Goal: Task Accomplishment & Management: Complete application form

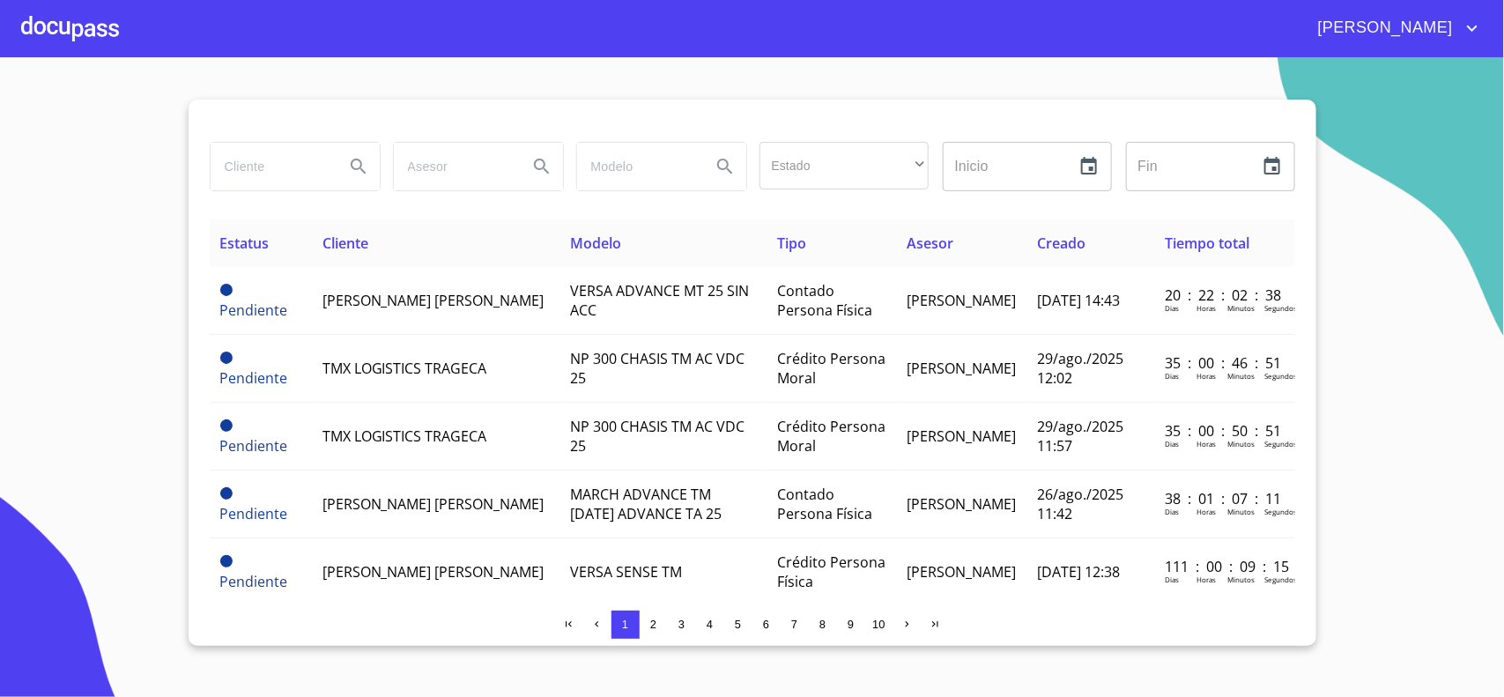
click at [253, 159] on input "search" at bounding box center [271, 167] width 120 height 48
click at [252, 157] on input "search" at bounding box center [271, 167] width 120 height 48
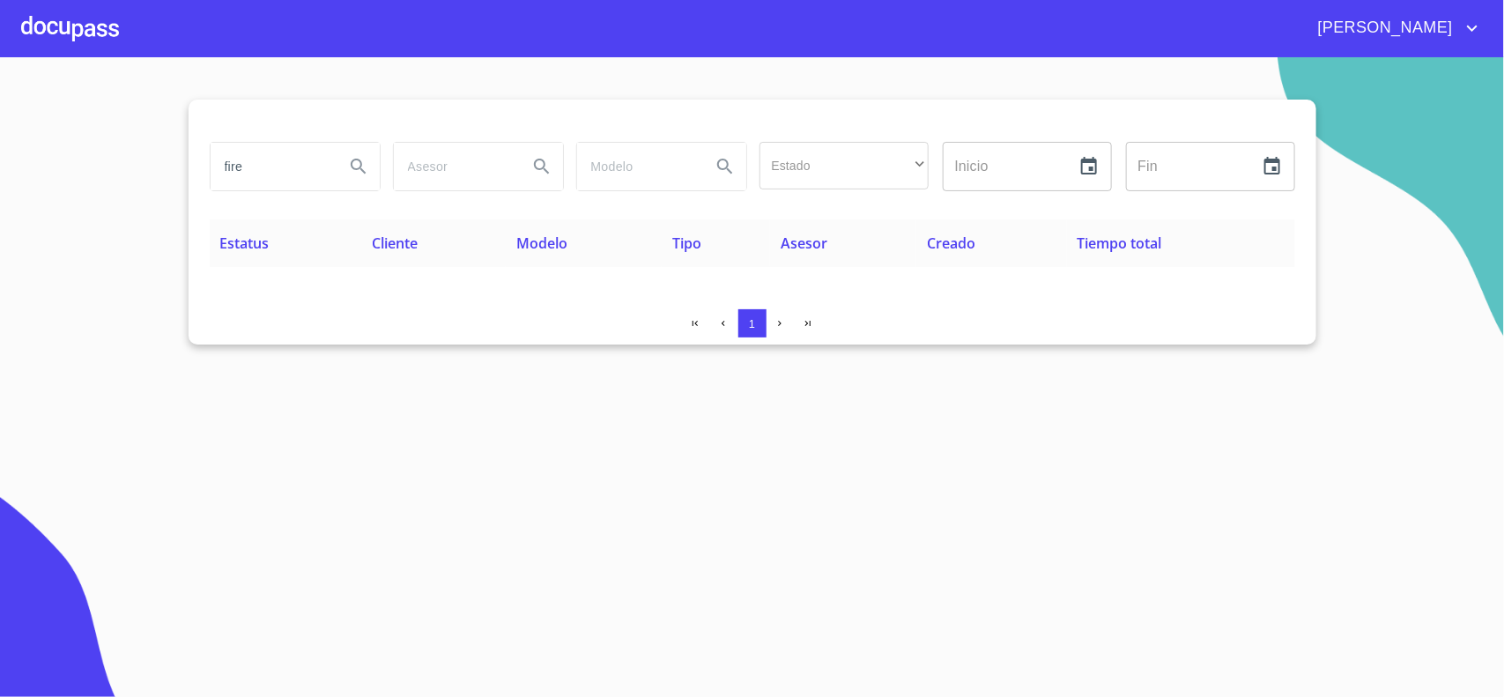
click at [271, 167] on input "fire" at bounding box center [271, 167] width 120 height 48
type input "f"
click at [69, 16] on div at bounding box center [70, 28] width 98 height 56
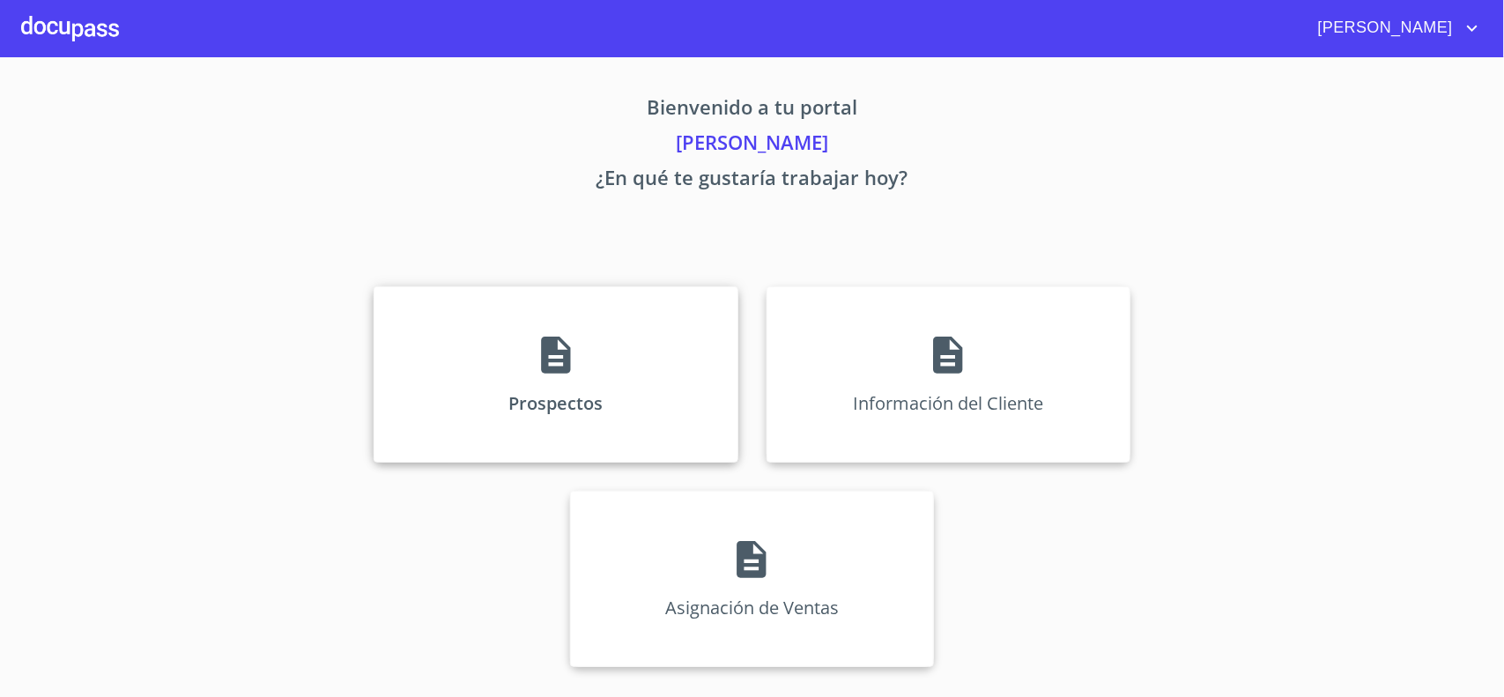
click at [549, 345] on icon at bounding box center [555, 355] width 29 height 37
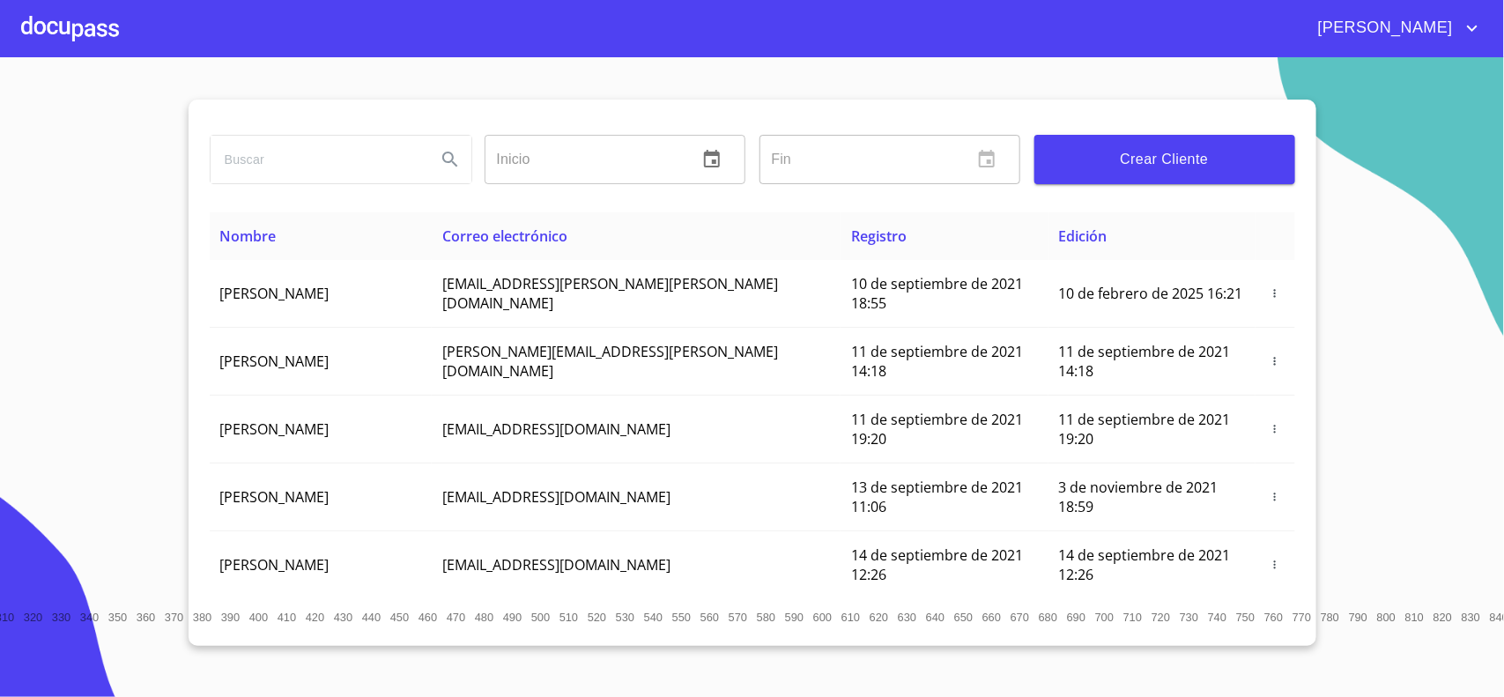
click at [285, 156] on input "search" at bounding box center [316, 160] width 211 height 48
type input "f"
type input "FIRE"
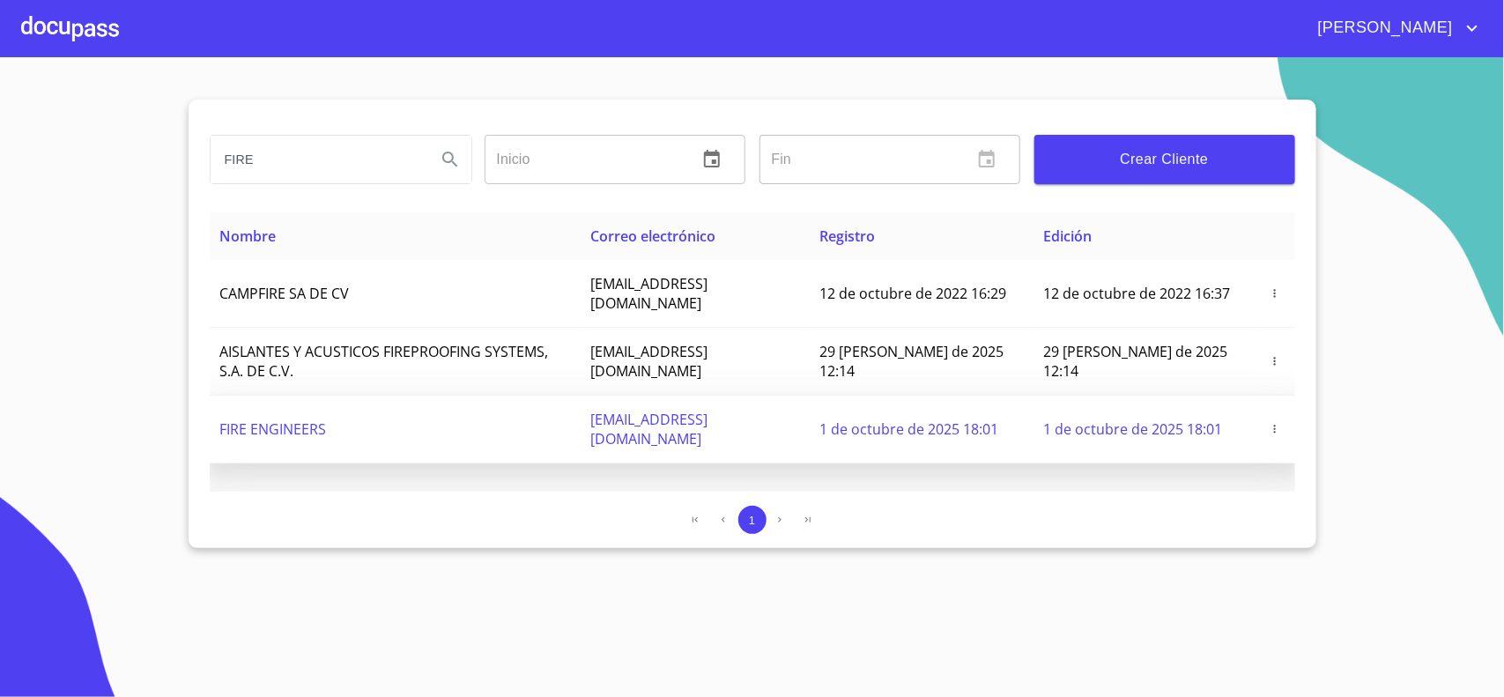
click at [1279, 425] on icon "button" at bounding box center [1275, 429] width 12 height 12
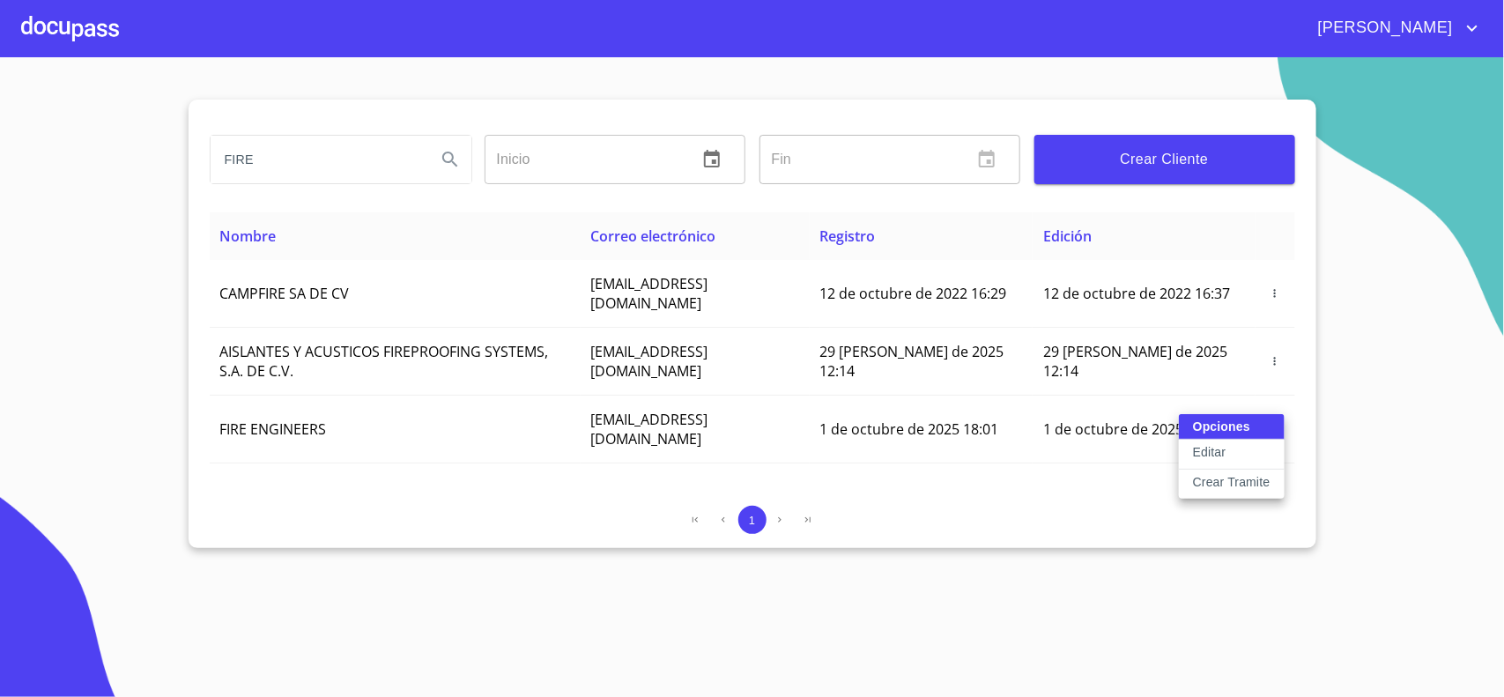
click at [1227, 481] on p "Crear Tramite" at bounding box center [1232, 482] width 78 height 18
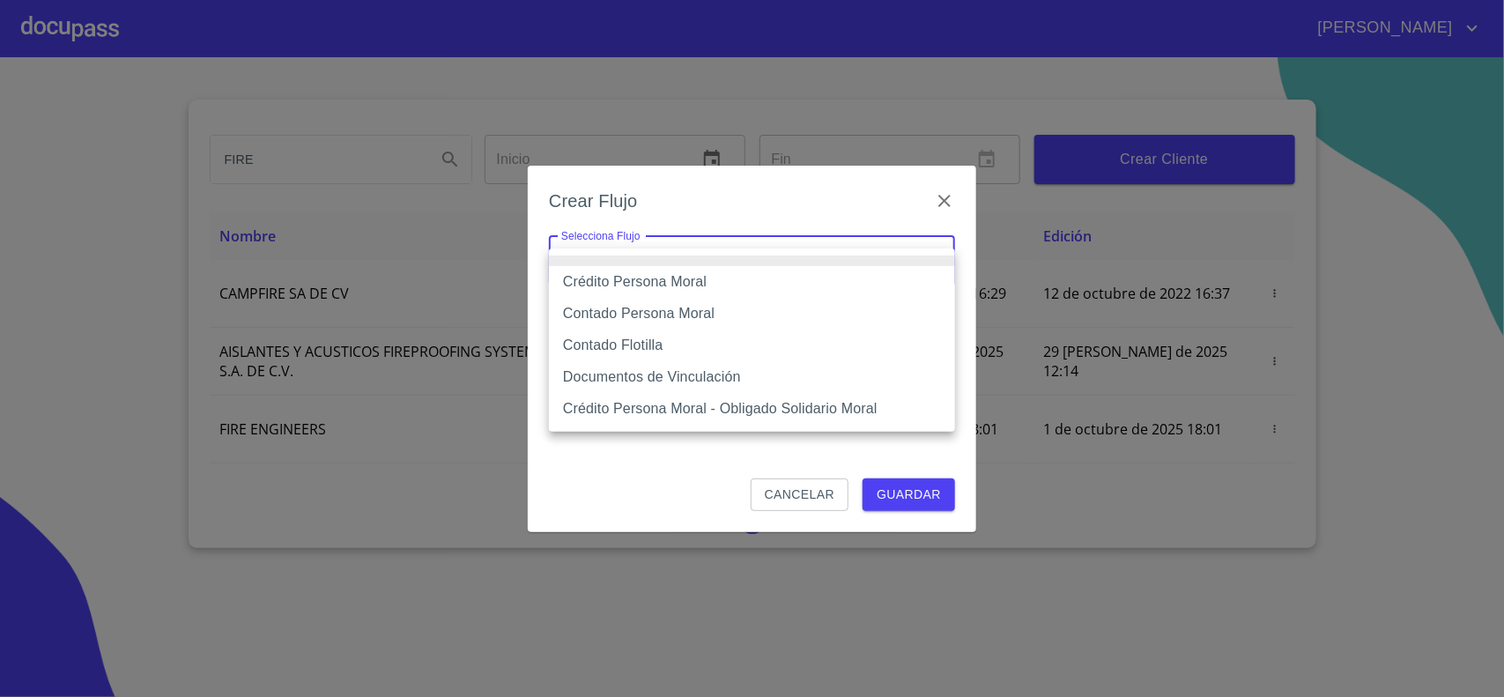
click at [723, 248] on body "[PERSON_NAME] Inicio ​ Fin ​ Crear Cliente Nombre Correo electrónico Registro E…" at bounding box center [752, 348] width 1504 height 697
click at [641, 282] on li "Crédito Persona Moral" at bounding box center [752, 282] width 406 height 32
type input "614ae8207e49d67341f8d0cd"
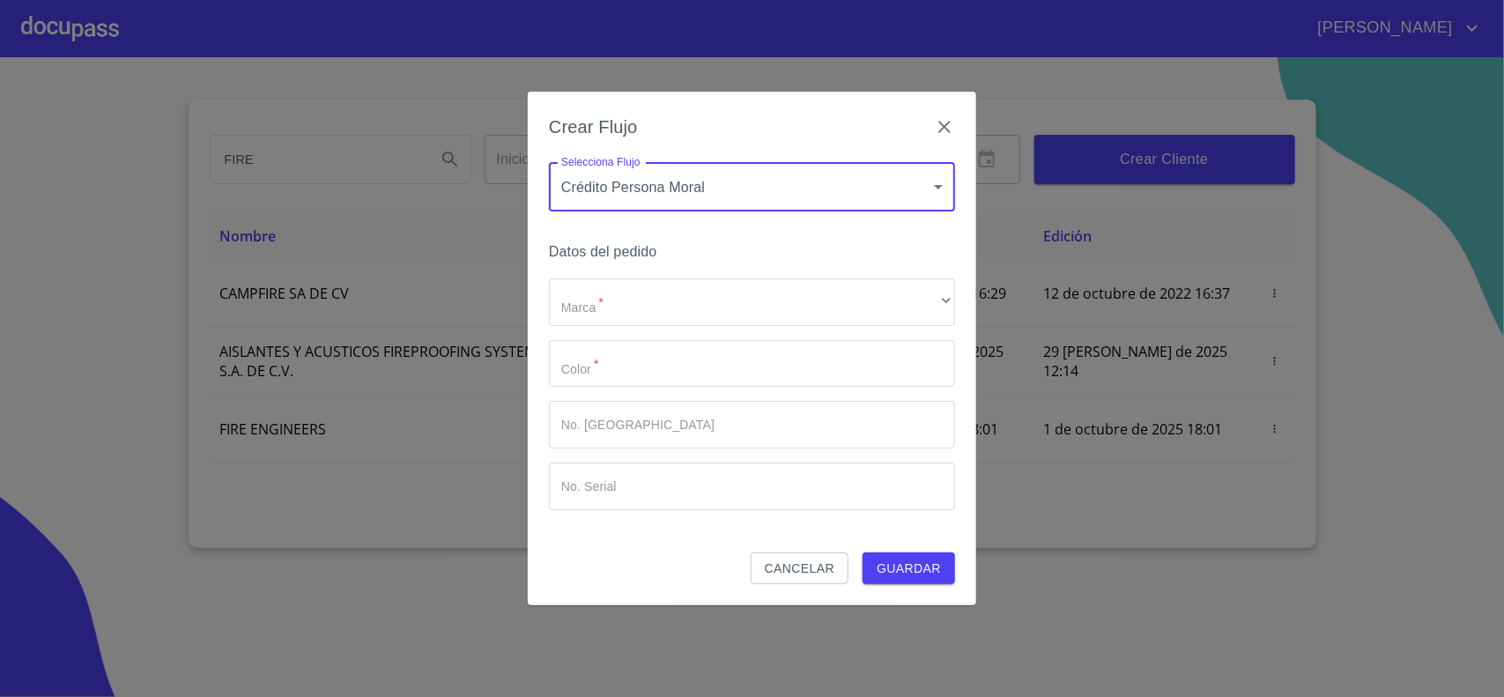
click at [631, 335] on div "Marca   * ​ ​ Color   * ​ No. Pedido ​ No. Serial ​" at bounding box center [752, 394] width 406 height 232
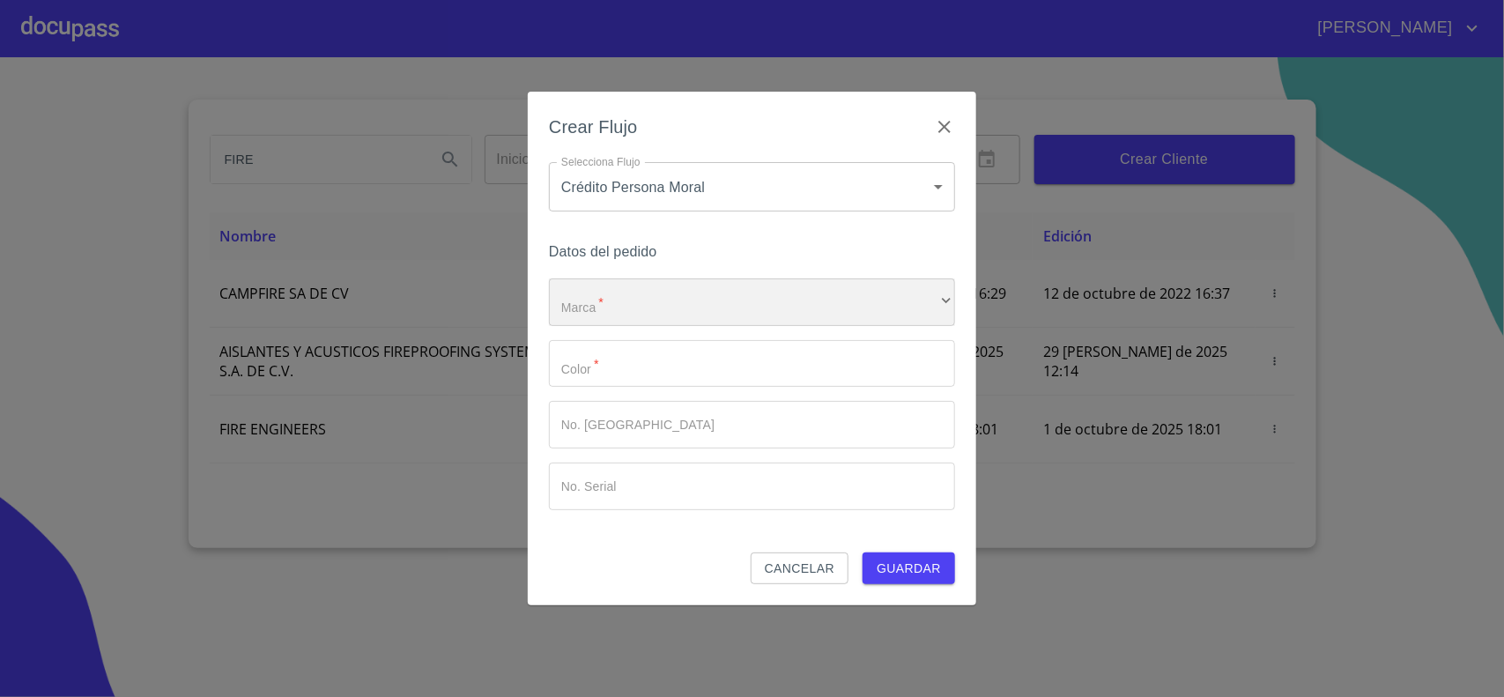
click at [597, 319] on div "​" at bounding box center [752, 302] width 406 height 48
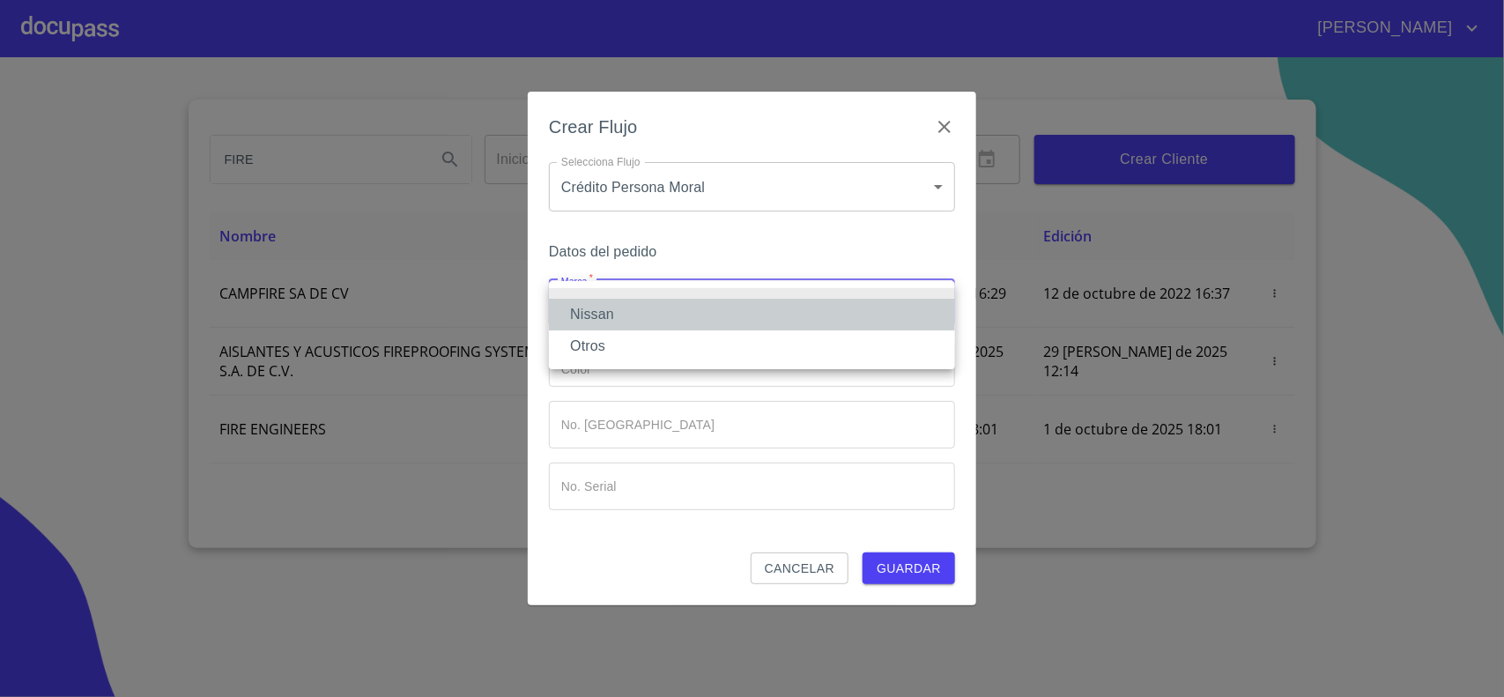
click at [597, 315] on li "Nissan" at bounding box center [752, 315] width 406 height 32
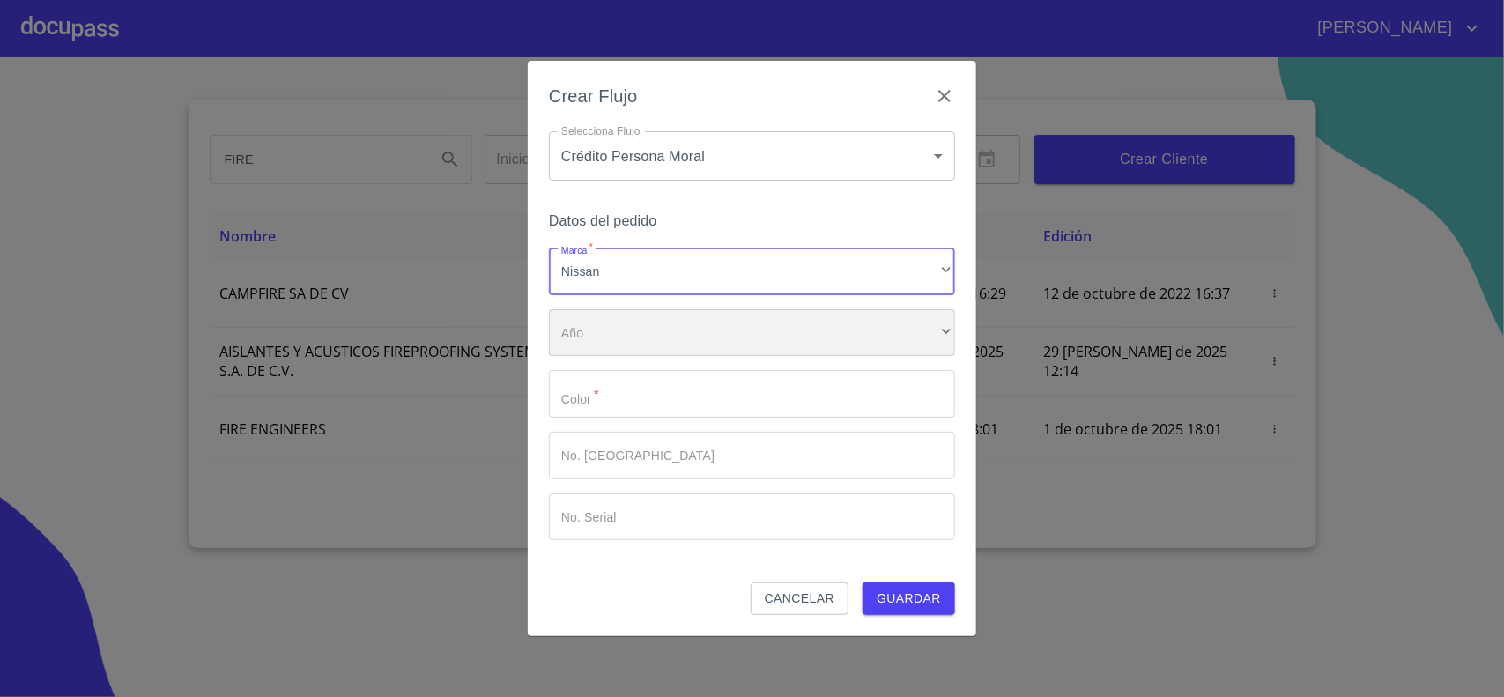
click at [599, 353] on div "​" at bounding box center [752, 333] width 406 height 48
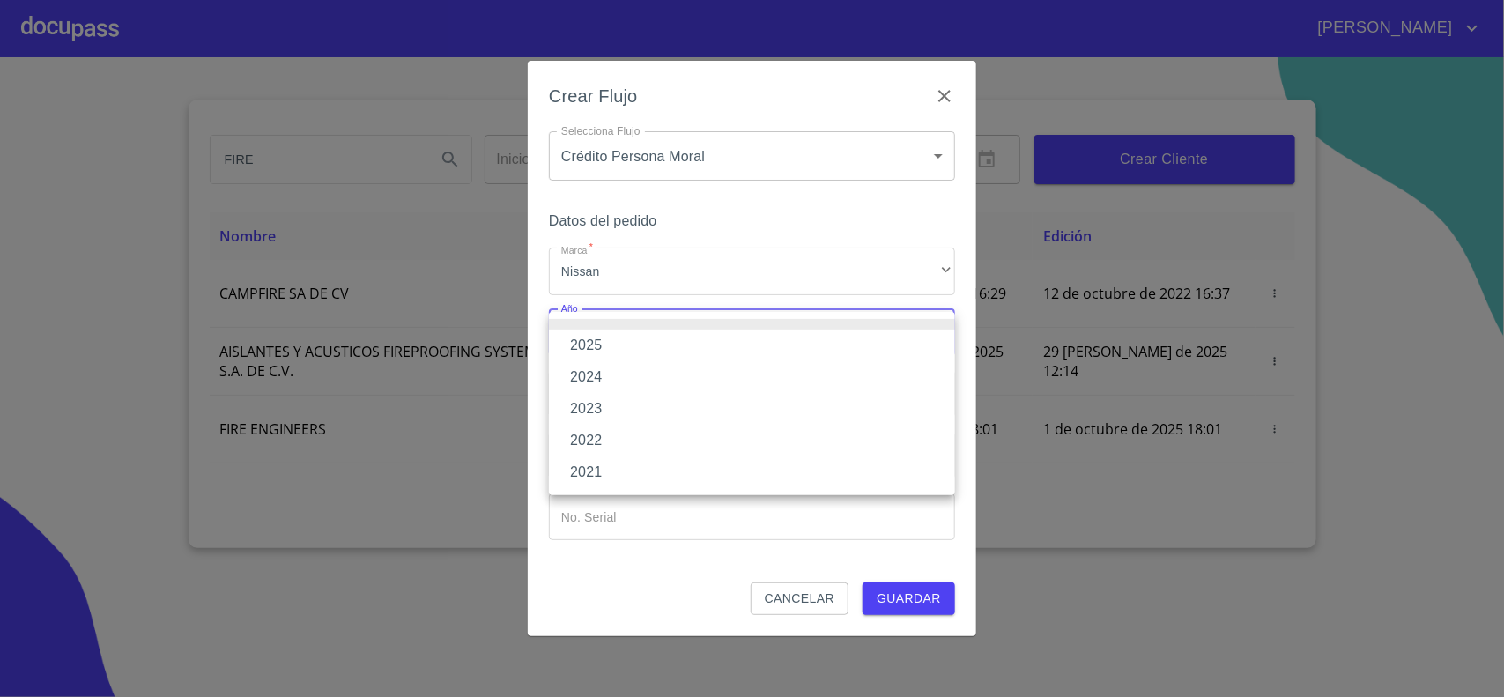
click at [605, 344] on li "2025" at bounding box center [752, 346] width 406 height 32
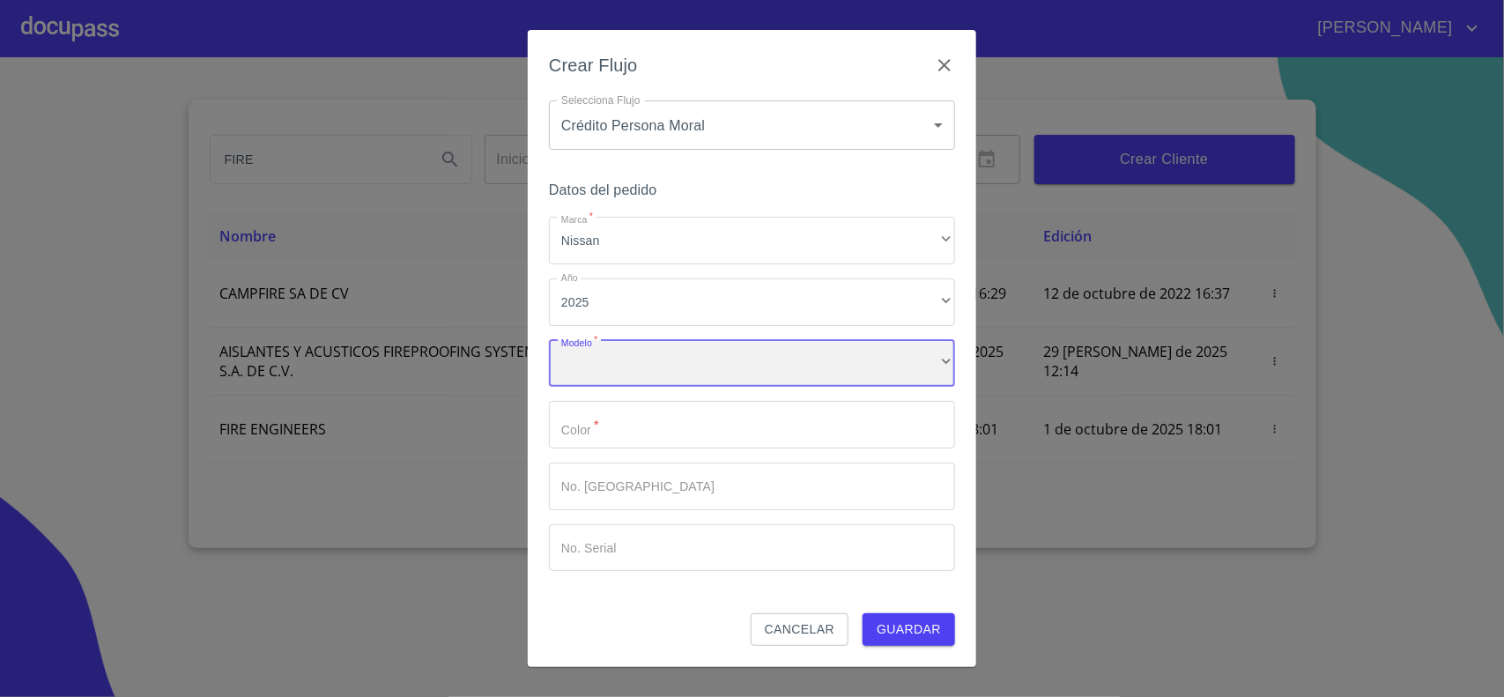
click at [591, 367] on div "​" at bounding box center [752, 364] width 406 height 48
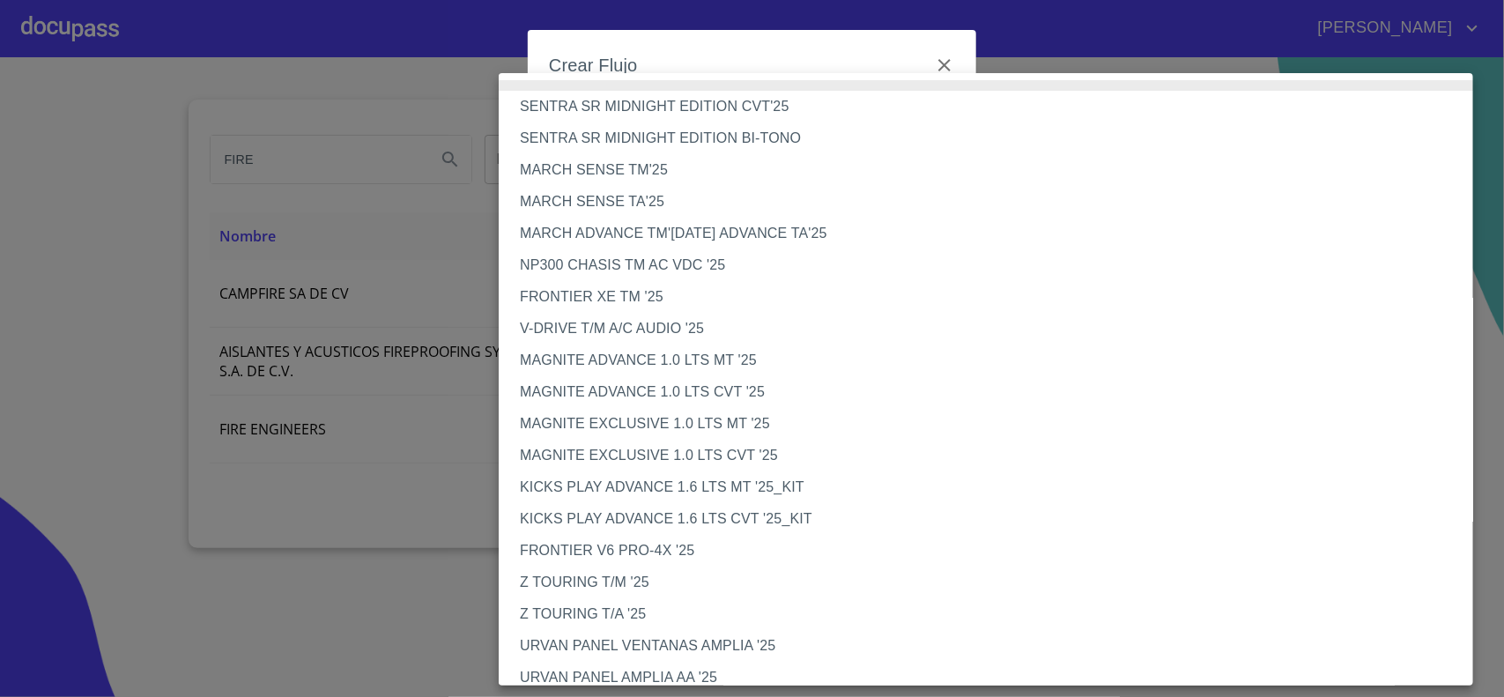
click at [593, 293] on li "FRONTIER XE TM '25" at bounding box center [994, 297] width 991 height 32
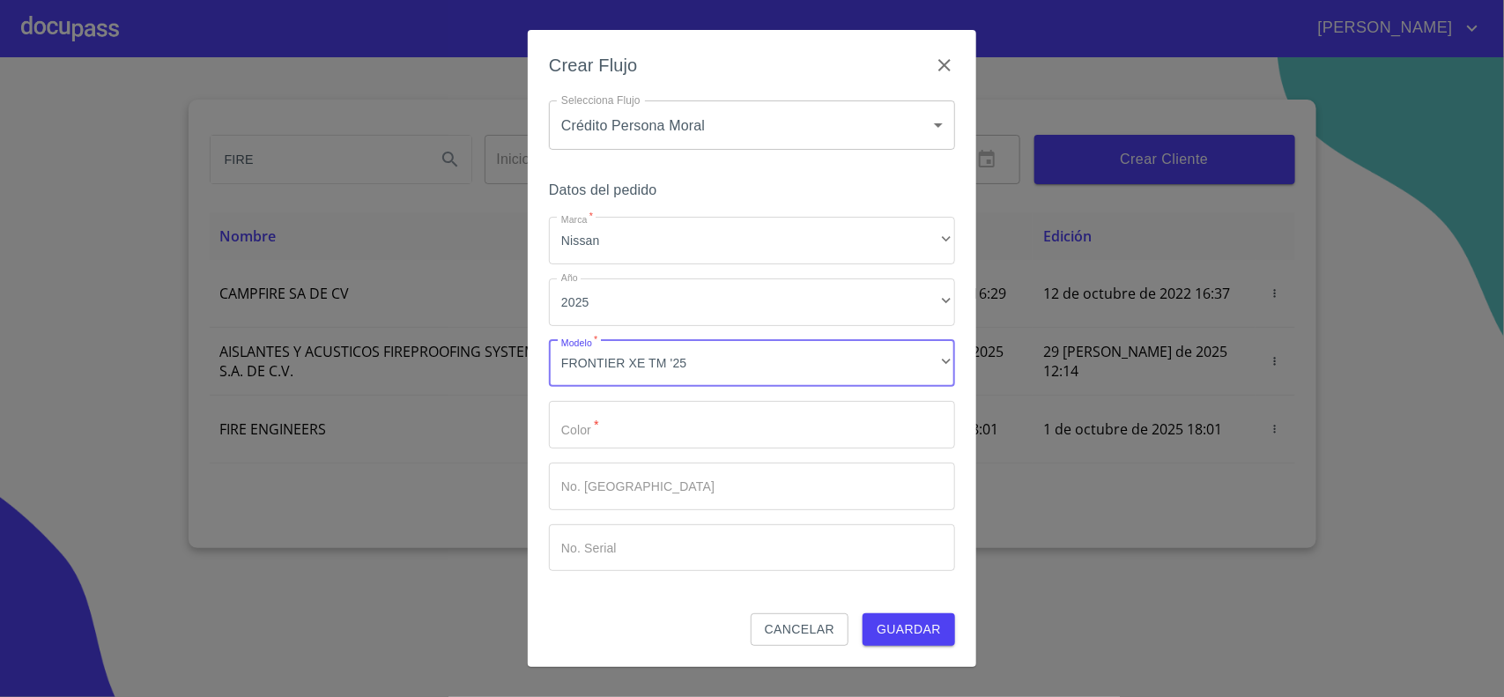
click at [619, 434] on input "Marca   *" at bounding box center [752, 425] width 406 height 48
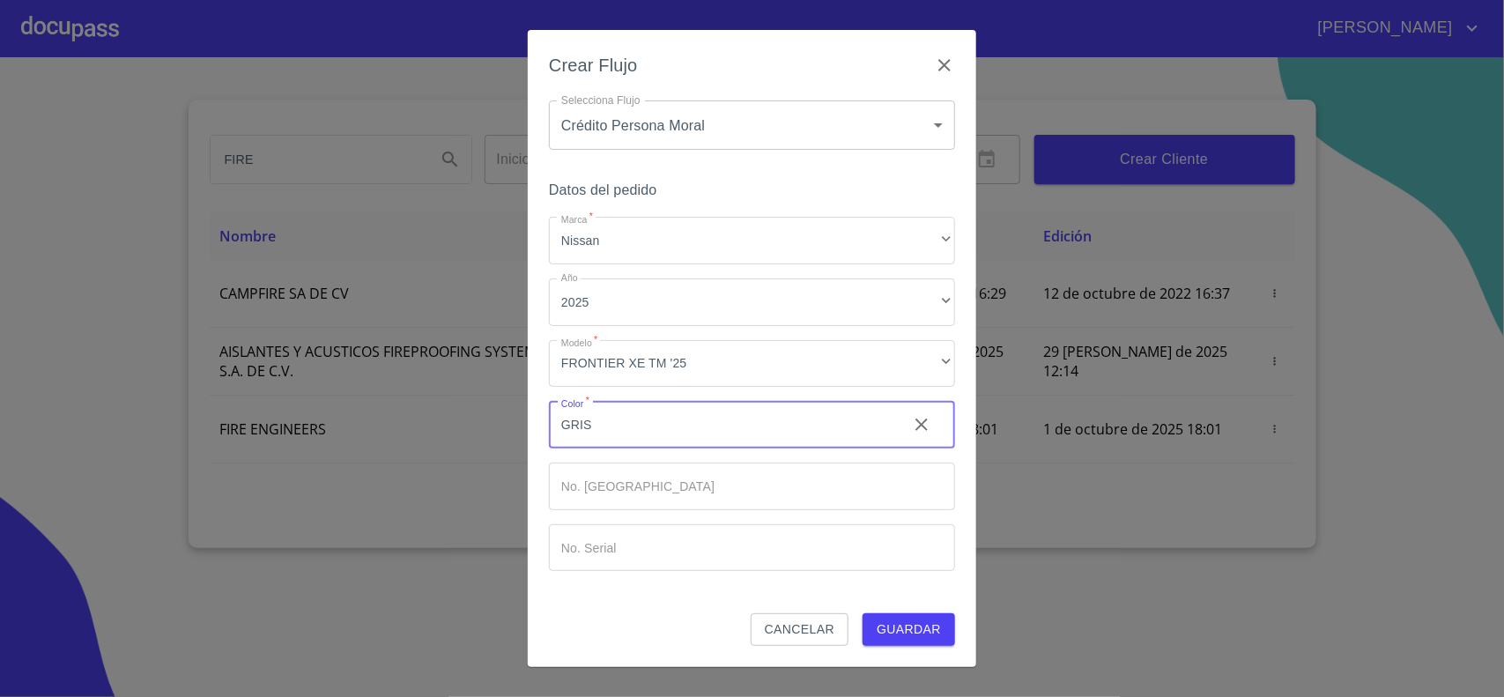
type input "GRIS"
click at [863, 613] on button "Guardar" at bounding box center [909, 629] width 93 height 33
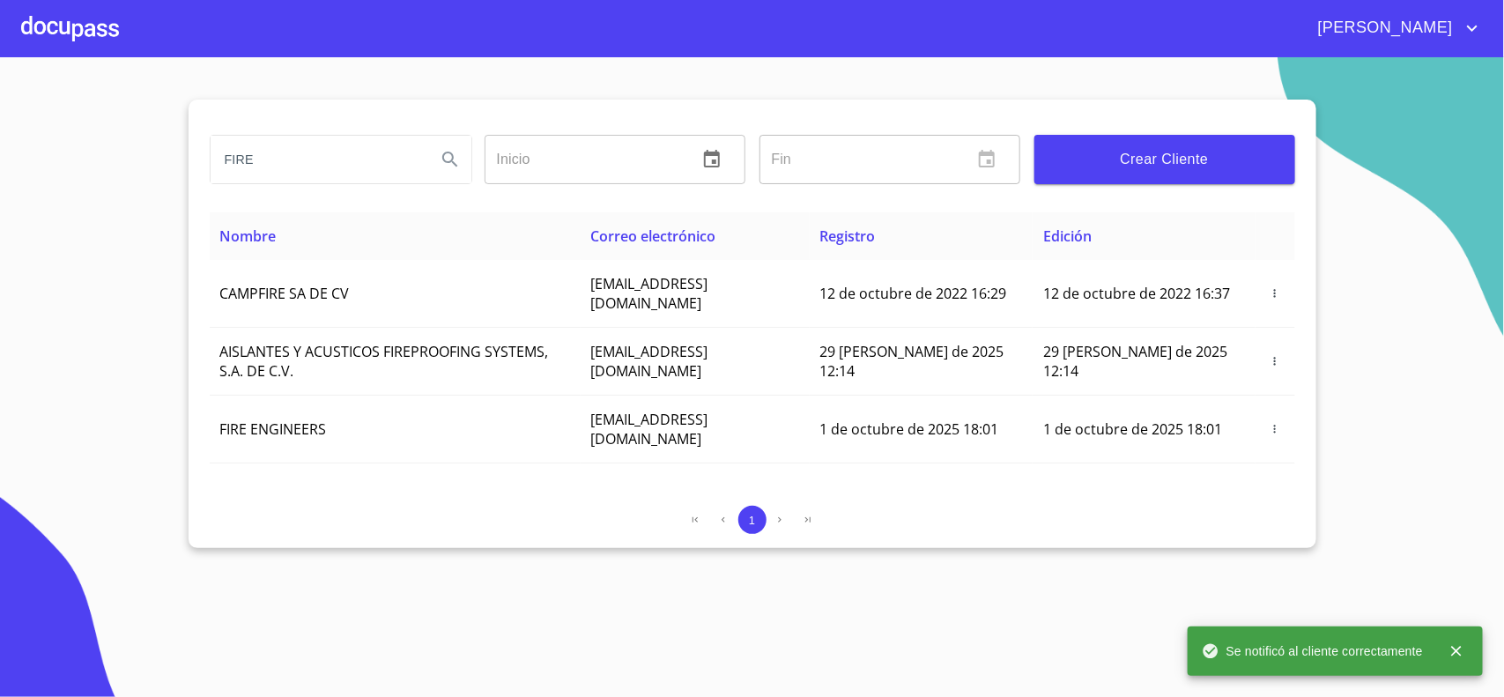
click at [60, 19] on div at bounding box center [70, 28] width 98 height 56
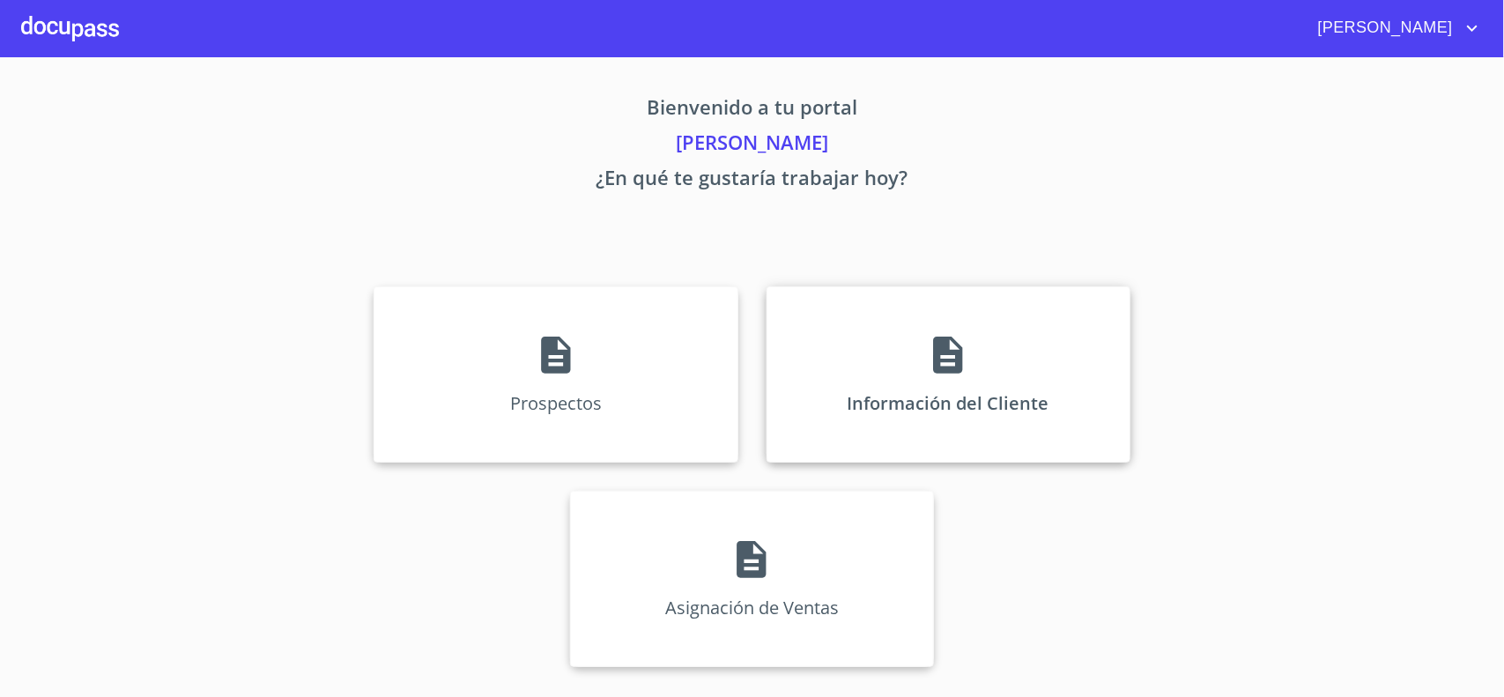
click at [936, 354] on icon at bounding box center [947, 355] width 29 height 37
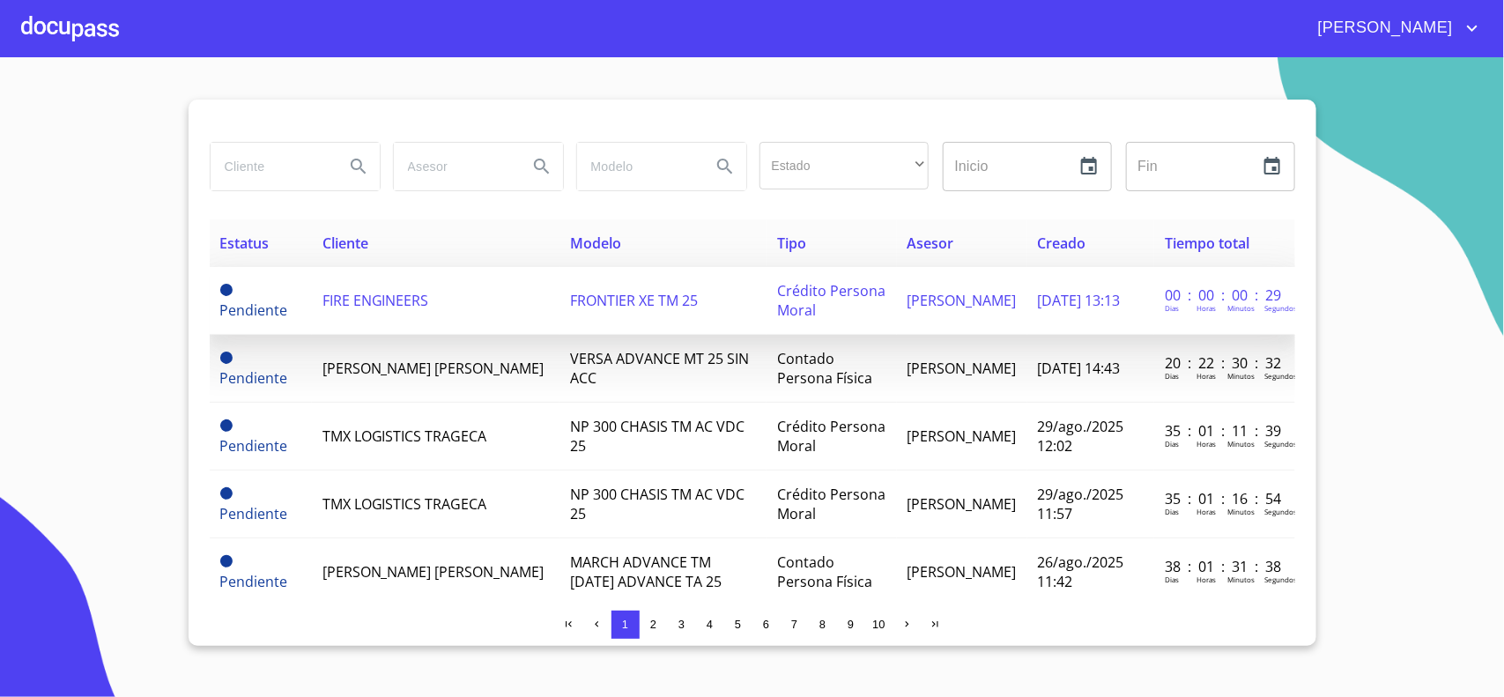
click at [397, 306] on span "FIRE ENGINEERS" at bounding box center [375, 300] width 107 height 19
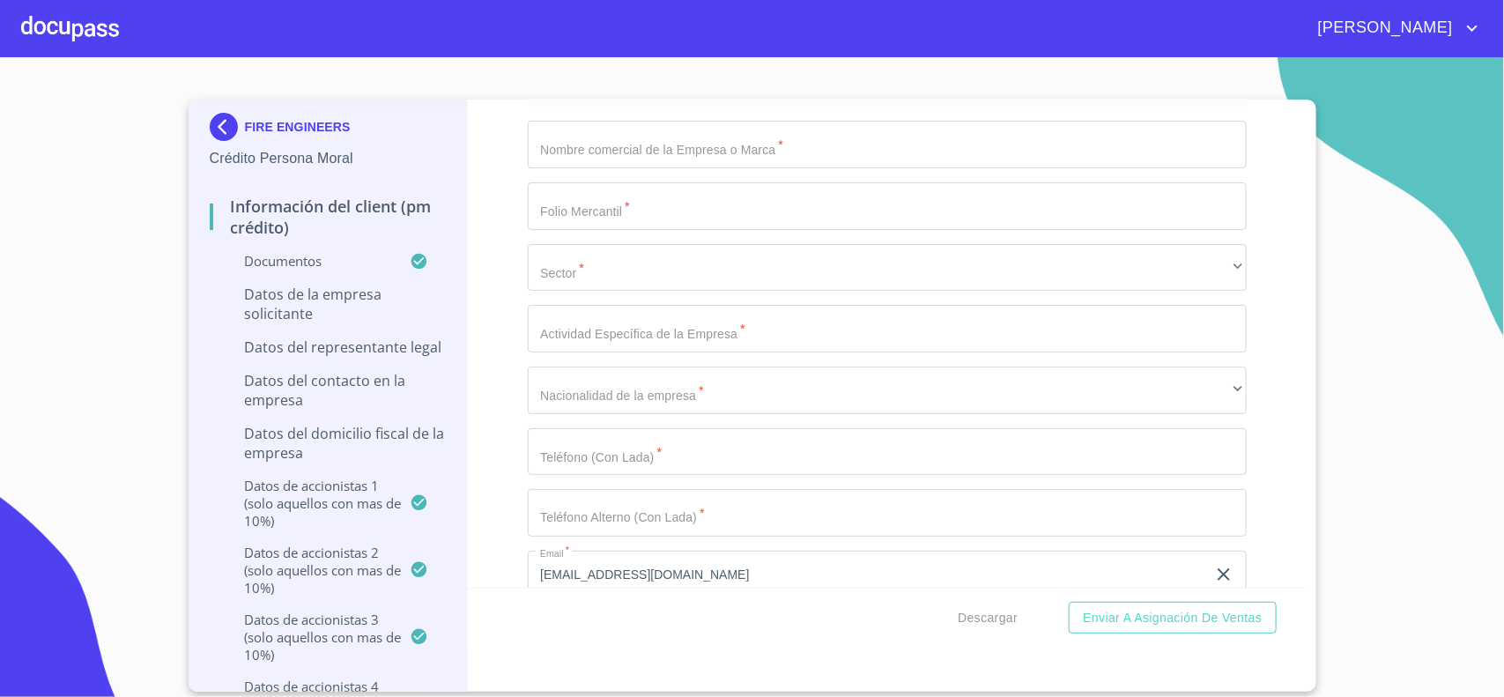
scroll to position [11345, 0]
drag, startPoint x: 593, startPoint y: 154, endPoint x: 991, endPoint y: 201, distance: 401.0
click at [592, 155] on input "Documento de identificación representante legal.   *" at bounding box center [887, 142] width 719 height 48
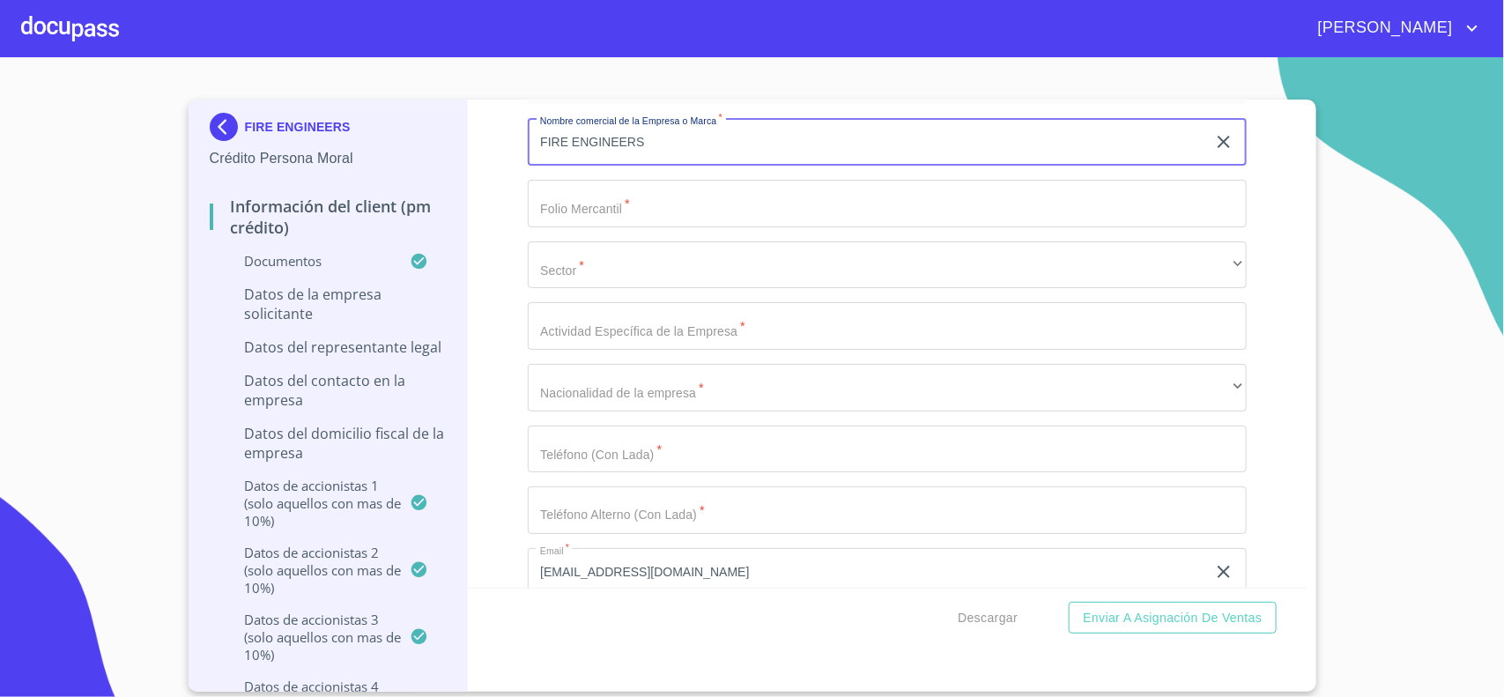
type input "FIRE ENGINEERS"
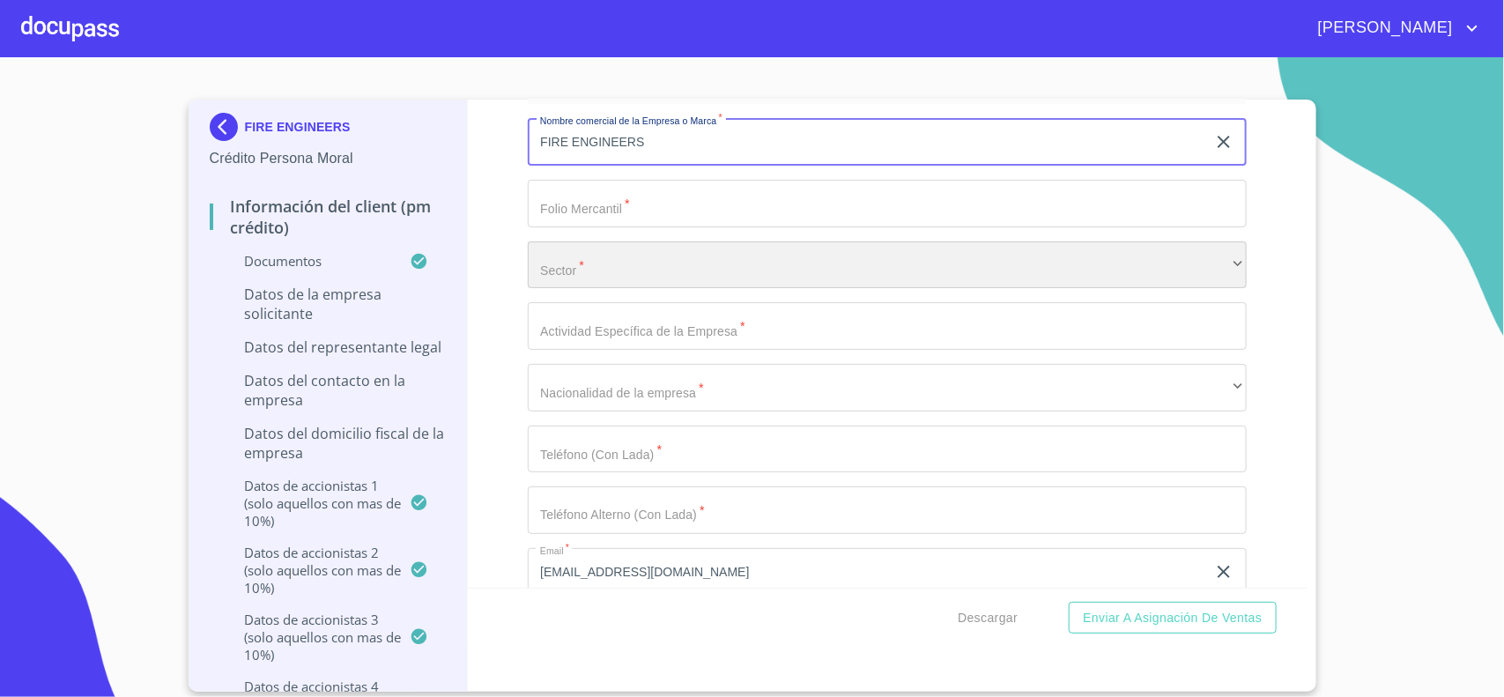
click at [564, 289] on div "​" at bounding box center [887, 265] width 719 height 48
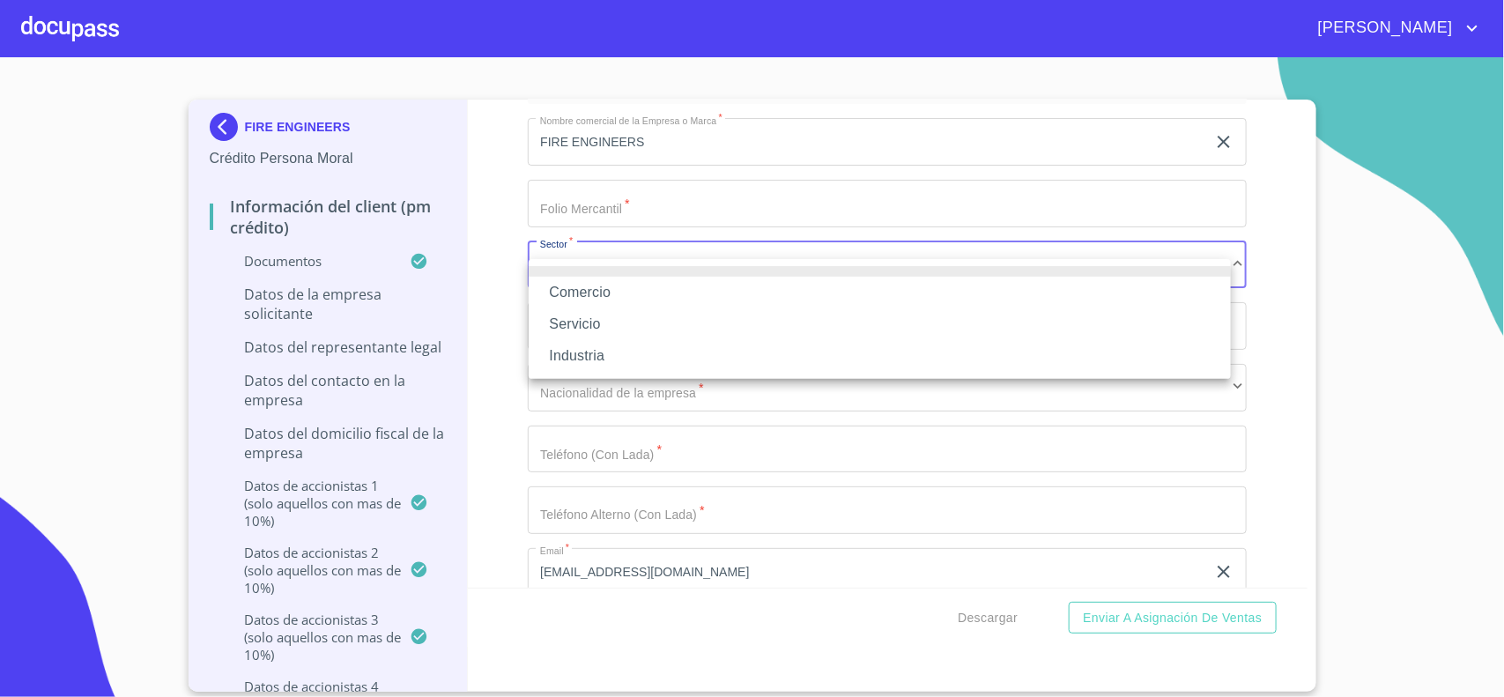
drag, startPoint x: 504, startPoint y: 427, endPoint x: 516, endPoint y: 425, distance: 12.6
click at [504, 428] on div at bounding box center [752, 348] width 1504 height 697
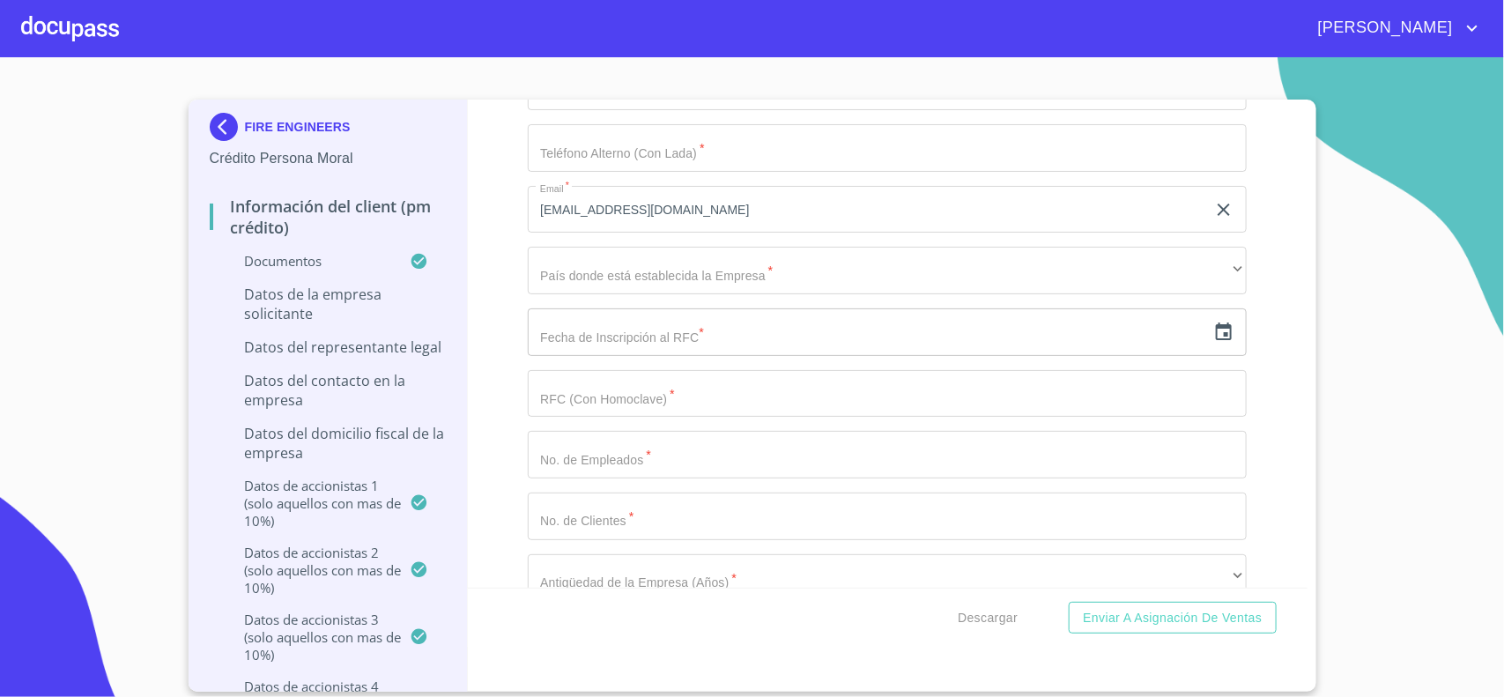
scroll to position [11785, 0]
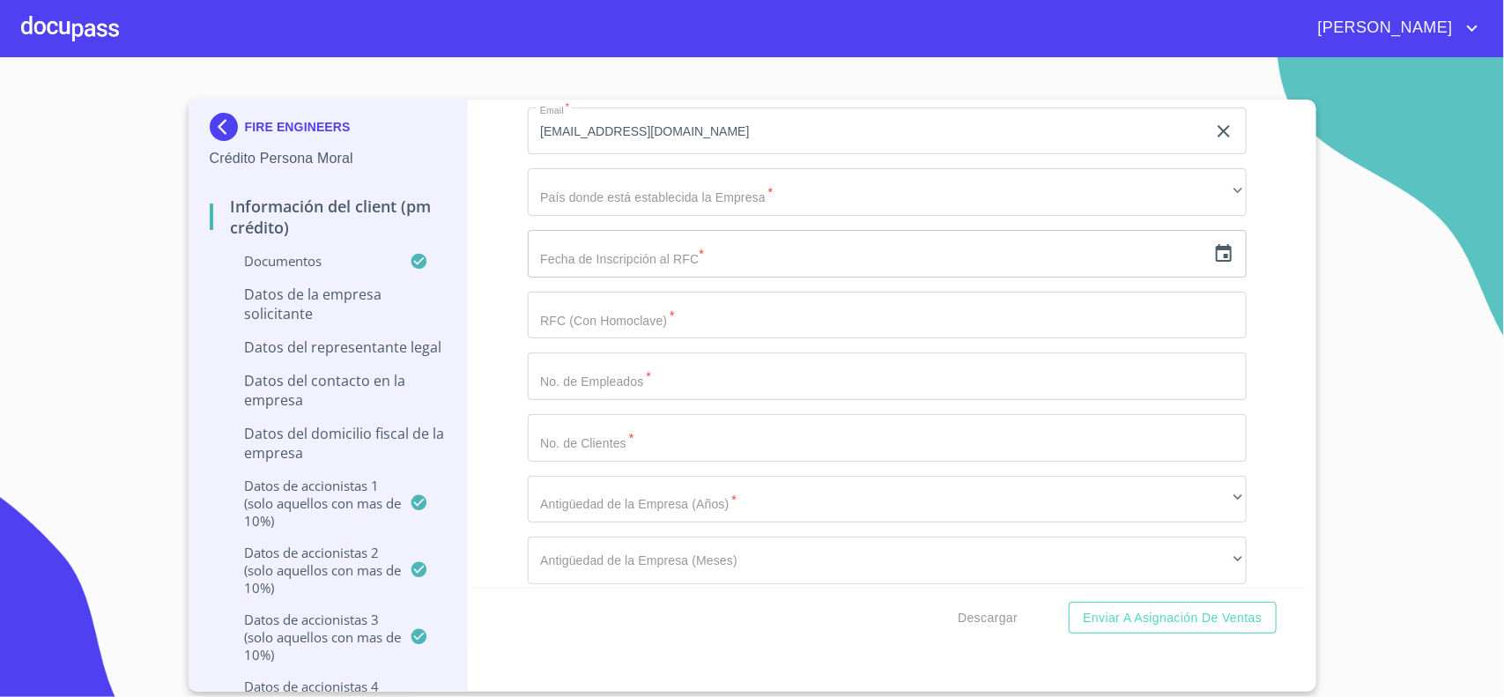
click at [624, 278] on input "text" at bounding box center [867, 254] width 678 height 48
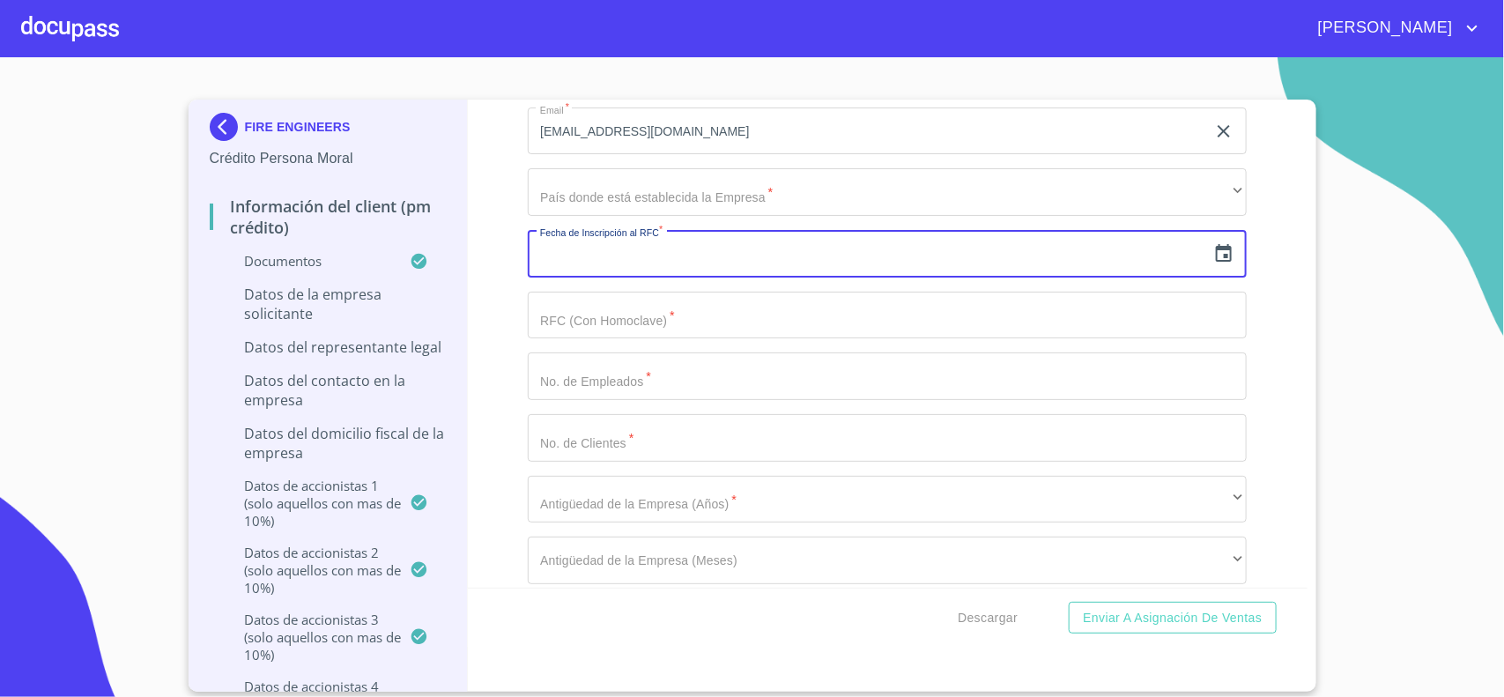
click at [1216, 262] on icon "button" at bounding box center [1224, 253] width 16 height 18
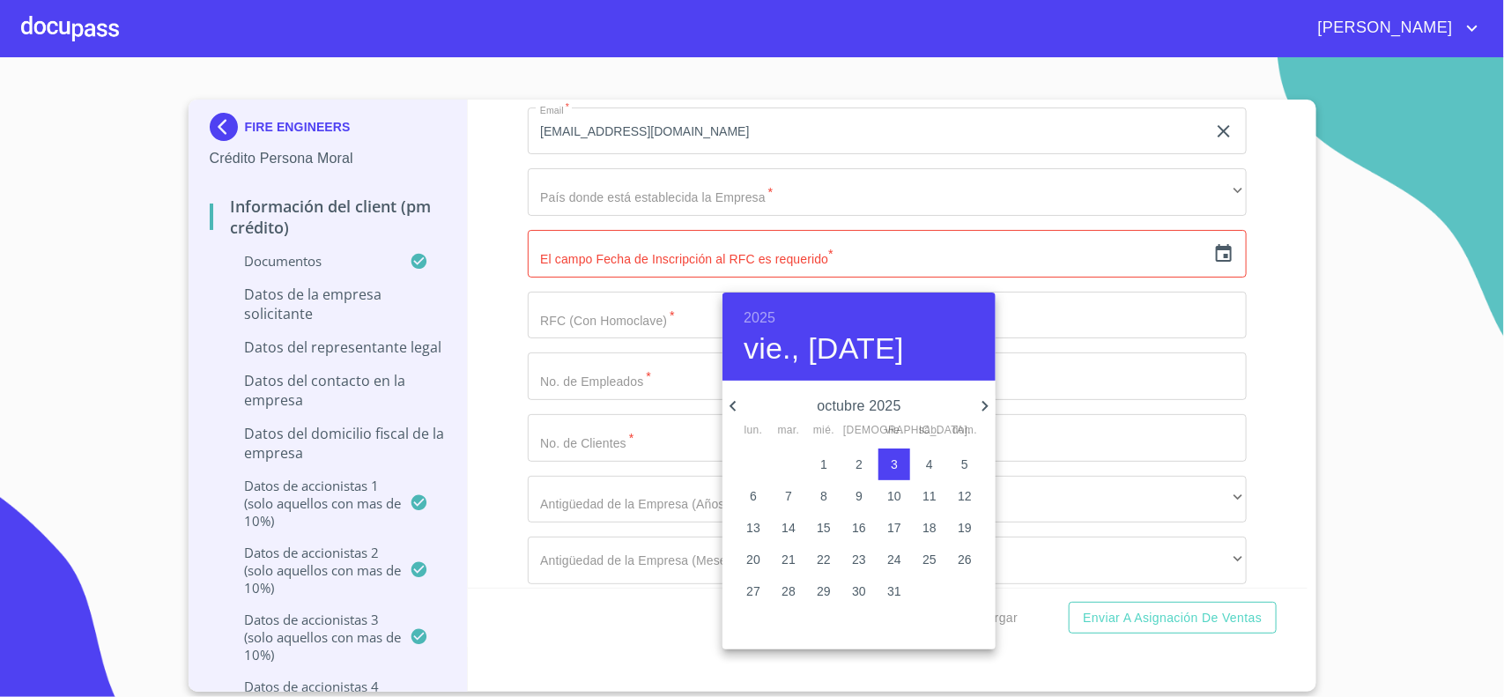
click at [750, 315] on h6 "2025" at bounding box center [760, 318] width 32 height 25
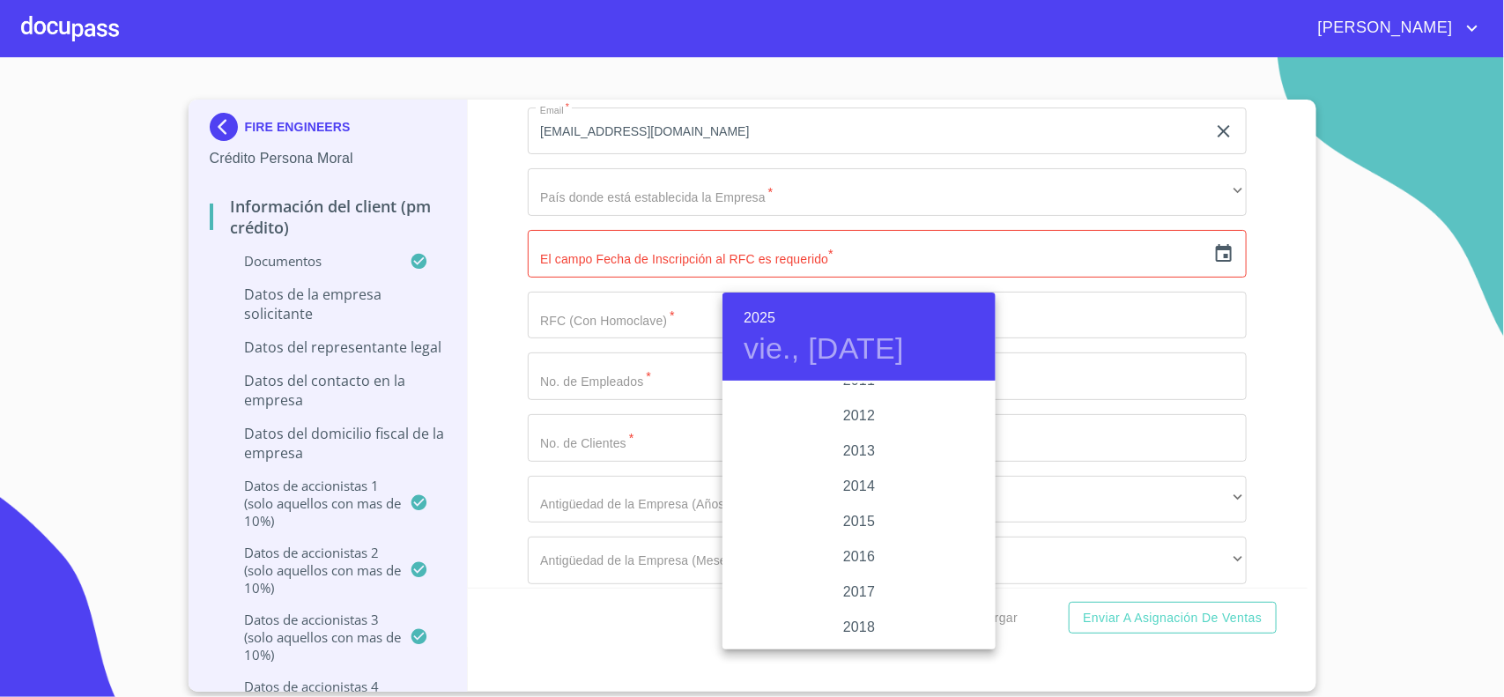
scroll to position [2978, 0]
click at [855, 597] on div "2015" at bounding box center [859, 594] width 273 height 35
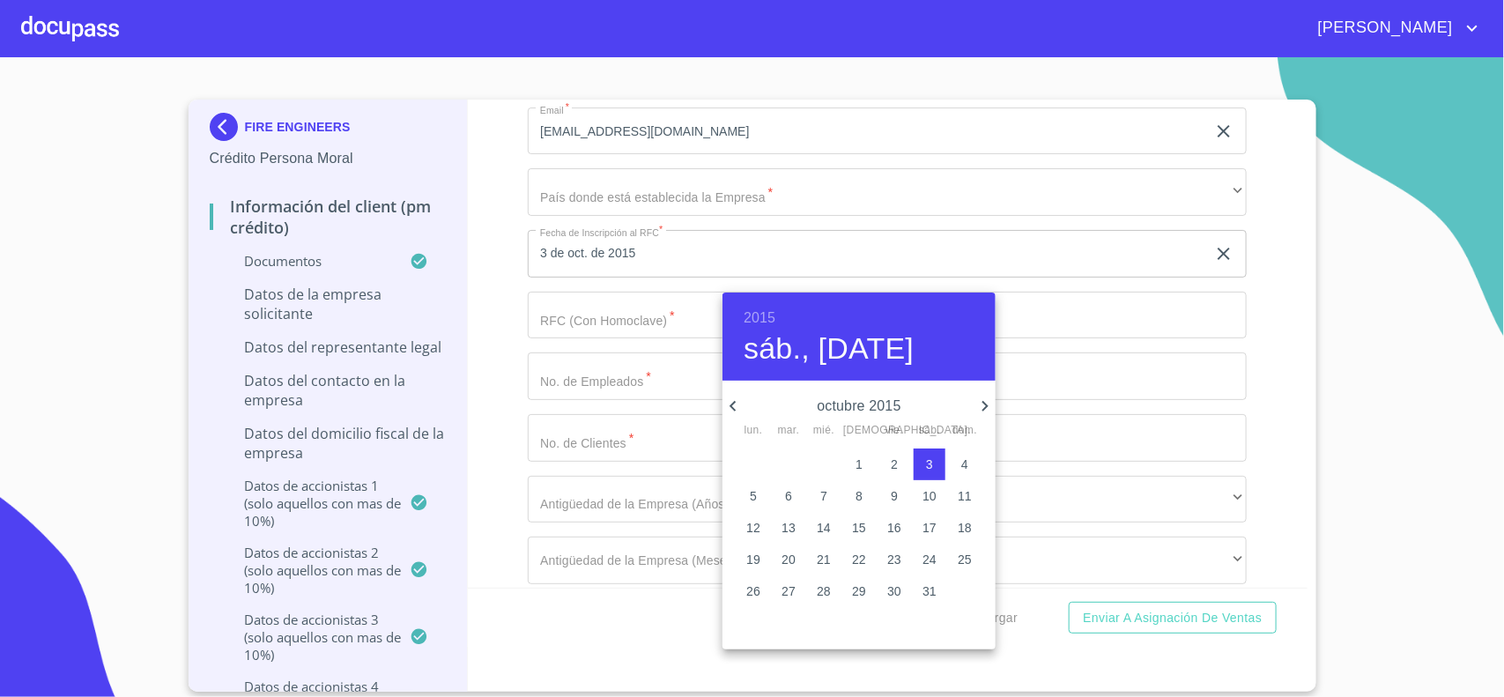
click at [989, 410] on icon "button" at bounding box center [985, 406] width 21 height 21
click at [892, 530] on p "13" at bounding box center [894, 528] width 14 height 18
type input "13 de nov. de 2015"
click at [627, 339] on div at bounding box center [752, 348] width 1504 height 697
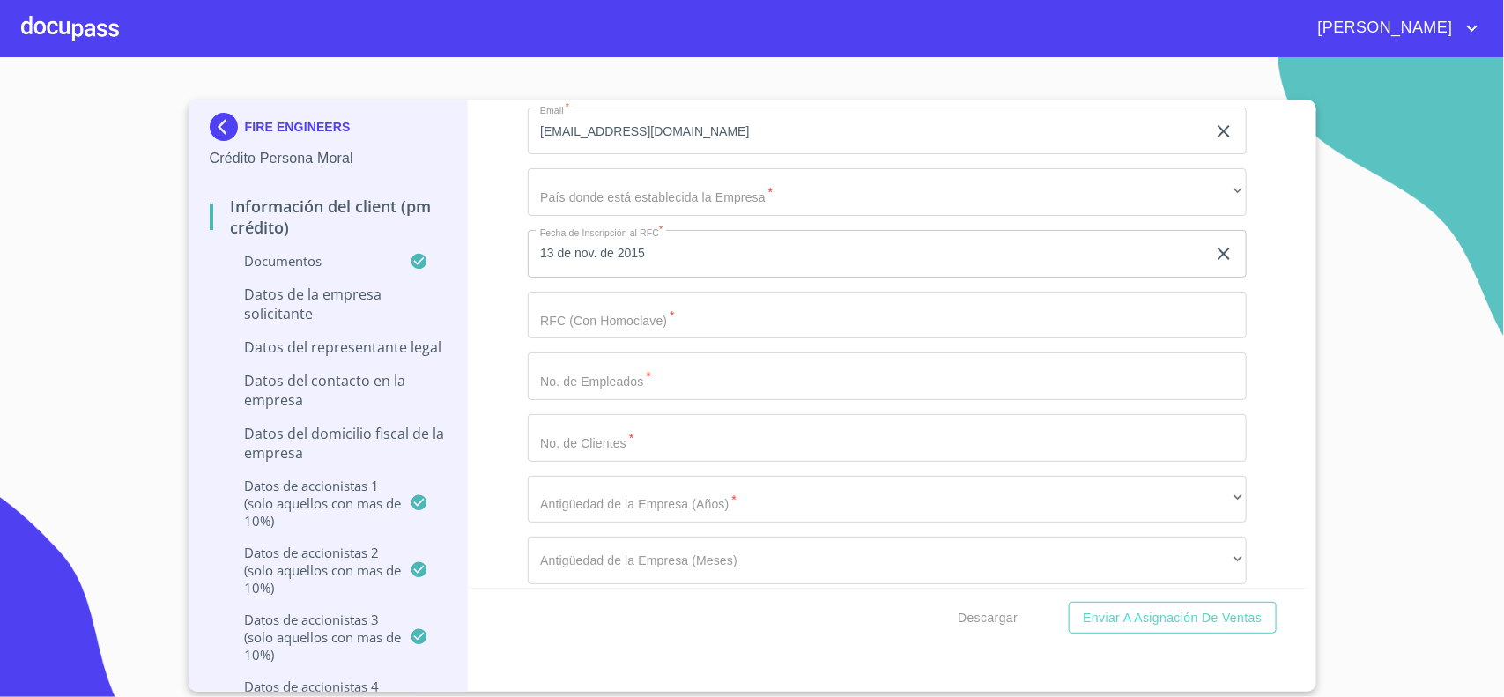
click at [681, 326] on input "Documento de identificación representante legal.   *" at bounding box center [887, 316] width 719 height 48
type input "FEN151113T90"
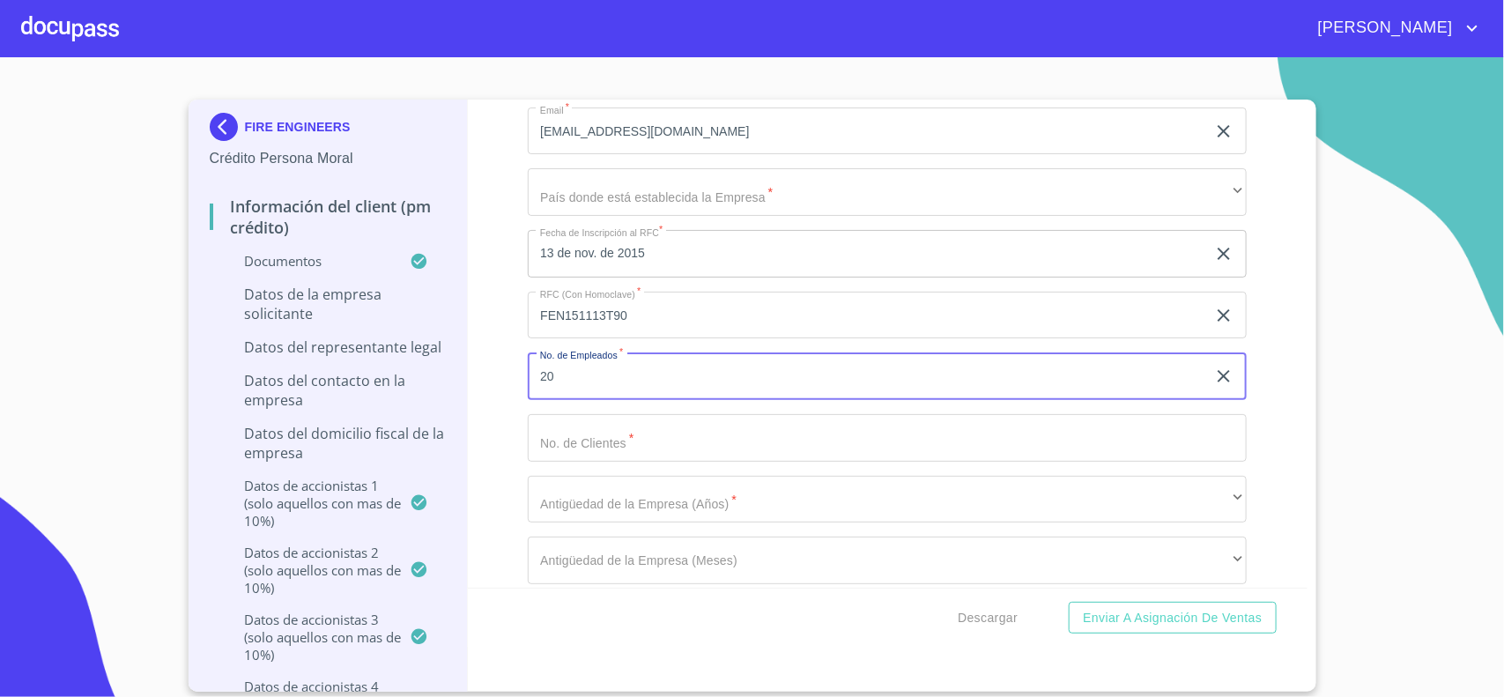
type input "20"
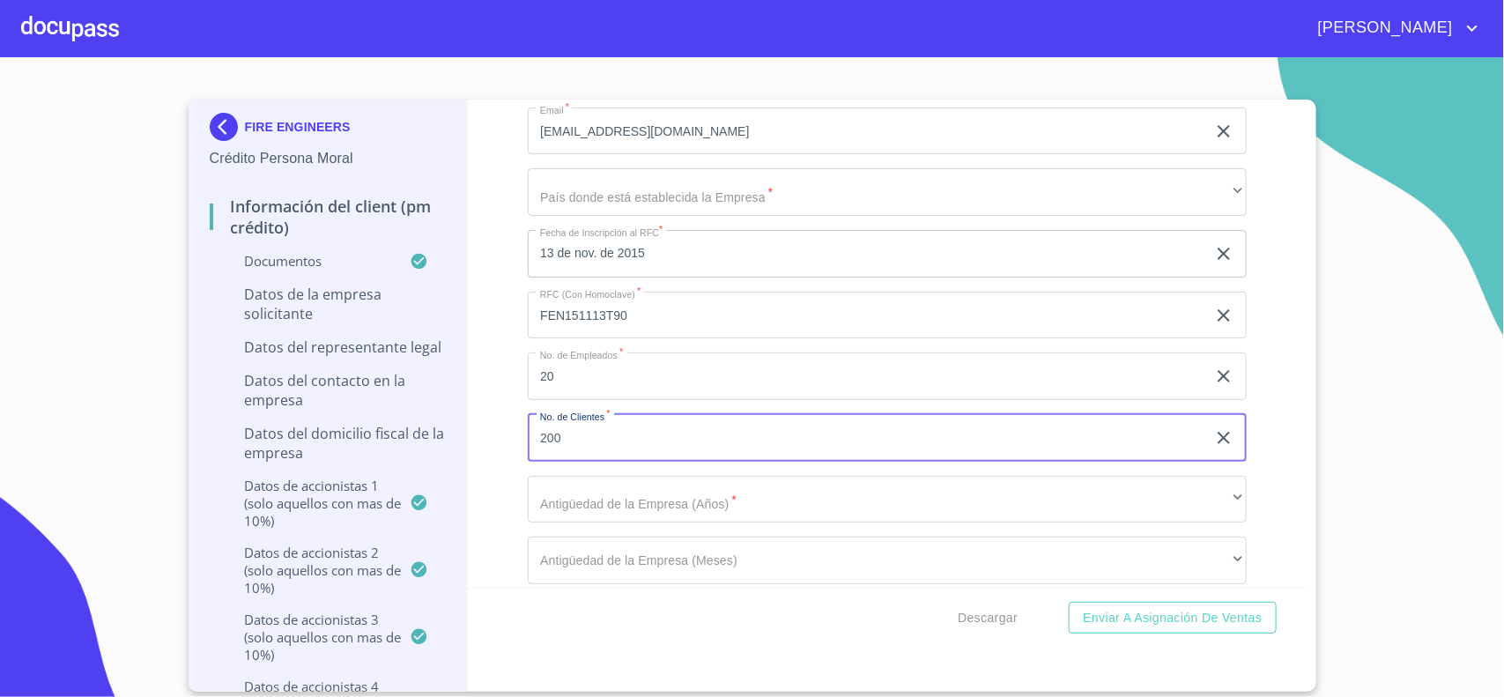
type input "200"
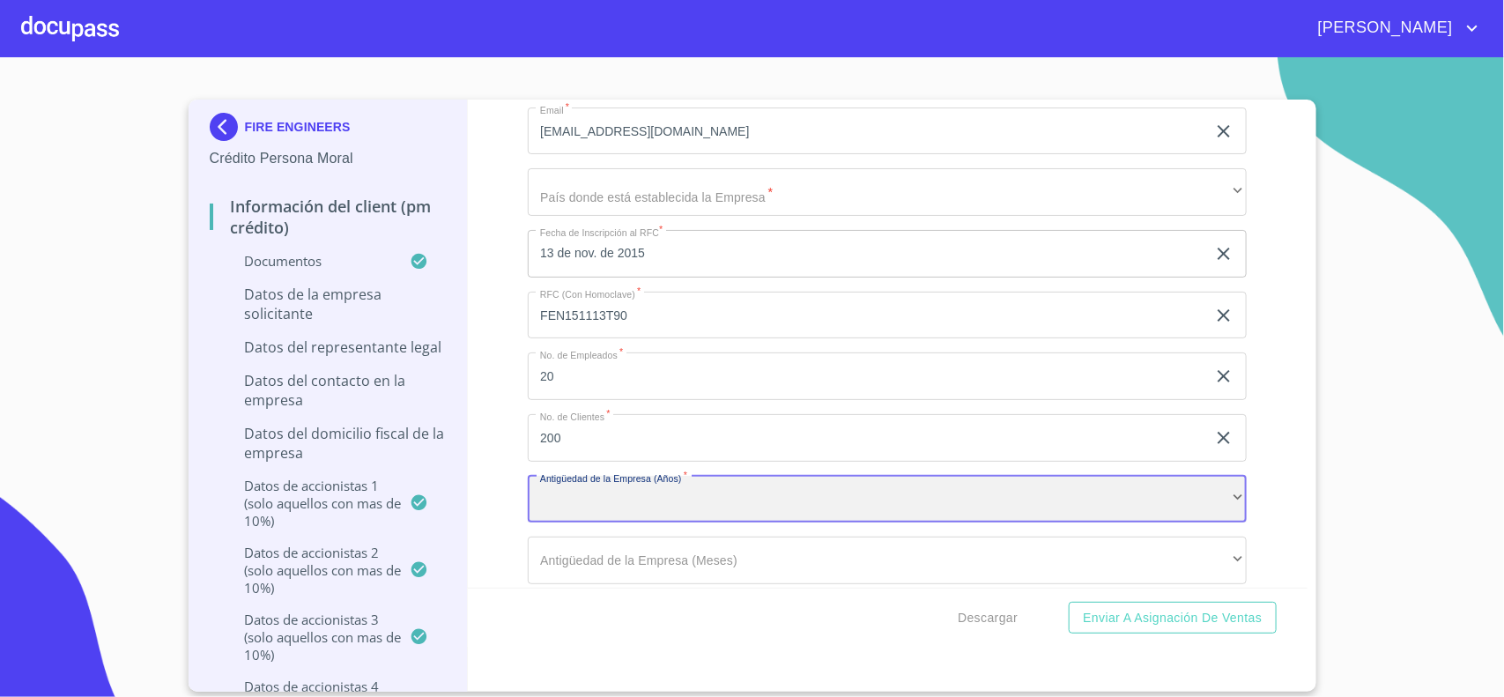
click at [768, 508] on div "​" at bounding box center [887, 500] width 719 height 48
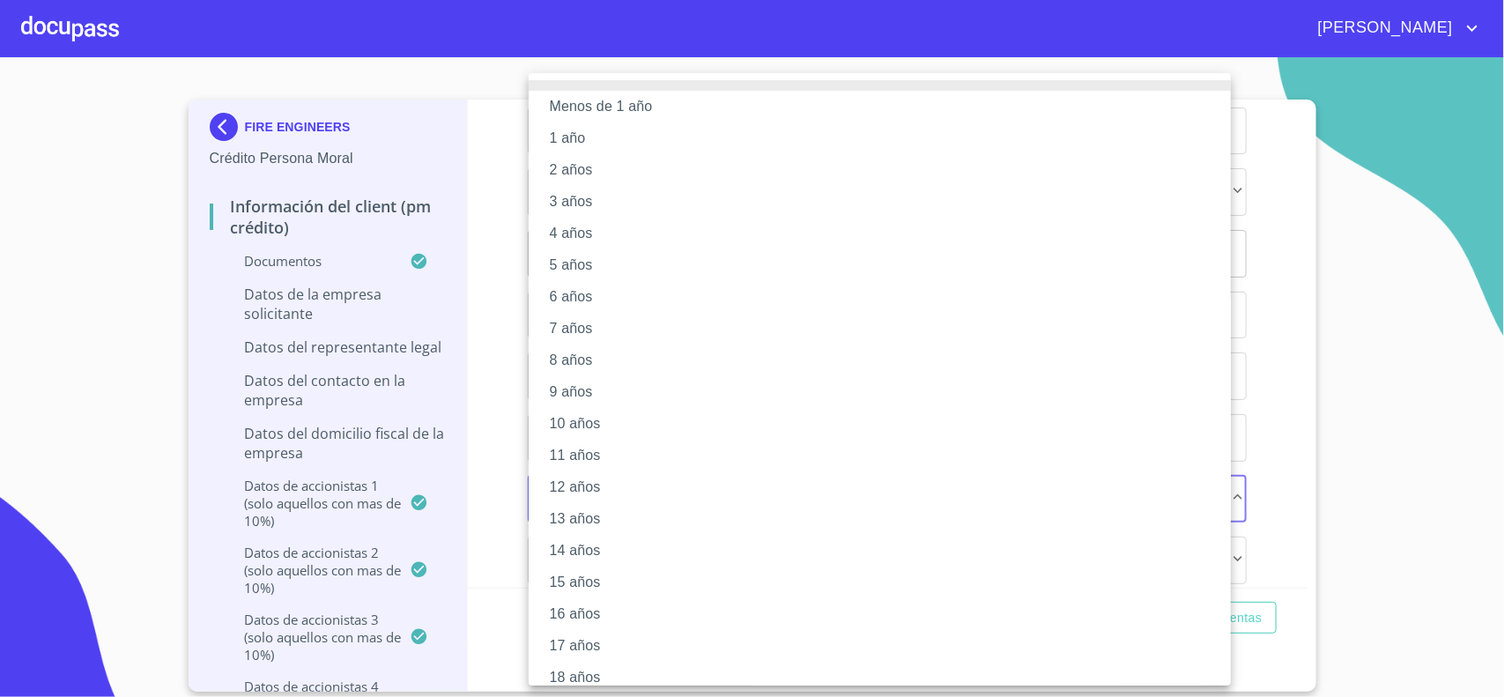
click at [588, 549] on li "14 años" at bounding box center [888, 551] width 719 height 32
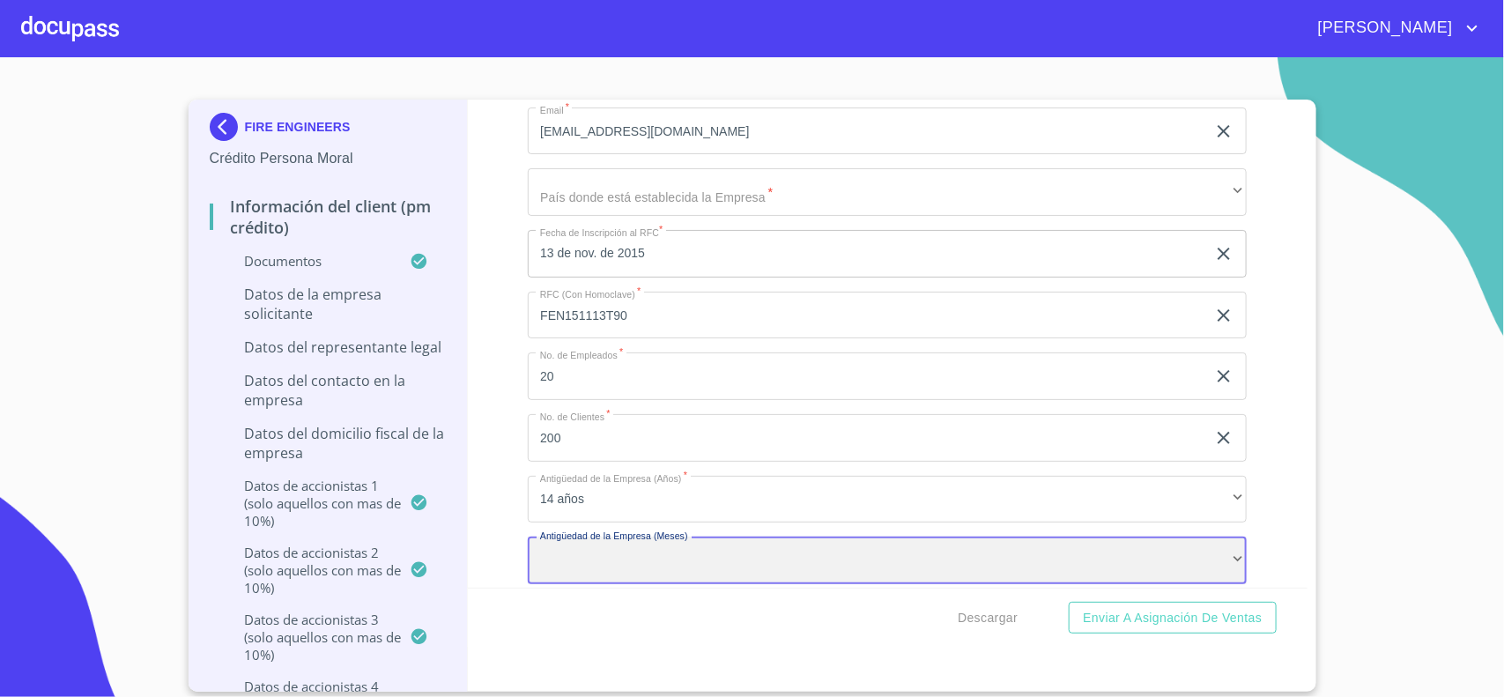
click at [574, 567] on div "​" at bounding box center [887, 561] width 719 height 48
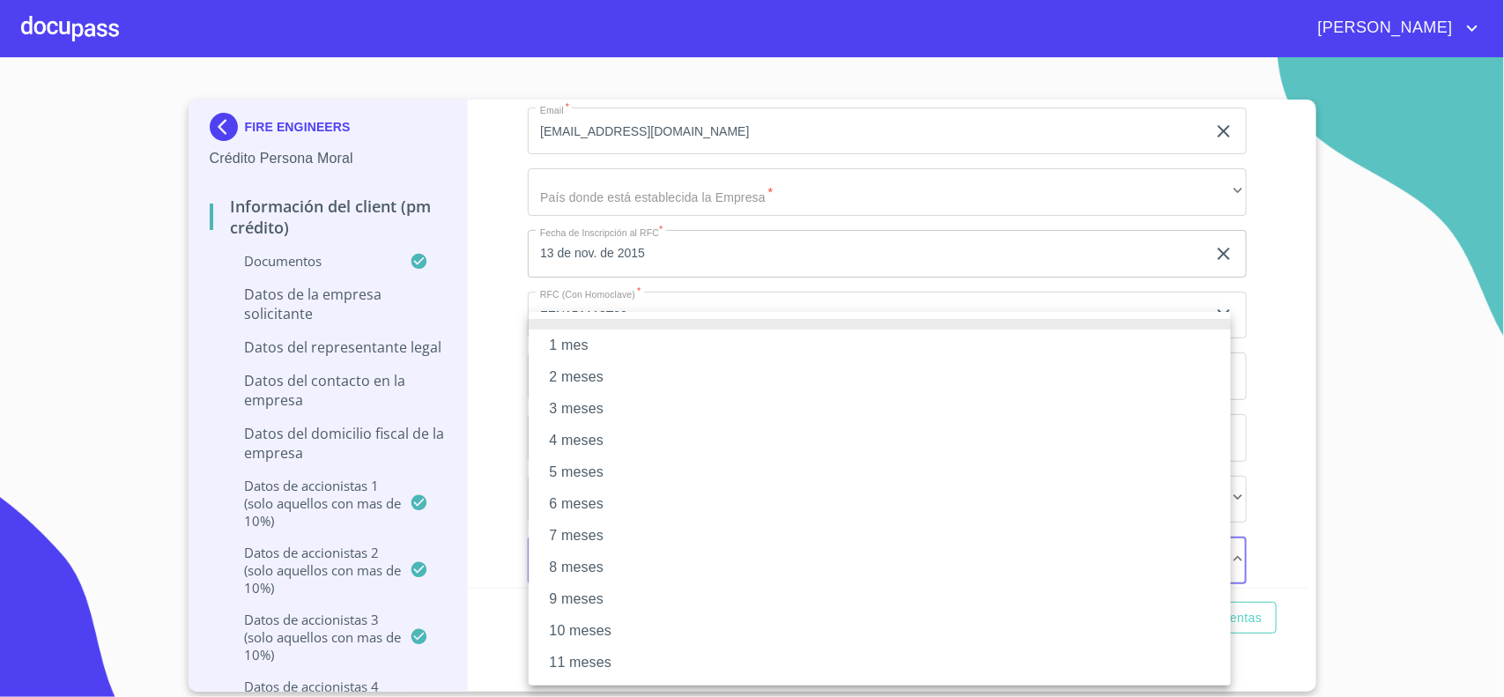
click at [591, 355] on li "1 mes" at bounding box center [880, 346] width 702 height 32
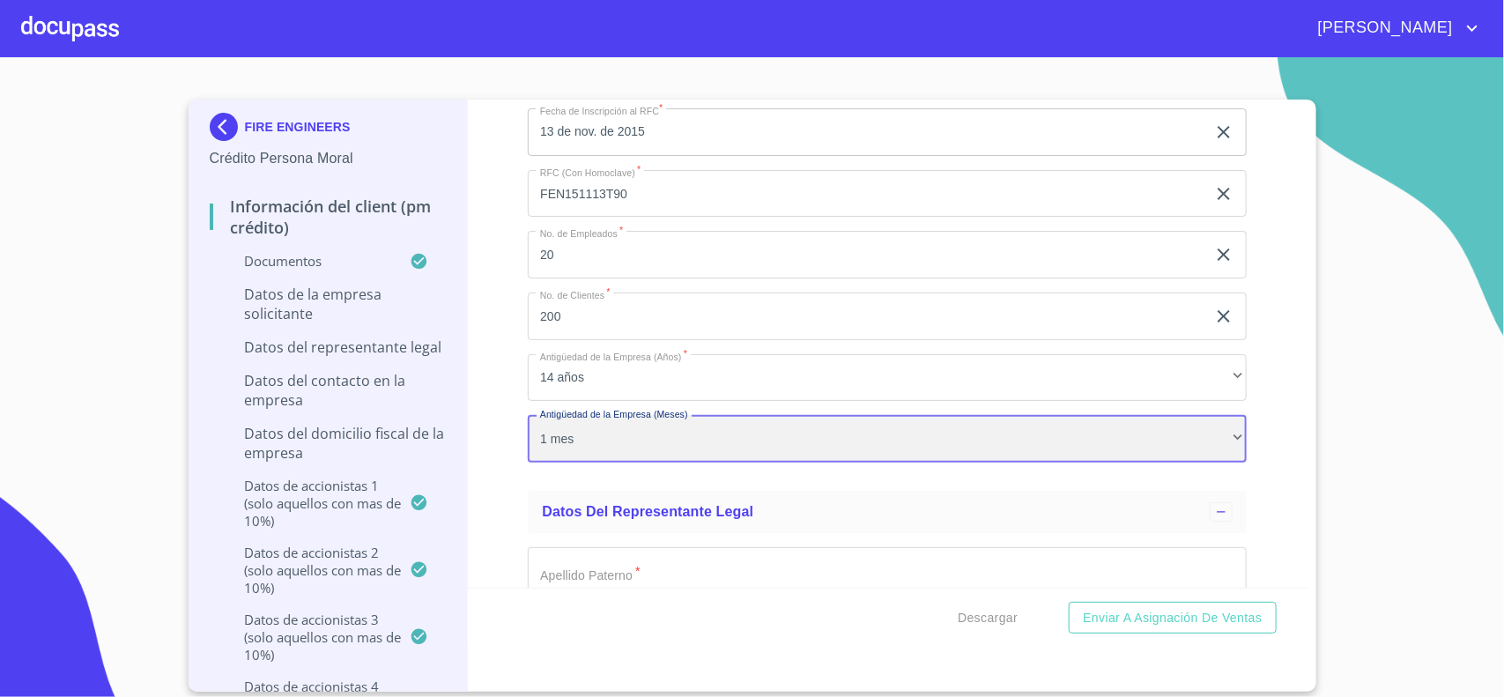
scroll to position [12017, 0]
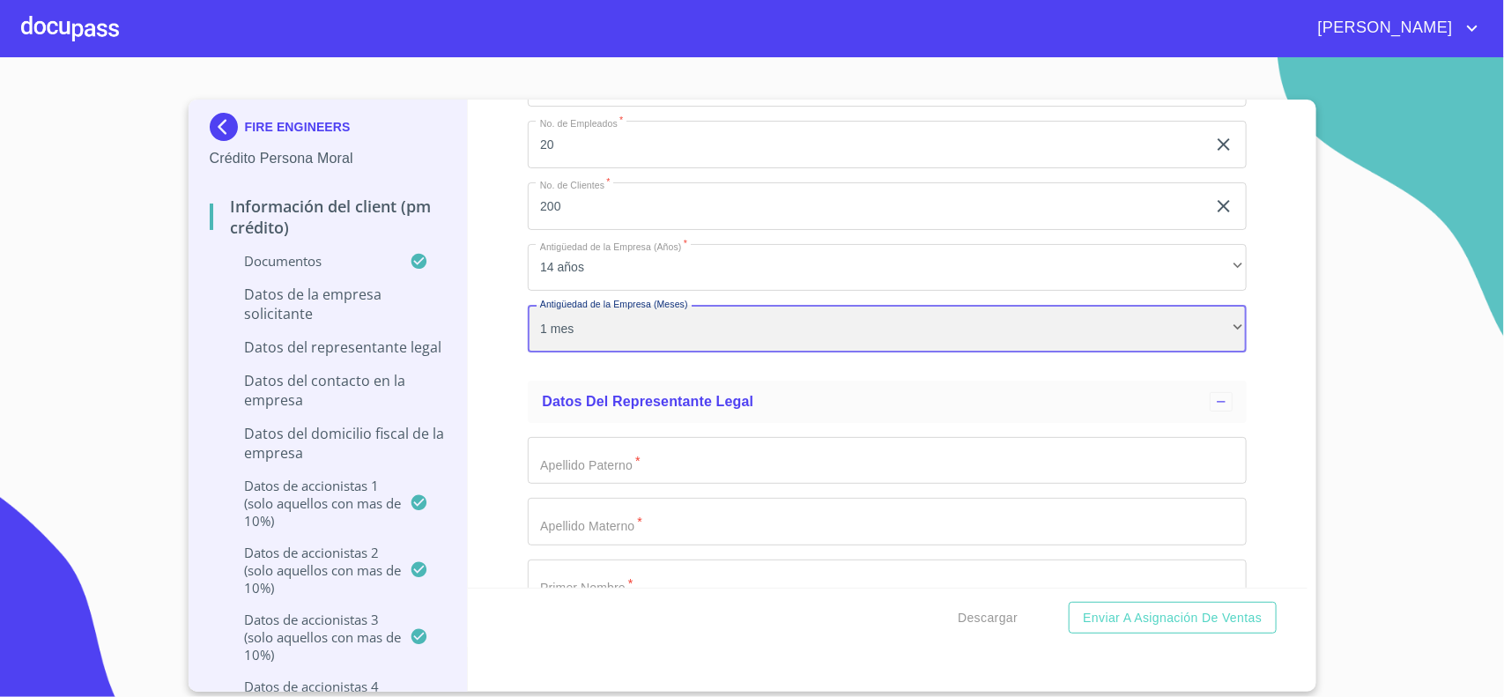
click at [591, 345] on div "1 mes" at bounding box center [887, 329] width 719 height 48
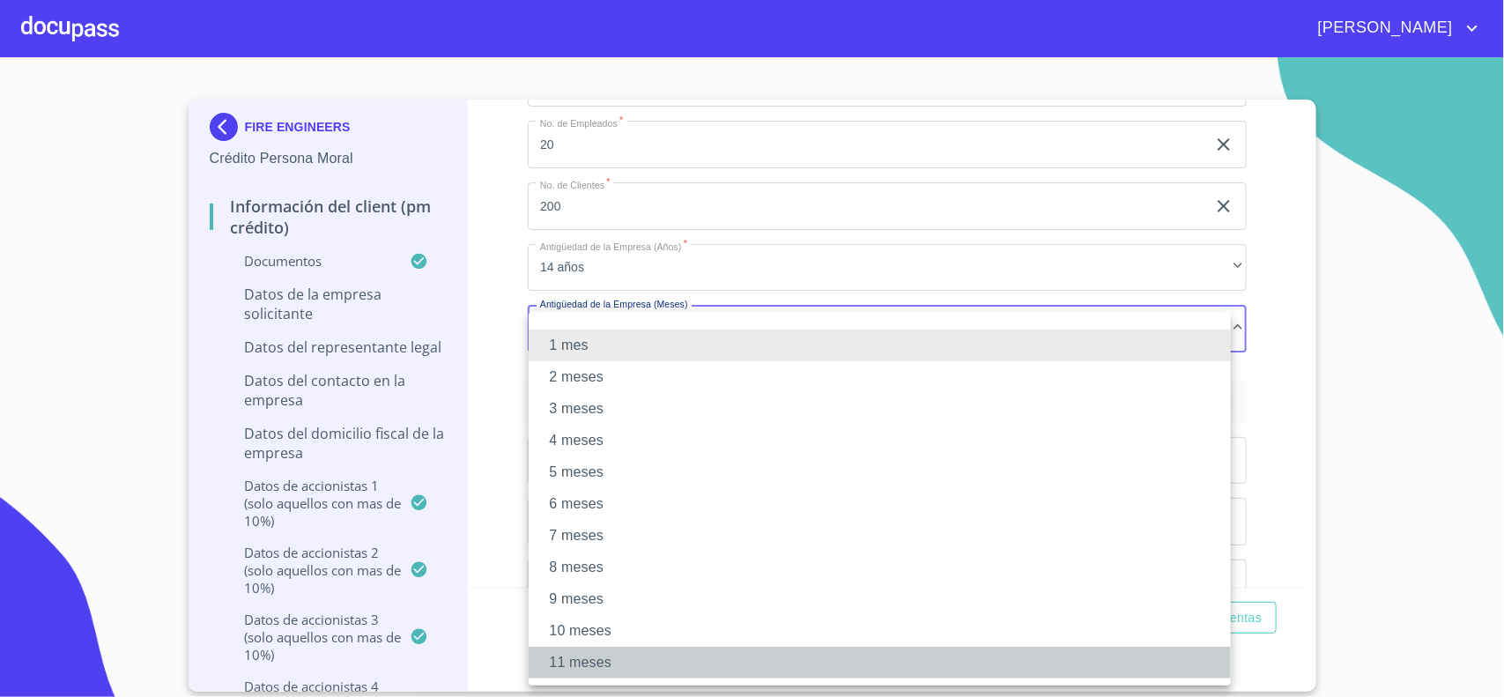
click at [578, 655] on li "11 meses" at bounding box center [880, 663] width 702 height 32
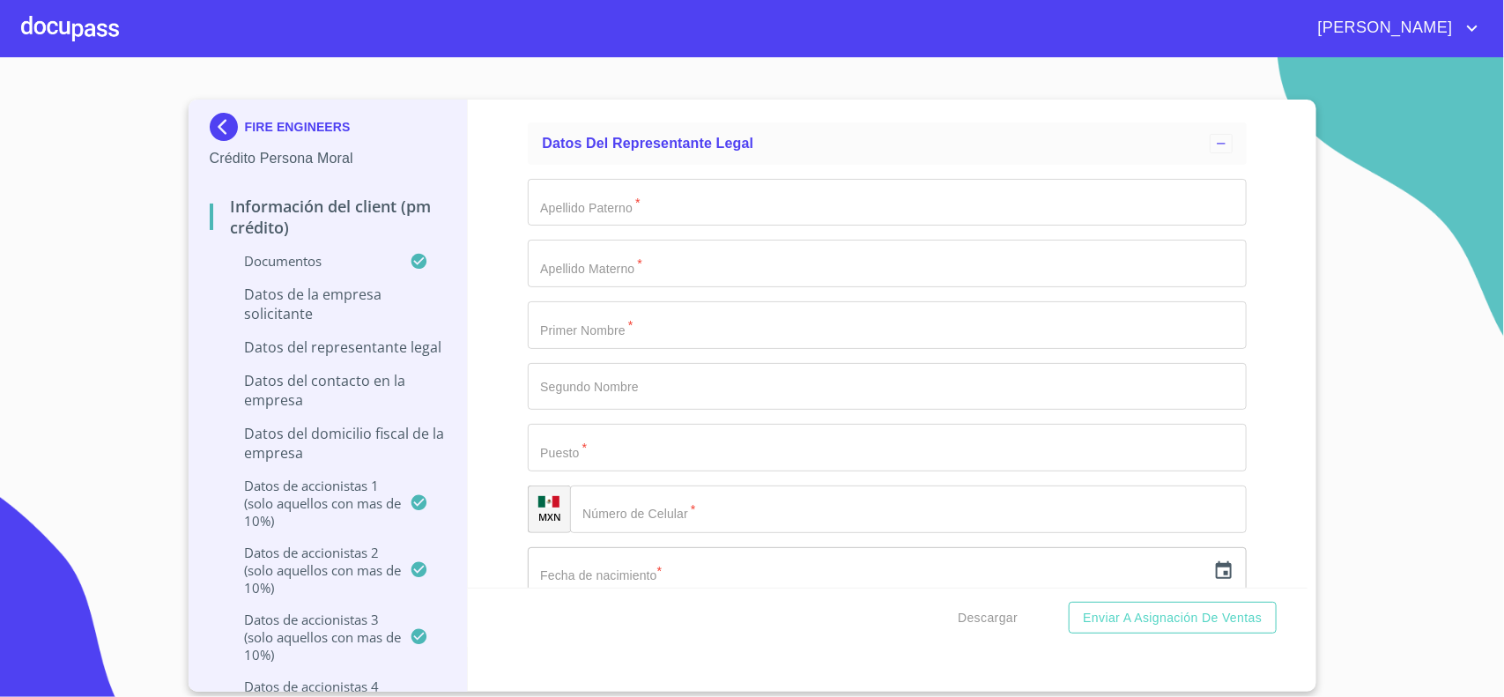
scroll to position [12237, 0]
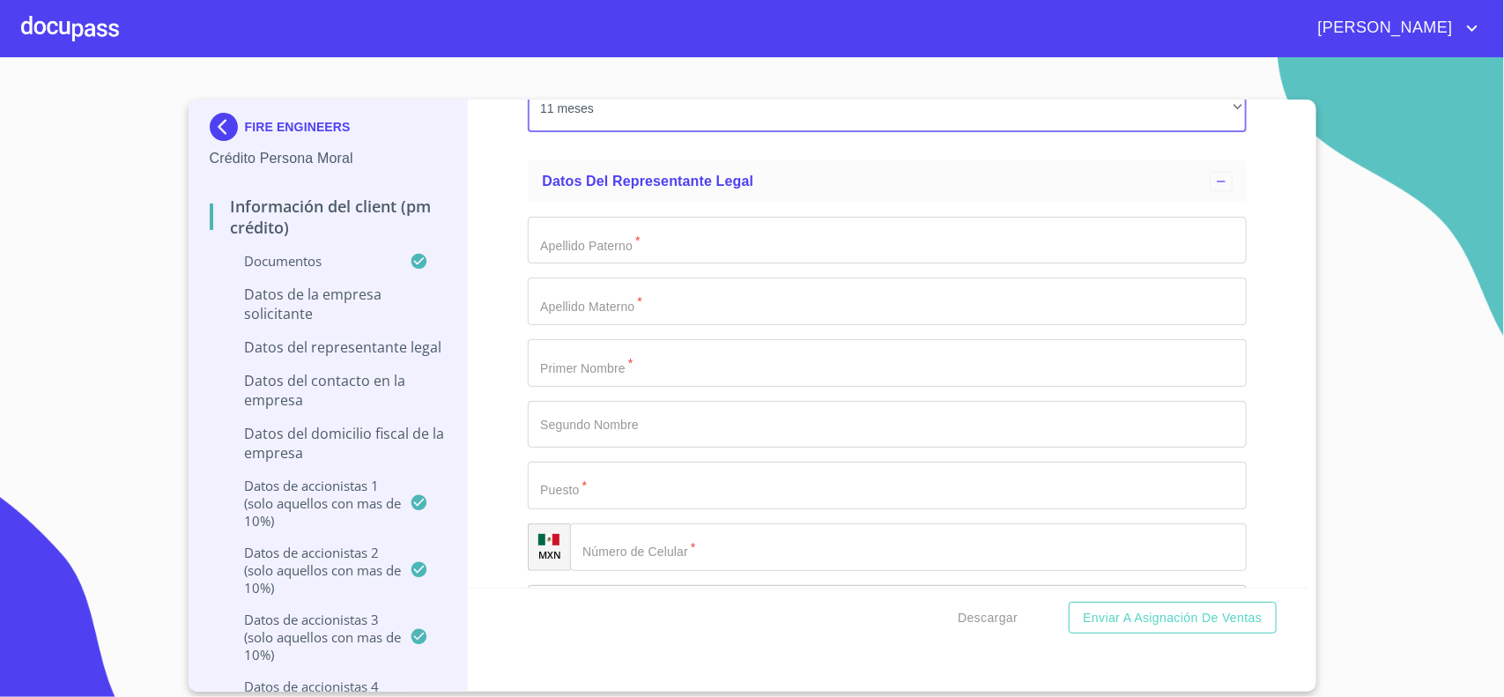
click at [617, 295] on div "Apellido [PERSON_NAME]   * ​ Apellido Materno   * ​ Primer Nombre   * ​ Segundo…" at bounding box center [887, 547] width 719 height 689
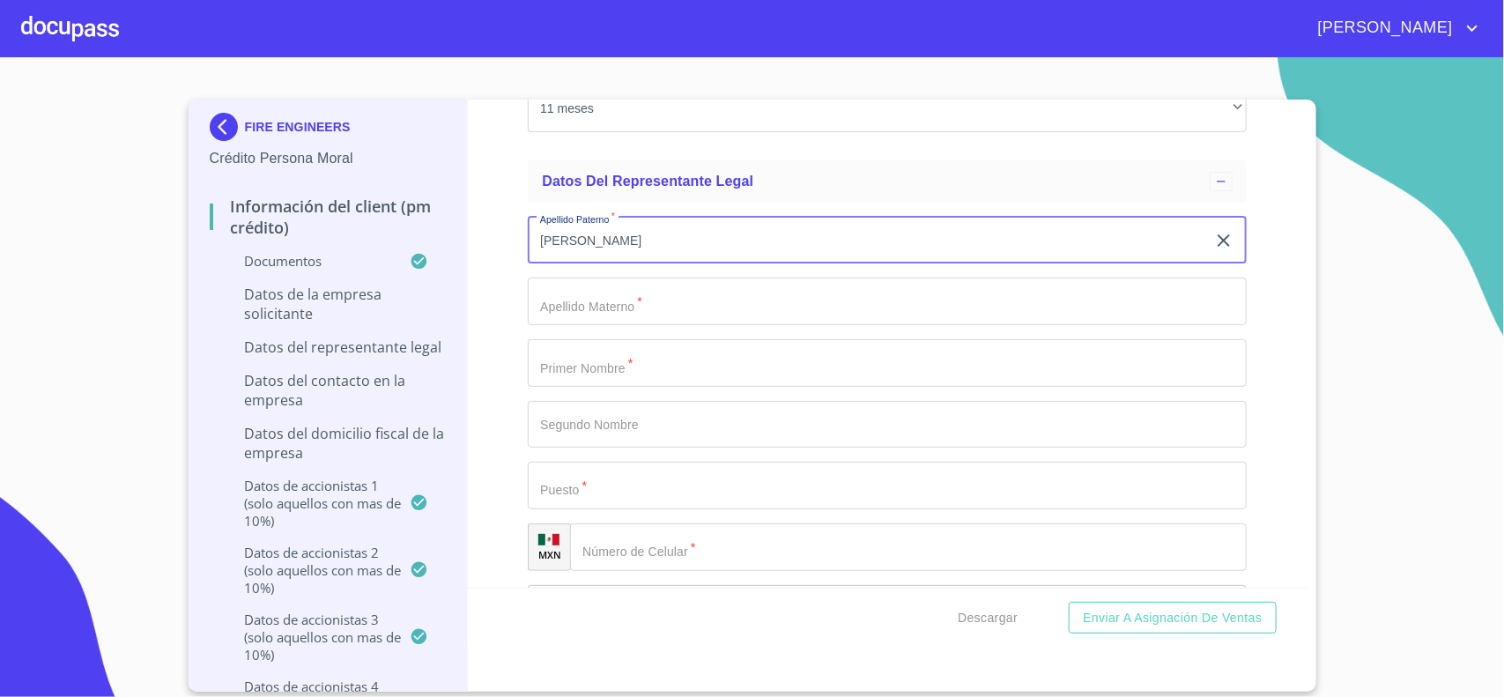
type input "[PERSON_NAME]"
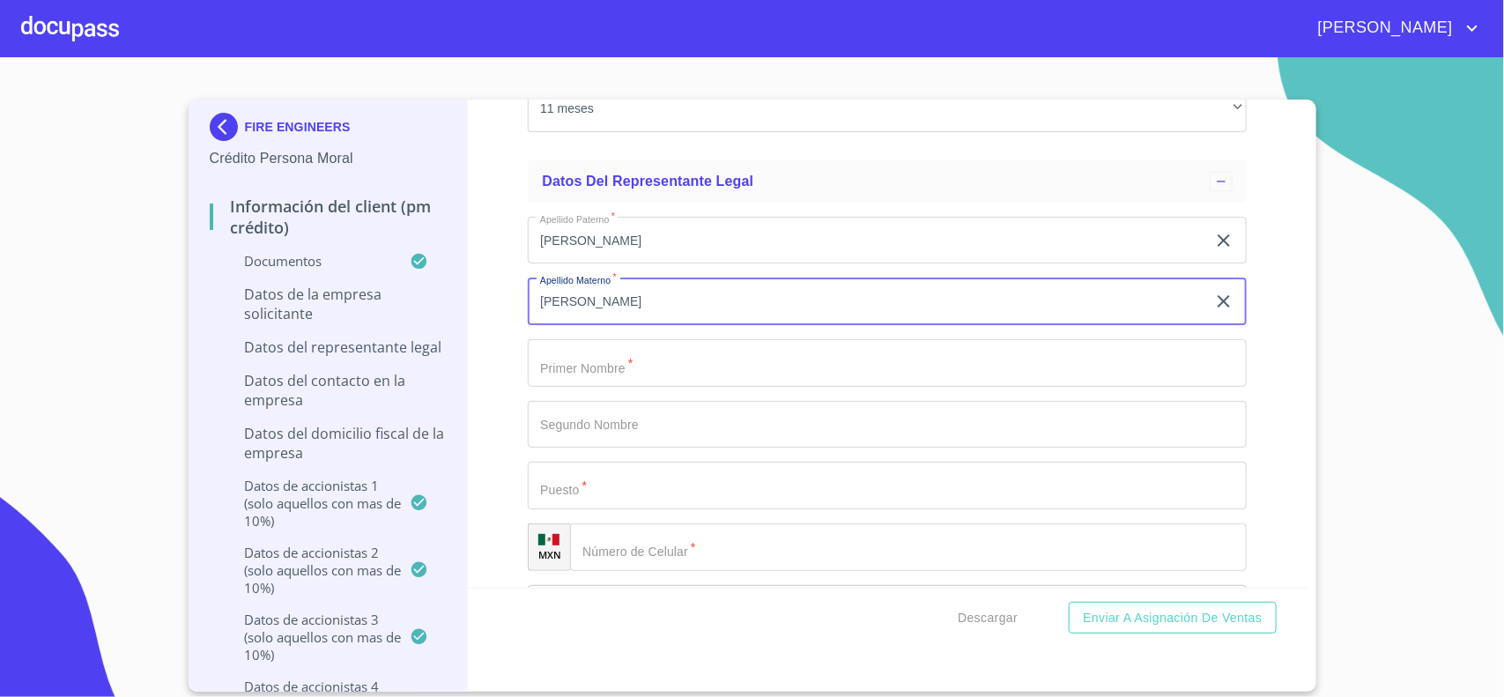
type input "[PERSON_NAME]"
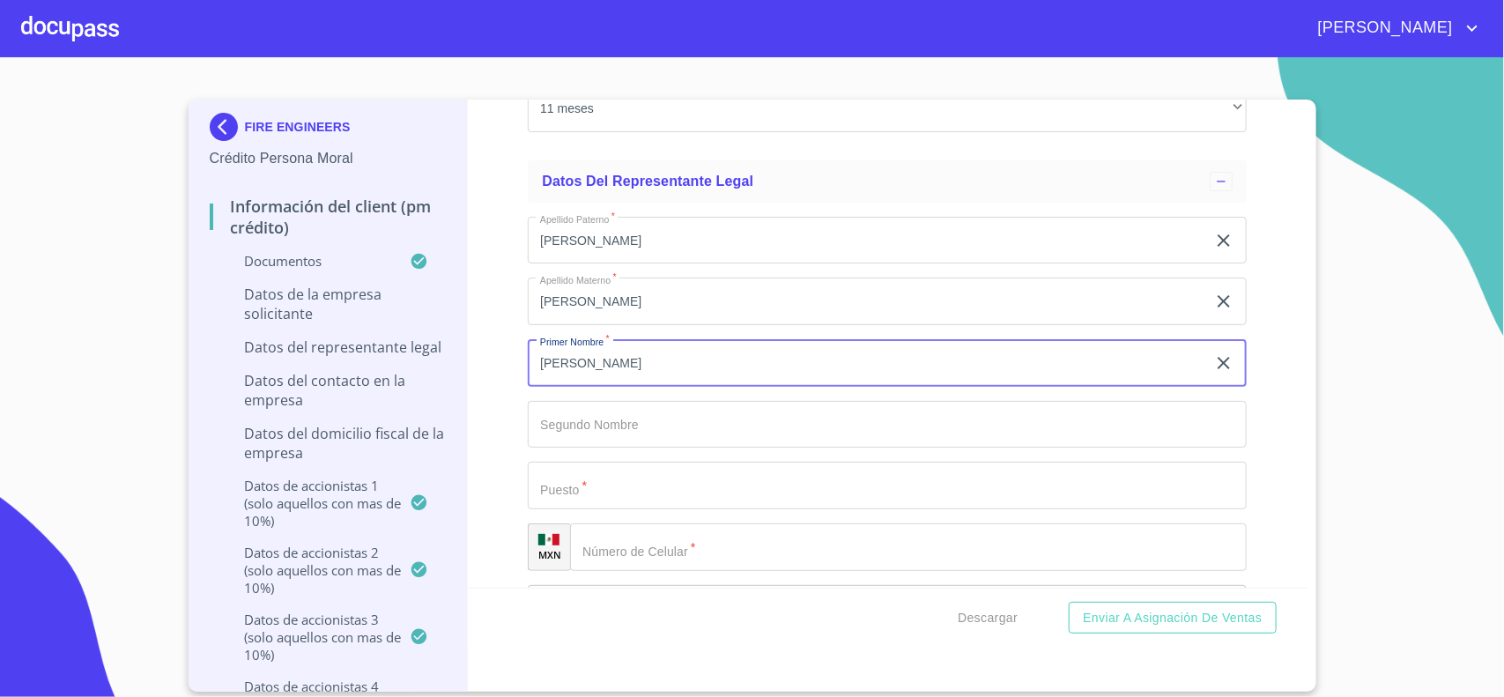
type input "[PERSON_NAME]"
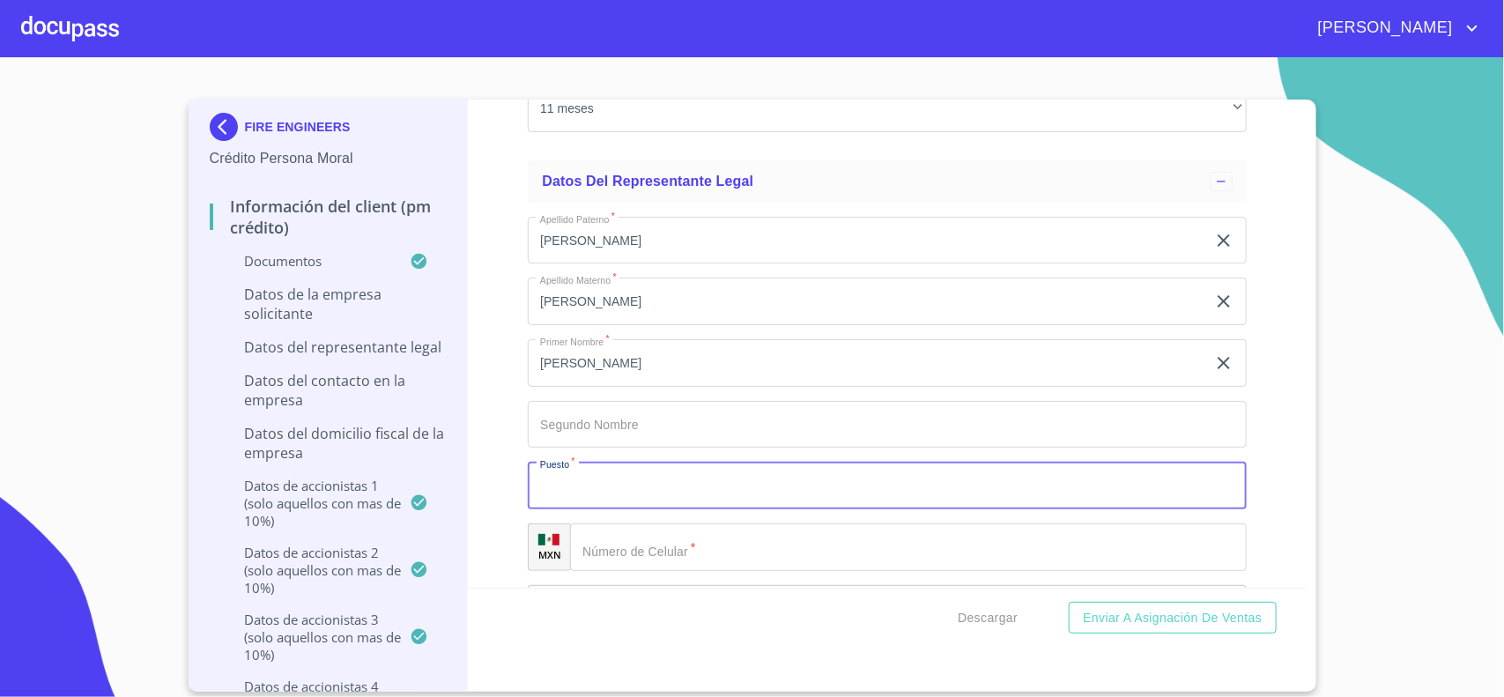
click at [697, 509] on input "Documento de identificación representante legal.   *" at bounding box center [887, 486] width 719 height 48
type input "P"
type input "REPRESENTANTE LEGAL"
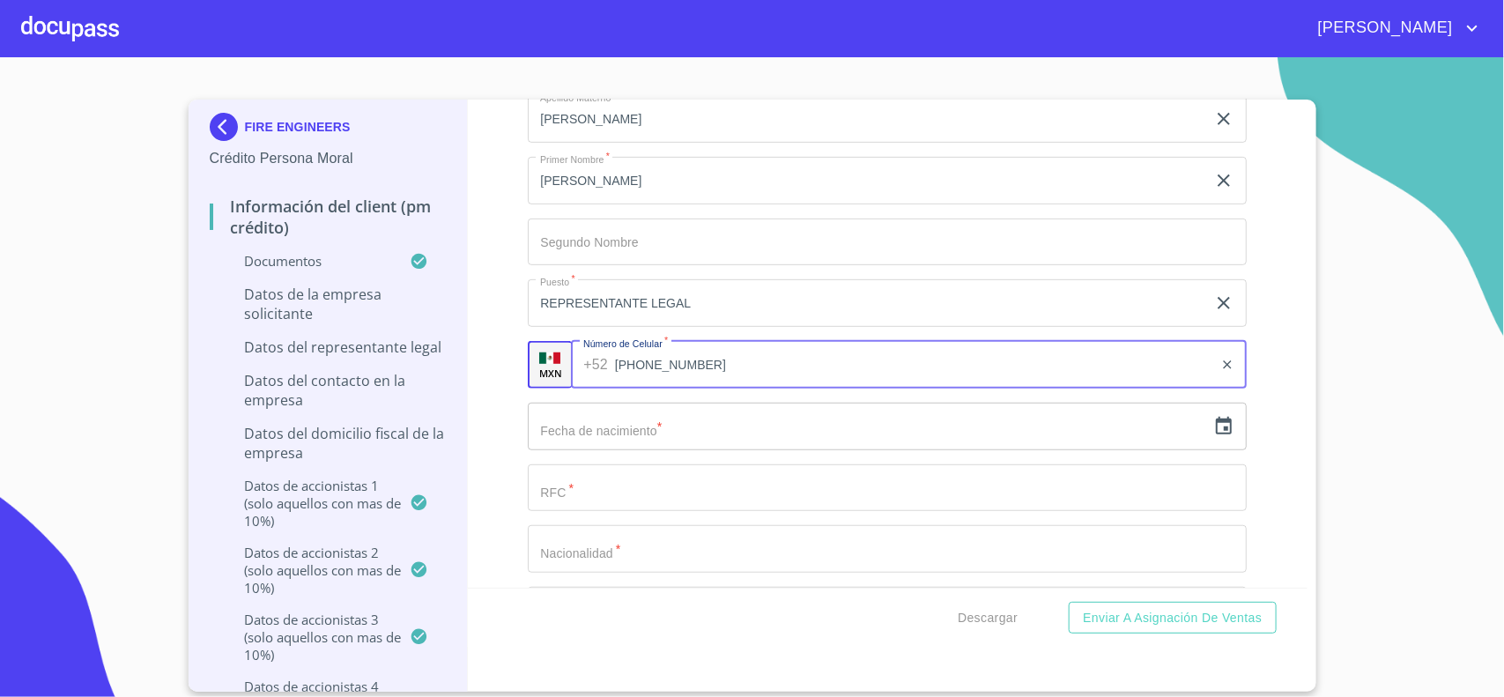
scroll to position [12568, 0]
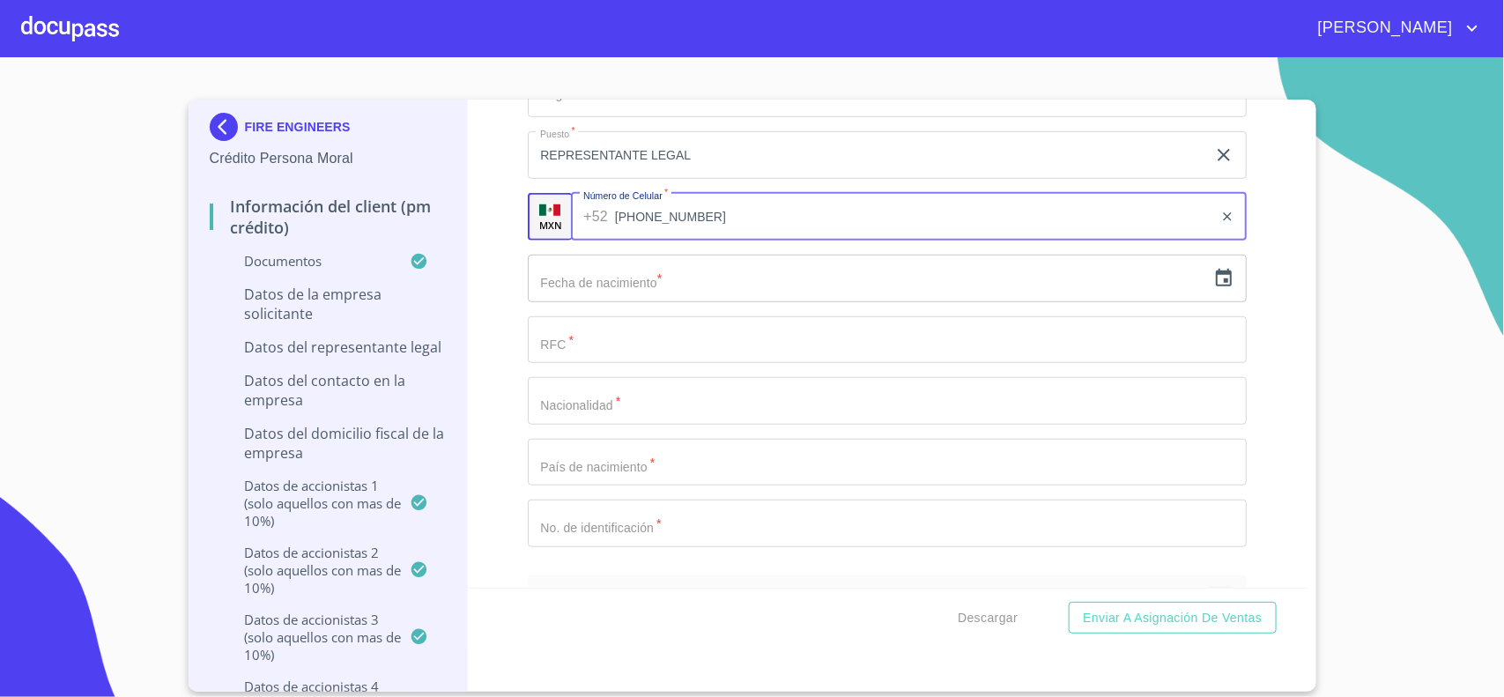
type input "[PHONE_NUMBER]"
click at [591, 300] on input "text" at bounding box center [867, 279] width 678 height 48
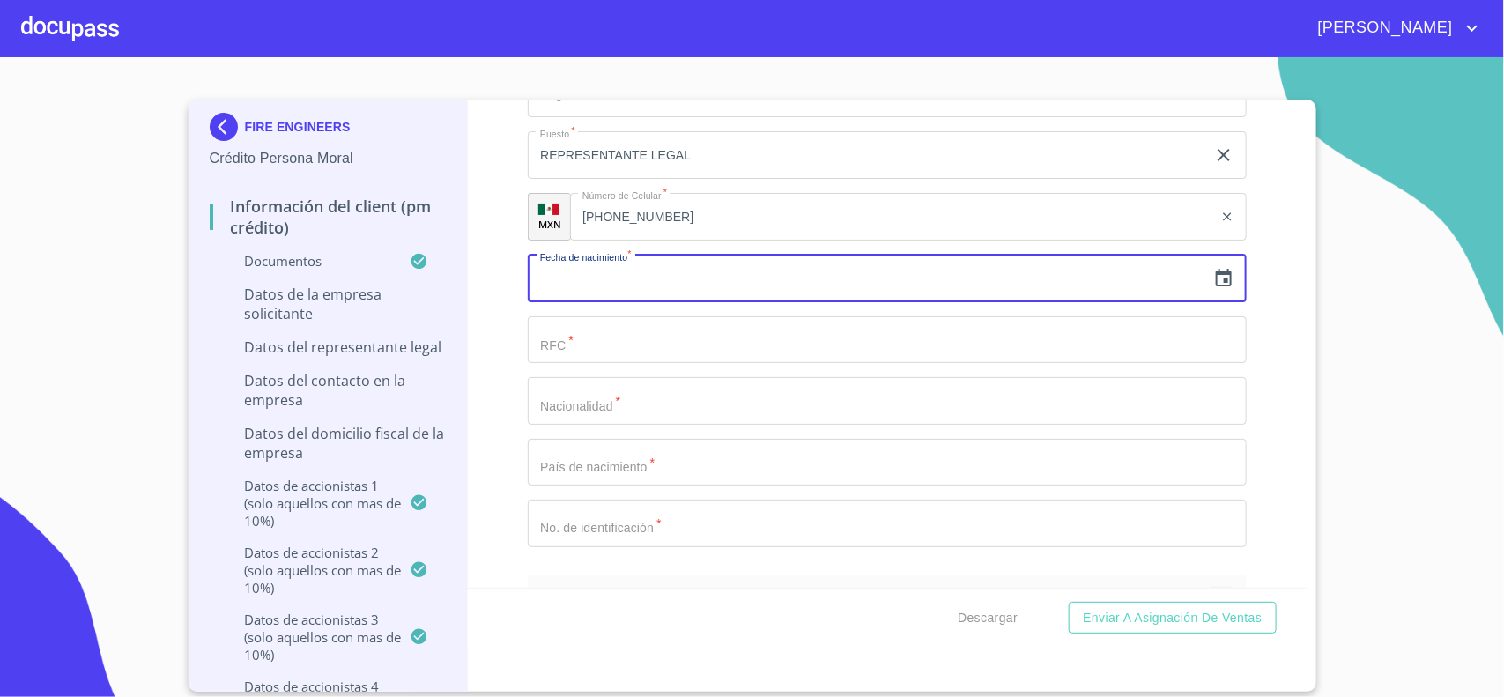
click at [1213, 289] on icon "button" at bounding box center [1223, 278] width 21 height 21
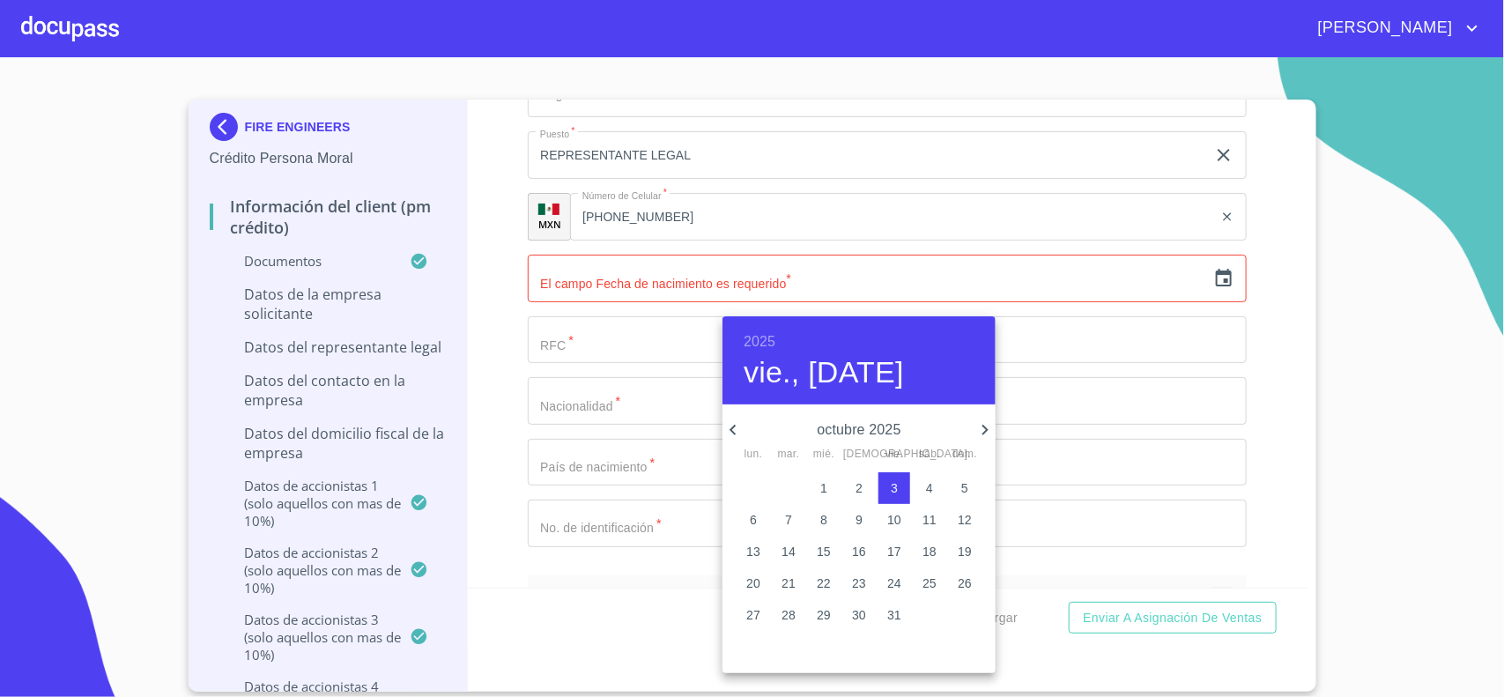
click at [768, 339] on h6 "2025" at bounding box center [760, 342] width 32 height 25
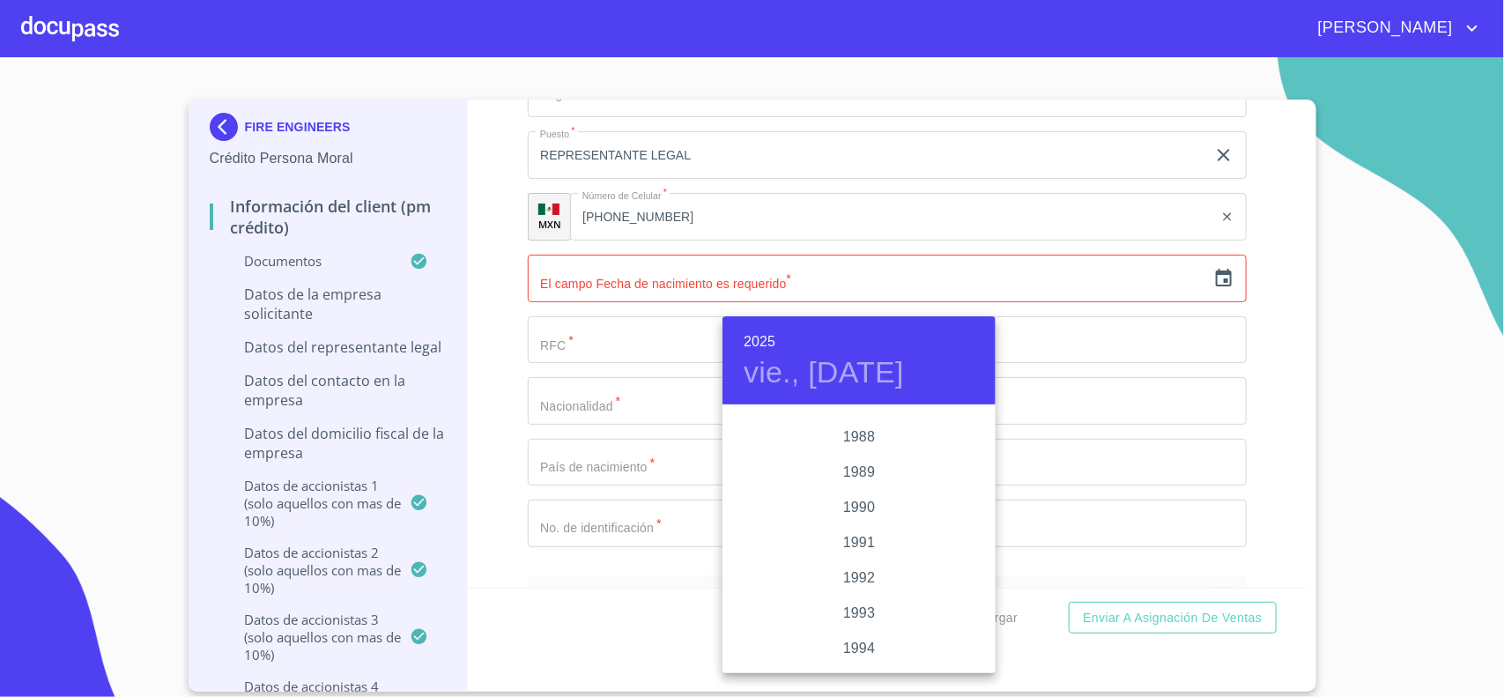
scroll to position [2207, 0]
click at [853, 441] on div "1988" at bounding box center [859, 437] width 273 height 35
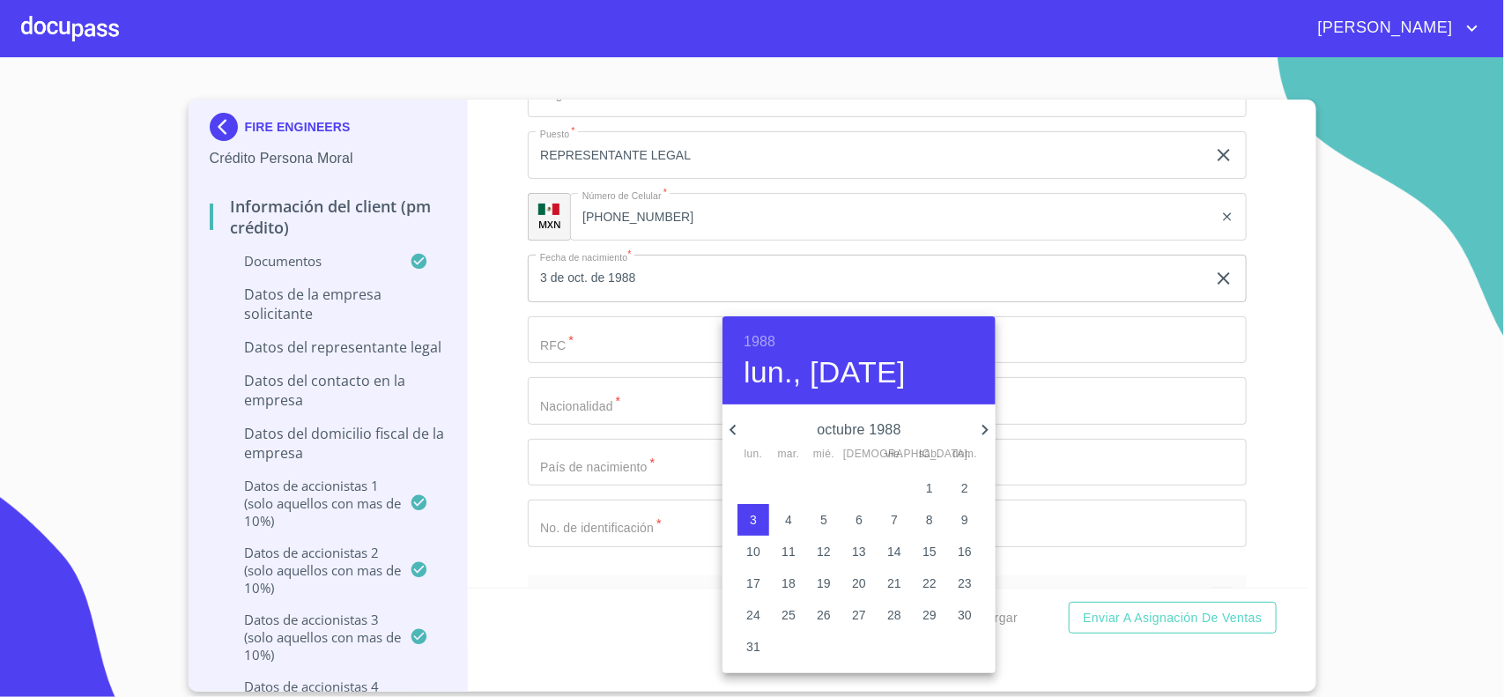
click at [737, 428] on icon "button" at bounding box center [733, 429] width 21 height 21
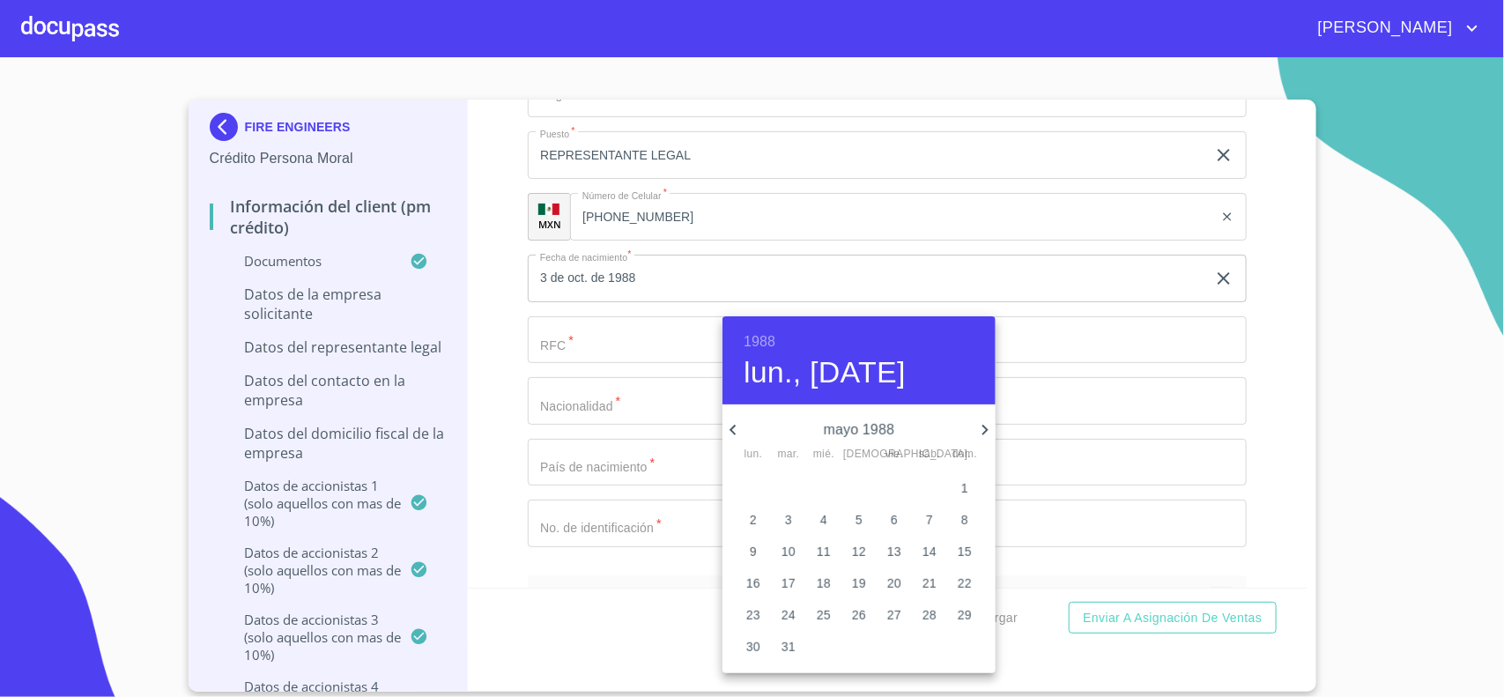
click at [737, 428] on icon "button" at bounding box center [733, 429] width 21 height 21
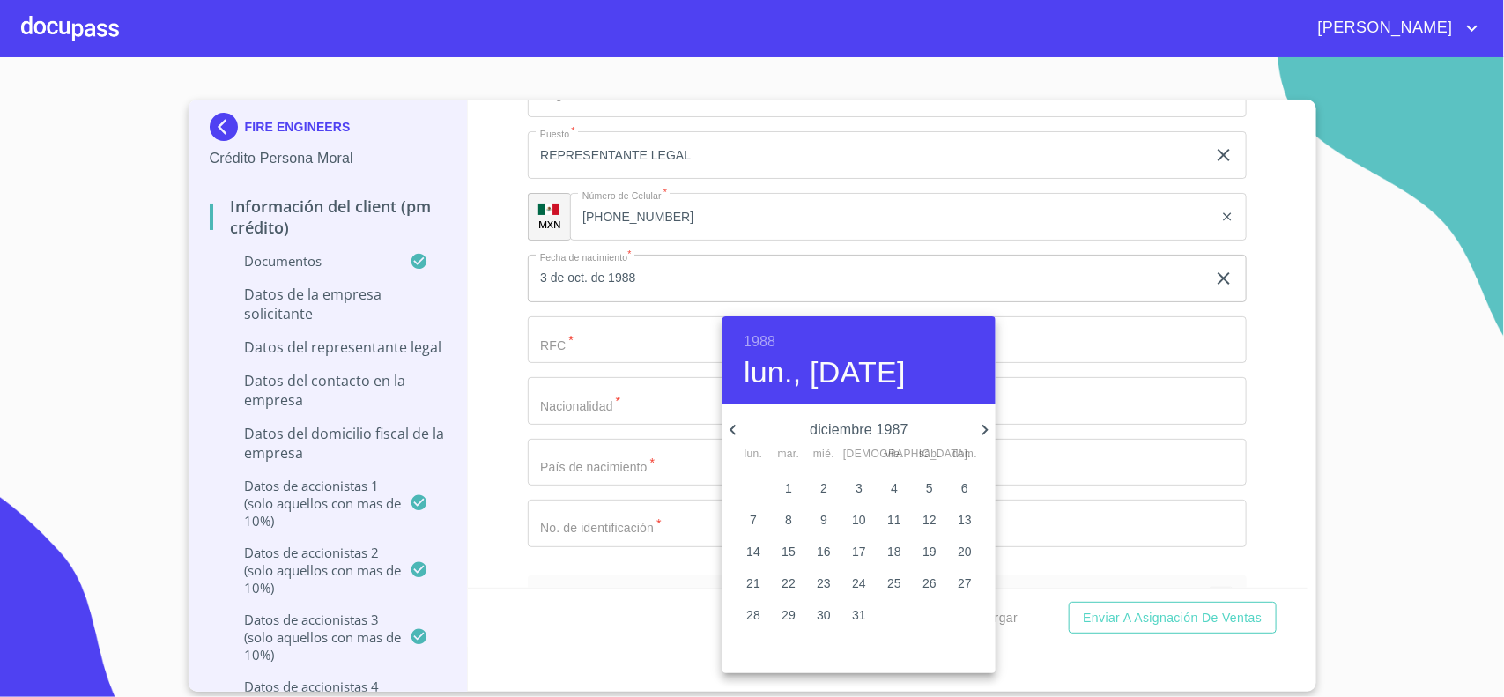
click at [988, 428] on icon "button" at bounding box center [985, 429] width 21 height 21
click at [936, 486] on span "2" at bounding box center [930, 488] width 32 height 18
type input "2 de ene. de 1988"
click at [1032, 300] on div at bounding box center [752, 348] width 1504 height 697
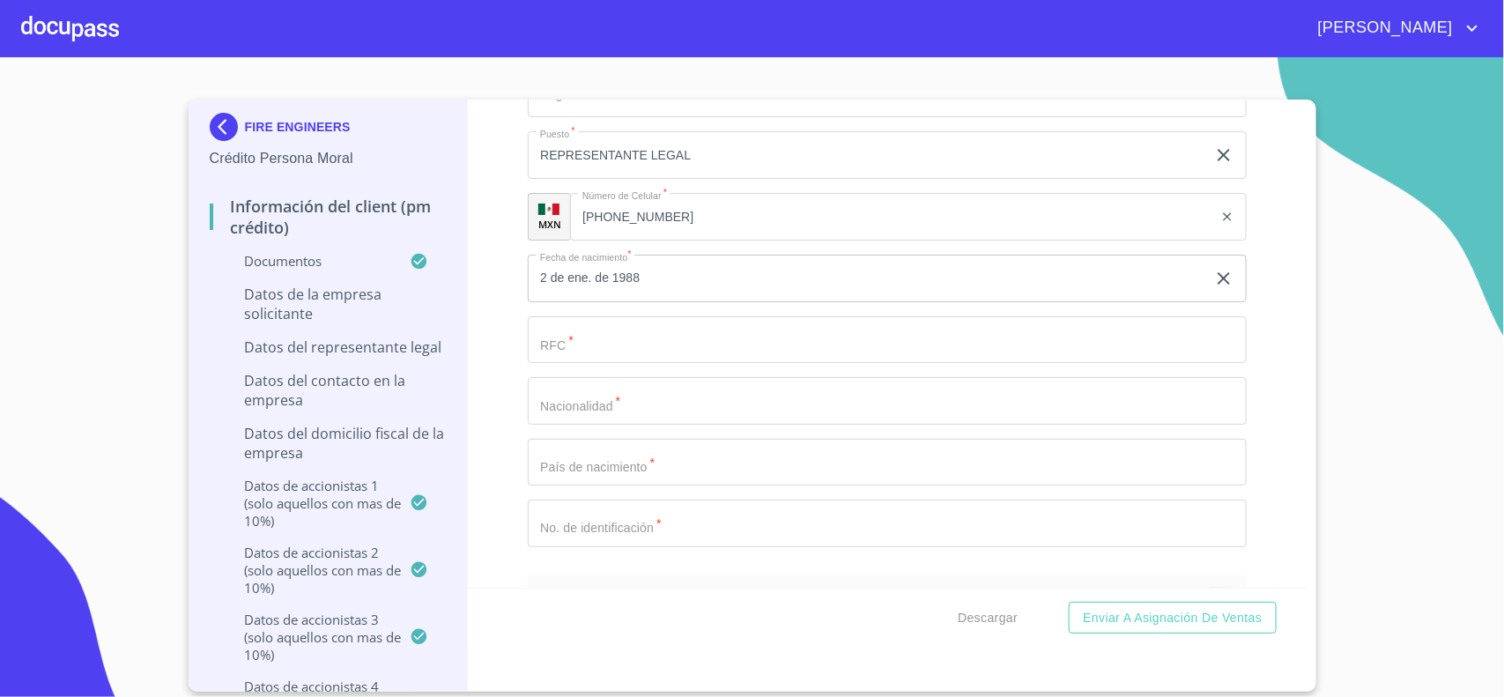
click at [623, 357] on input "Documento de identificación representante legal.   *" at bounding box center [887, 340] width 719 height 48
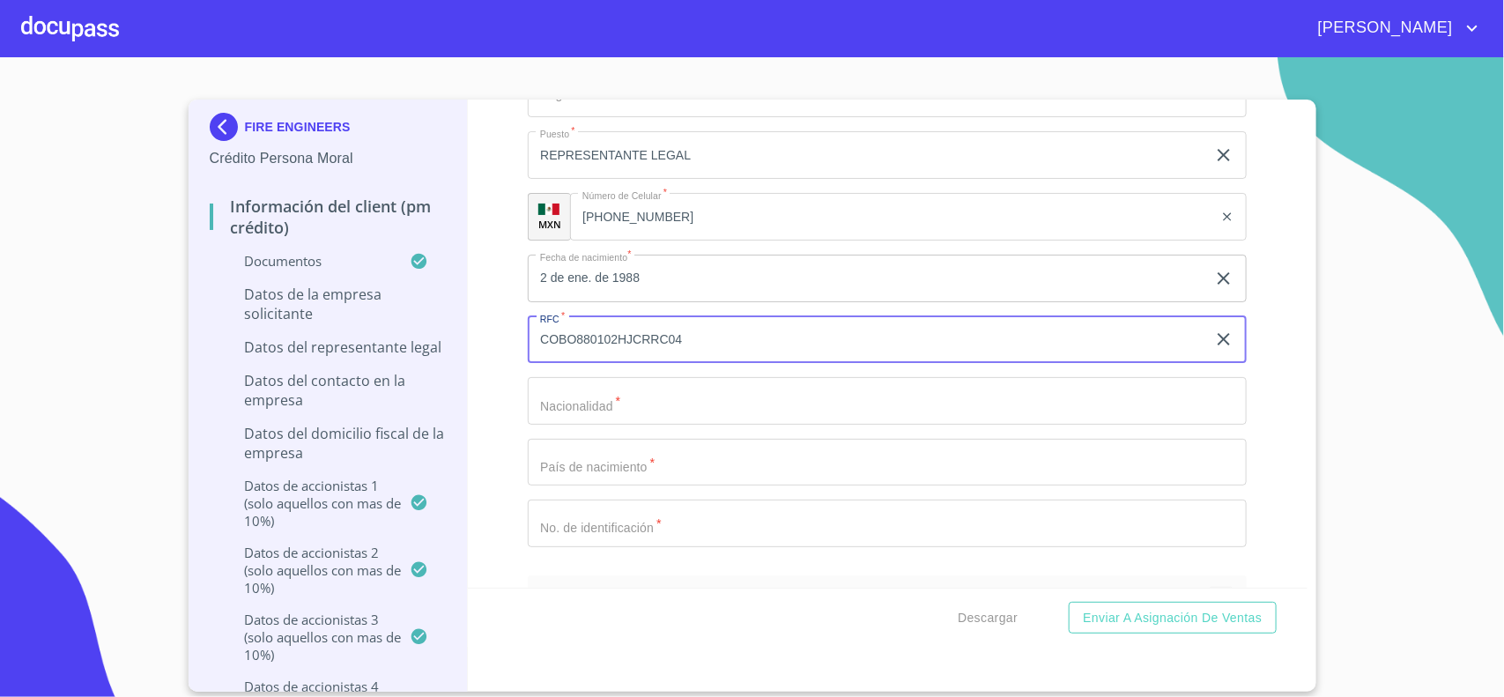
type input "COBO880102HJCRRC04"
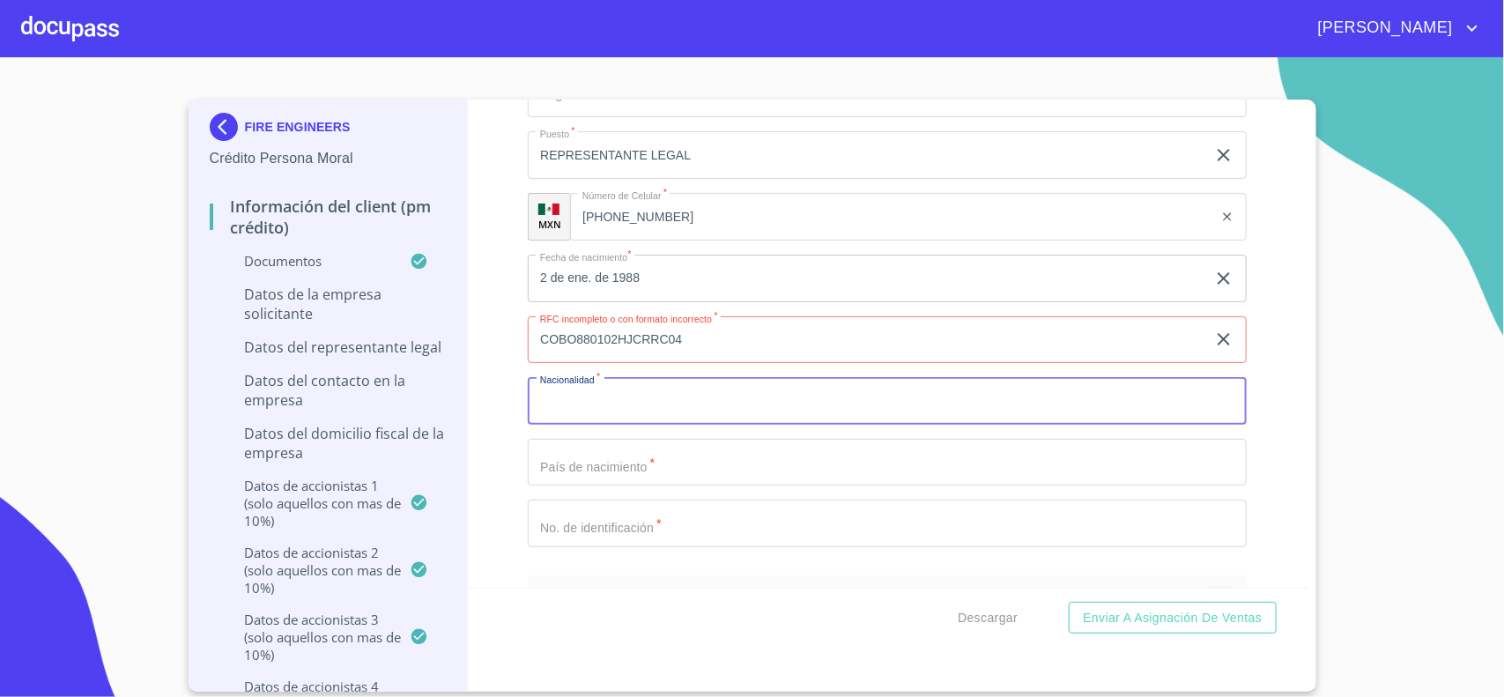
click at [588, 424] on input "Documento de identificación representante legal.   *" at bounding box center [887, 401] width 719 height 48
type input "[GEOGRAPHIC_DATA]"
click at [692, 357] on input "COBO880102HJCRRC04" at bounding box center [867, 340] width 678 height 48
type input "COBO880102851"
click at [649, 423] on input "[GEOGRAPHIC_DATA]" at bounding box center [867, 401] width 678 height 48
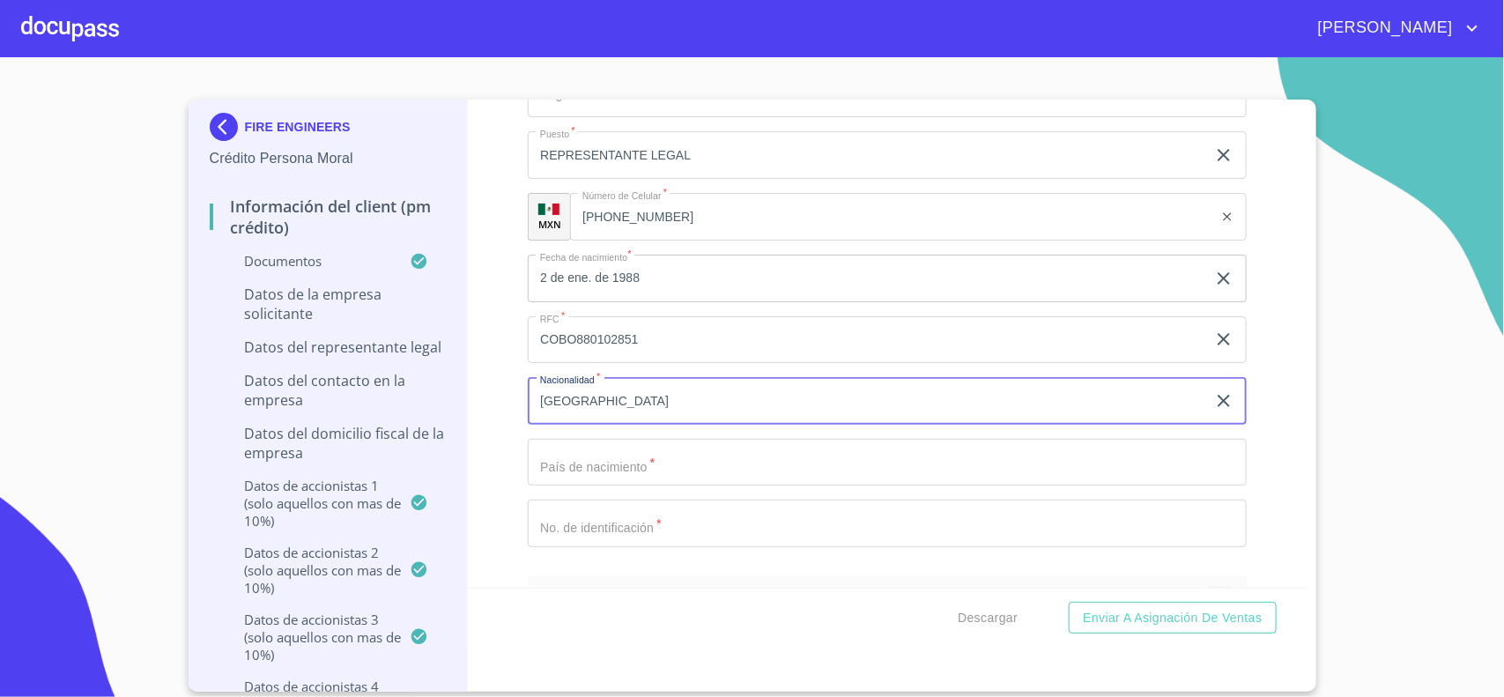
click at [605, 478] on input "Documento de identificación representante legal.   *" at bounding box center [887, 463] width 719 height 48
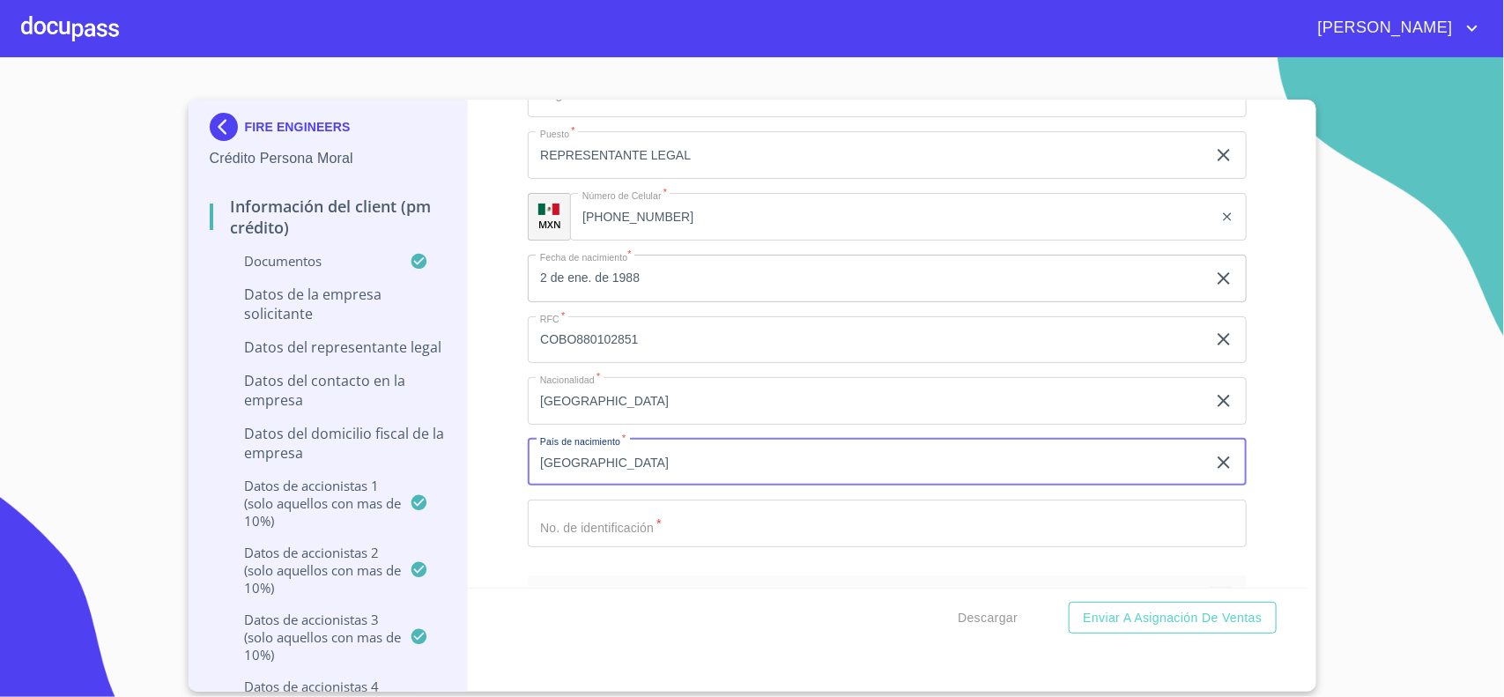
type input "[GEOGRAPHIC_DATA]"
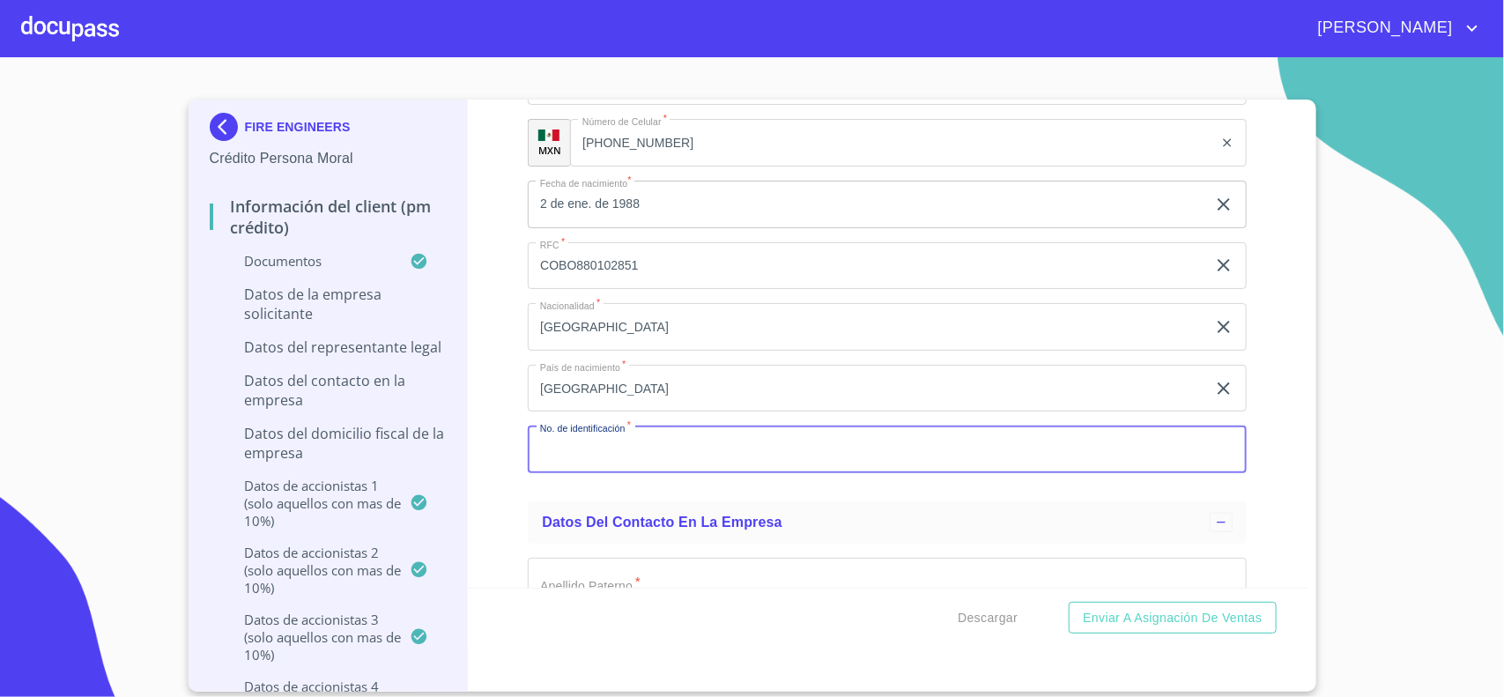
scroll to position [12678, 0]
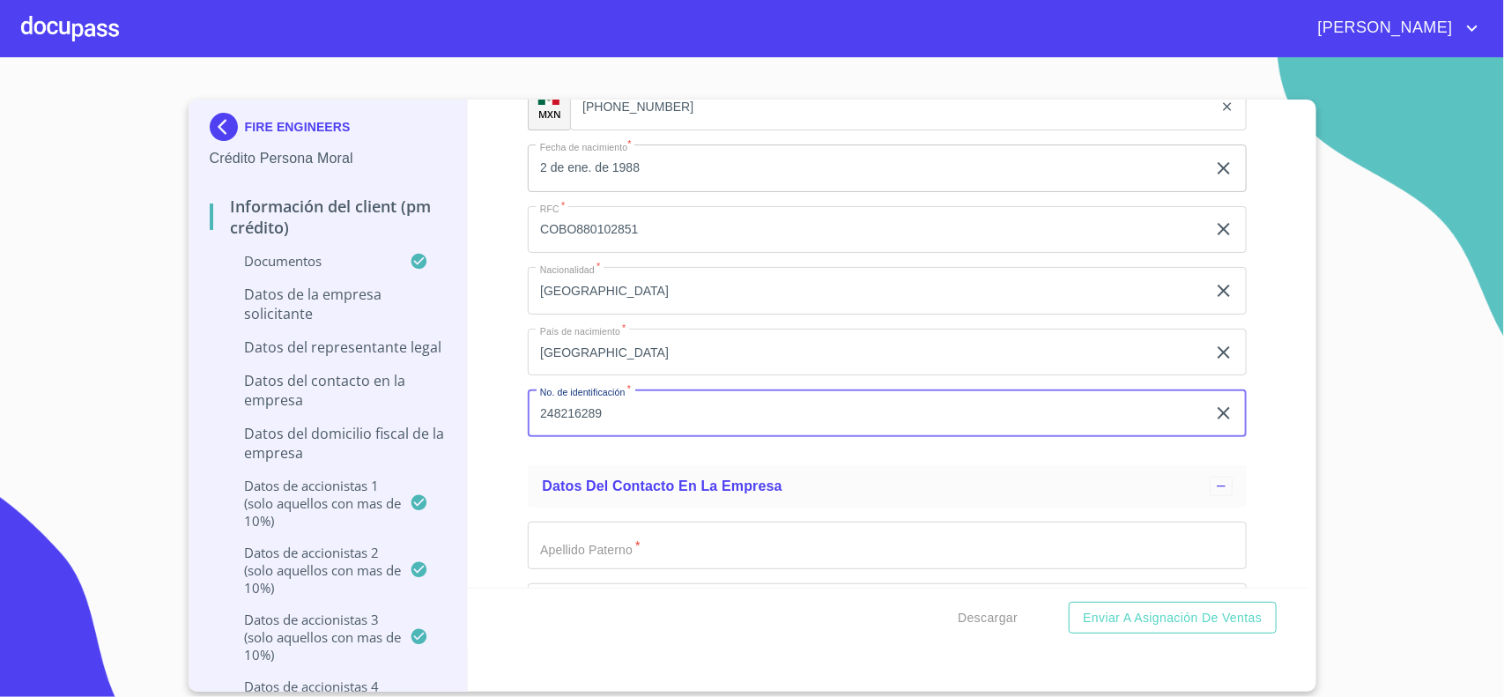
type input "248216289"
click at [489, 456] on div "Información del Client (PM crédito) Documentos Documento de identificación repr…" at bounding box center [888, 344] width 840 height 488
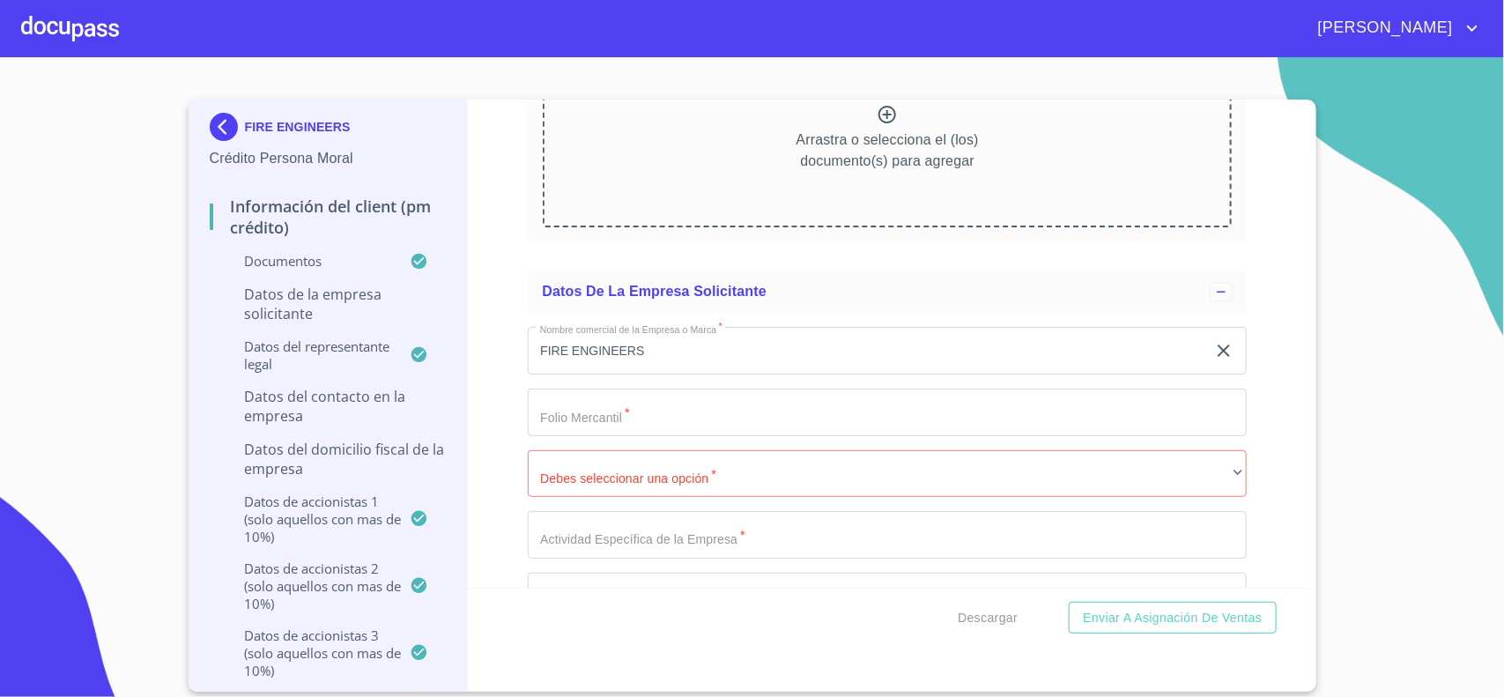
scroll to position [11246, 0]
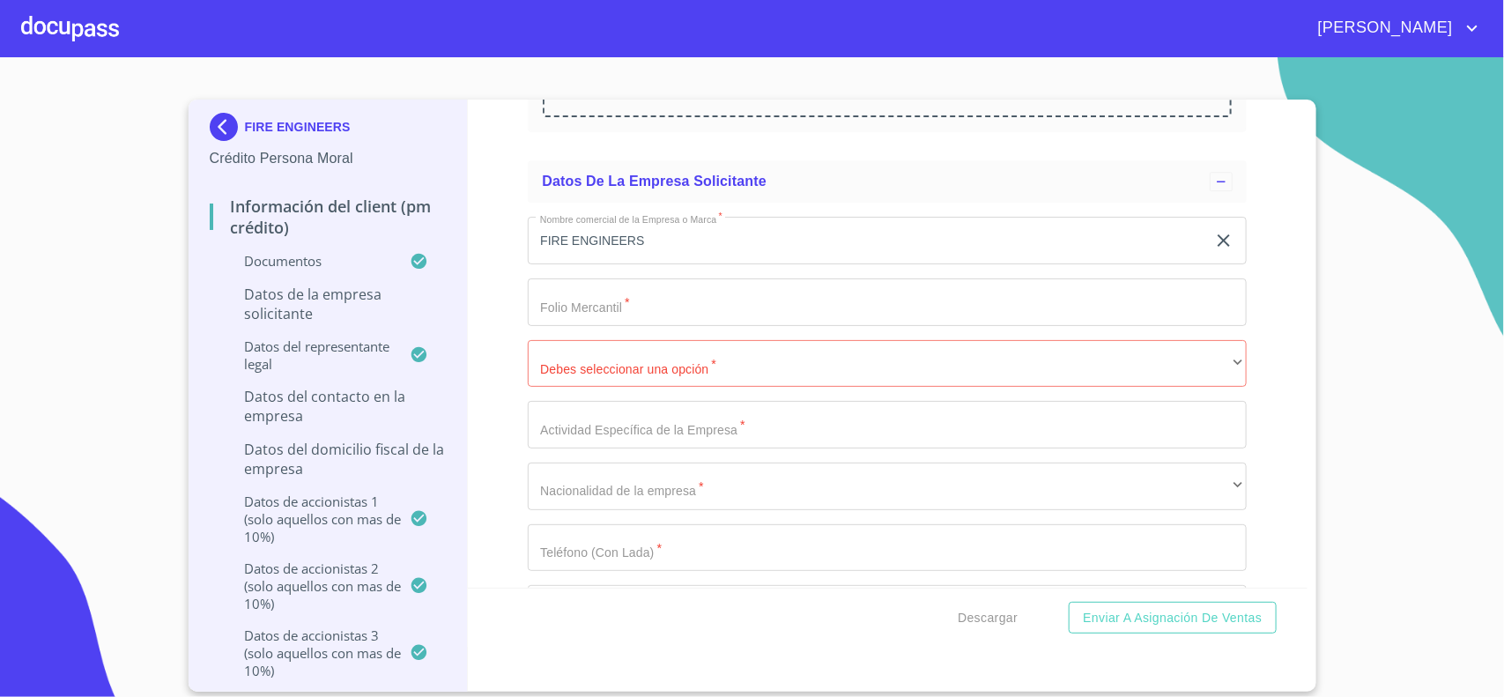
click at [597, 326] on input "Documento de identificación representante legal.   *" at bounding box center [887, 302] width 719 height 48
click at [597, 320] on input "931581" at bounding box center [867, 302] width 678 height 48
click at [597, 320] on input "93158" at bounding box center [867, 302] width 678 height 48
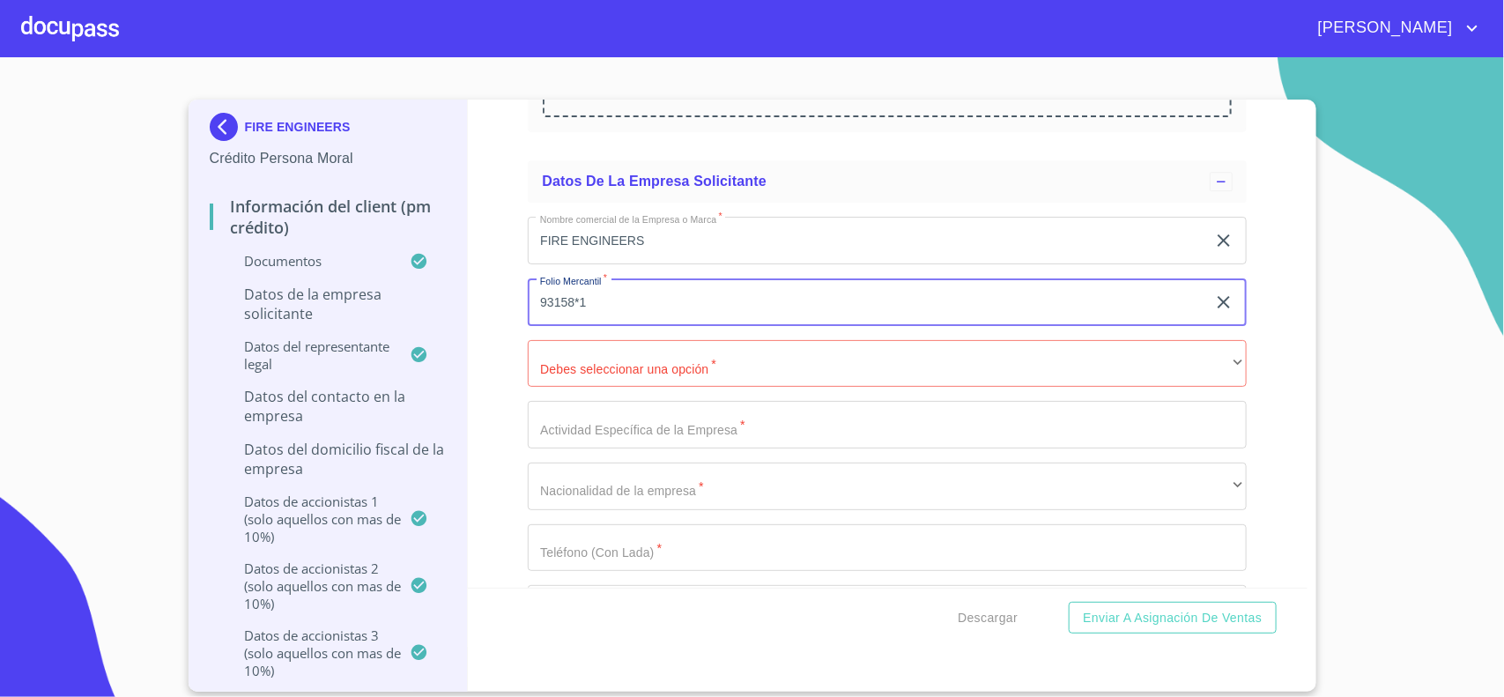
type input "93158*1"
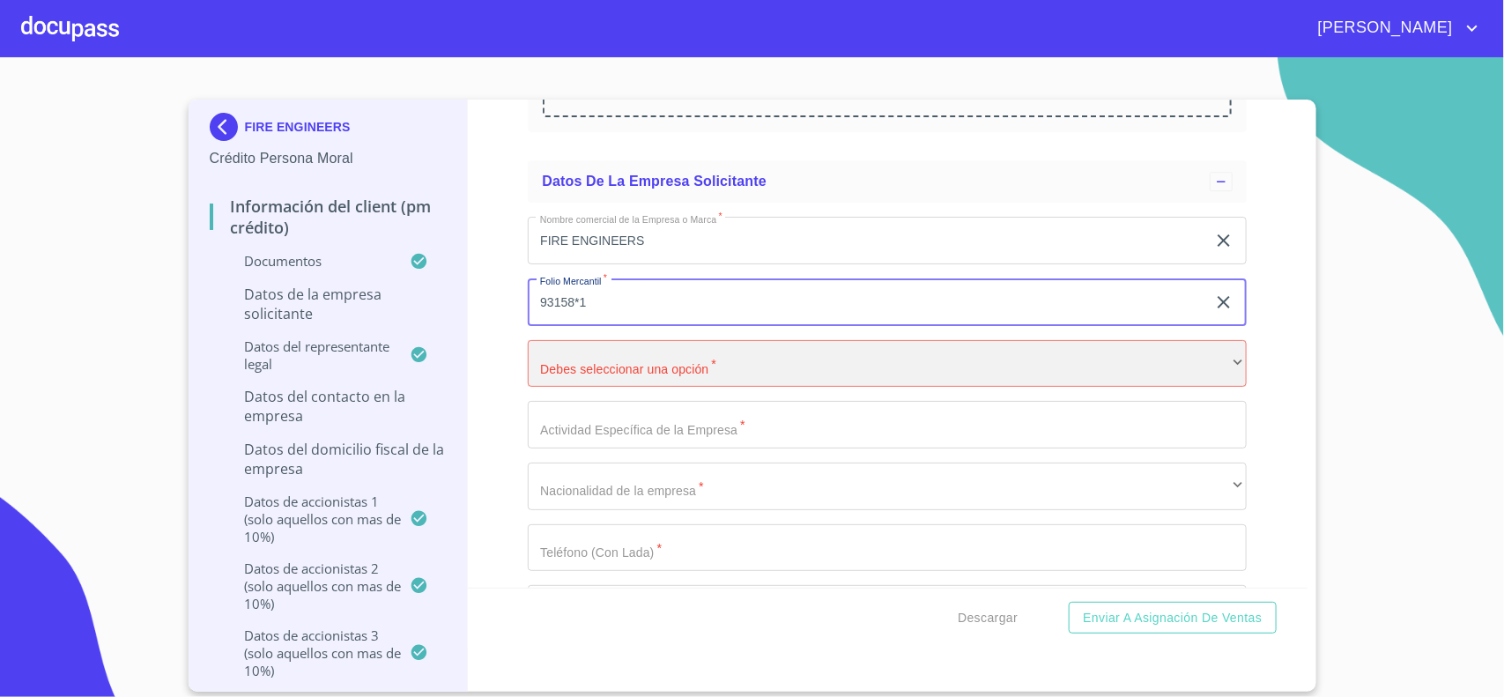
click at [679, 367] on div "​" at bounding box center [887, 364] width 719 height 48
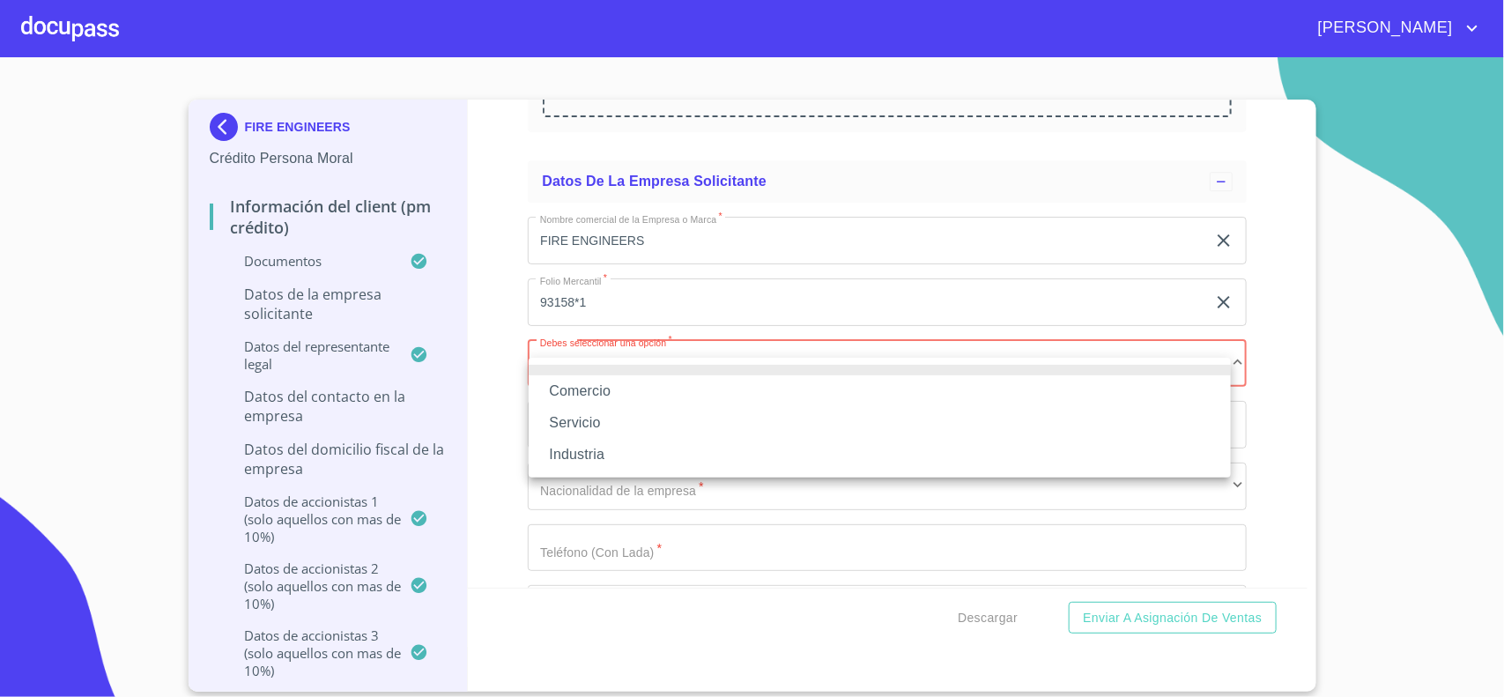
click at [601, 416] on li "Servicio" at bounding box center [880, 423] width 702 height 32
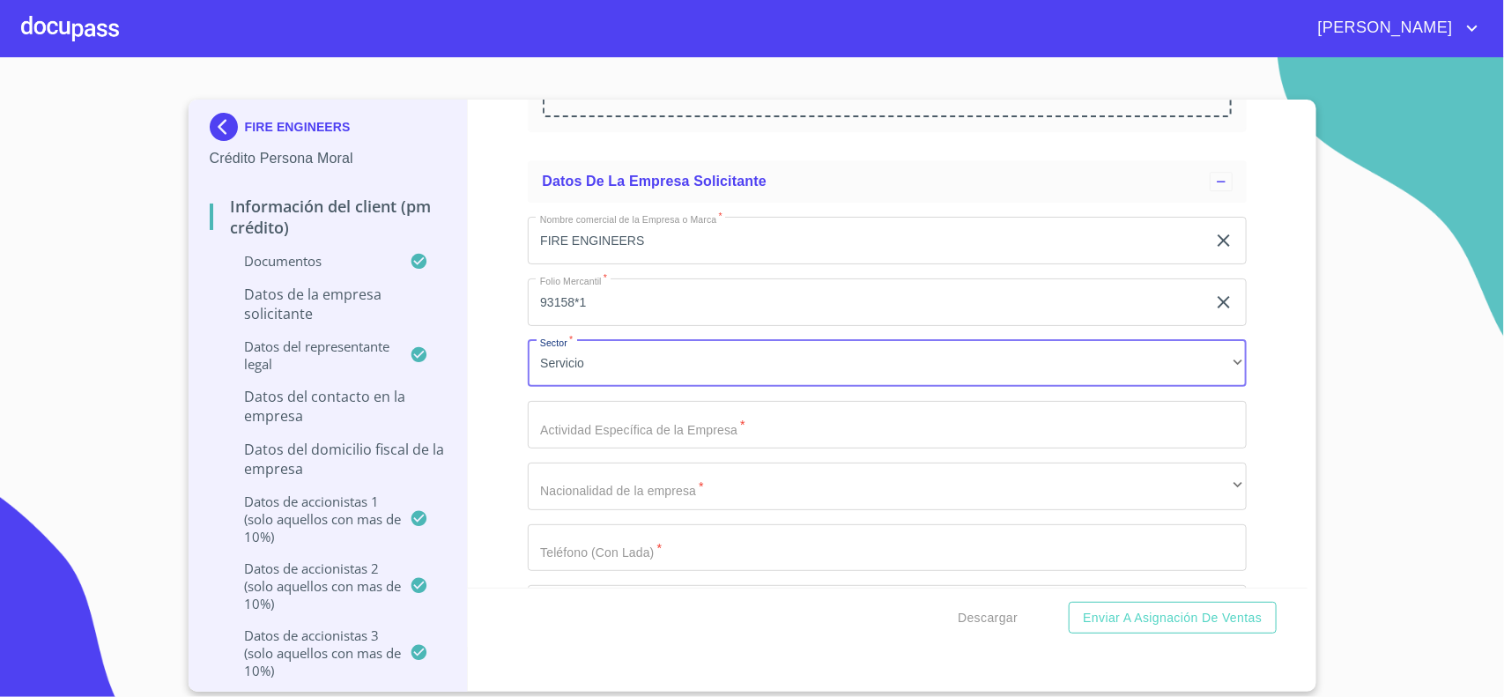
click at [589, 449] on input "Documento de identificación representante legal.   *" at bounding box center [887, 425] width 719 height 48
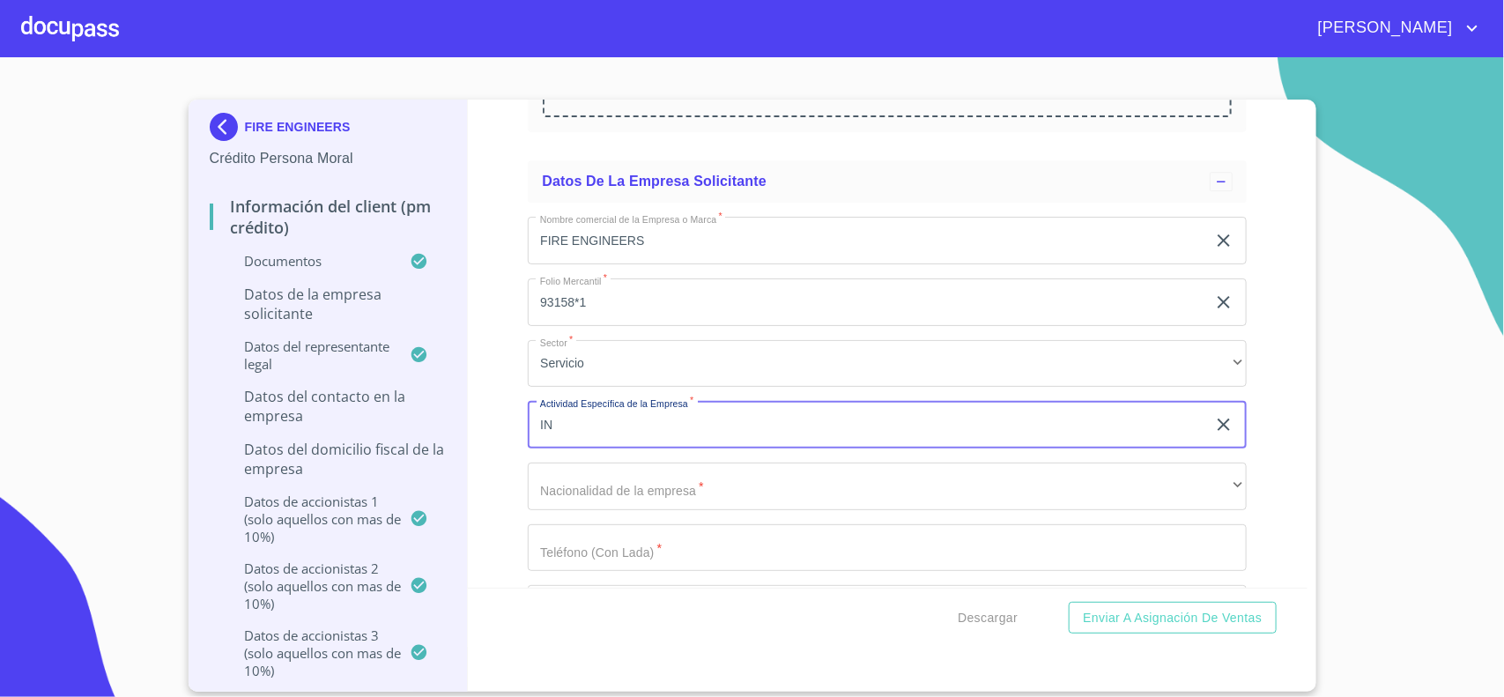
type input "I"
type input "SERVICIOS DE INGENERIA"
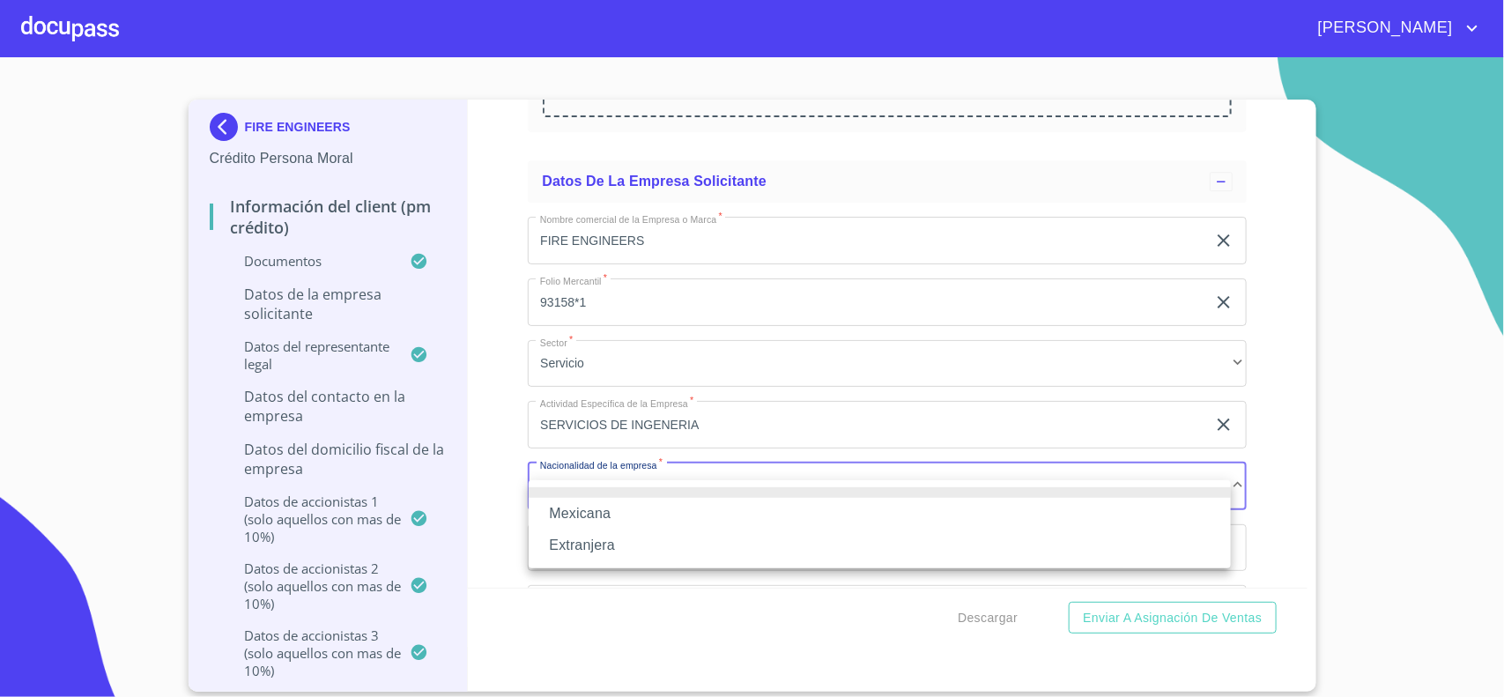
click at [574, 514] on li "Mexicana" at bounding box center [880, 514] width 702 height 32
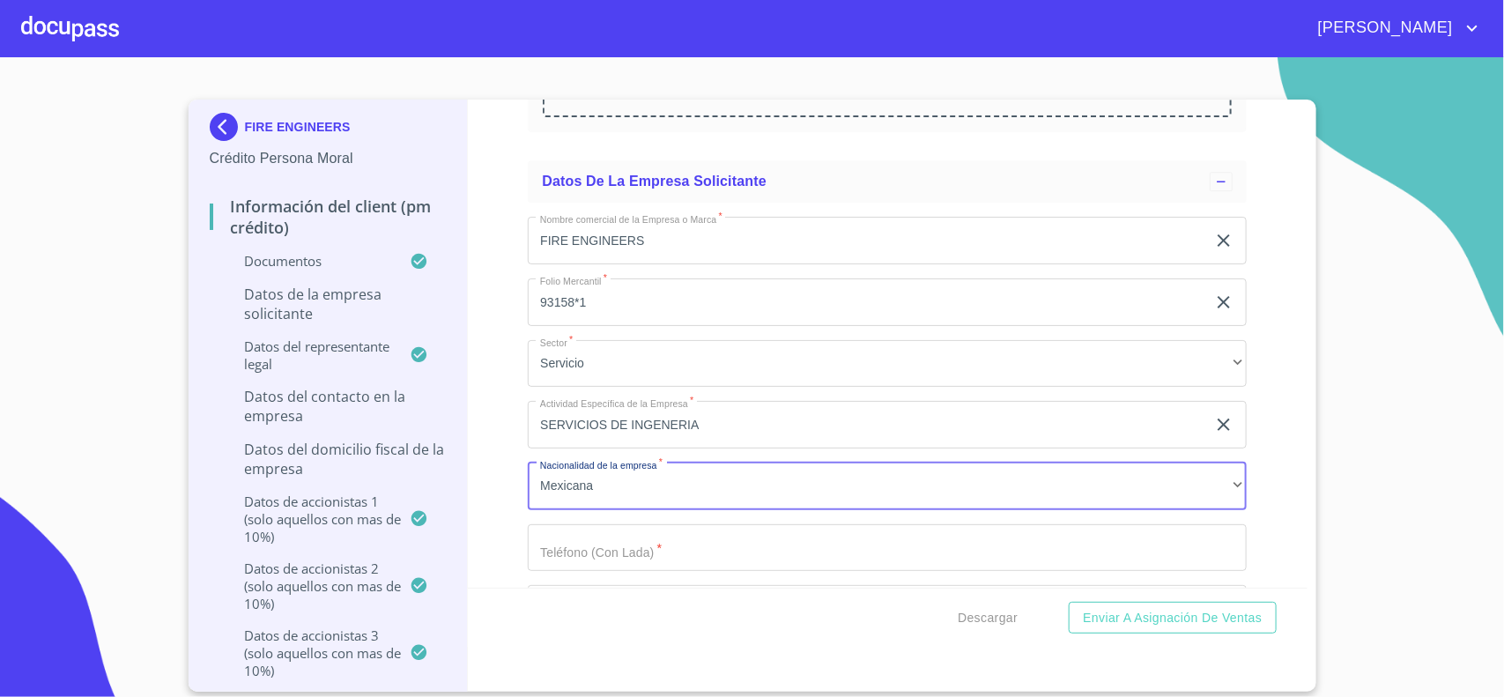
click at [599, 572] on input "Documento de identificación representante legal.   *" at bounding box center [887, 548] width 719 height 48
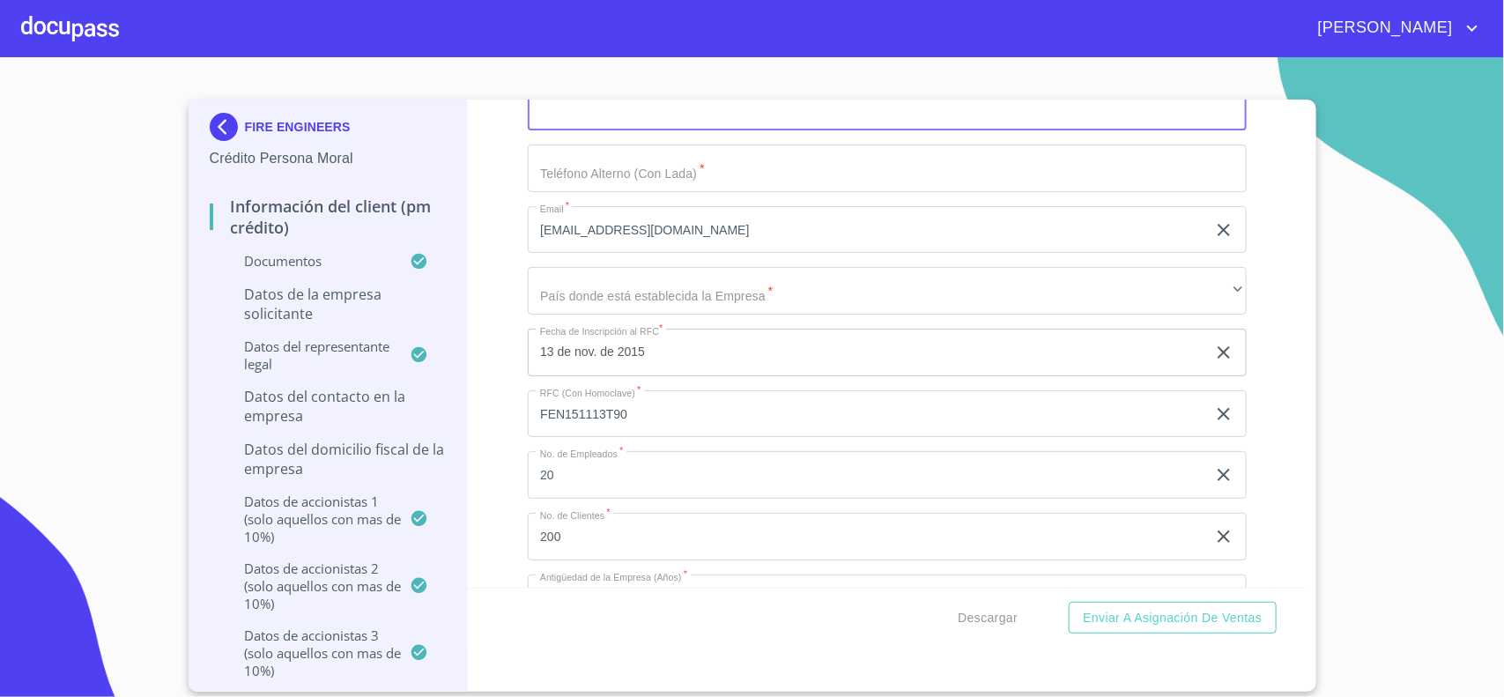
scroll to position [11797, 0]
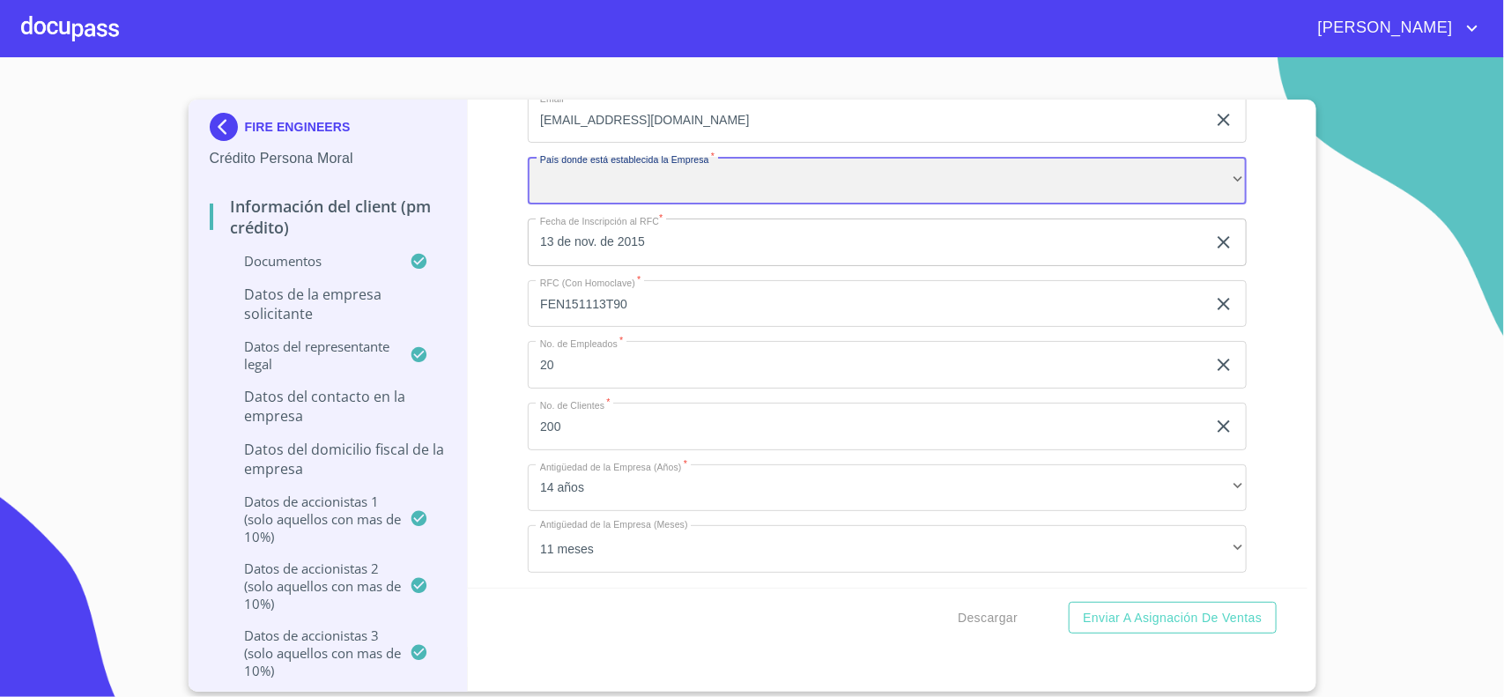
click at [667, 204] on div "​" at bounding box center [887, 181] width 719 height 48
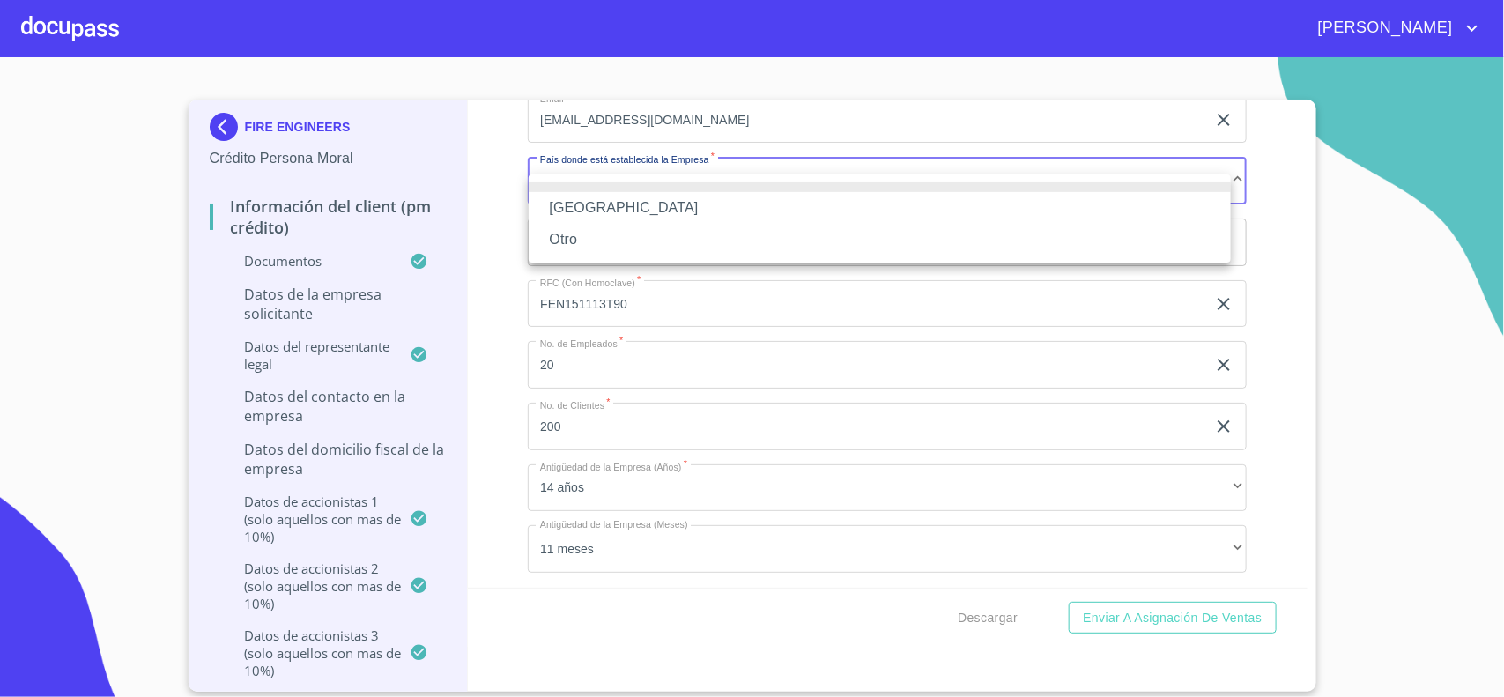
click at [573, 199] on li "[GEOGRAPHIC_DATA]" at bounding box center [880, 208] width 702 height 32
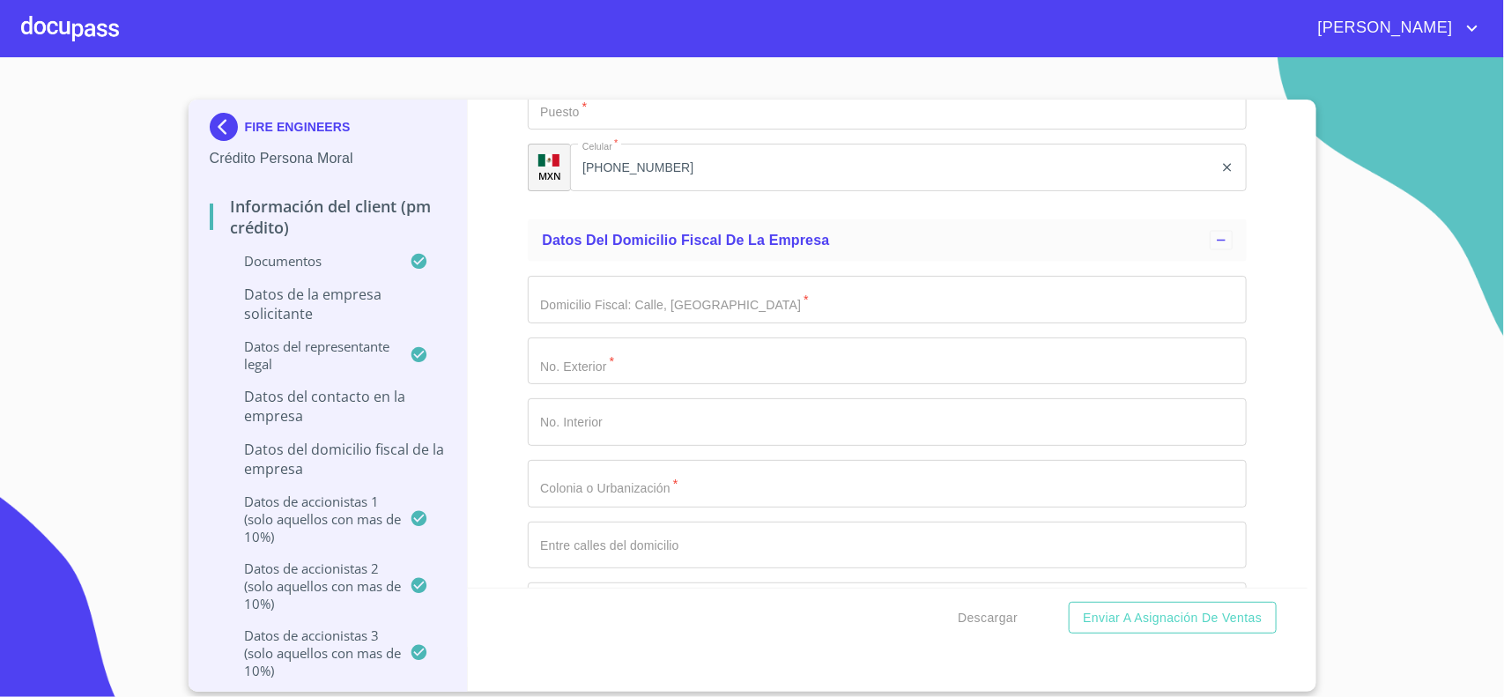
scroll to position [13339, 0]
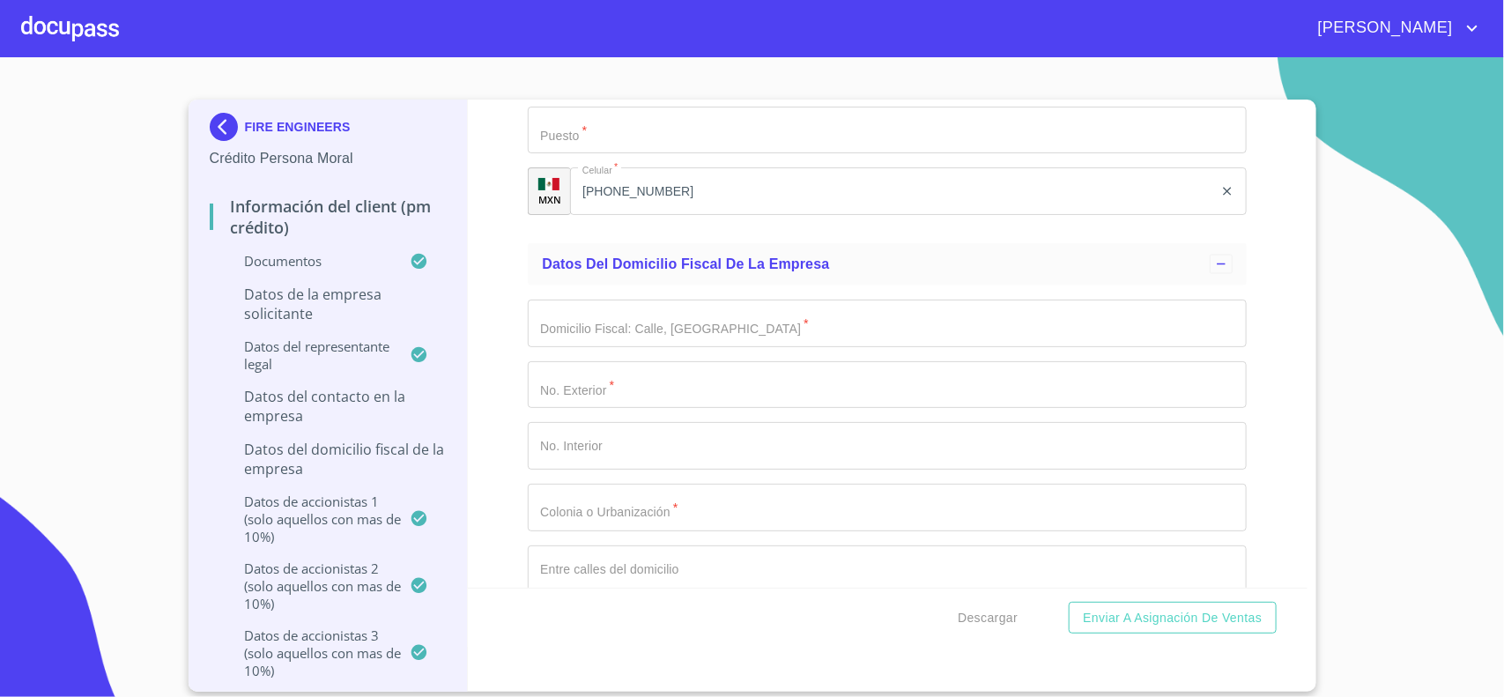
click at [597, 342] on input "Documento de identificación representante legal.   *" at bounding box center [887, 324] width 719 height 48
type input "[GEOGRAPHIC_DATA]"
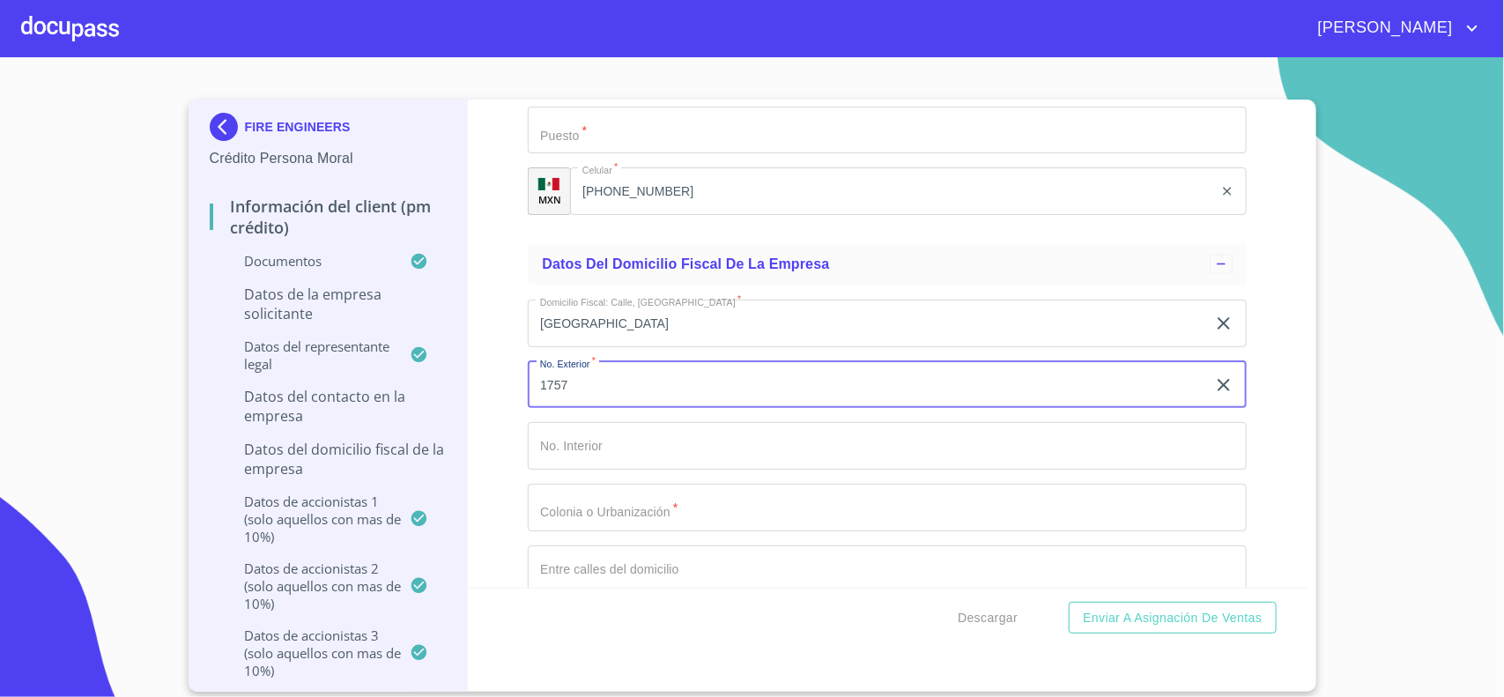
type input "1757"
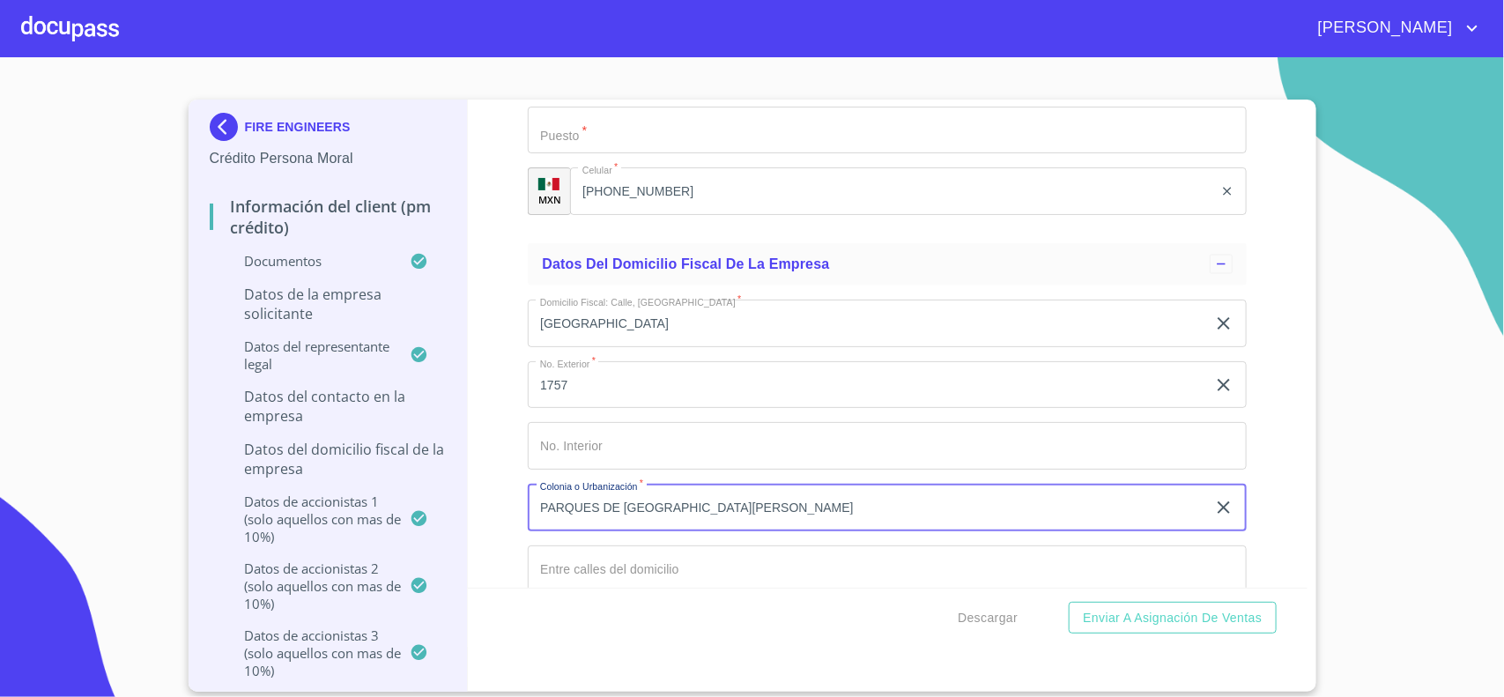
type input "PARQUES DE [GEOGRAPHIC_DATA][PERSON_NAME]"
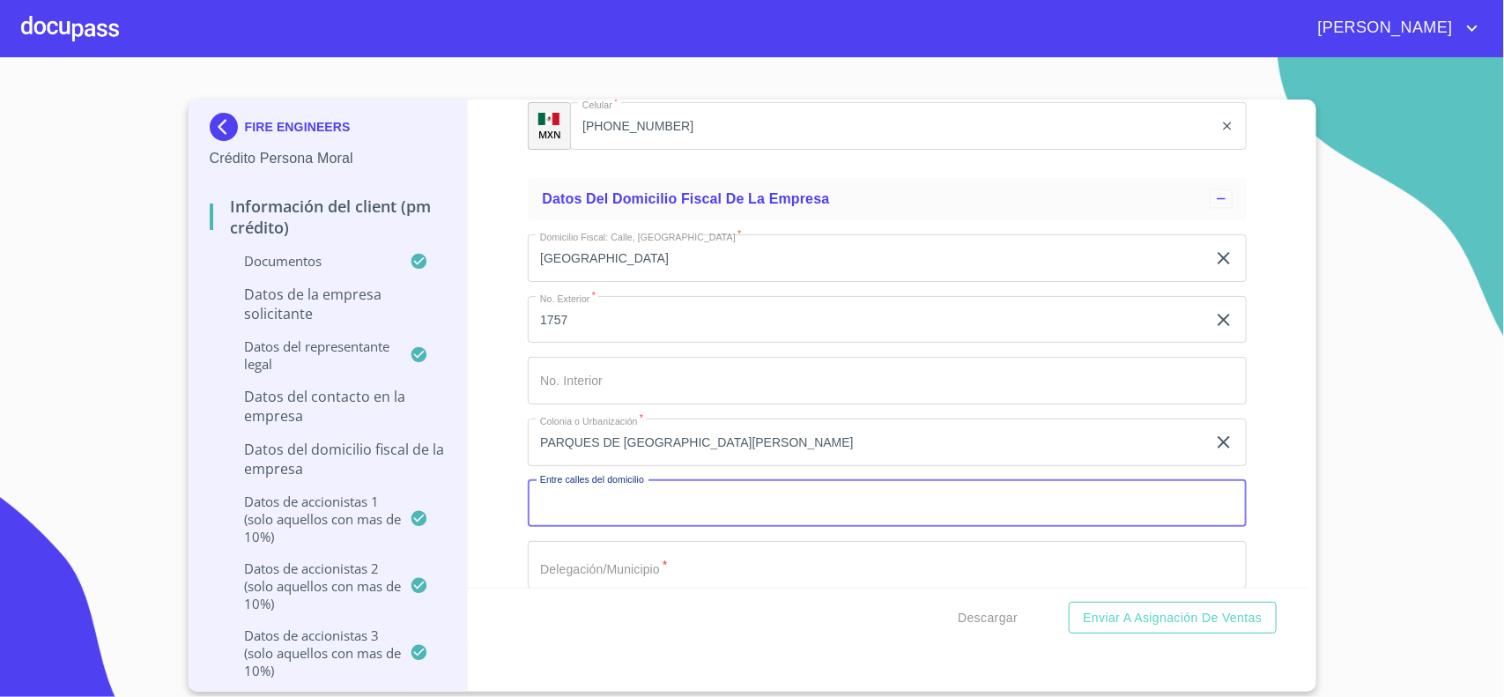
scroll to position [13469, 0]
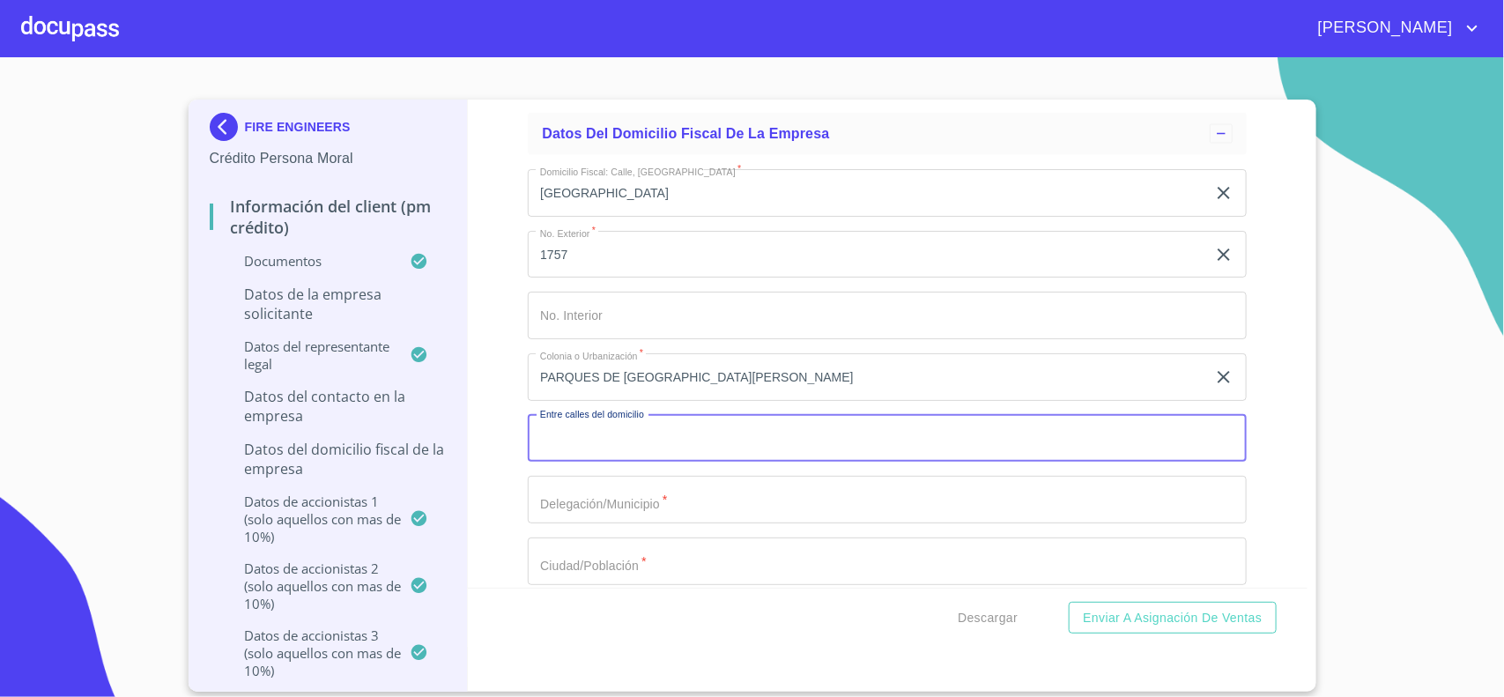
click at [600, 514] on input "Documento de identificación representante legal.   *" at bounding box center [887, 500] width 719 height 48
type input "T"
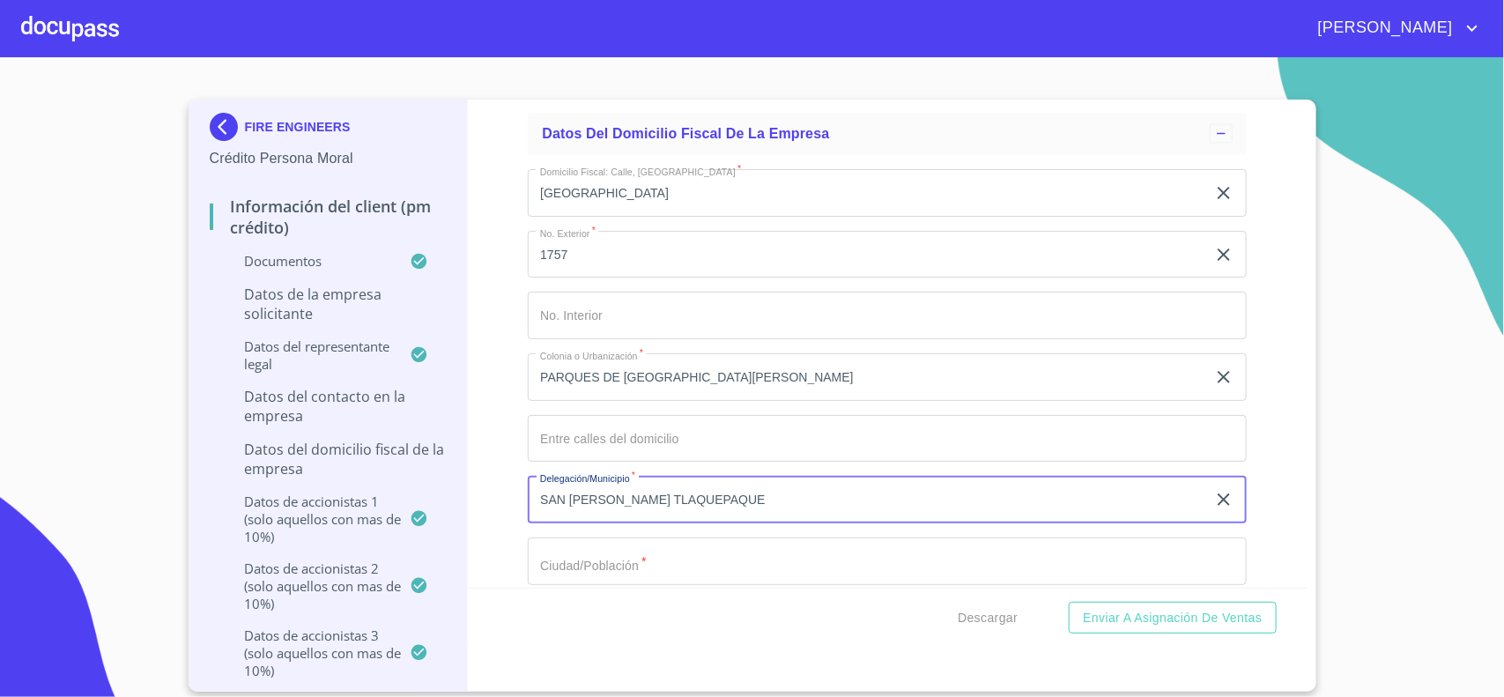
type input "SAN [PERSON_NAME] TLAQUEPAQUE"
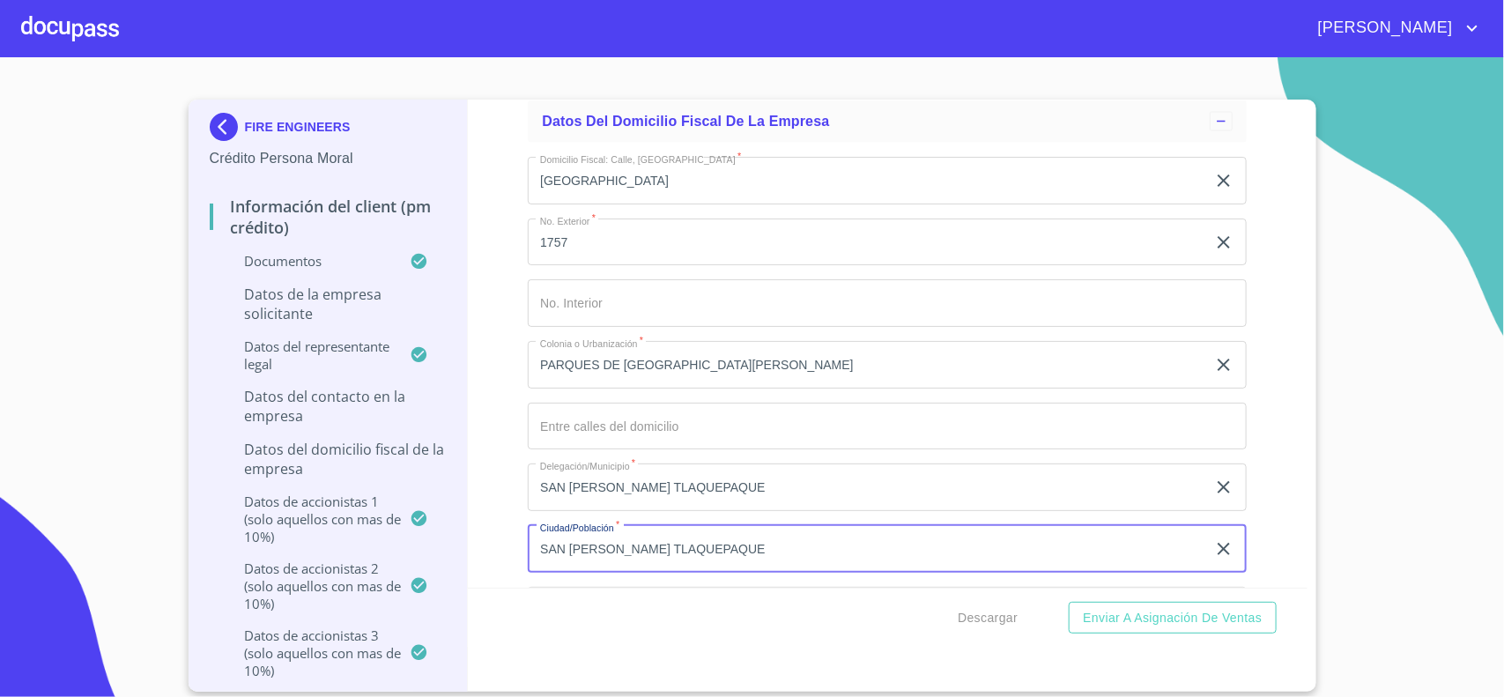
type input "SAN [PERSON_NAME] TLAQUEPAQUE"
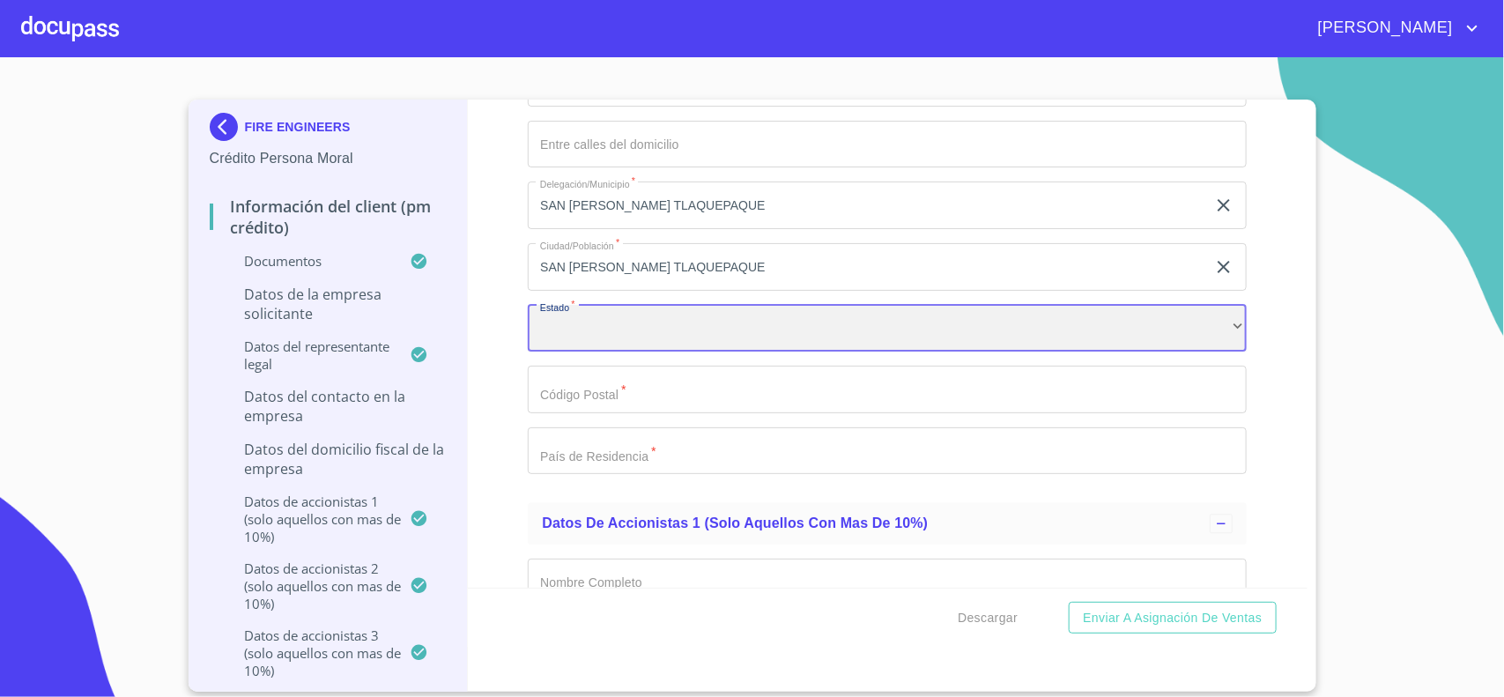
click at [568, 352] on div "​" at bounding box center [887, 329] width 719 height 48
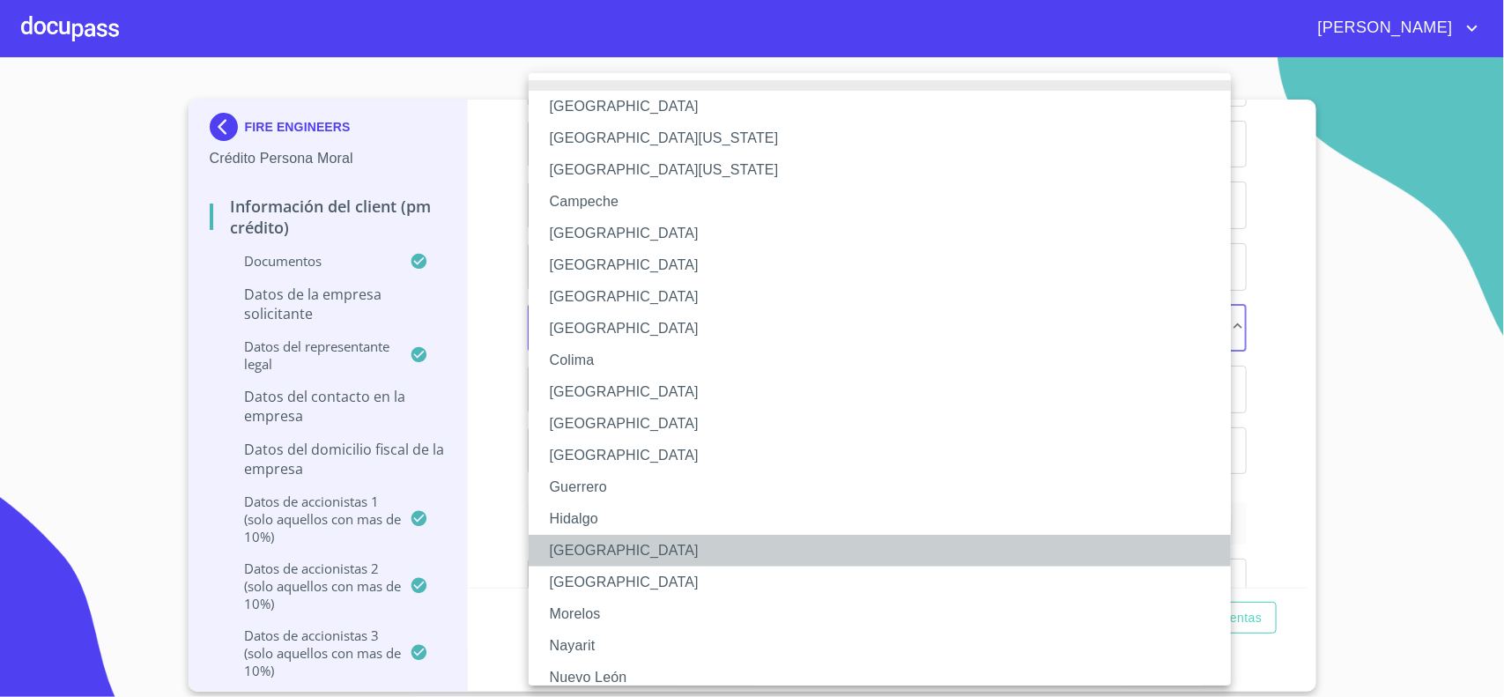
click at [590, 551] on li "[GEOGRAPHIC_DATA]" at bounding box center [888, 551] width 719 height 32
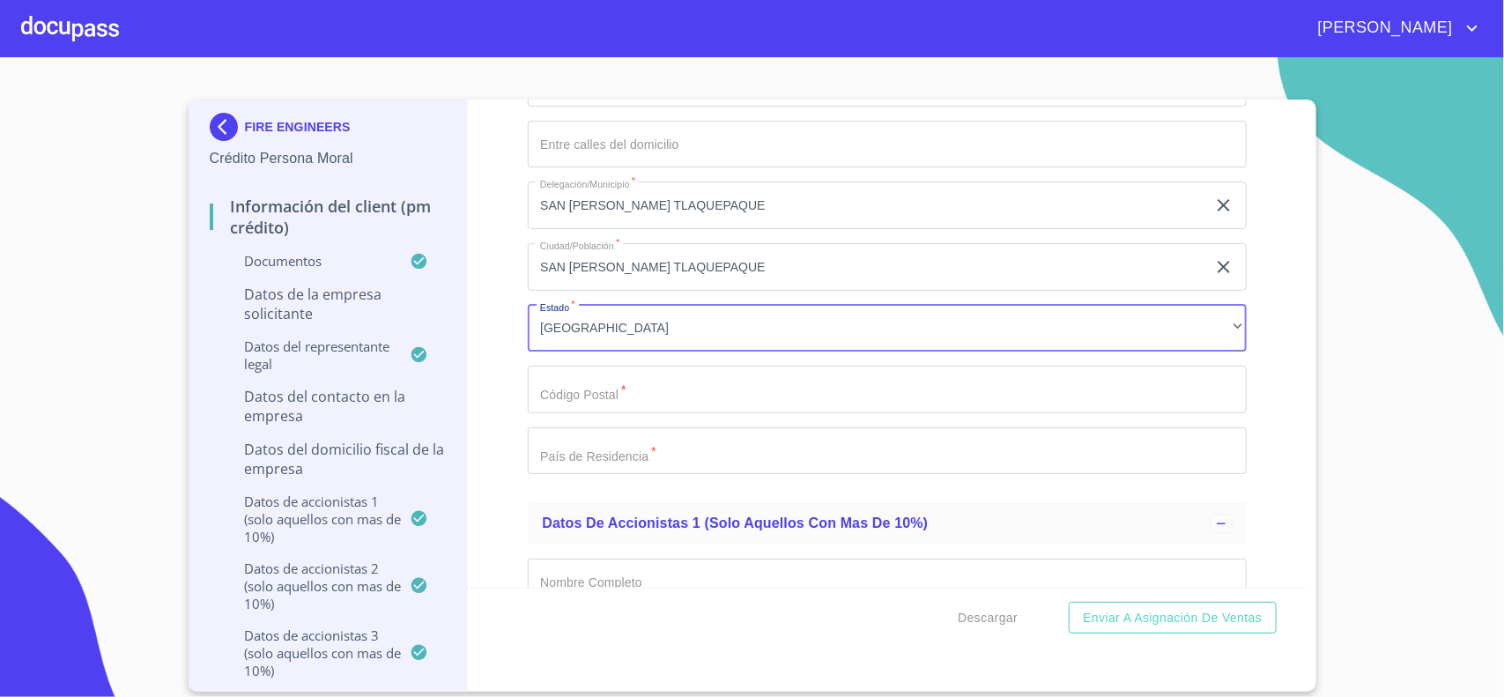
click at [623, 413] on input "Documento de identificación representante legal.   *" at bounding box center [887, 390] width 719 height 48
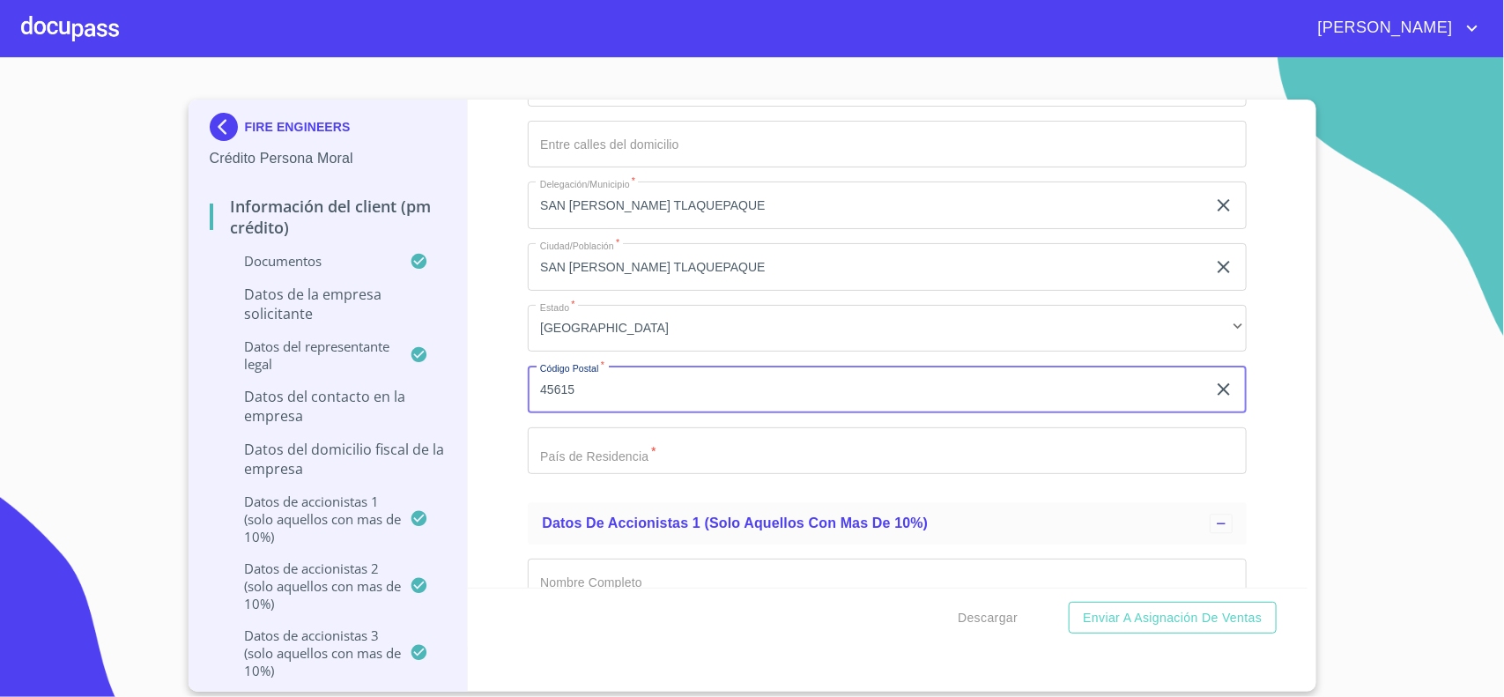
type input "45615"
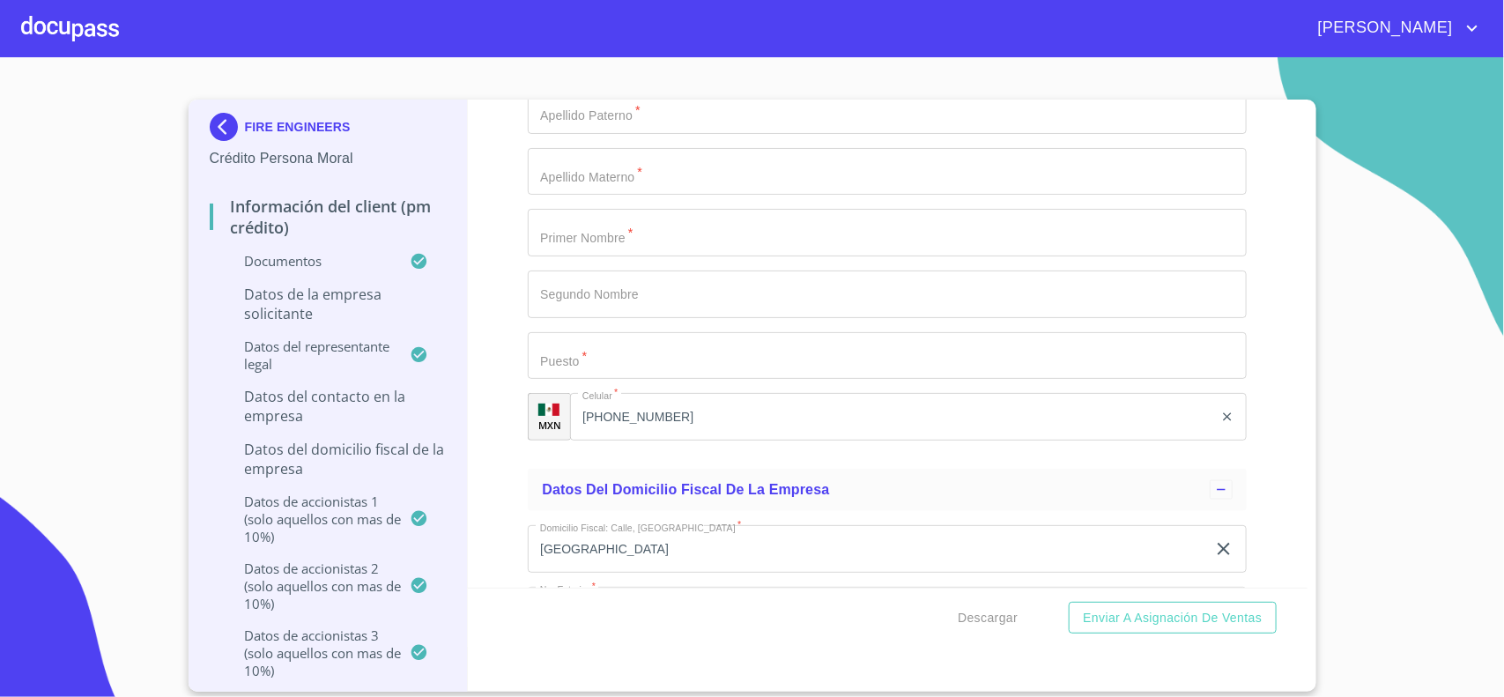
scroll to position [13103, 0]
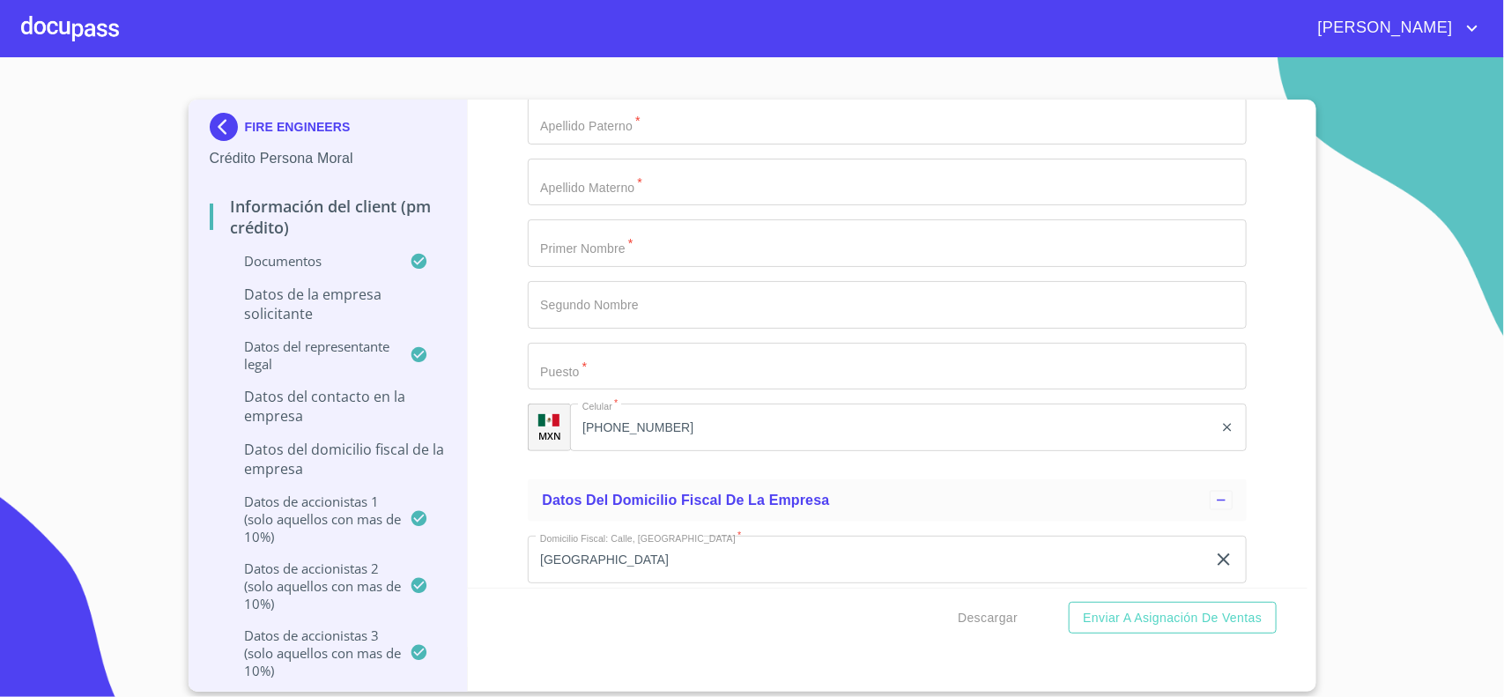
type input "[GEOGRAPHIC_DATA]"
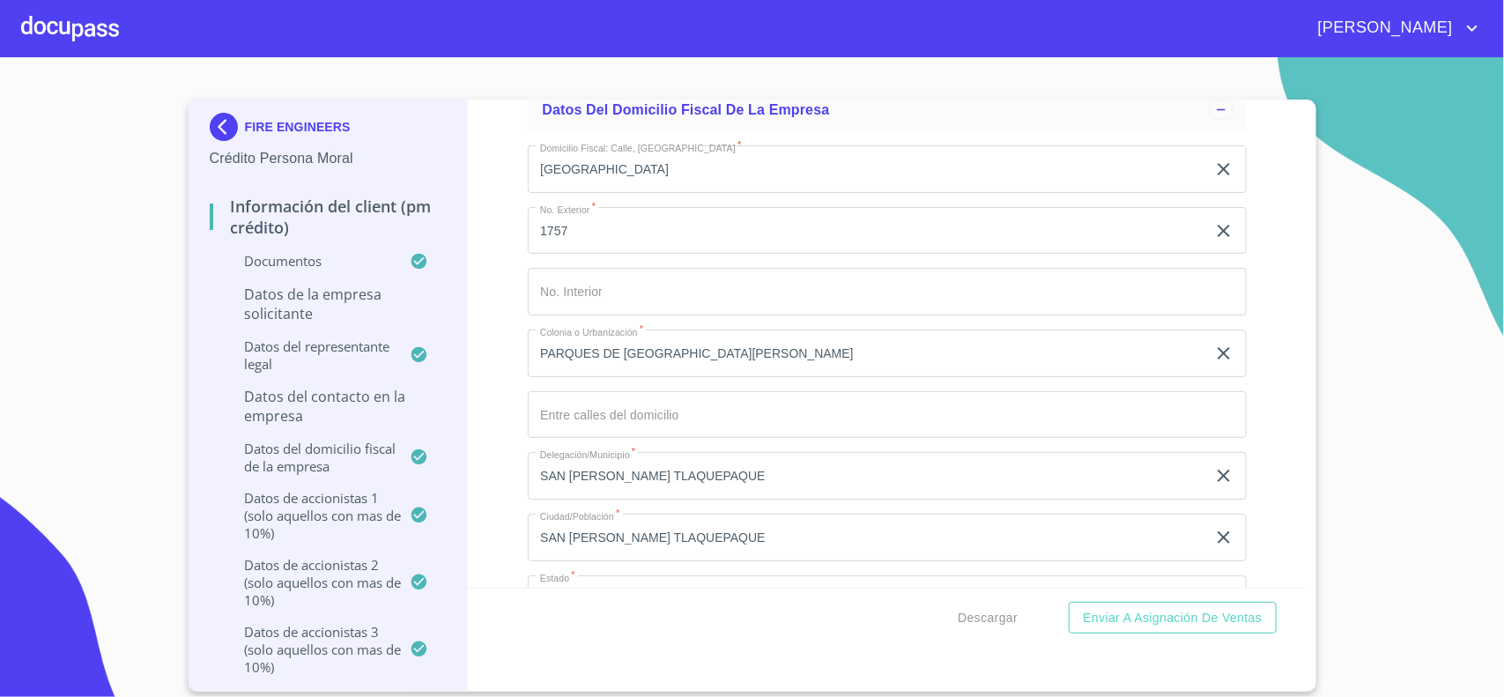
scroll to position [13543, 0]
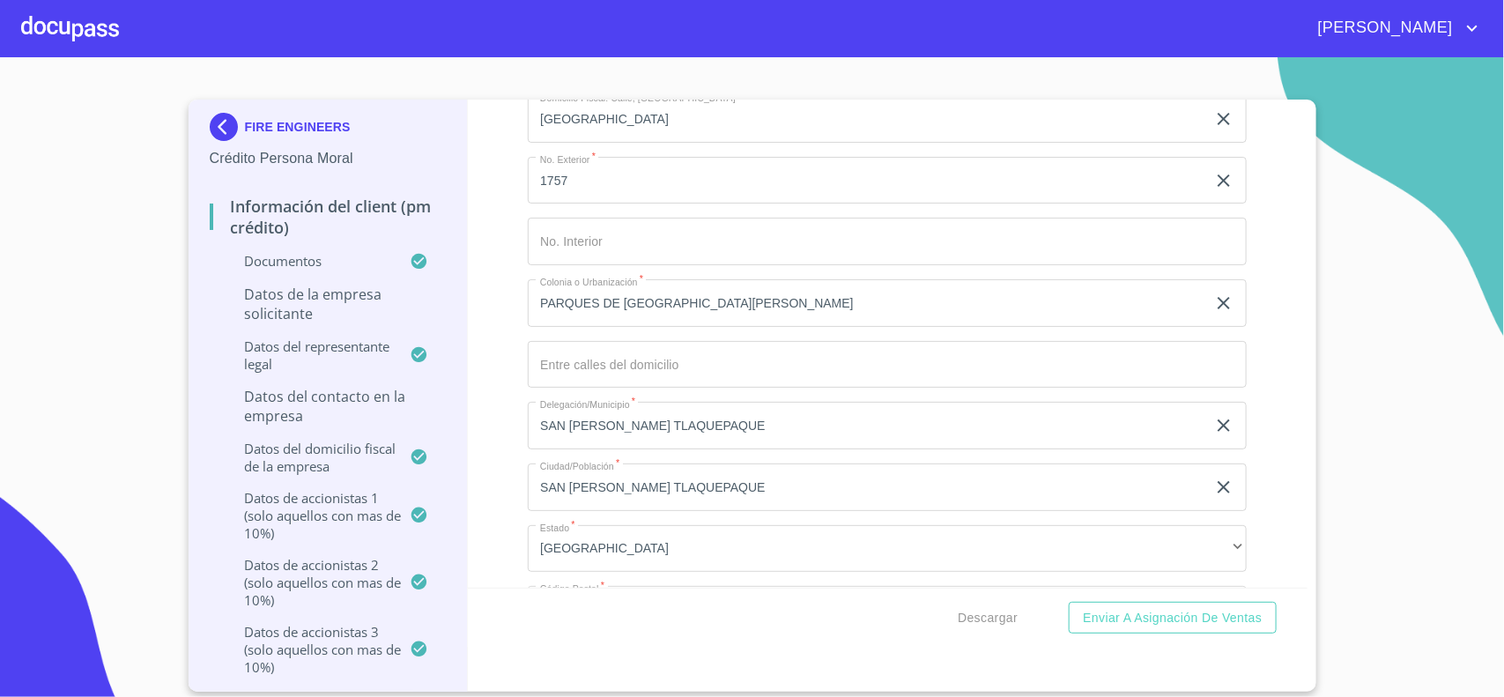
click at [608, 385] on input "Documento de identificación representante legal.   *" at bounding box center [887, 365] width 719 height 48
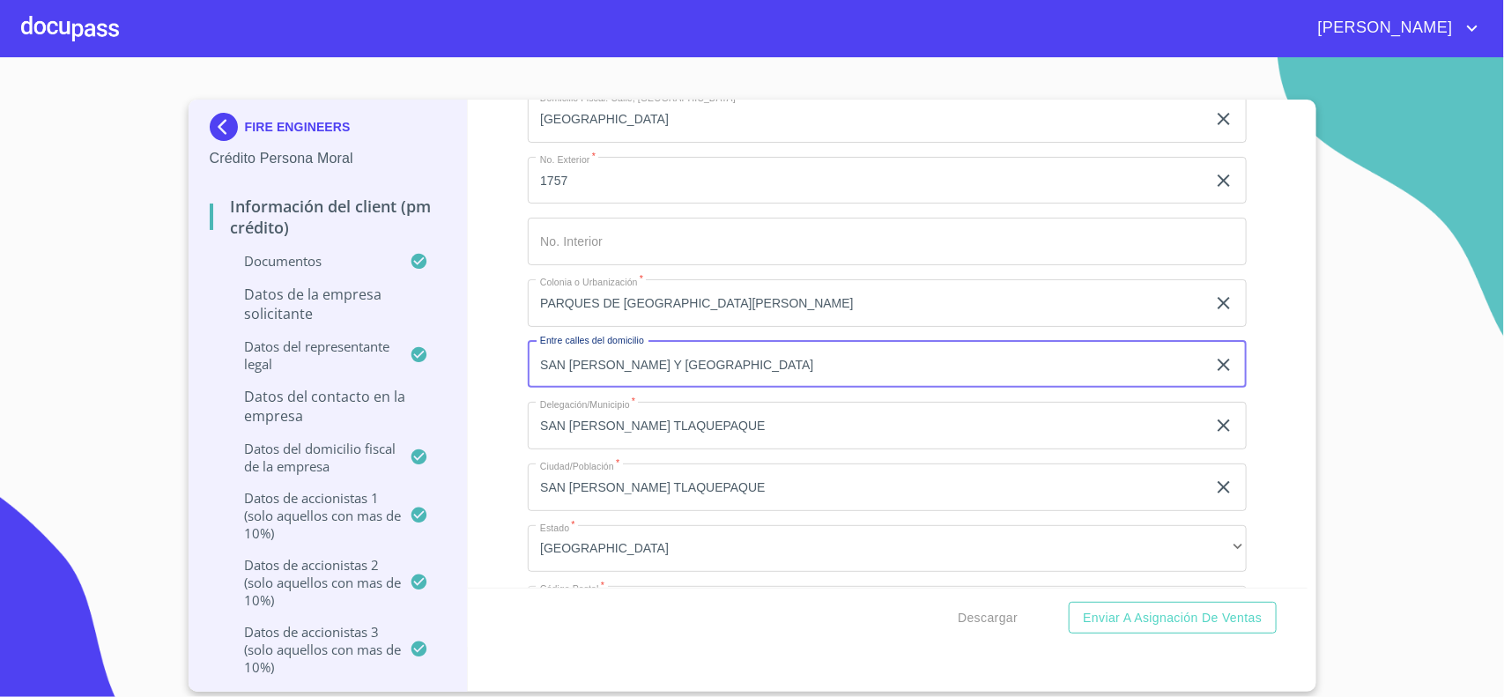
type input "SAN [PERSON_NAME] Y [GEOGRAPHIC_DATA]"
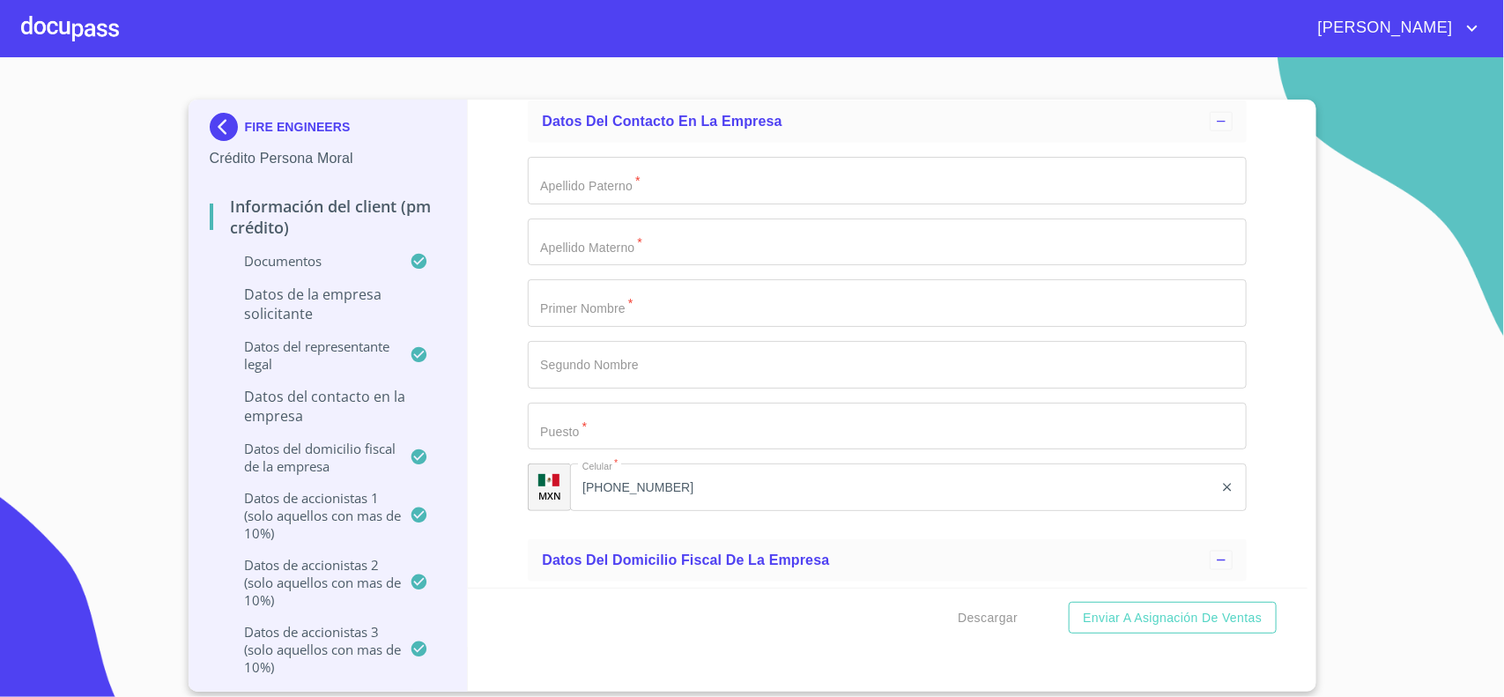
scroll to position [12882, 0]
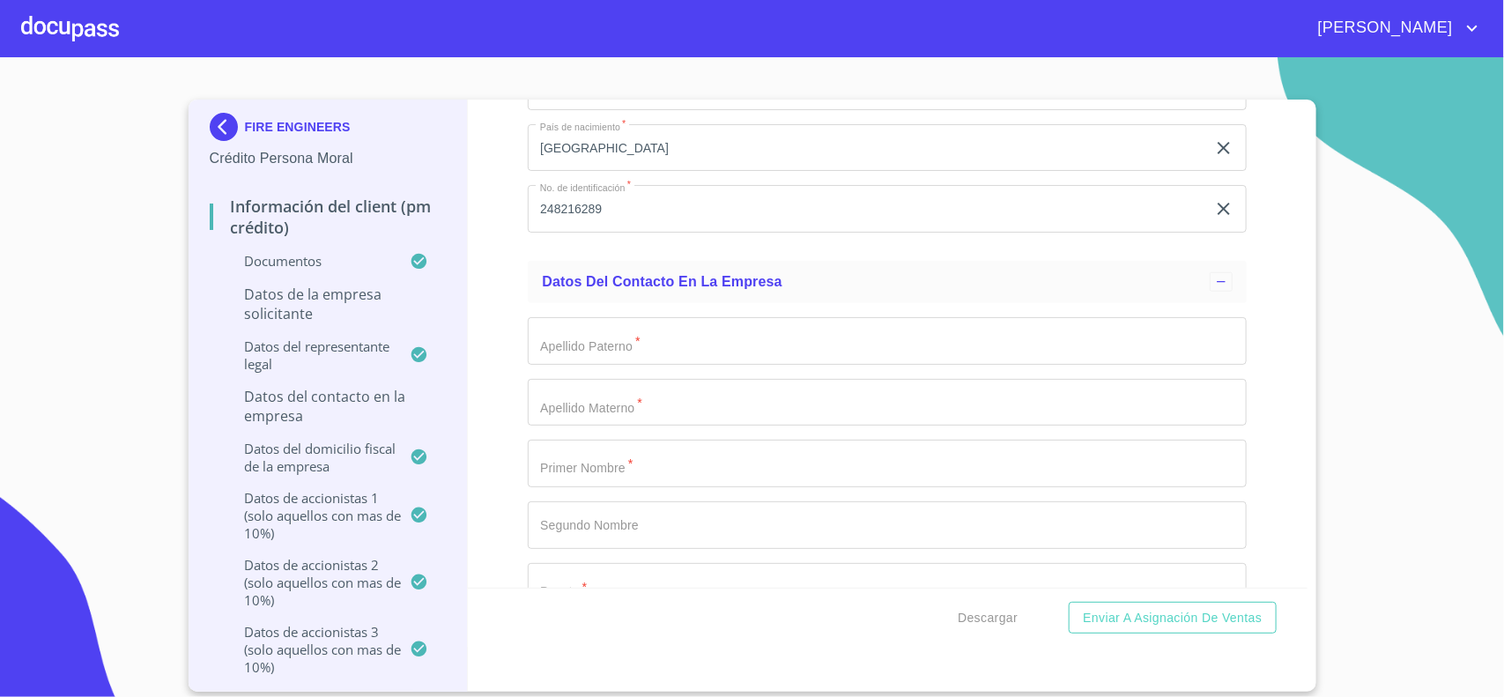
click at [606, 355] on input "Documento de identificación representante legal.   *" at bounding box center [887, 341] width 719 height 48
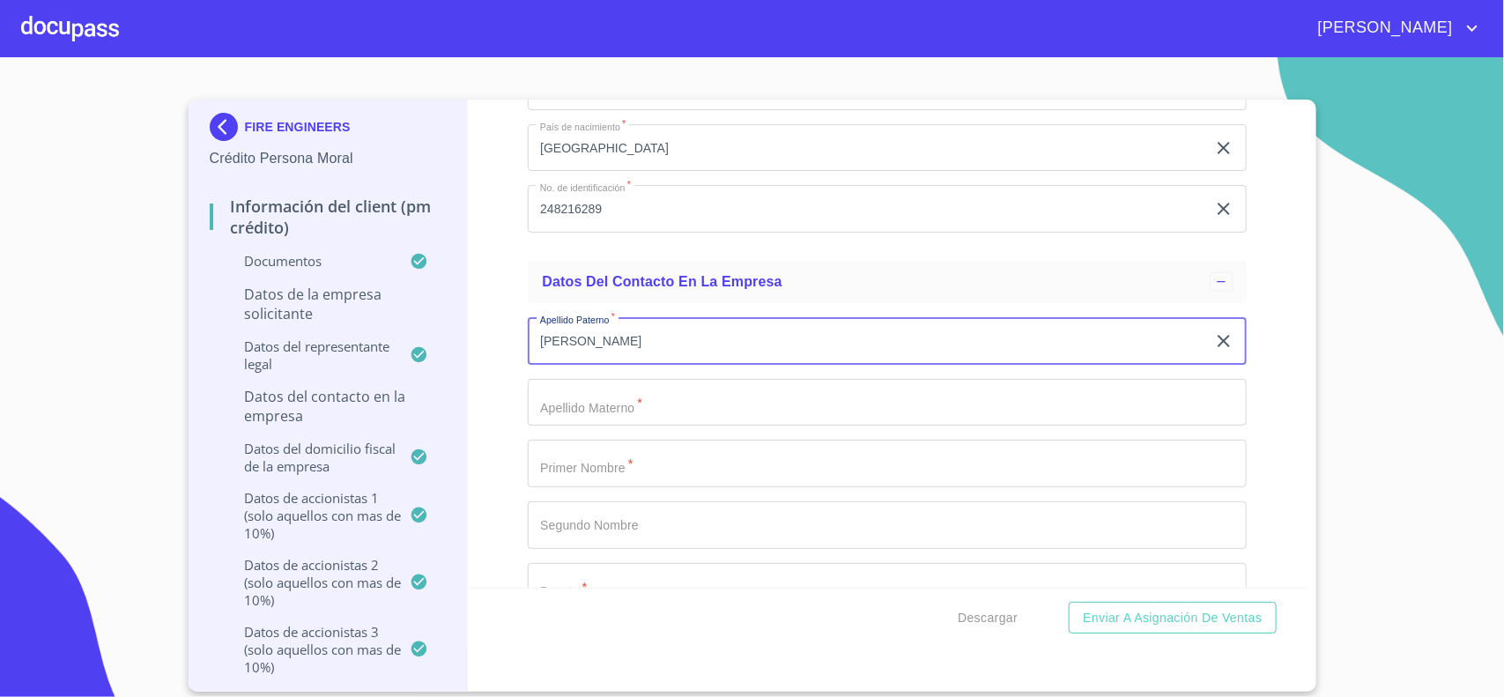
type input "[PERSON_NAME]"
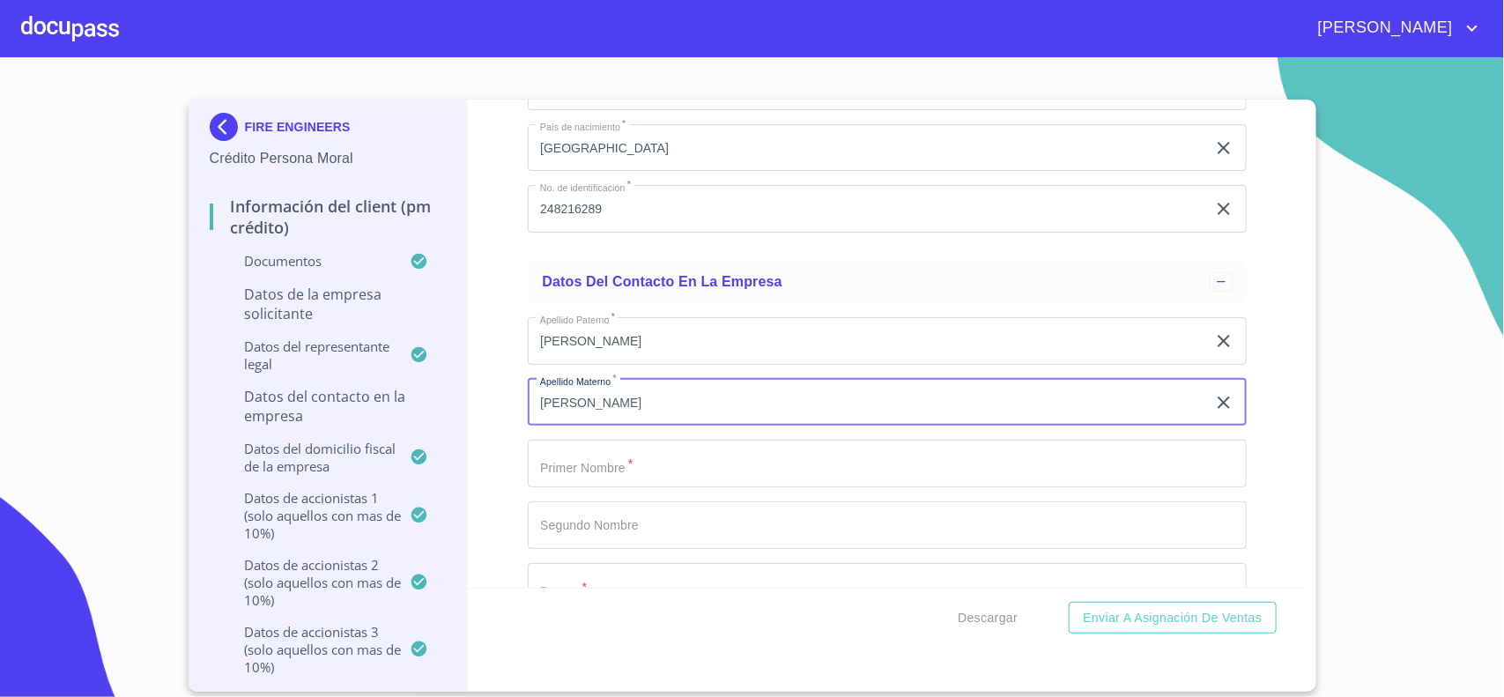
type input "[PERSON_NAME]"
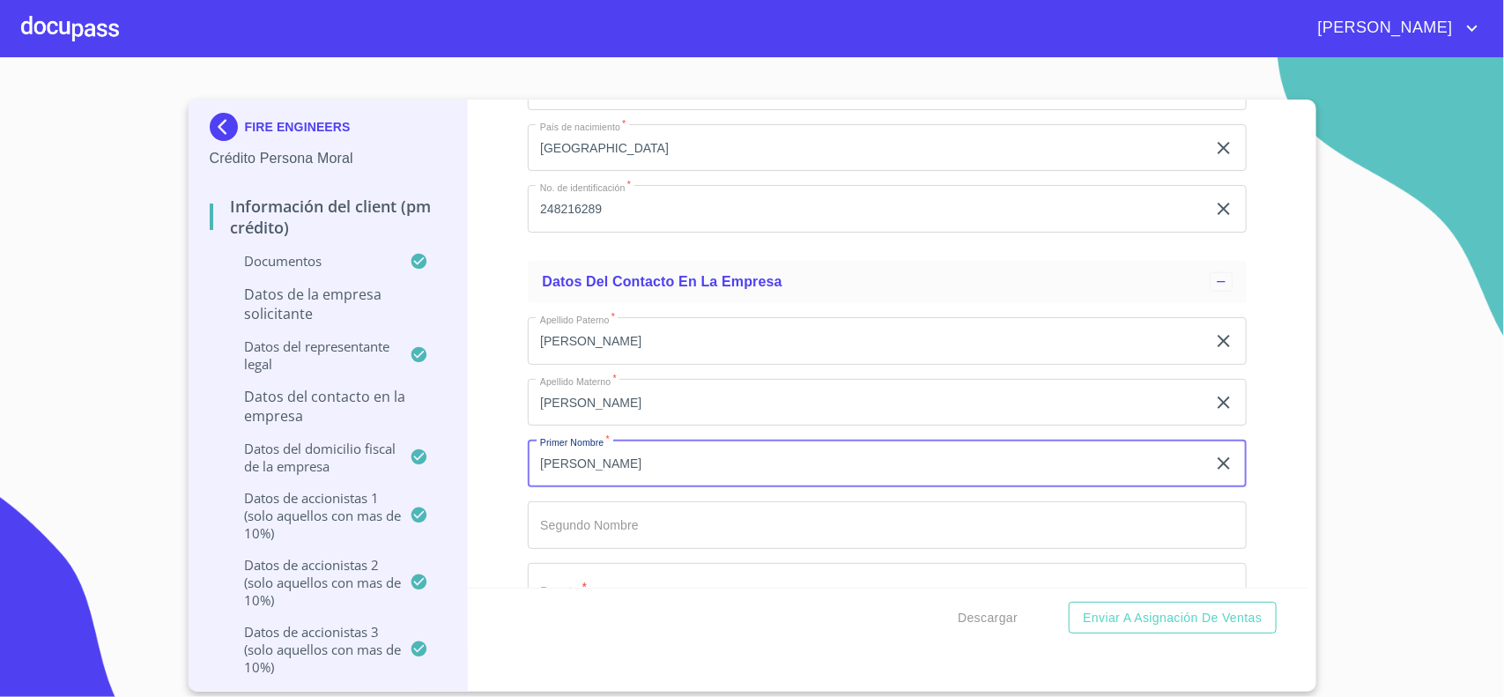
type input "[PERSON_NAME]"
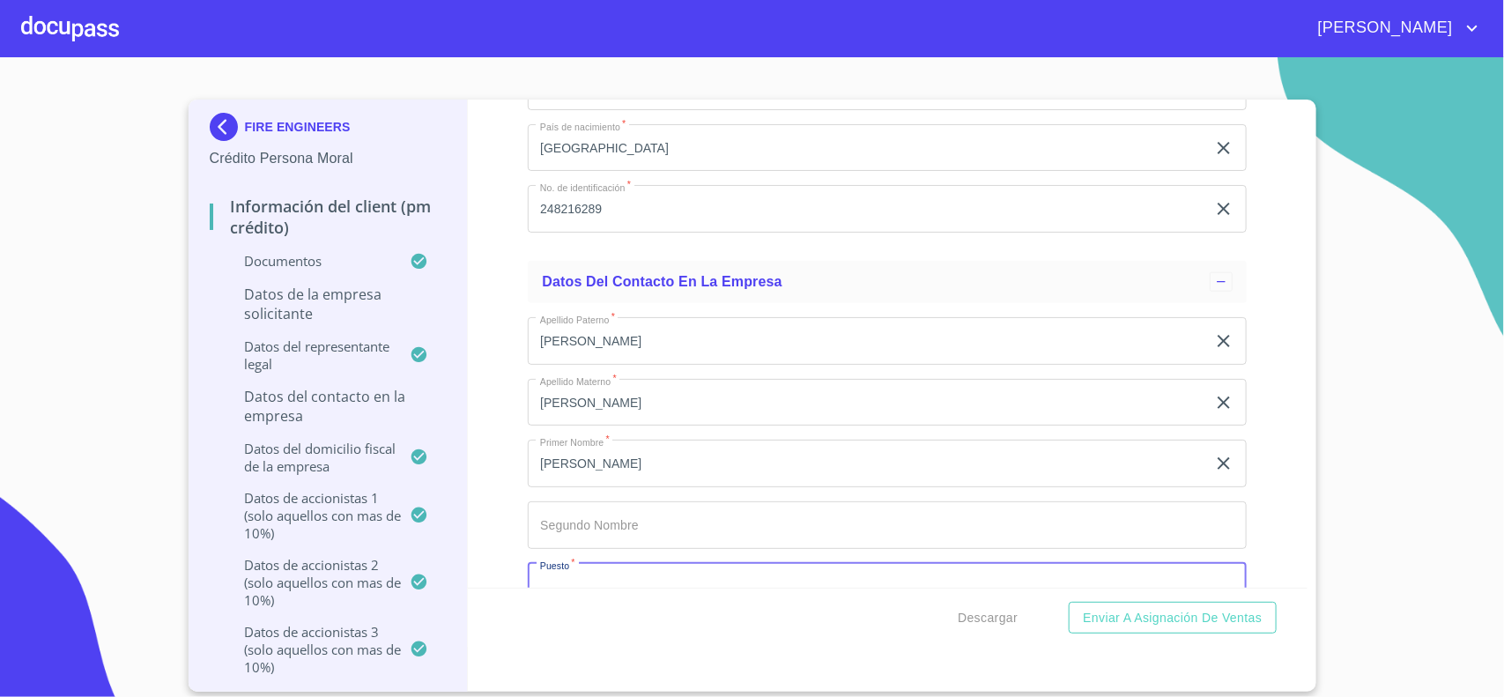
scroll to position [12919, 0]
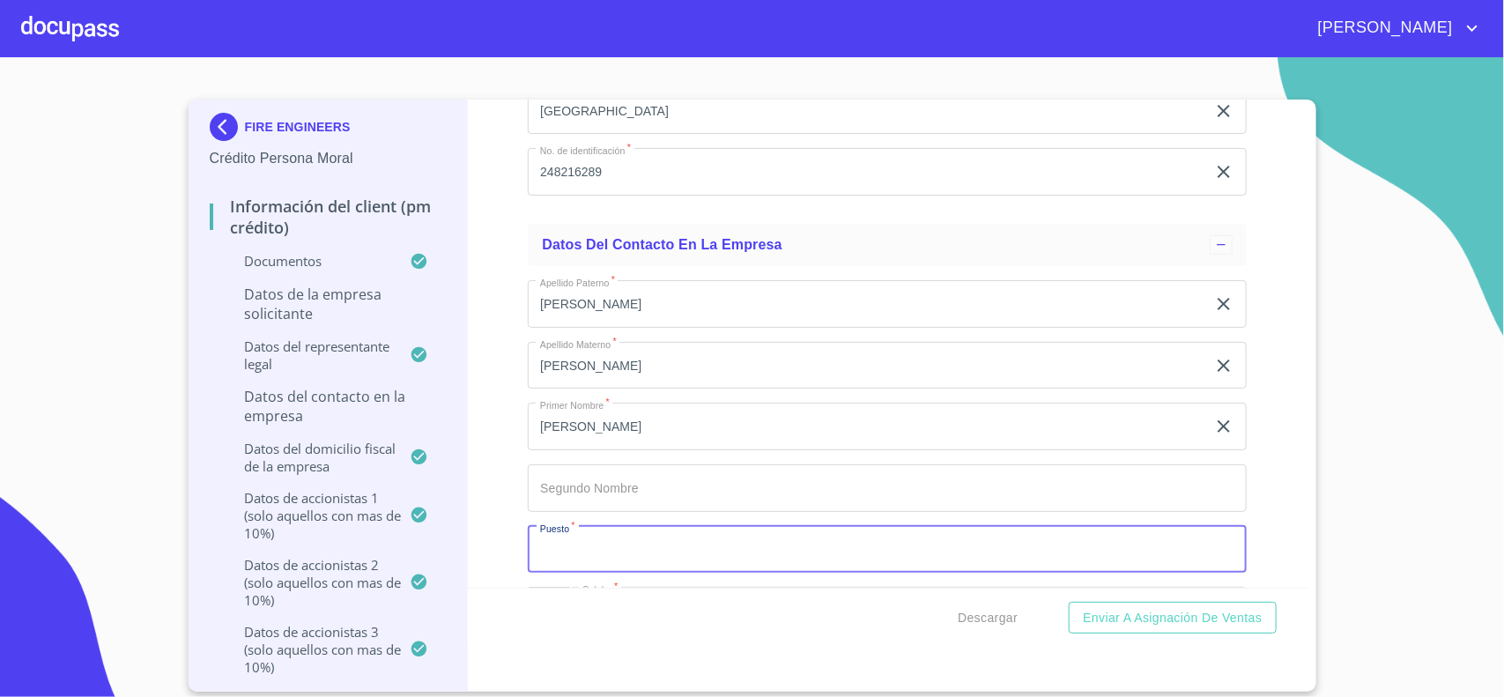
type input "R"
type input "REPRESENTANTE LEGAL"
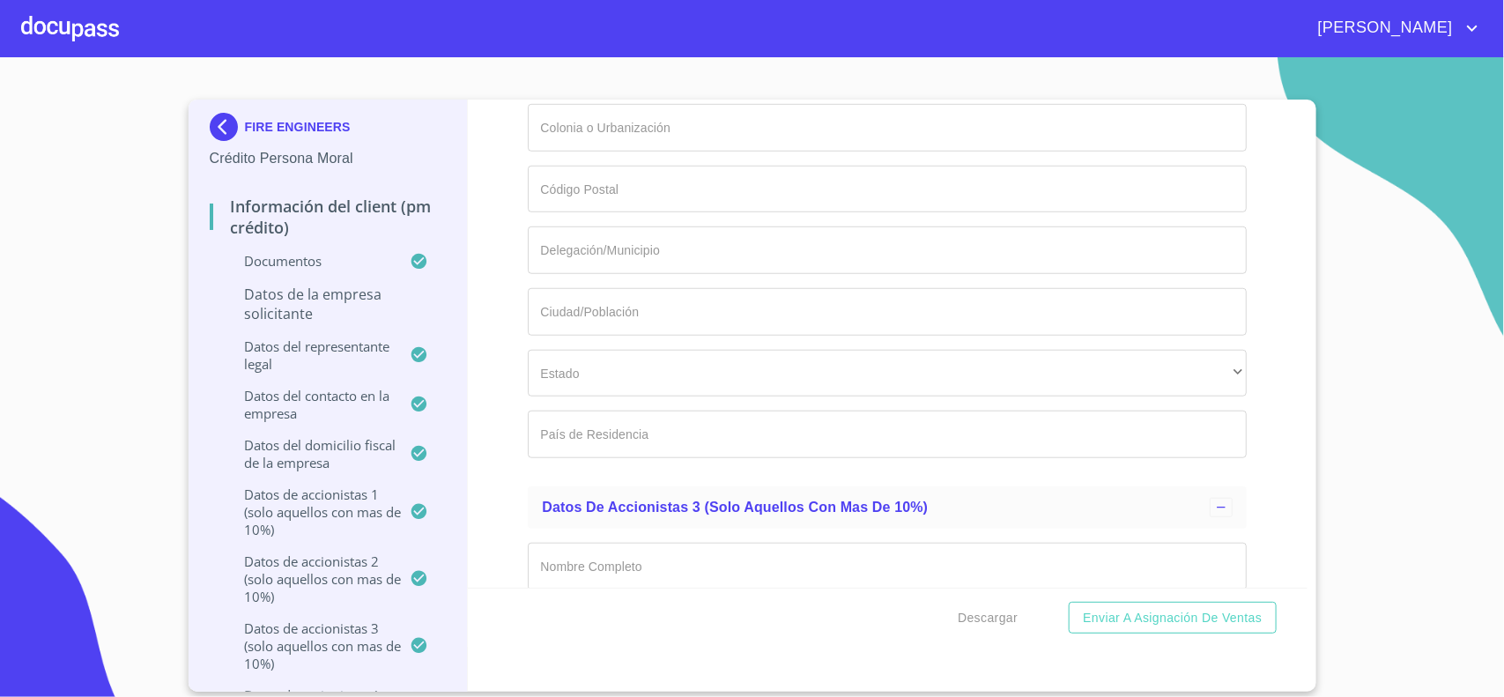
scroll to position [15735, 0]
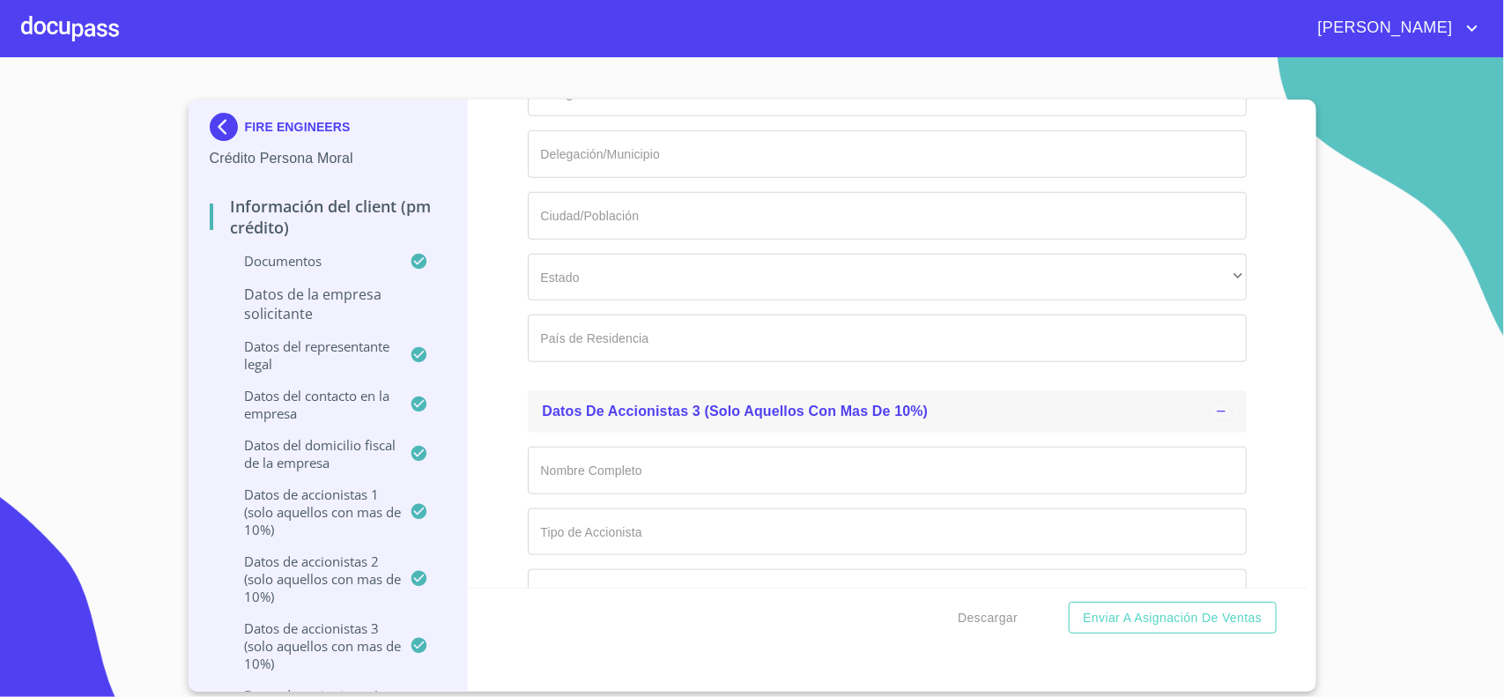
click at [1210, 421] on div at bounding box center [1221, 411] width 23 height 19
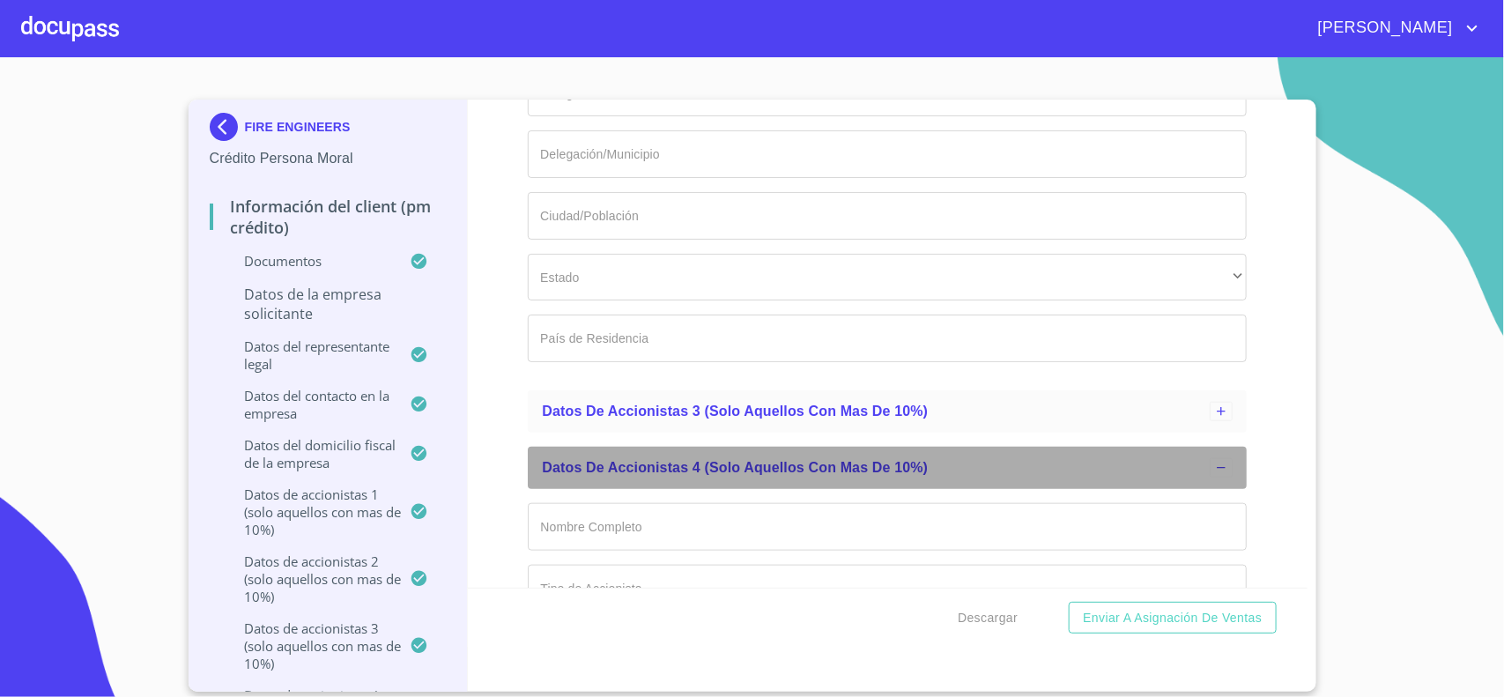
click at [1214, 475] on icon at bounding box center [1221, 468] width 14 height 14
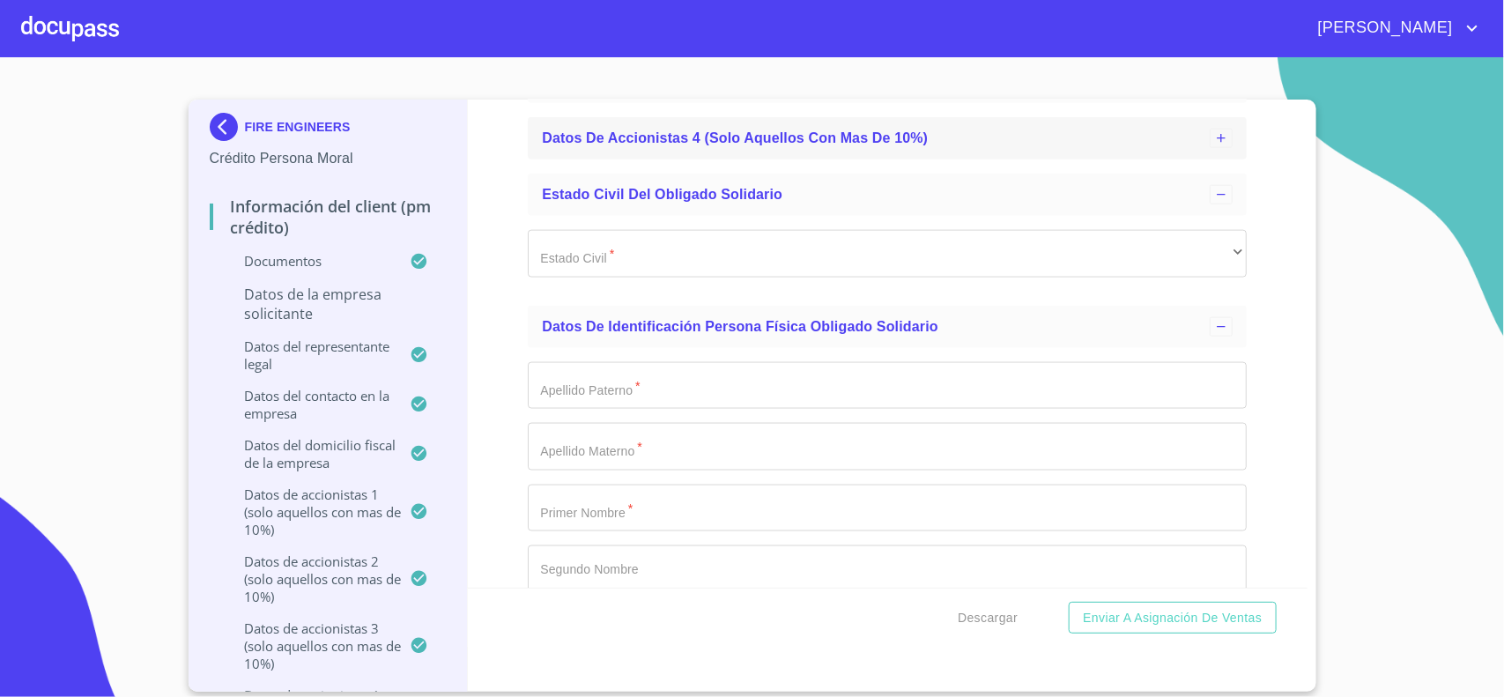
scroll to position [16065, 0]
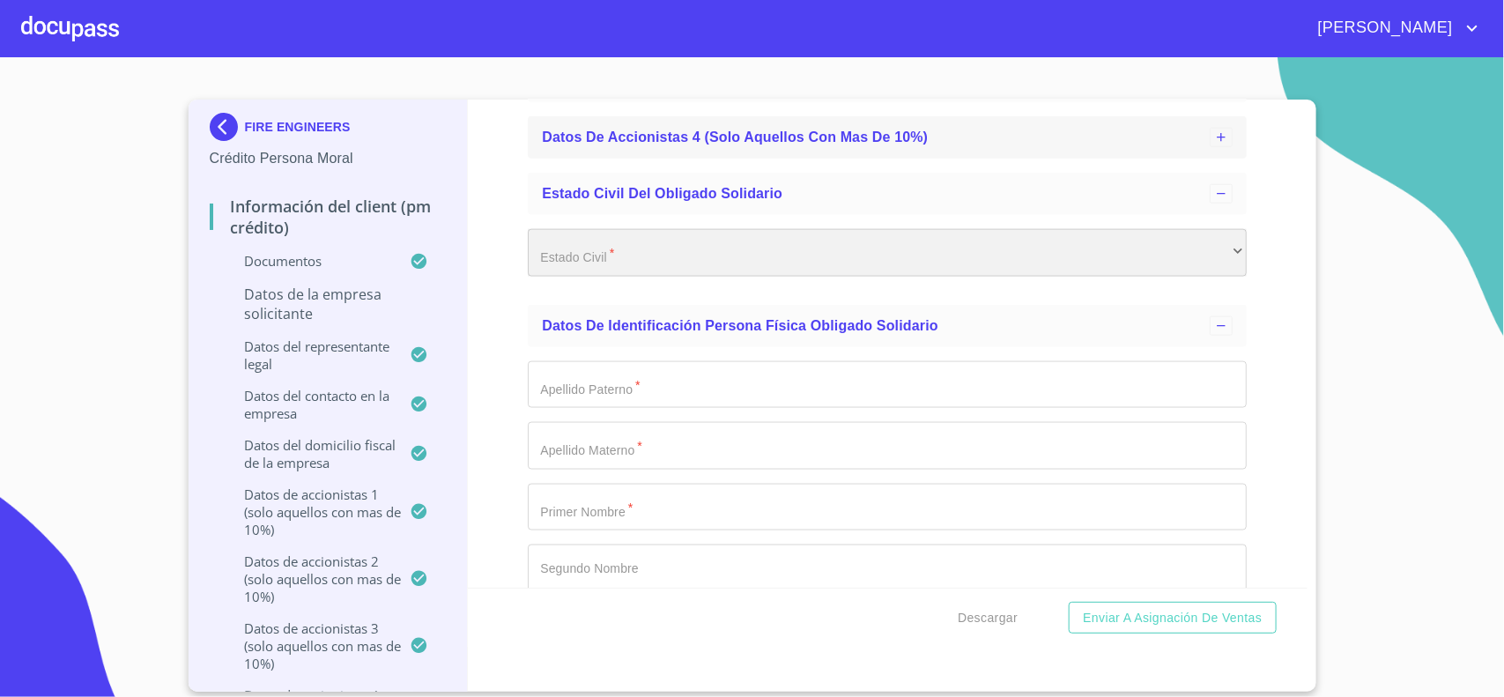
click at [1190, 266] on div "​" at bounding box center [887, 253] width 719 height 48
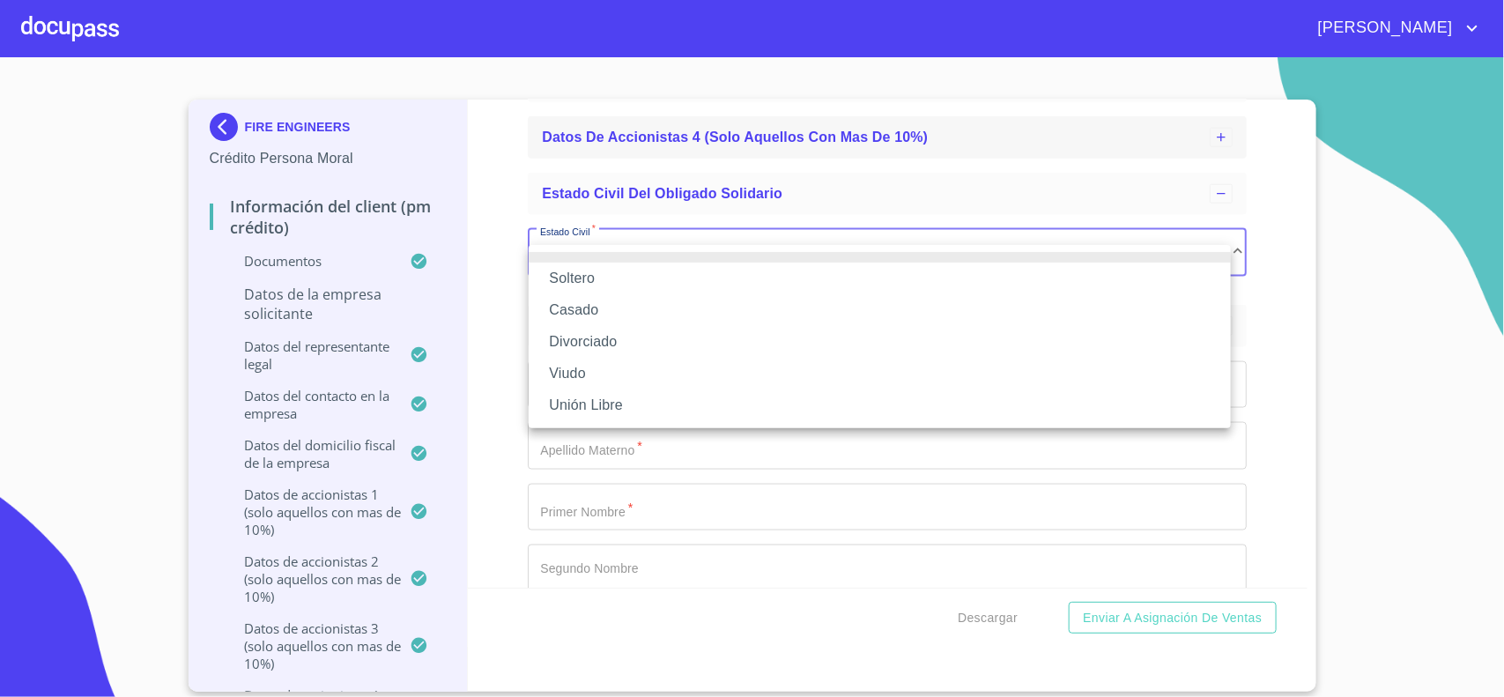
click at [593, 284] on li "Soltero" at bounding box center [880, 279] width 702 height 32
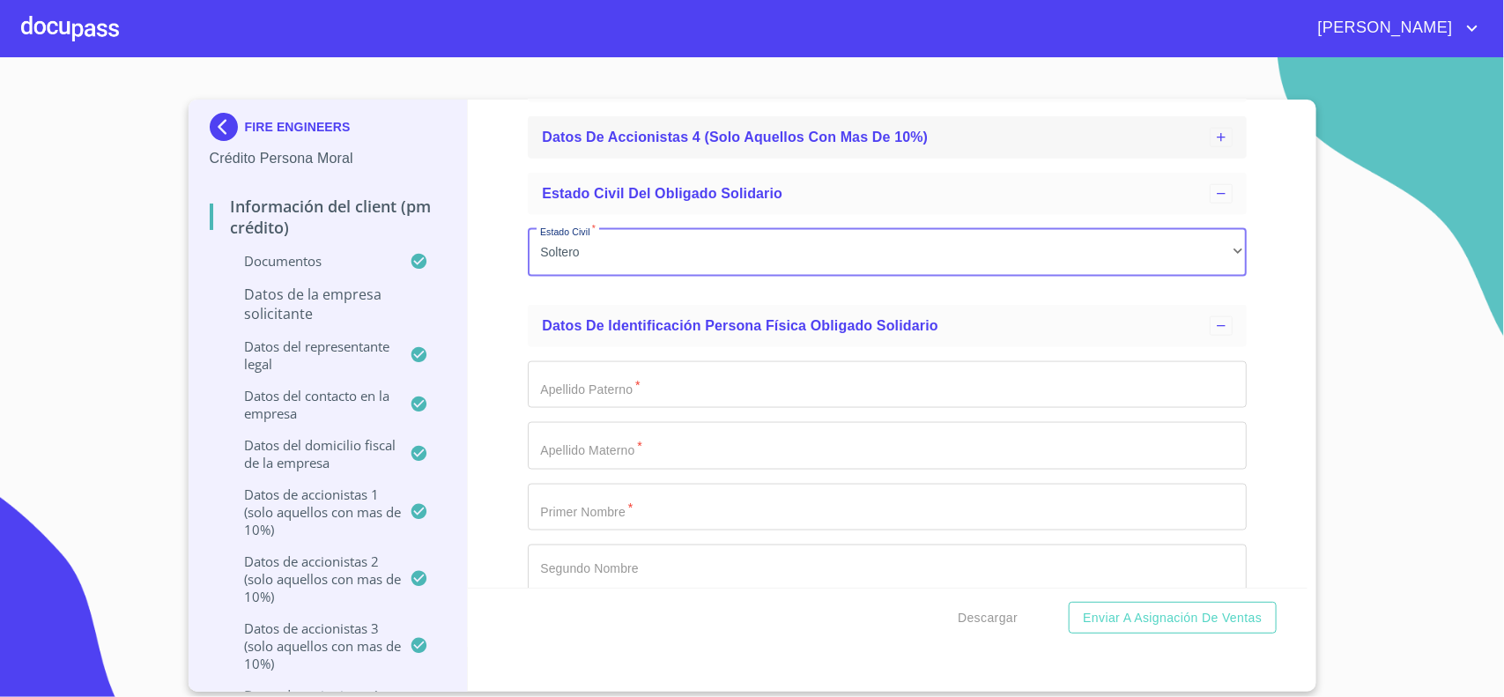
click at [601, 406] on input "Documento de identificación representante legal.   *" at bounding box center [887, 385] width 719 height 48
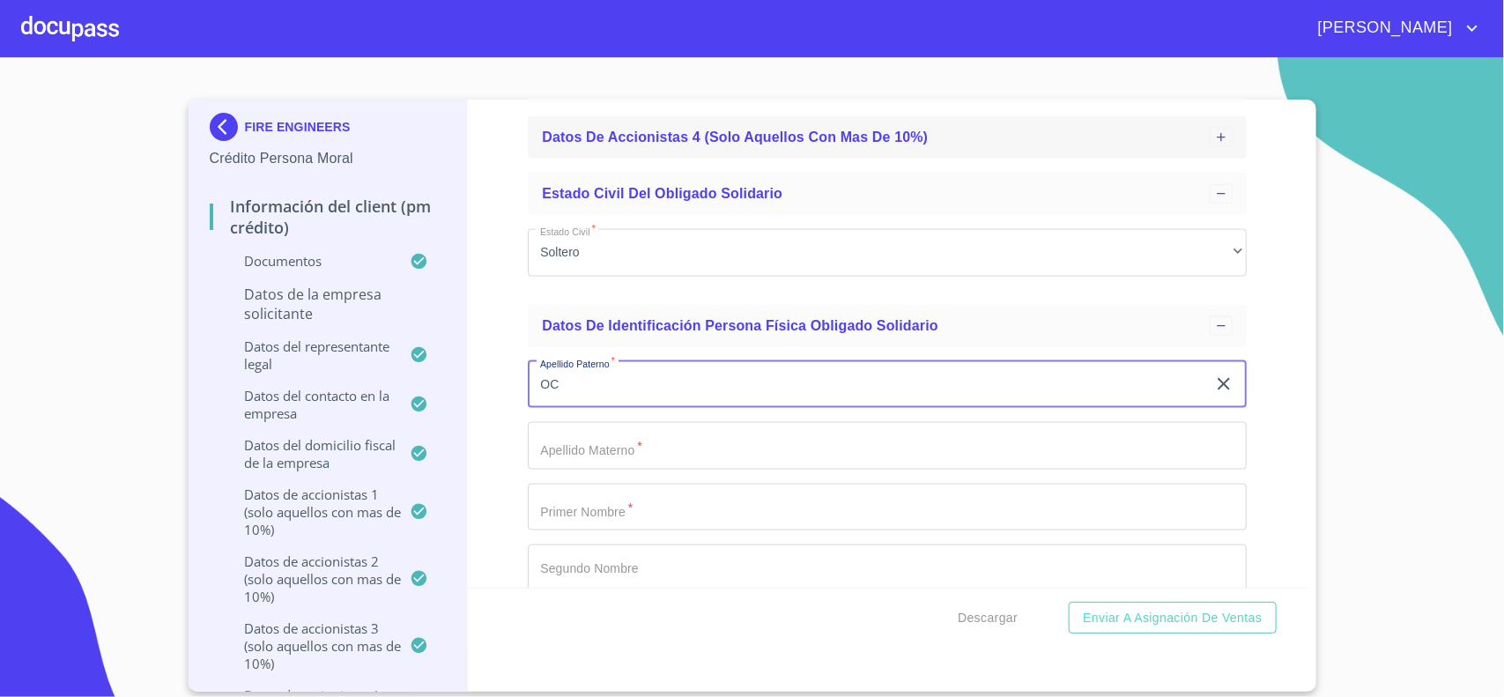
type input "O"
type input "[PERSON_NAME]"
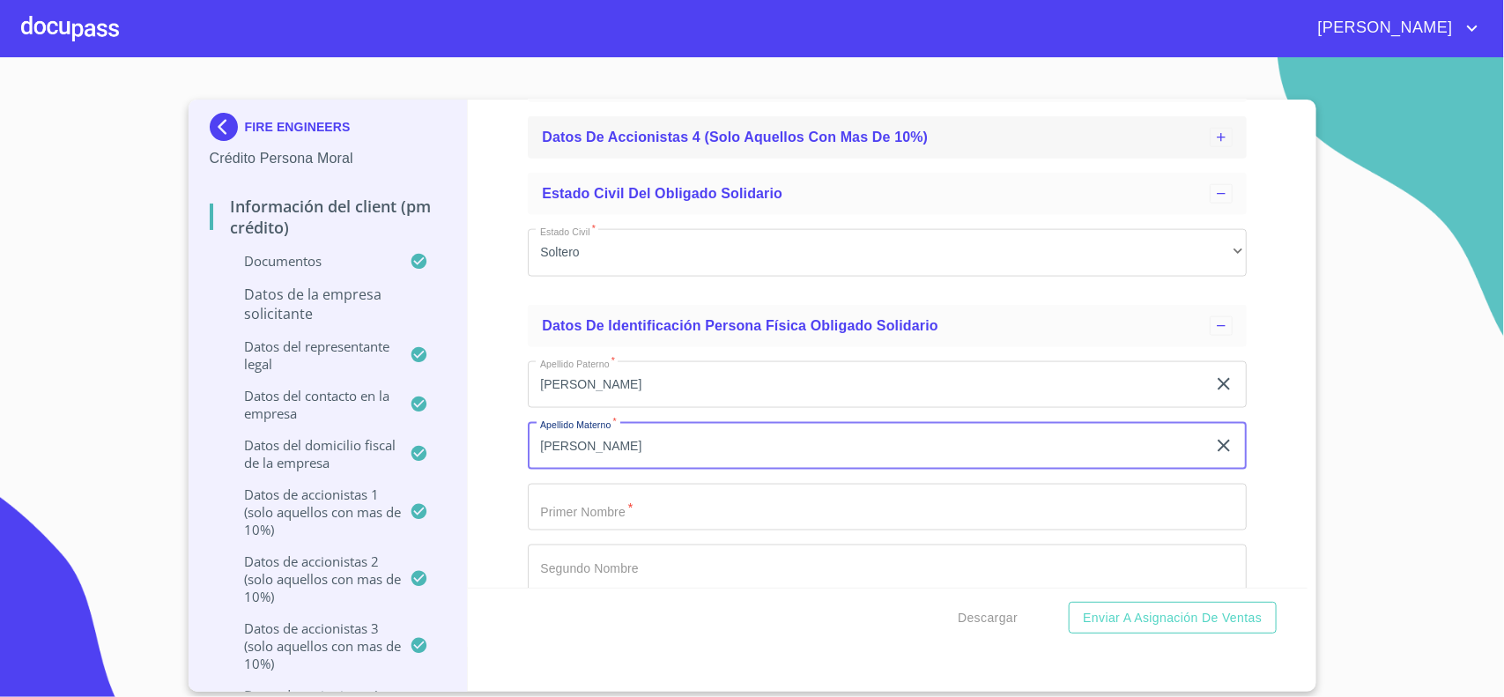
type input "[PERSON_NAME]"
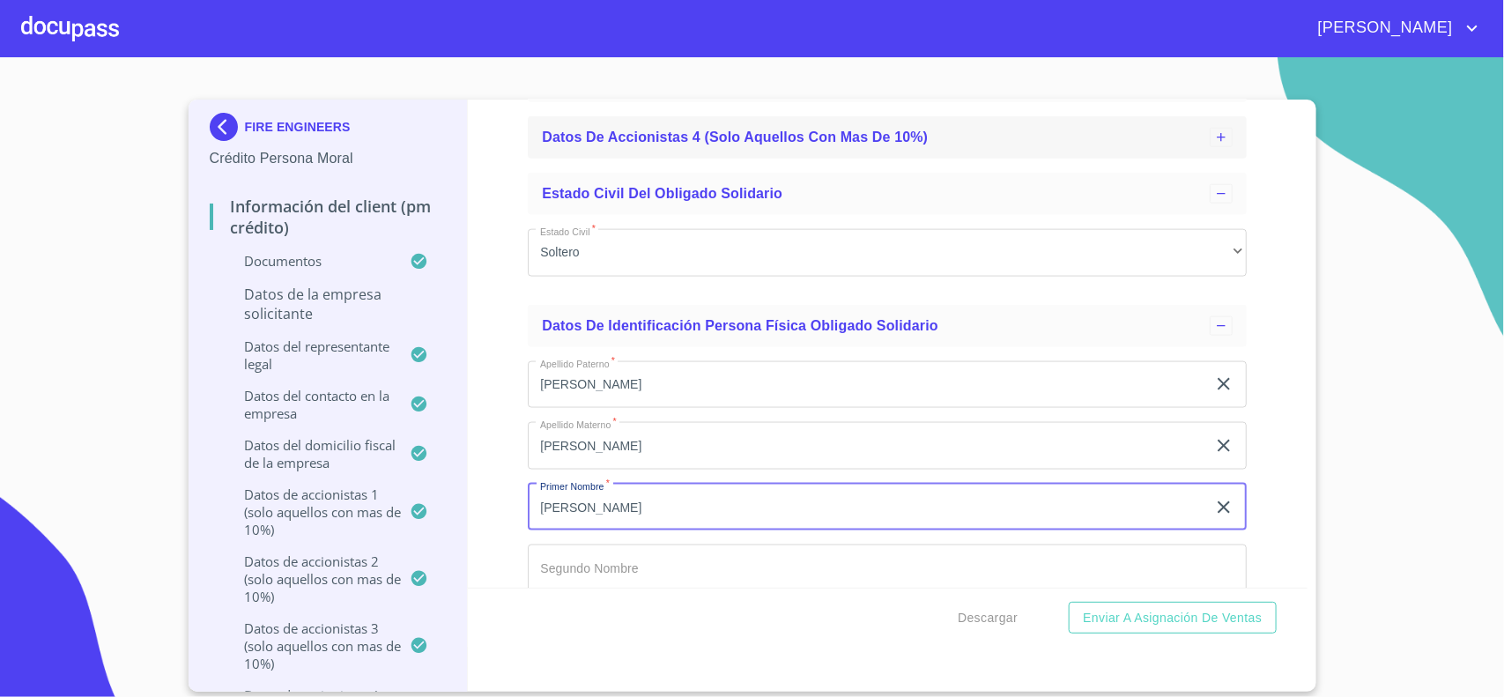
type input "[PERSON_NAME]"
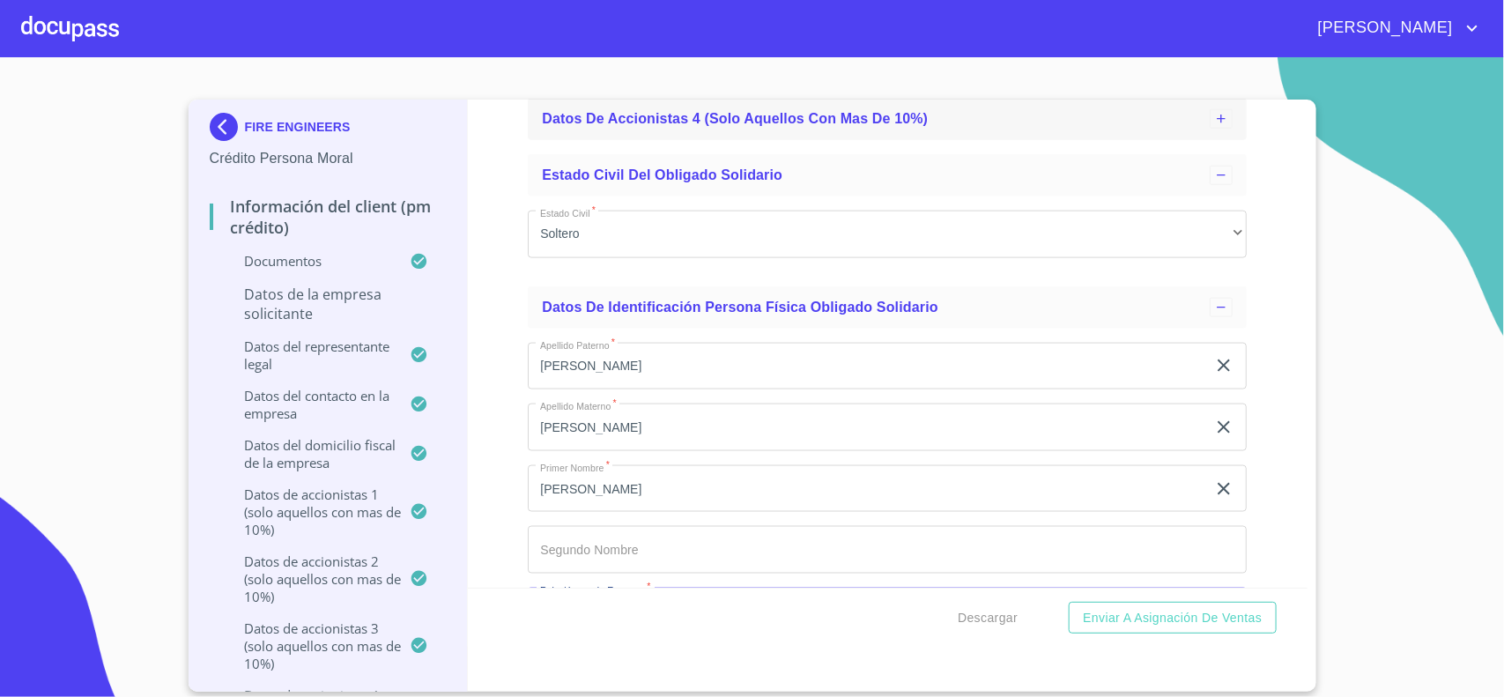
scroll to position [16365, 0]
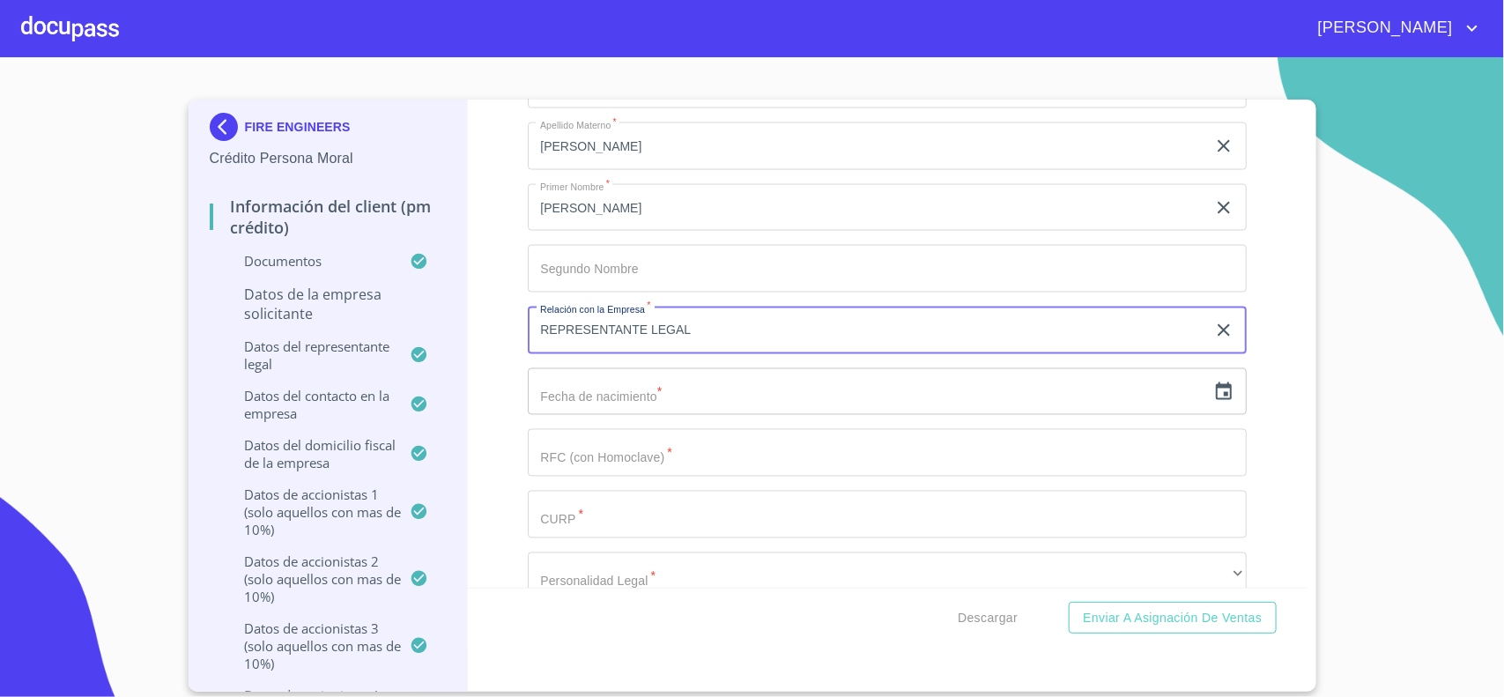
type input "REPRESENTANTE LEGAL"
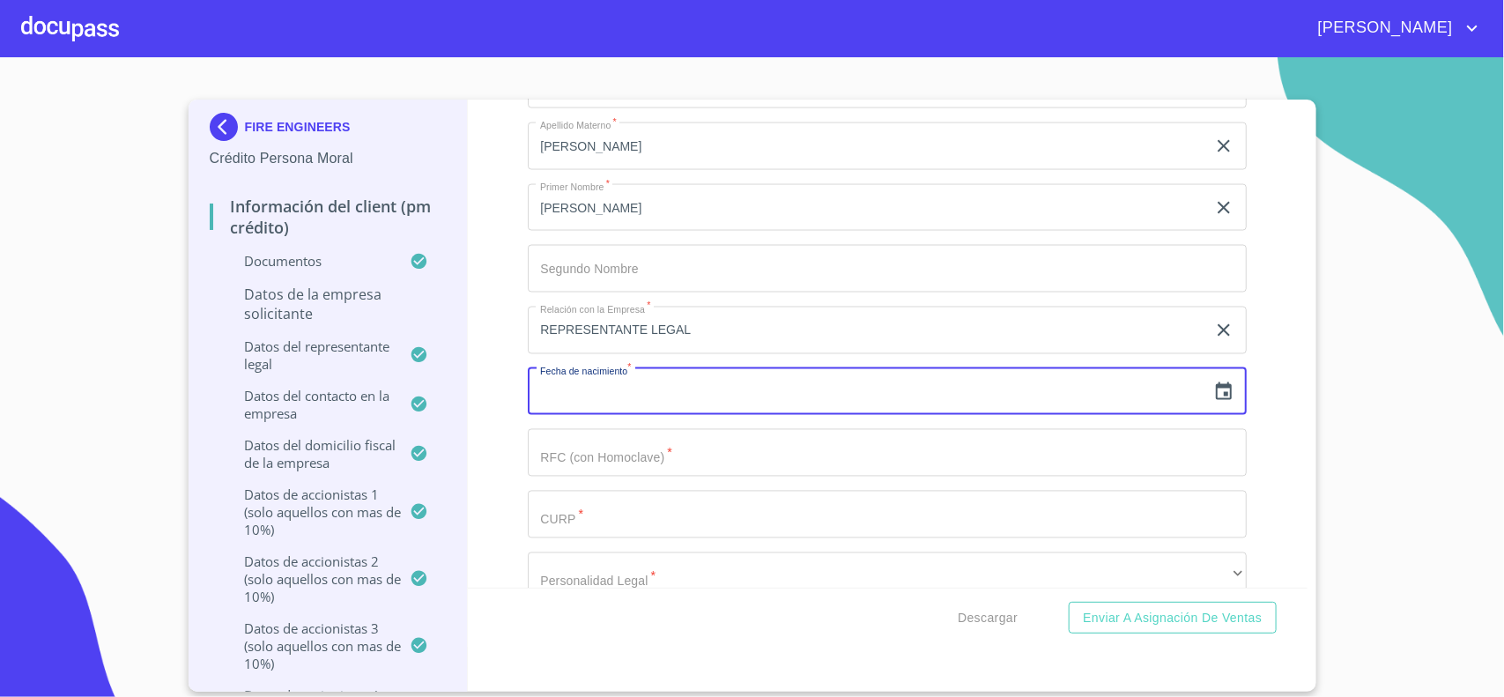
click at [1213, 403] on icon "button" at bounding box center [1223, 392] width 21 height 21
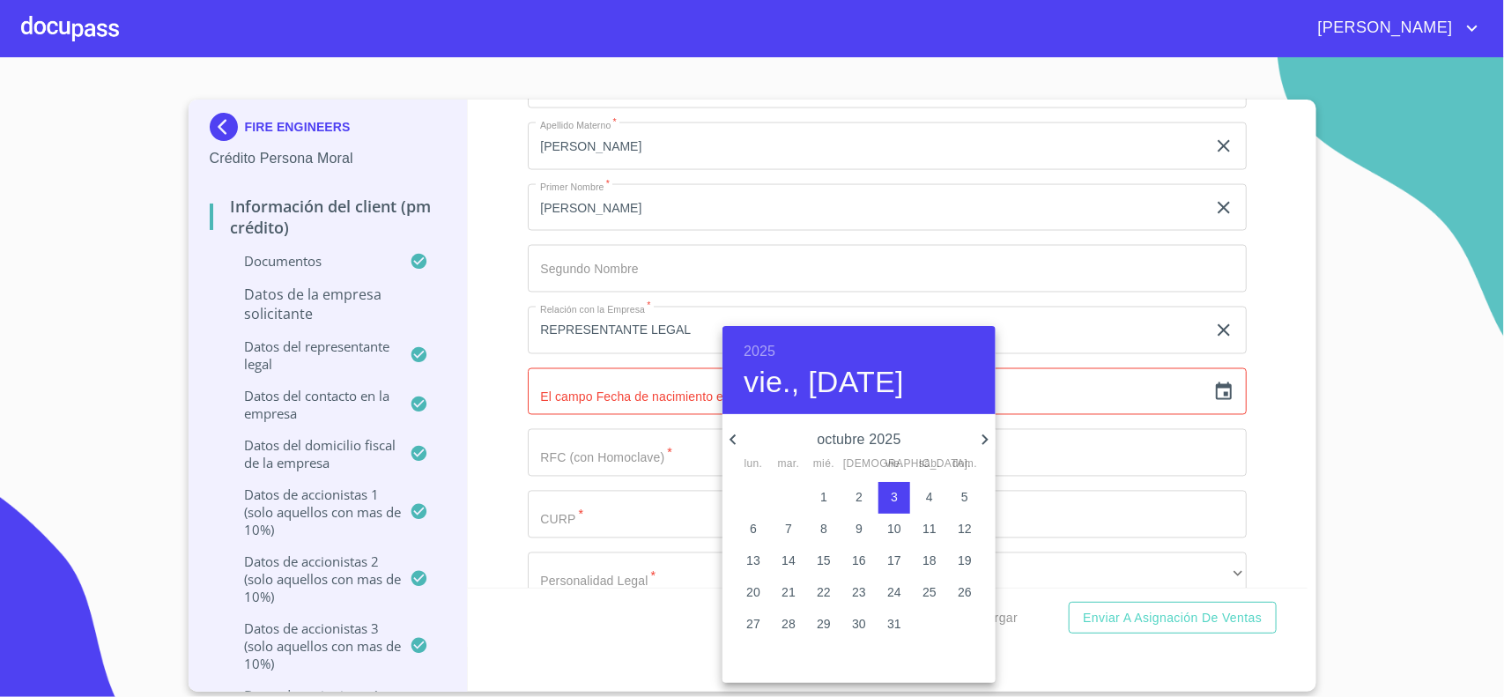
click at [752, 352] on h6 "2025" at bounding box center [760, 351] width 32 height 25
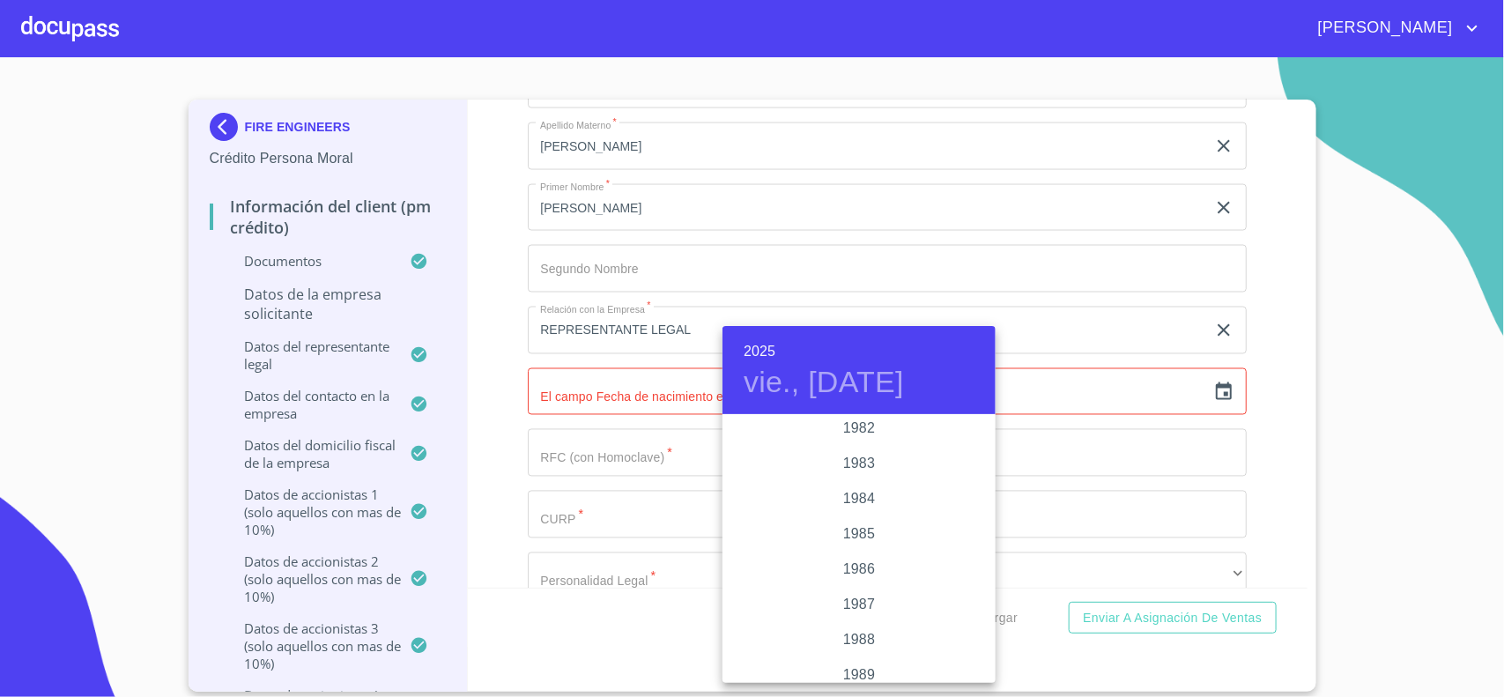
scroll to position [1987, 0]
click at [856, 661] on div "1988" at bounding box center [859, 667] width 273 height 35
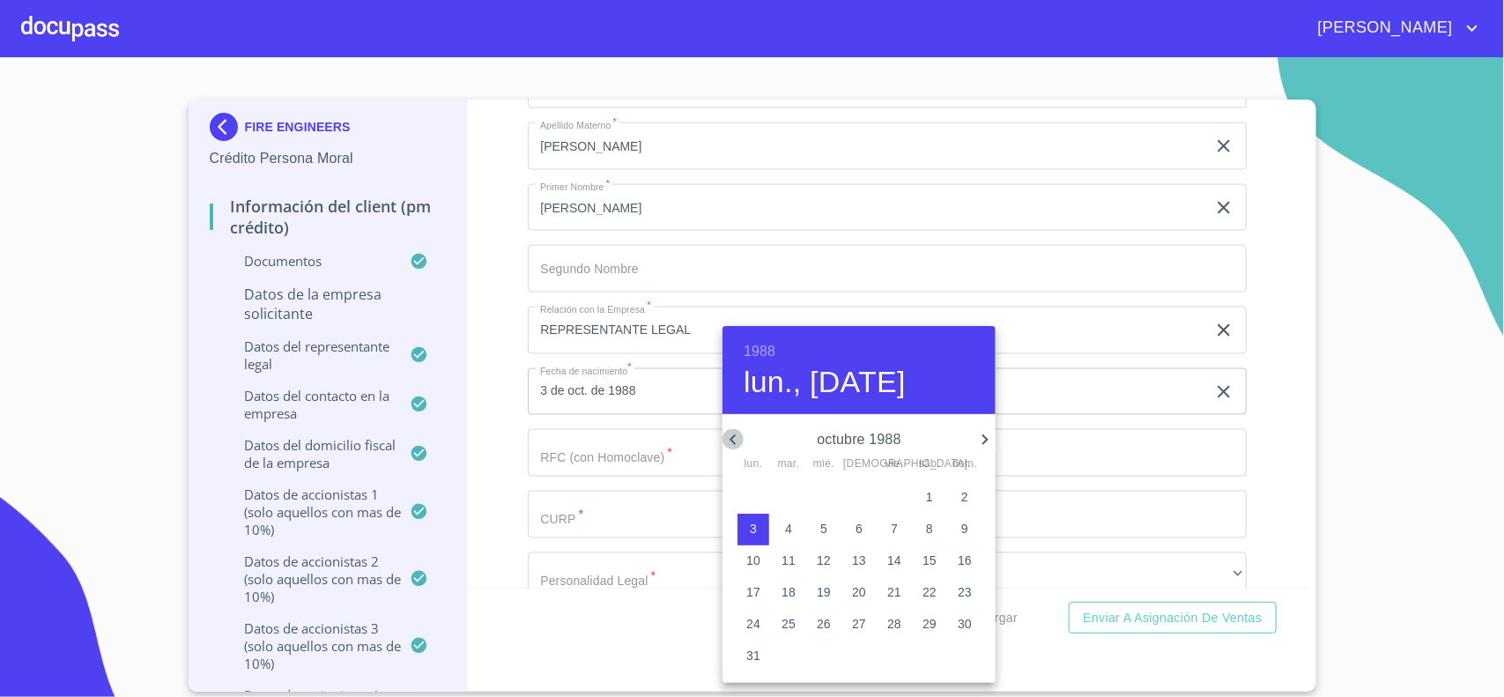
click at [736, 441] on icon "button" at bounding box center [733, 439] width 21 height 21
click at [737, 439] on icon "button" at bounding box center [733, 439] width 21 height 21
click at [737, 441] on icon "button" at bounding box center [733, 439] width 21 height 21
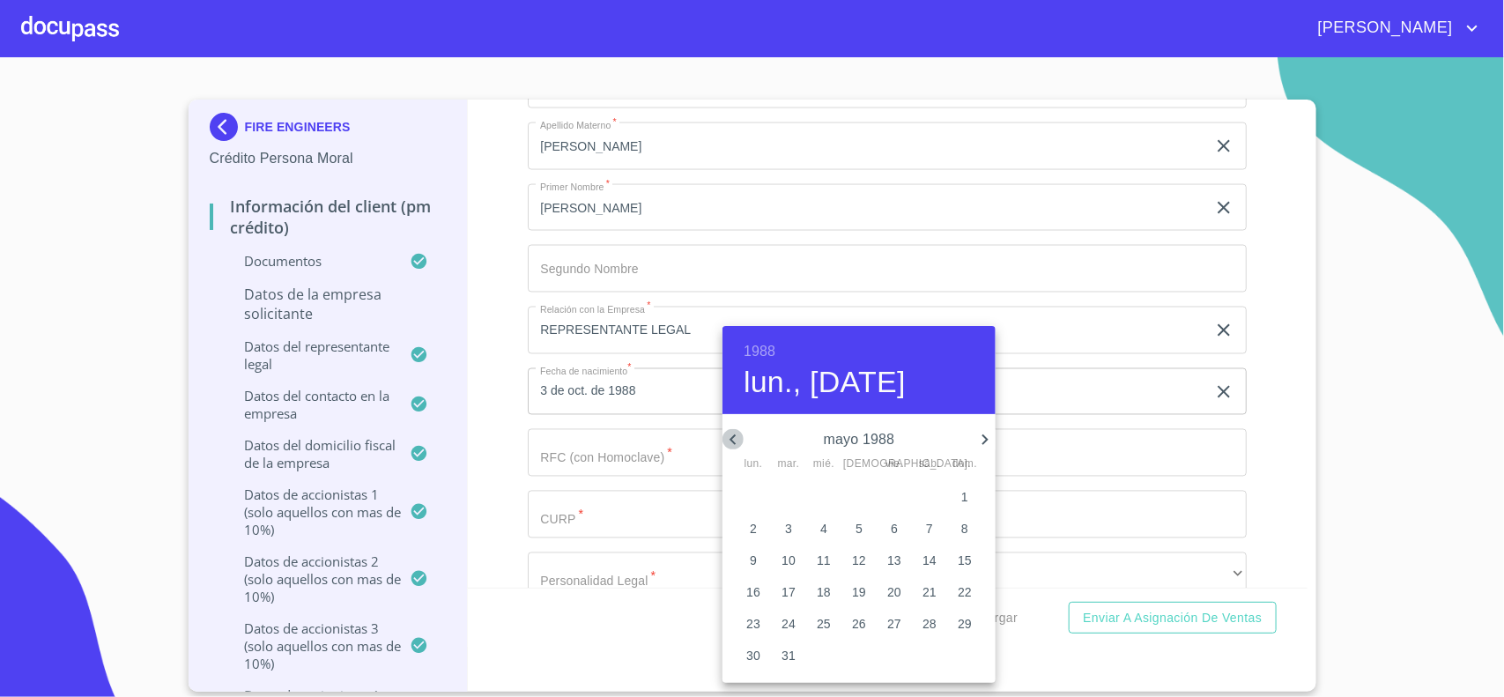
click at [737, 441] on icon "button" at bounding box center [733, 439] width 21 height 21
click at [732, 442] on icon "button" at bounding box center [733, 439] width 21 height 21
click at [930, 495] on p "2" at bounding box center [929, 497] width 7 height 18
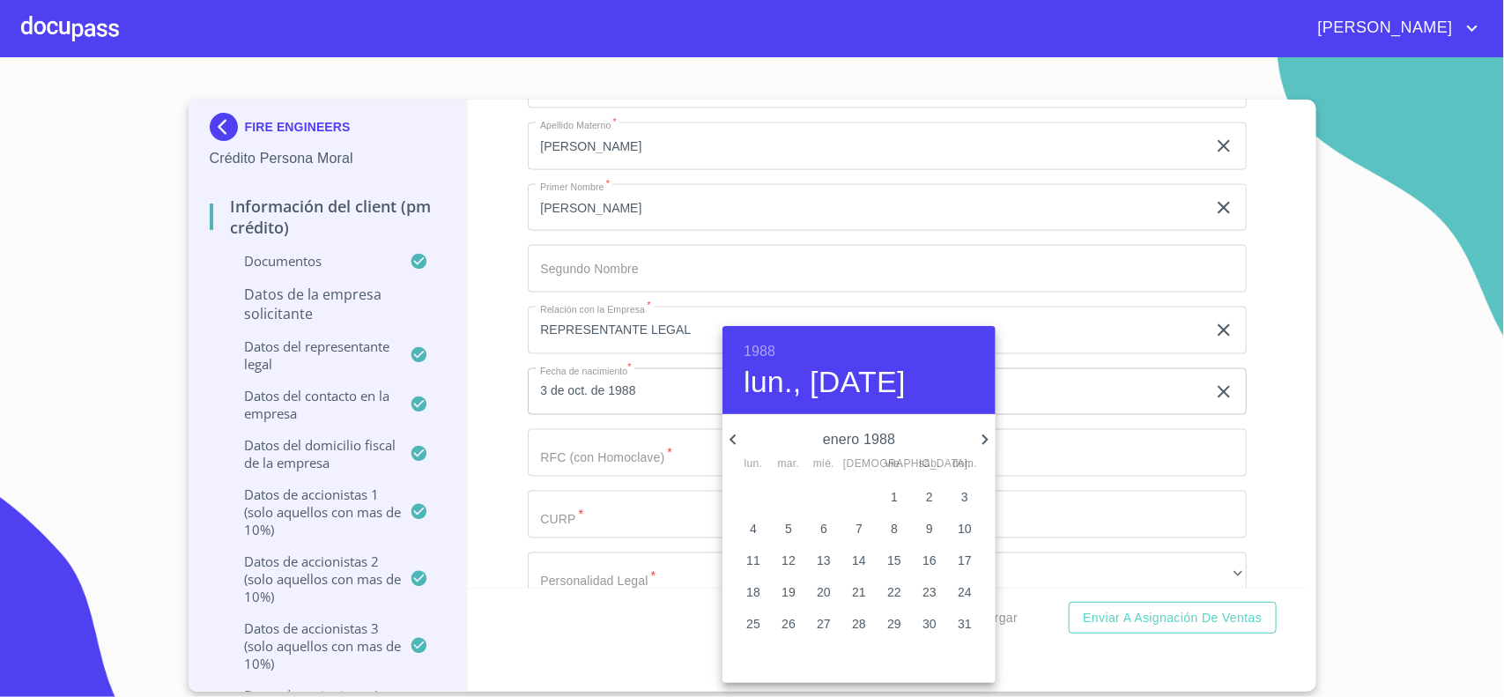
type input "2 de ene. de 1988"
click at [656, 417] on div at bounding box center [752, 348] width 1504 height 697
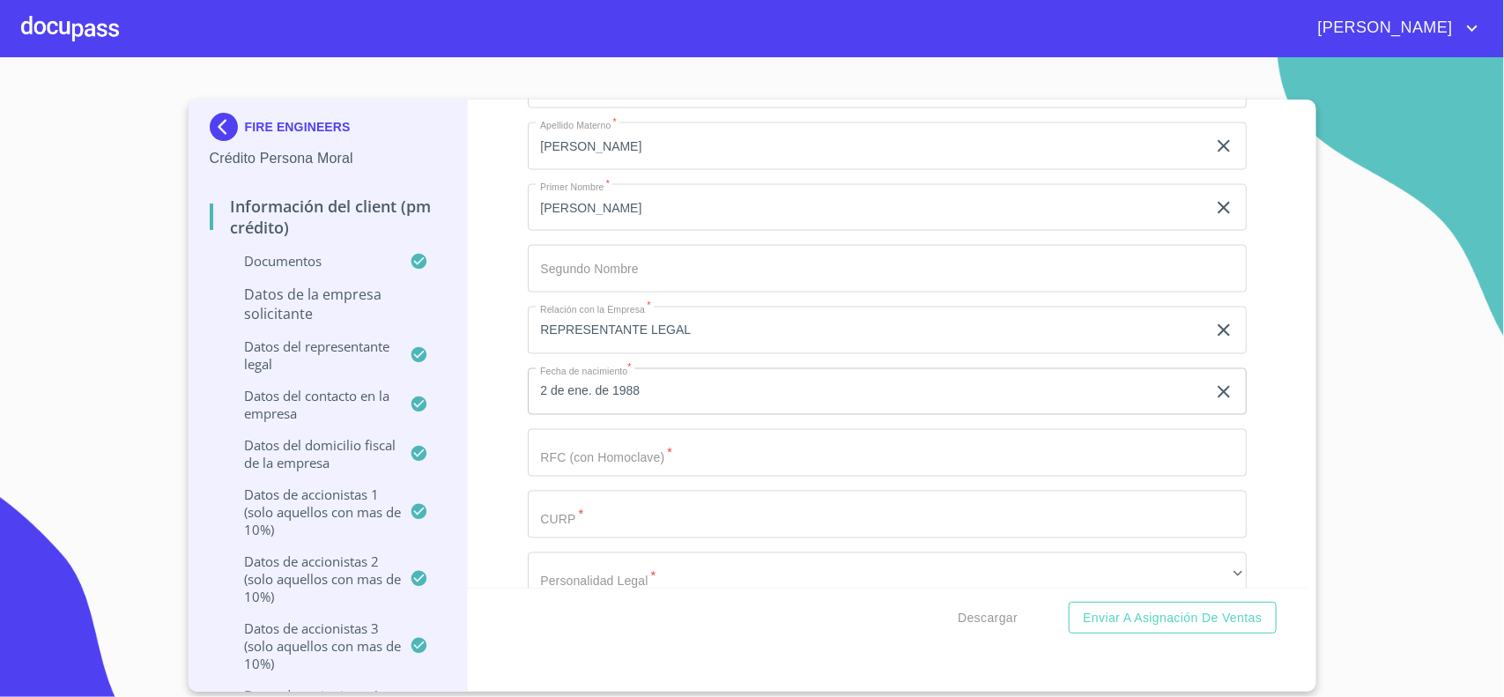
click at [571, 472] on input "Documento de identificación representante legal.   *" at bounding box center [887, 453] width 719 height 48
click at [564, 533] on input "Documento de identificación representante legal.   *" at bounding box center [887, 515] width 719 height 48
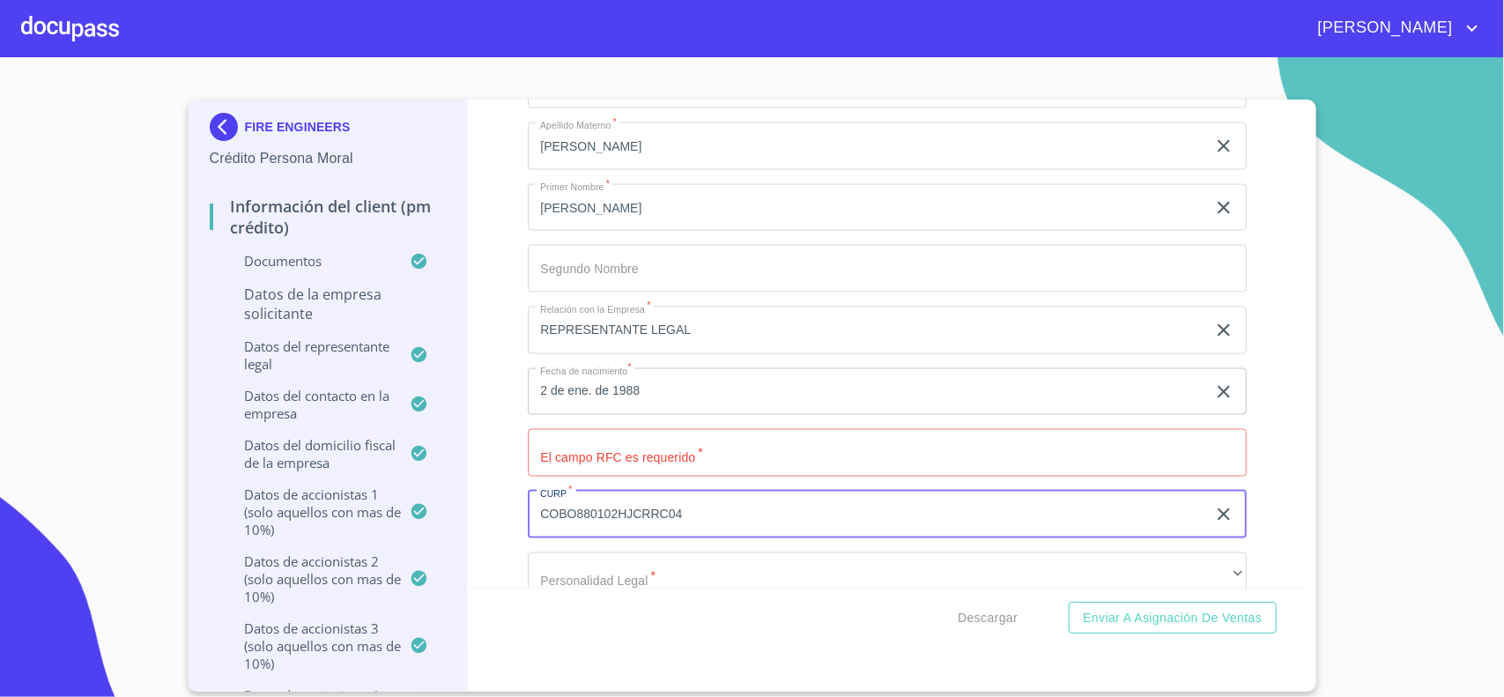
type input "COBO880102HJCRRC04"
click at [653, 468] on input "Documento de identificación representante legal.   *" at bounding box center [887, 453] width 719 height 48
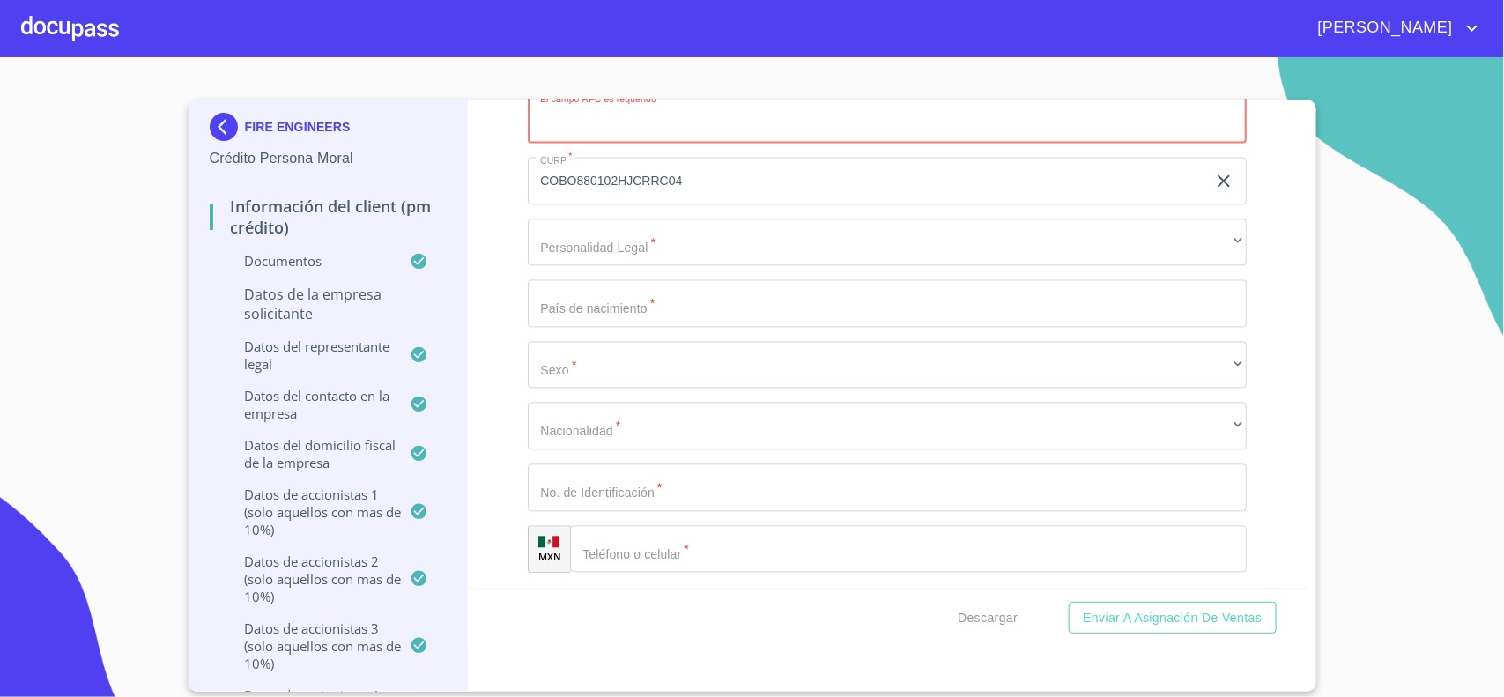
scroll to position [16805, 0]
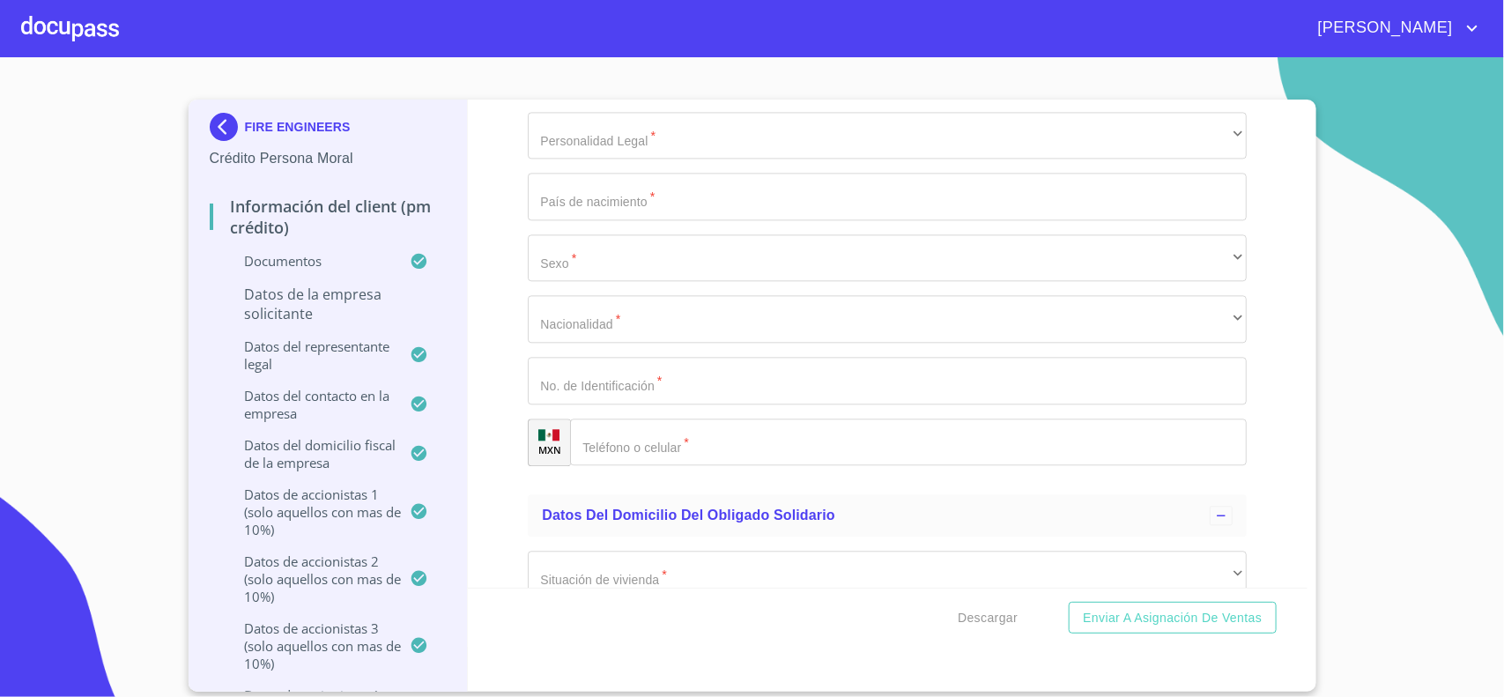
click at [596, 389] on input "Documento de identificación representante legal.   *" at bounding box center [887, 381] width 719 height 48
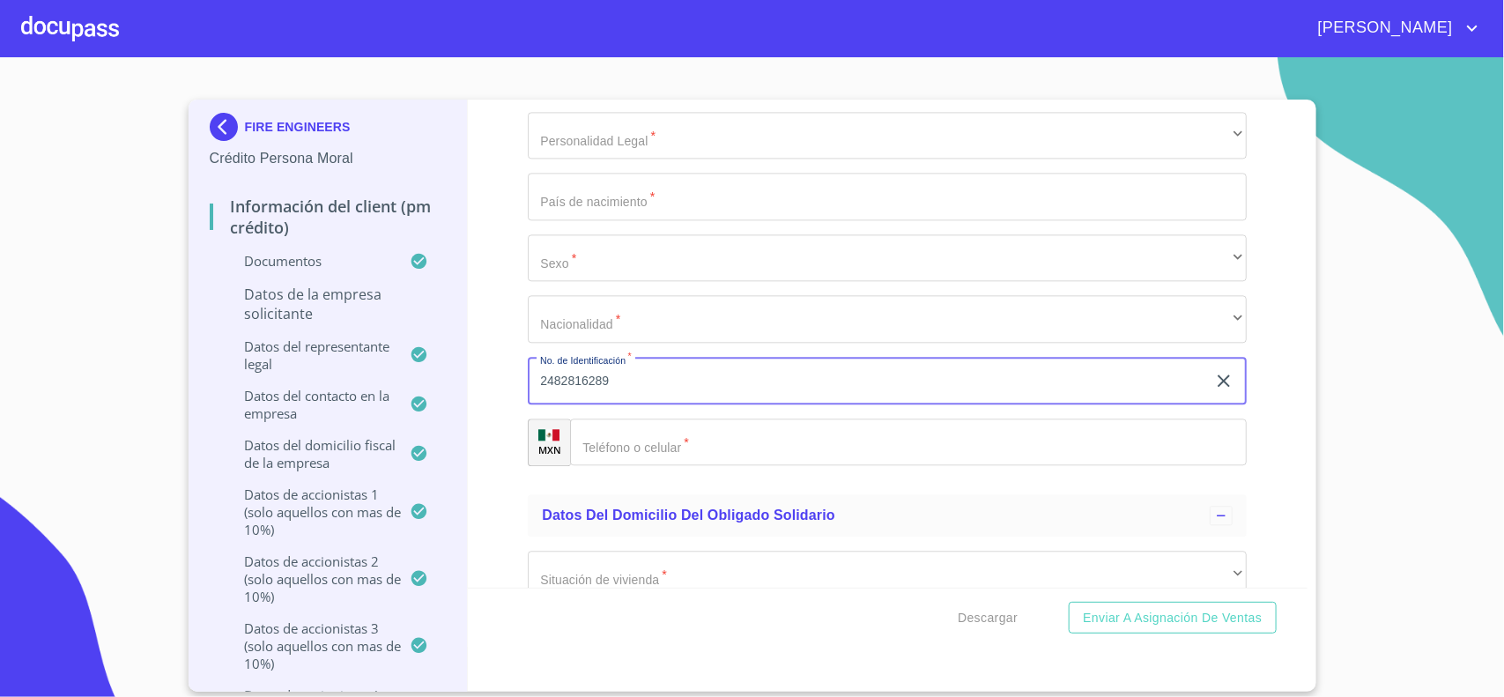
type input "2482816289"
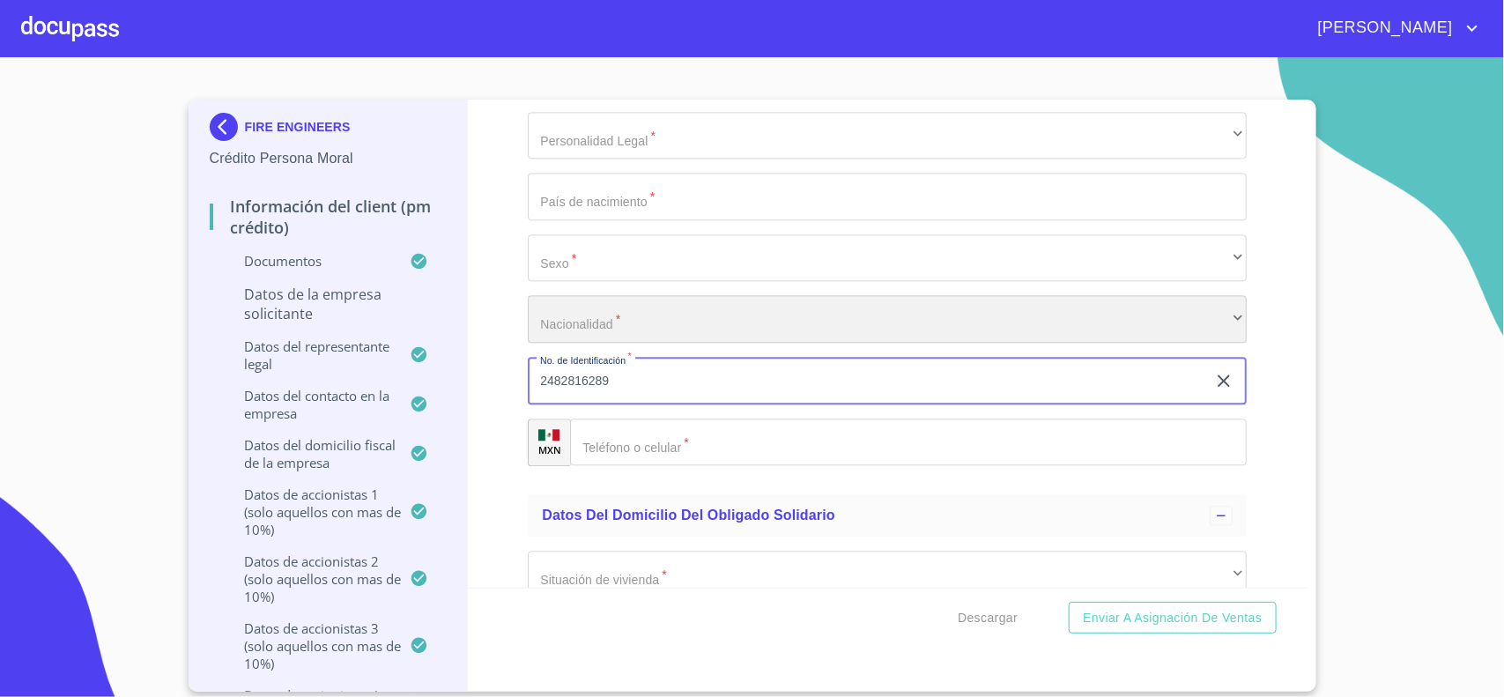
click at [582, 342] on div "​" at bounding box center [887, 319] width 719 height 48
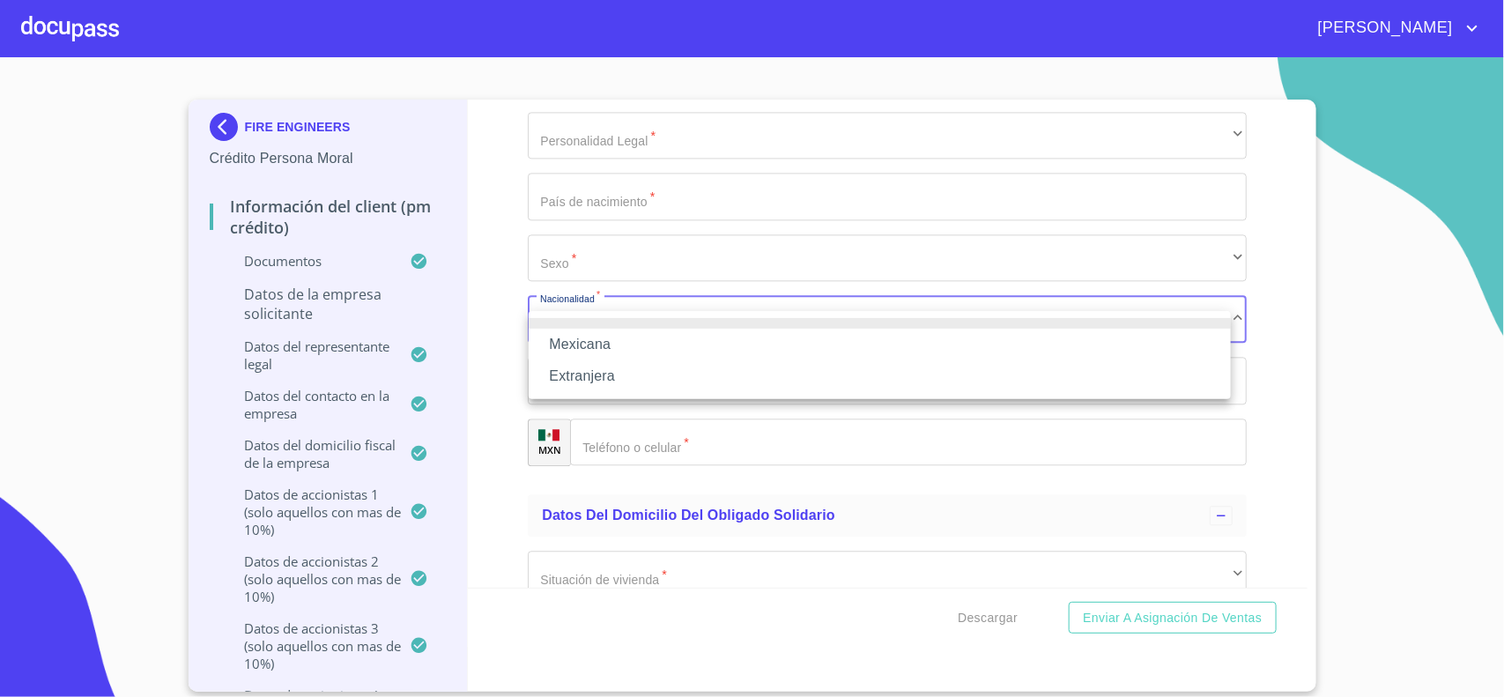
click at [575, 349] on li "Mexicana" at bounding box center [880, 345] width 702 height 32
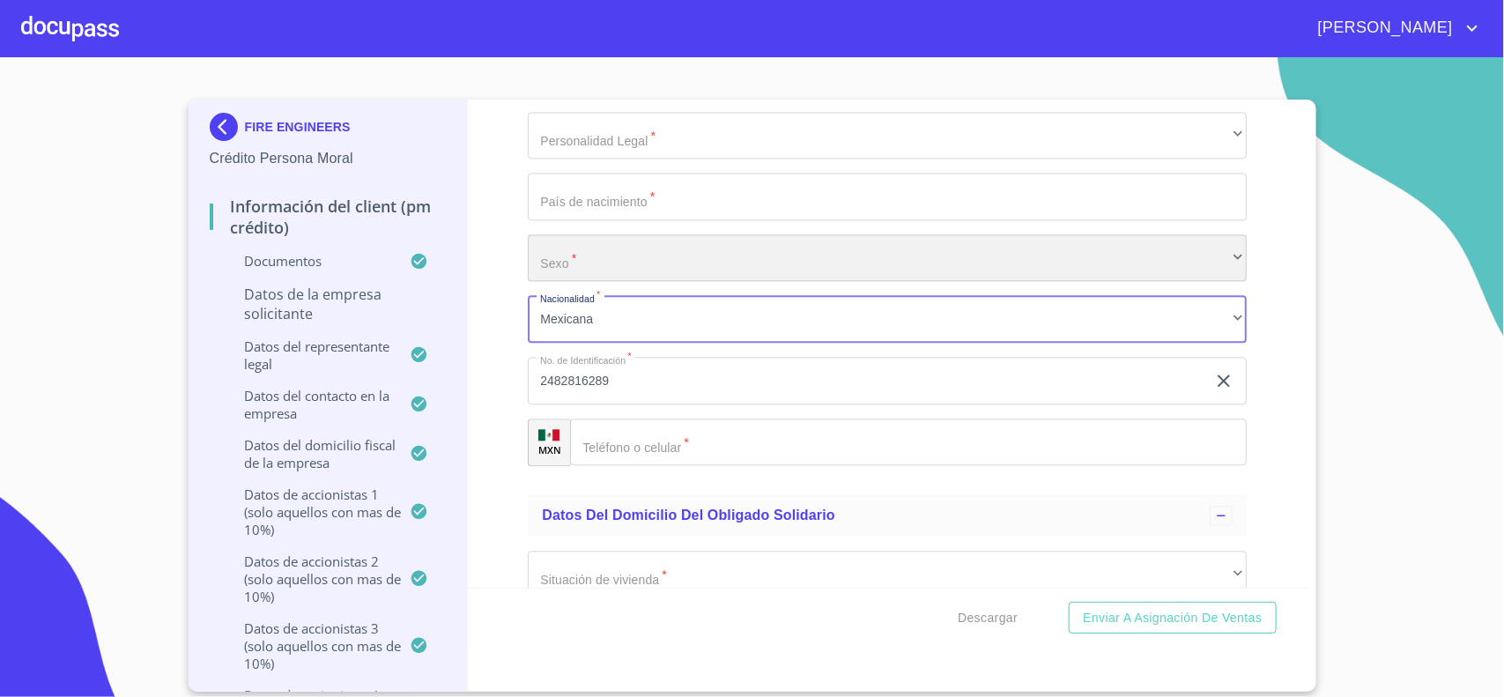
click at [570, 282] on div "​" at bounding box center [887, 258] width 719 height 48
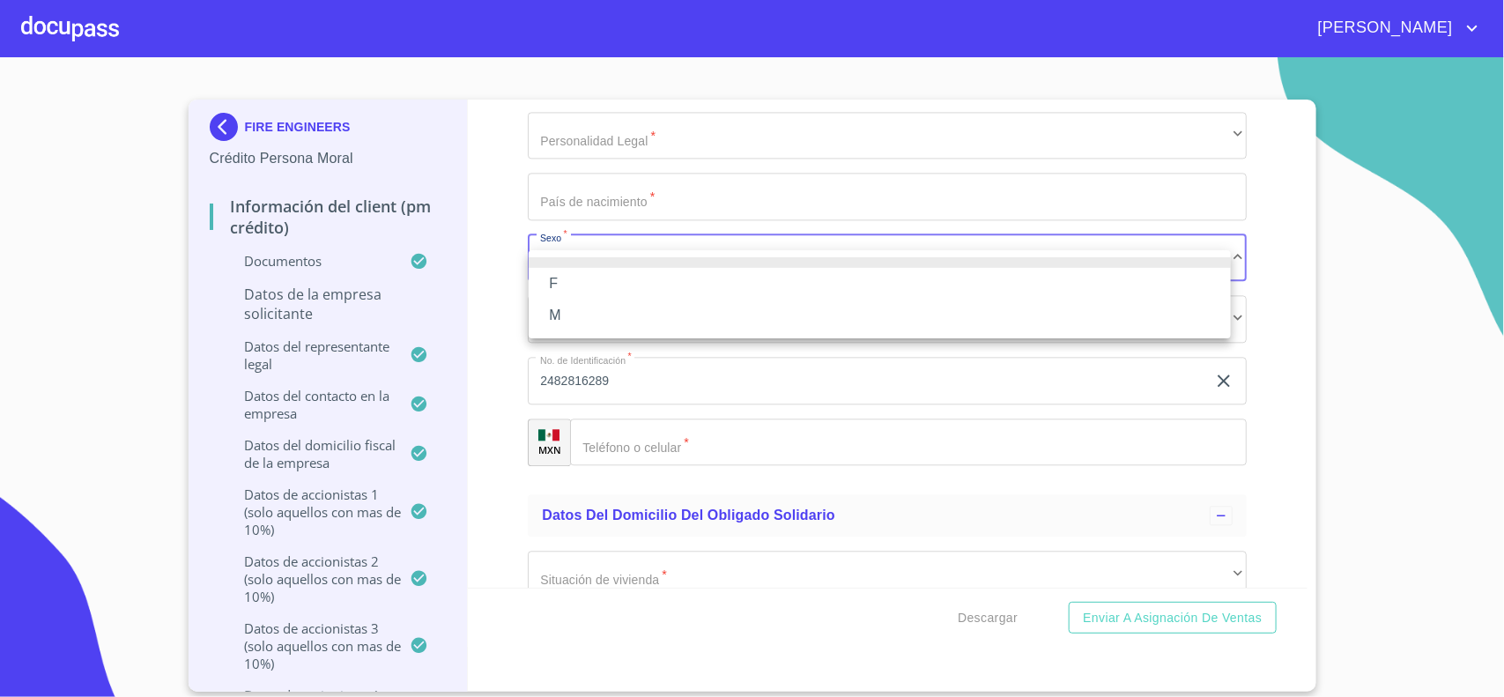
click at [560, 296] on li "F" at bounding box center [880, 284] width 702 height 32
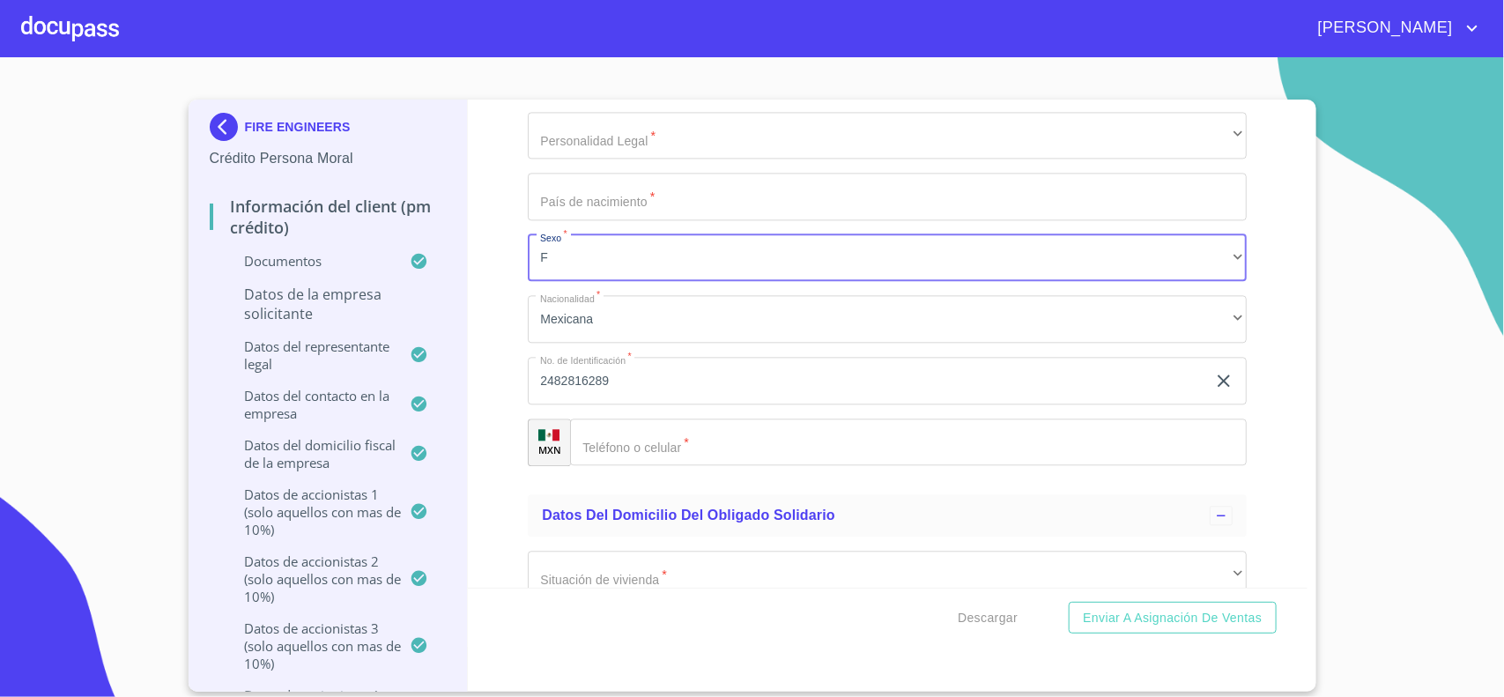
click at [561, 219] on input "Documento de identificación representante legal.   *" at bounding box center [887, 197] width 719 height 48
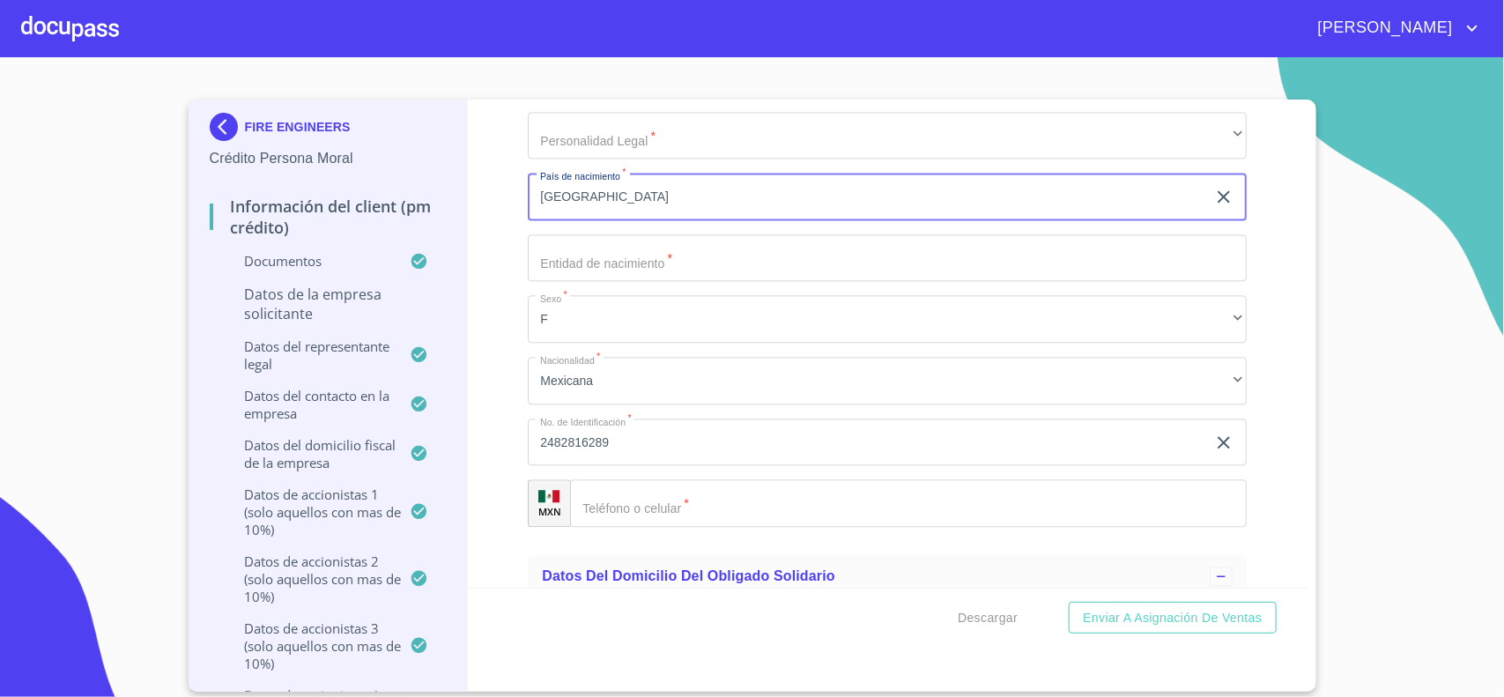
type input "[GEOGRAPHIC_DATA]"
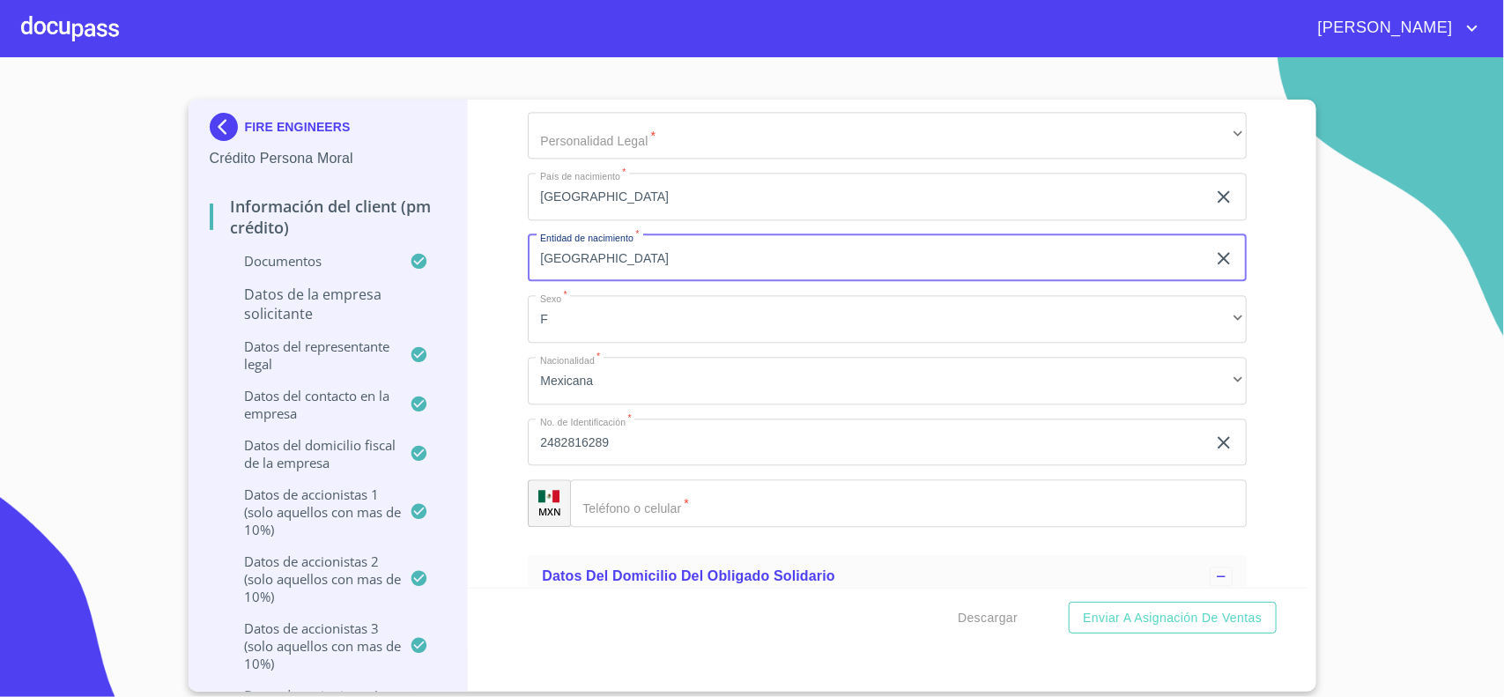
type input "[GEOGRAPHIC_DATA]"
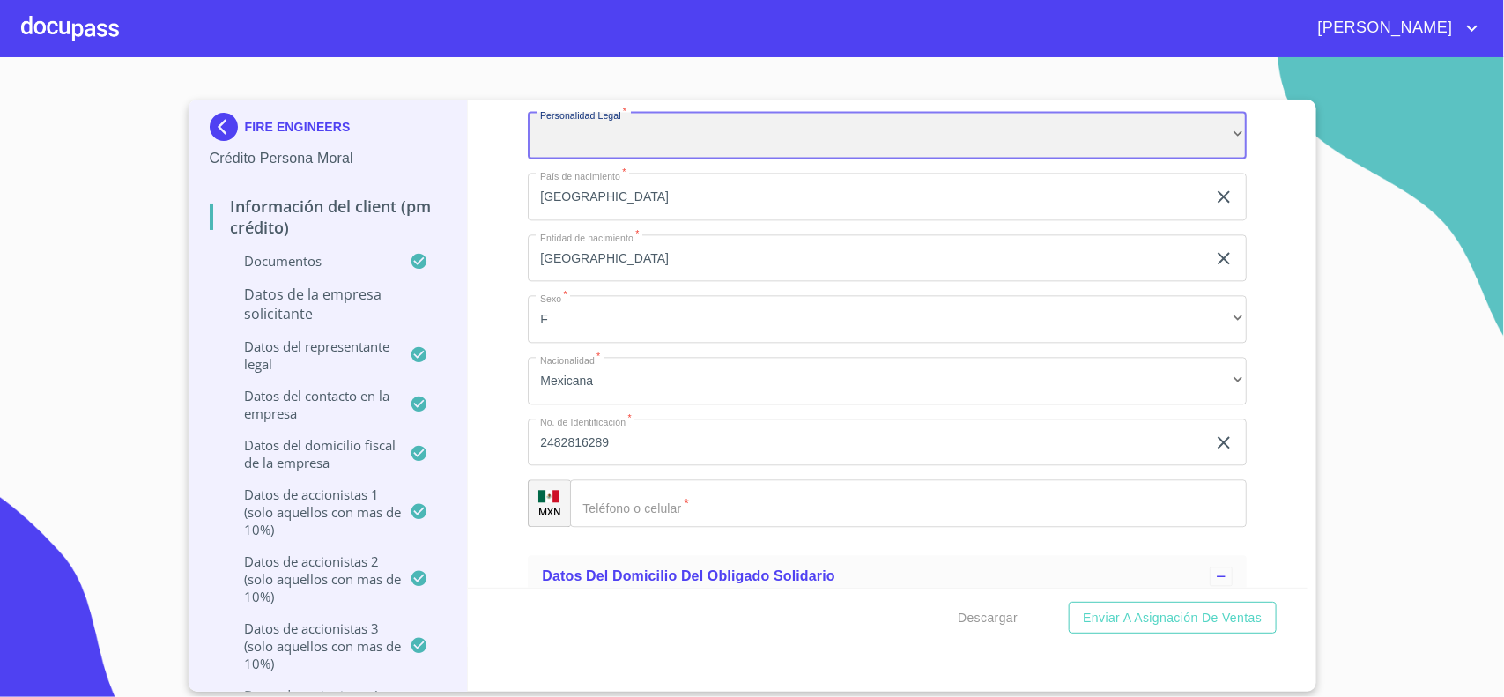
click at [610, 159] on div "​" at bounding box center [887, 136] width 719 height 48
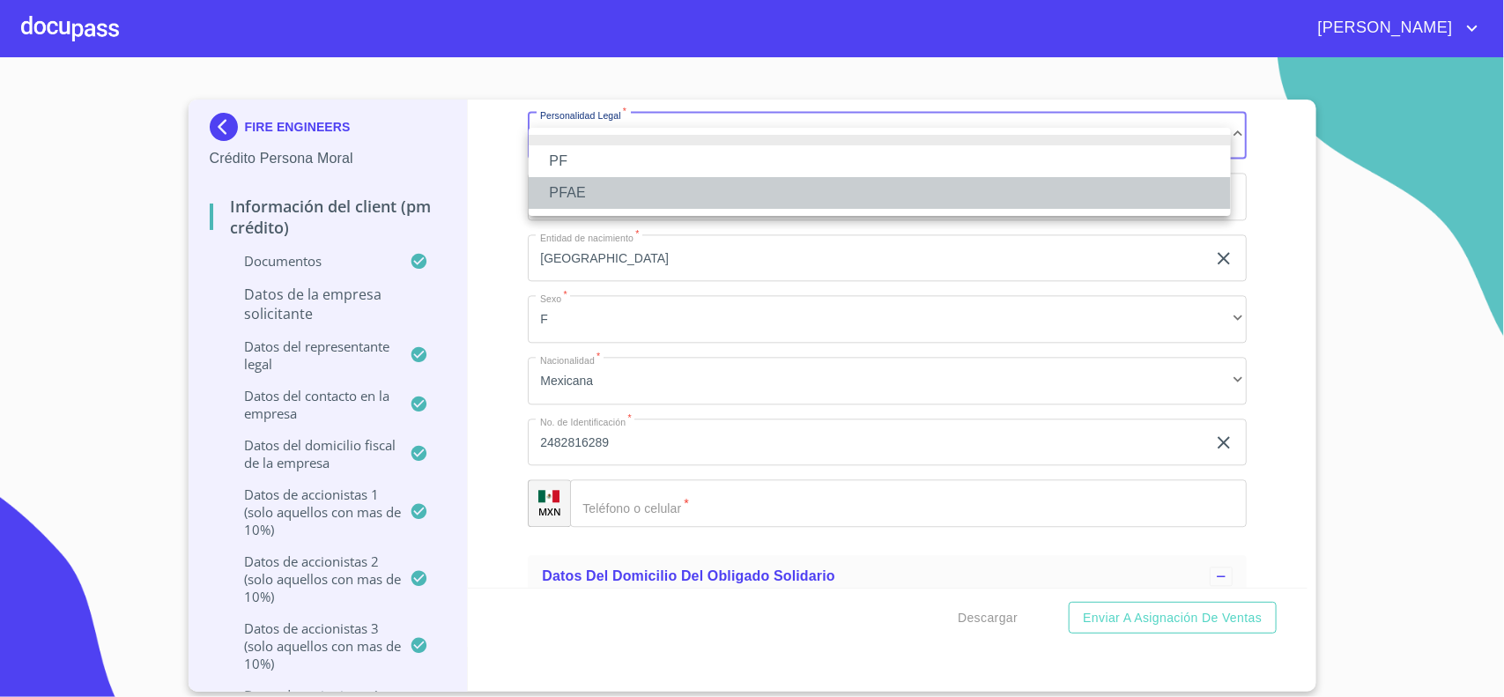
click at [567, 186] on li "PFAE" at bounding box center [880, 193] width 702 height 32
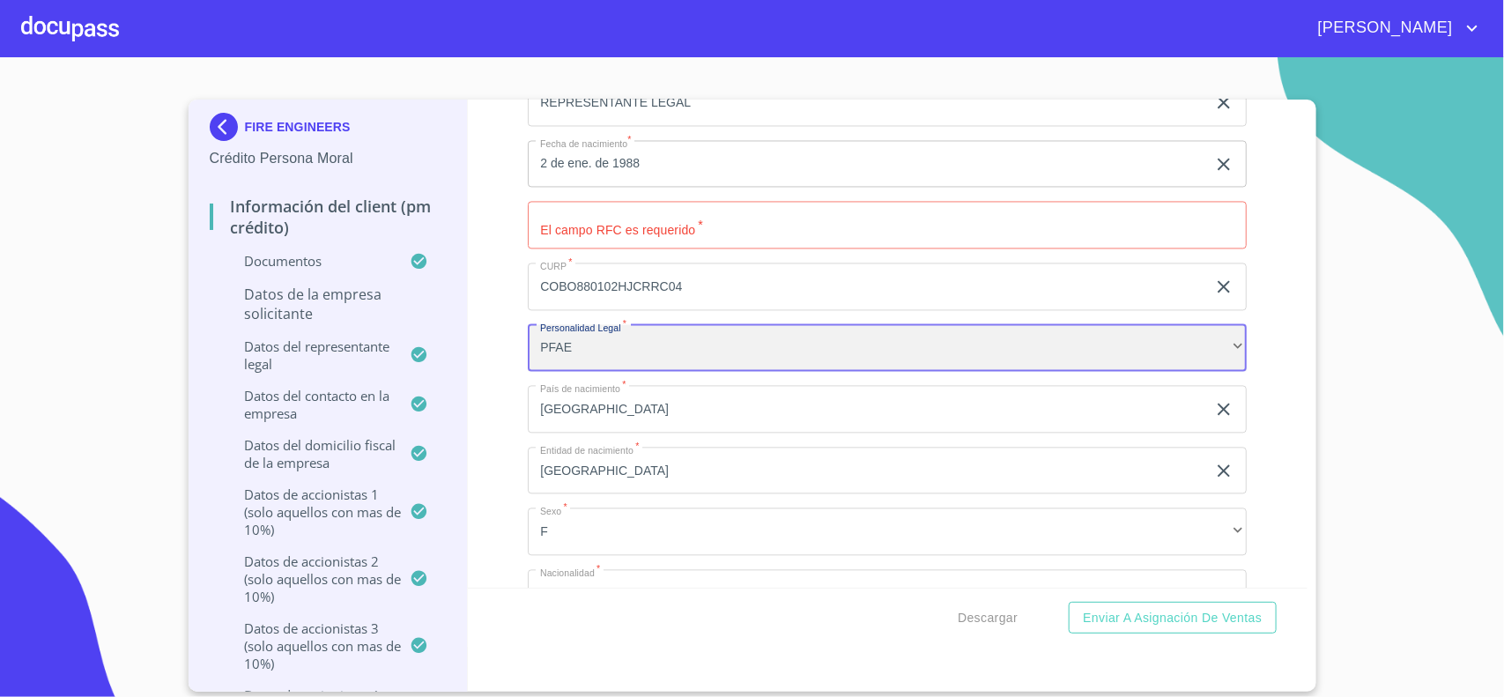
scroll to position [16585, 0]
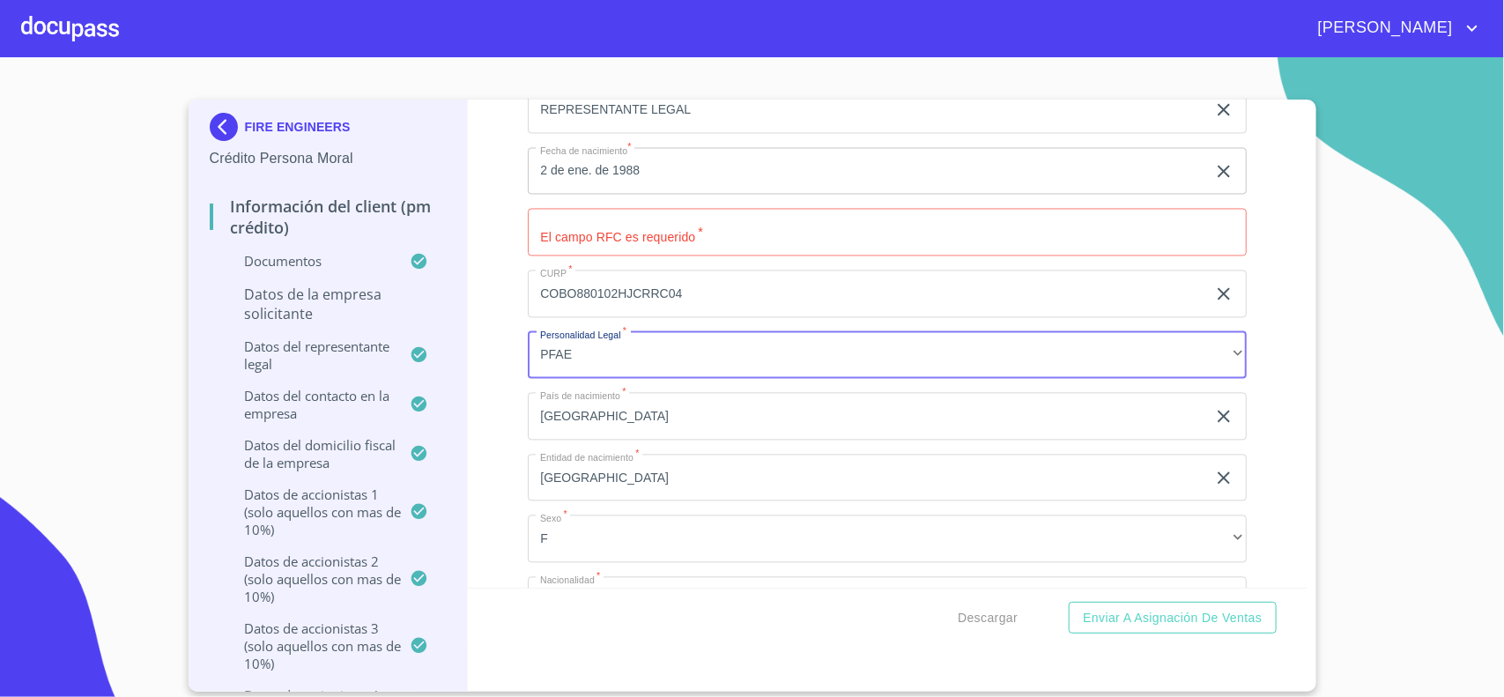
click at [569, 252] on input "Documento de identificación representante legal.   *" at bounding box center [887, 233] width 719 height 48
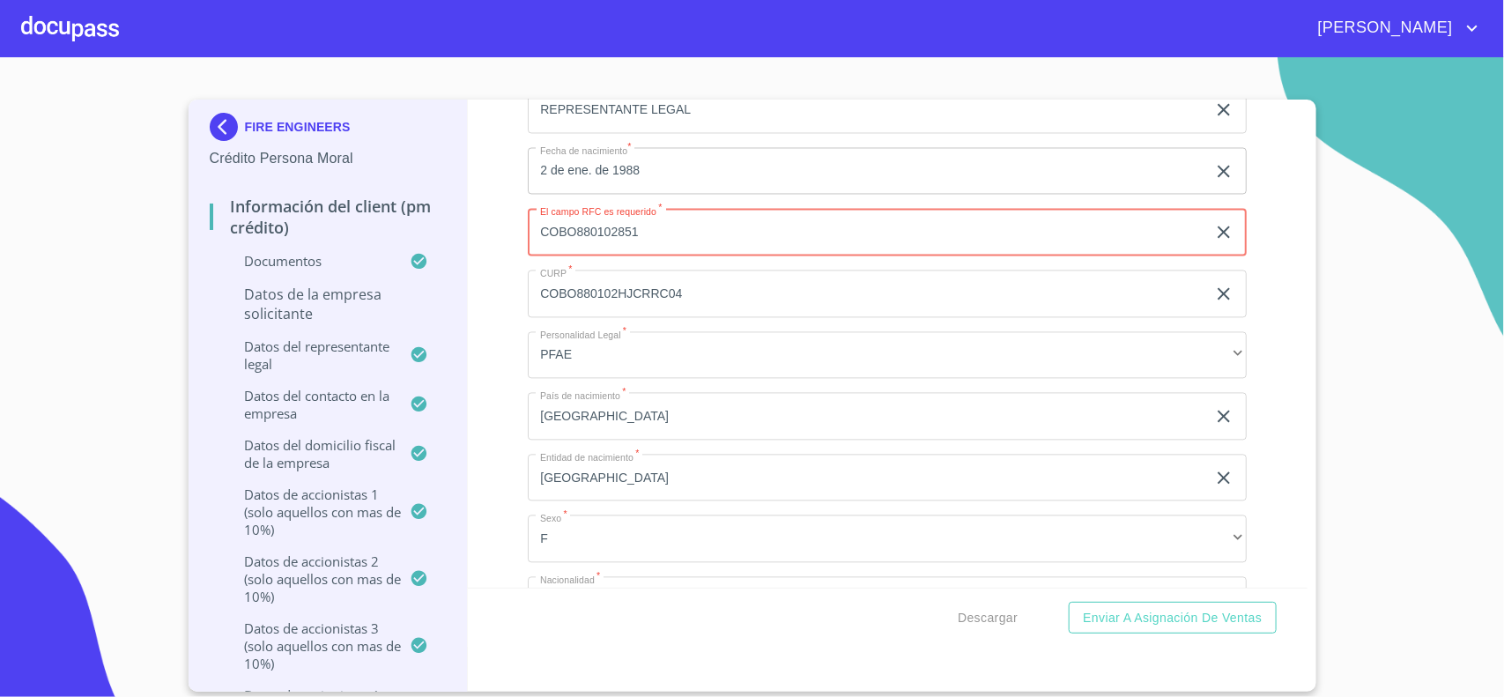
type input "COBO880102851"
click at [707, 310] on input "COBO880102HJCRRC04" at bounding box center [867, 295] width 678 height 48
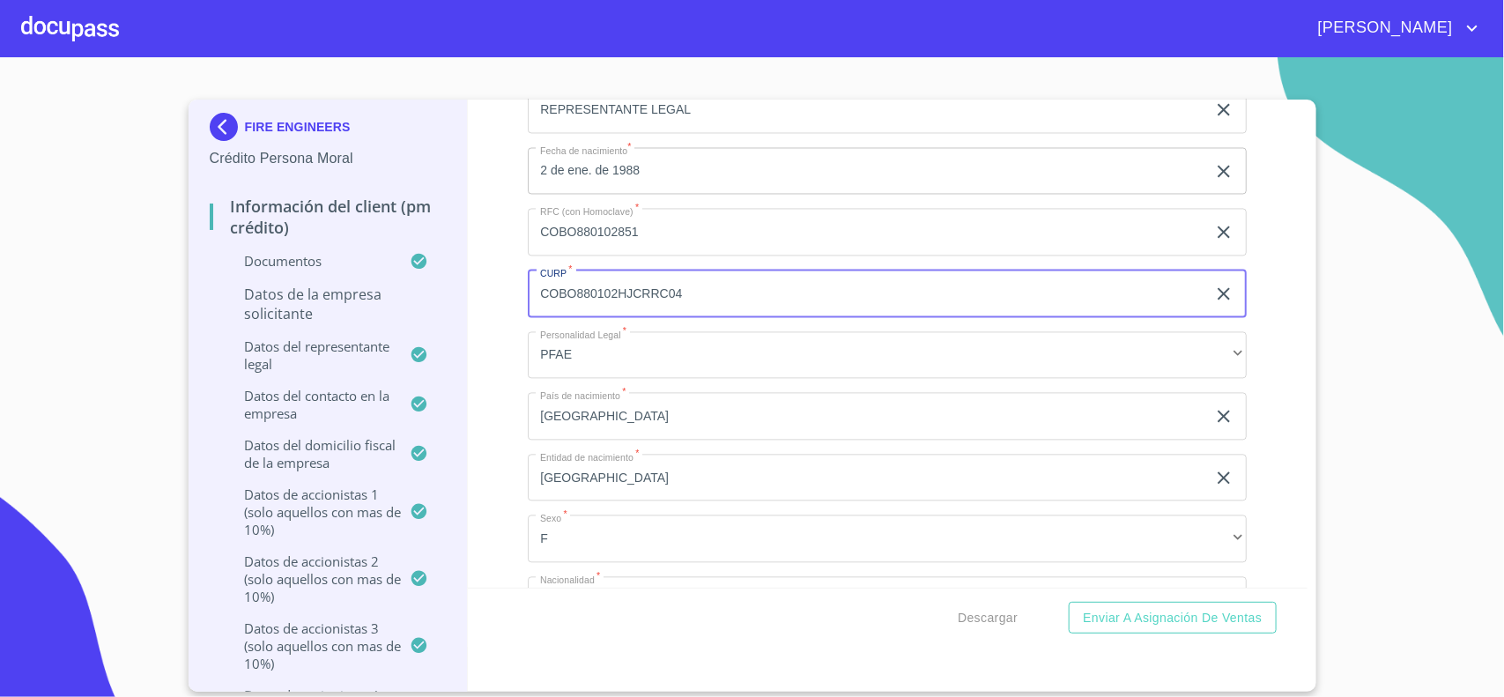
click at [701, 309] on input "COBO880102HJCRRC04" at bounding box center [867, 295] width 678 height 48
click at [706, 302] on input "COBO880102HJCRRC04" at bounding box center [867, 295] width 678 height 48
click at [681, 307] on input "COBO880102HJCRRC04" at bounding box center [867, 295] width 678 height 48
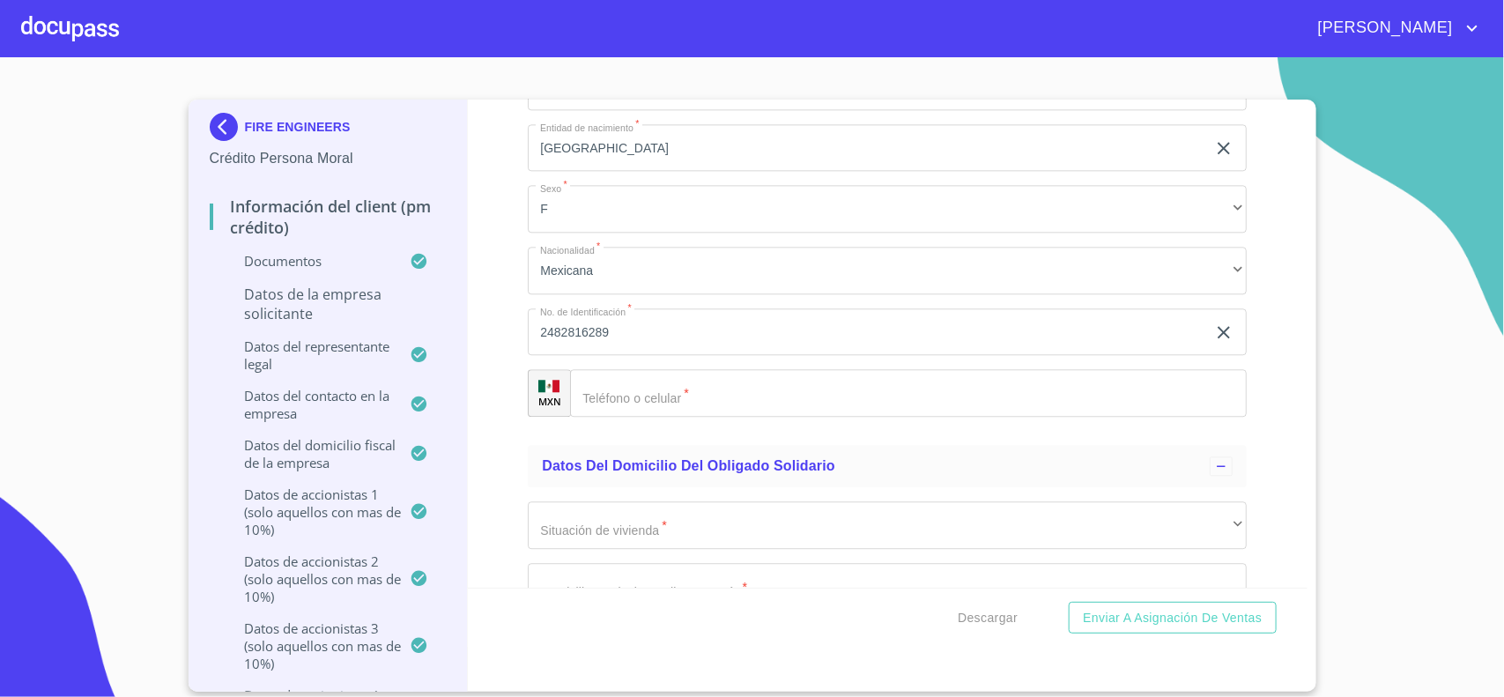
scroll to position [17026, 0]
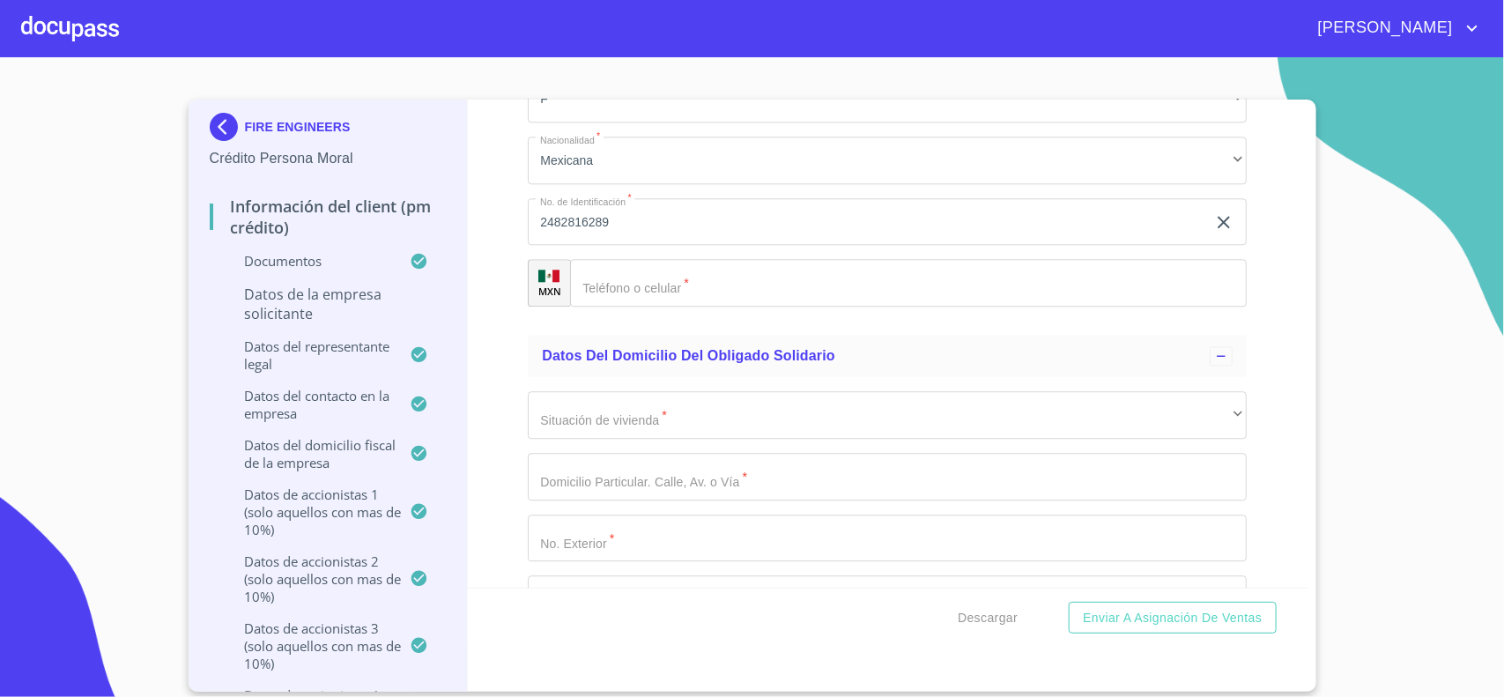
click at [666, 297] on input "Documento de identificación representante legal.   *" at bounding box center [908, 283] width 677 height 48
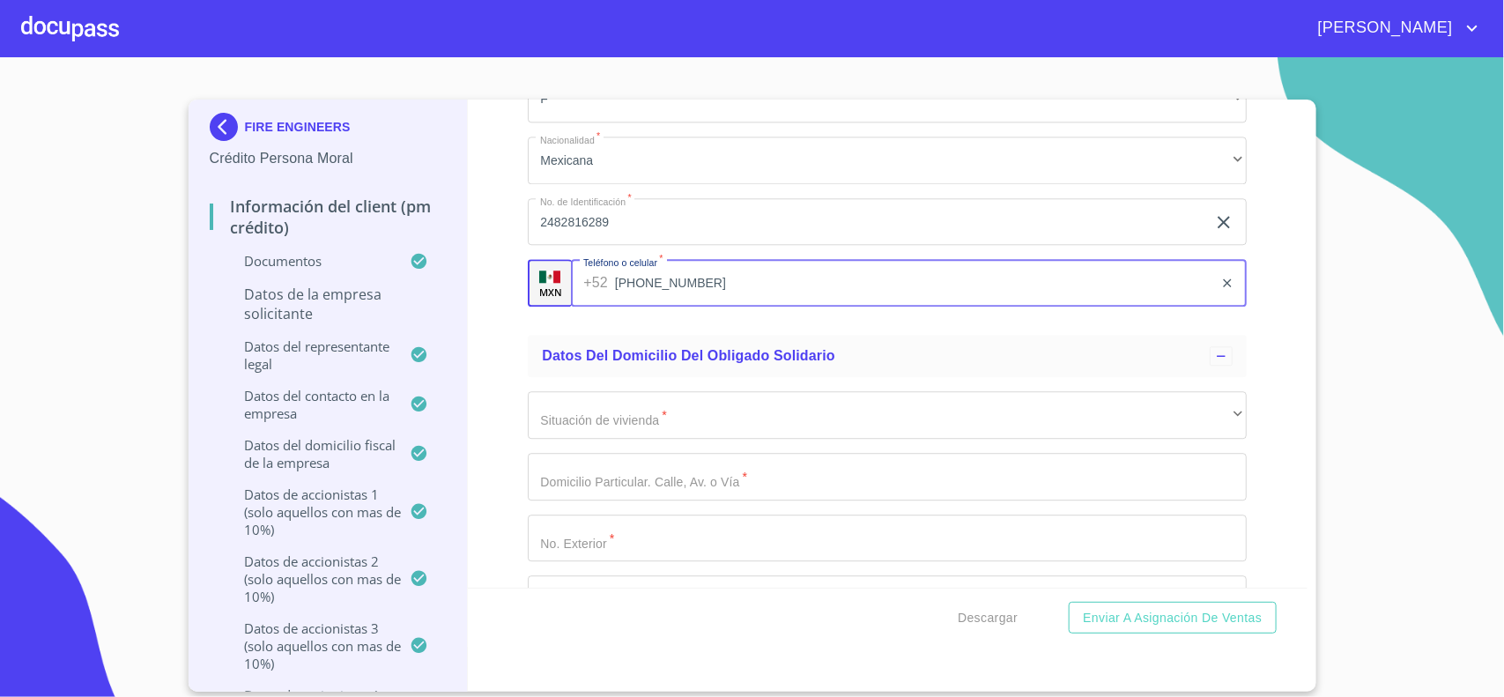
type input "[PHONE_NUMBER]"
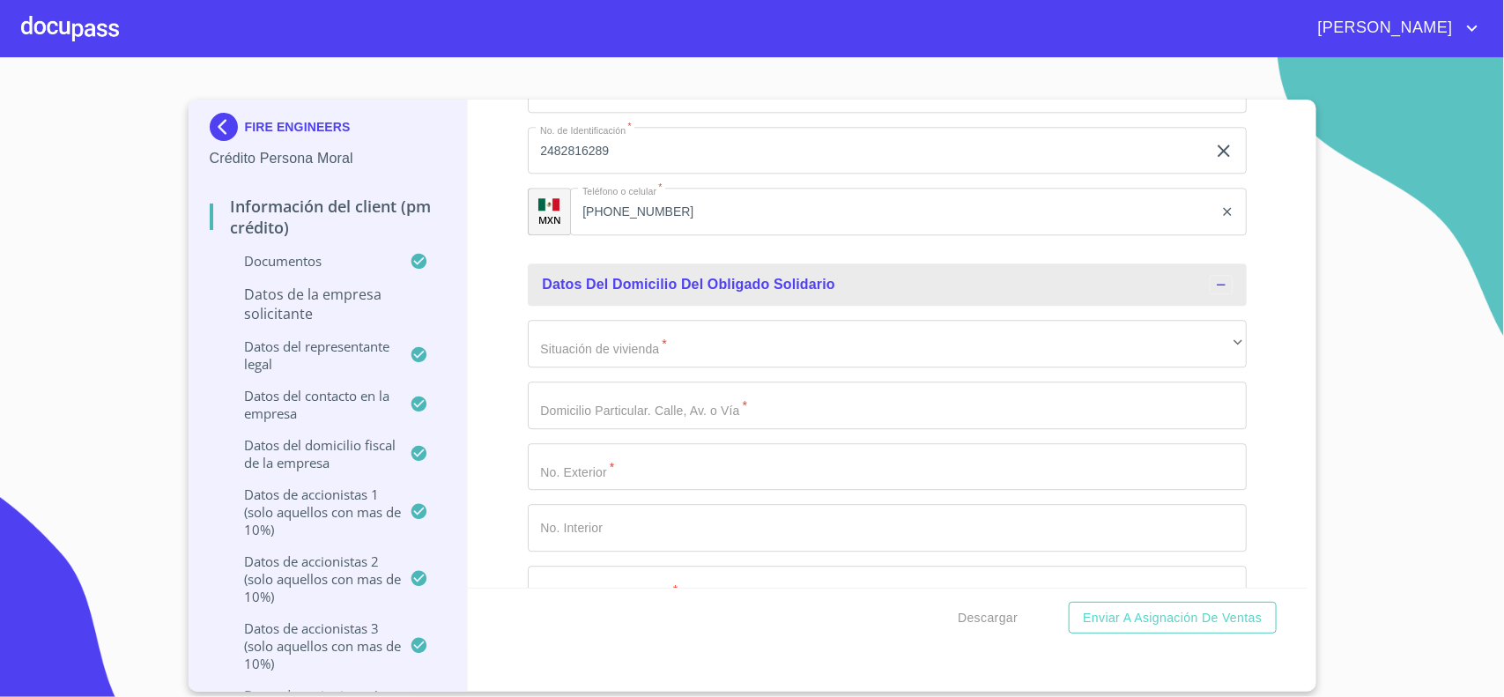
scroll to position [17136, 0]
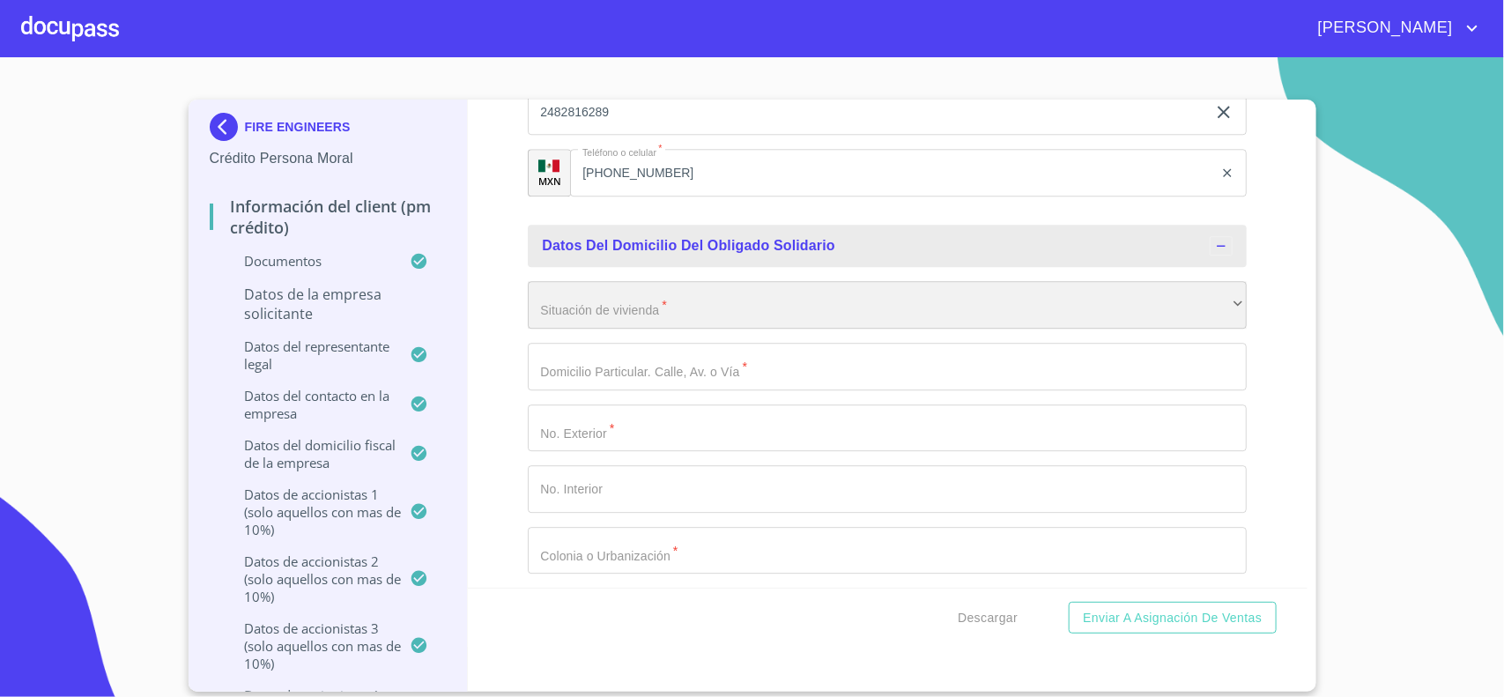
click at [592, 317] on div "​" at bounding box center [887, 305] width 719 height 48
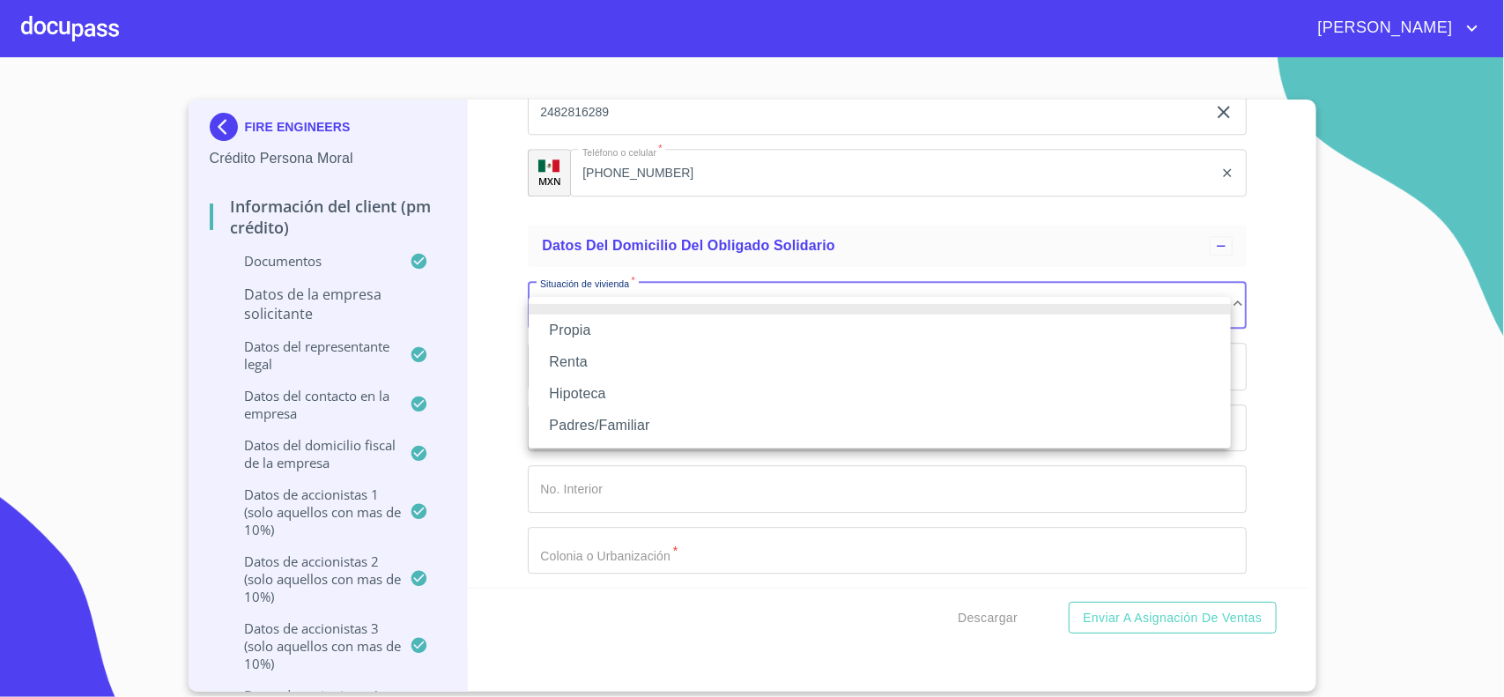
click at [569, 327] on li "Propia" at bounding box center [880, 331] width 702 height 32
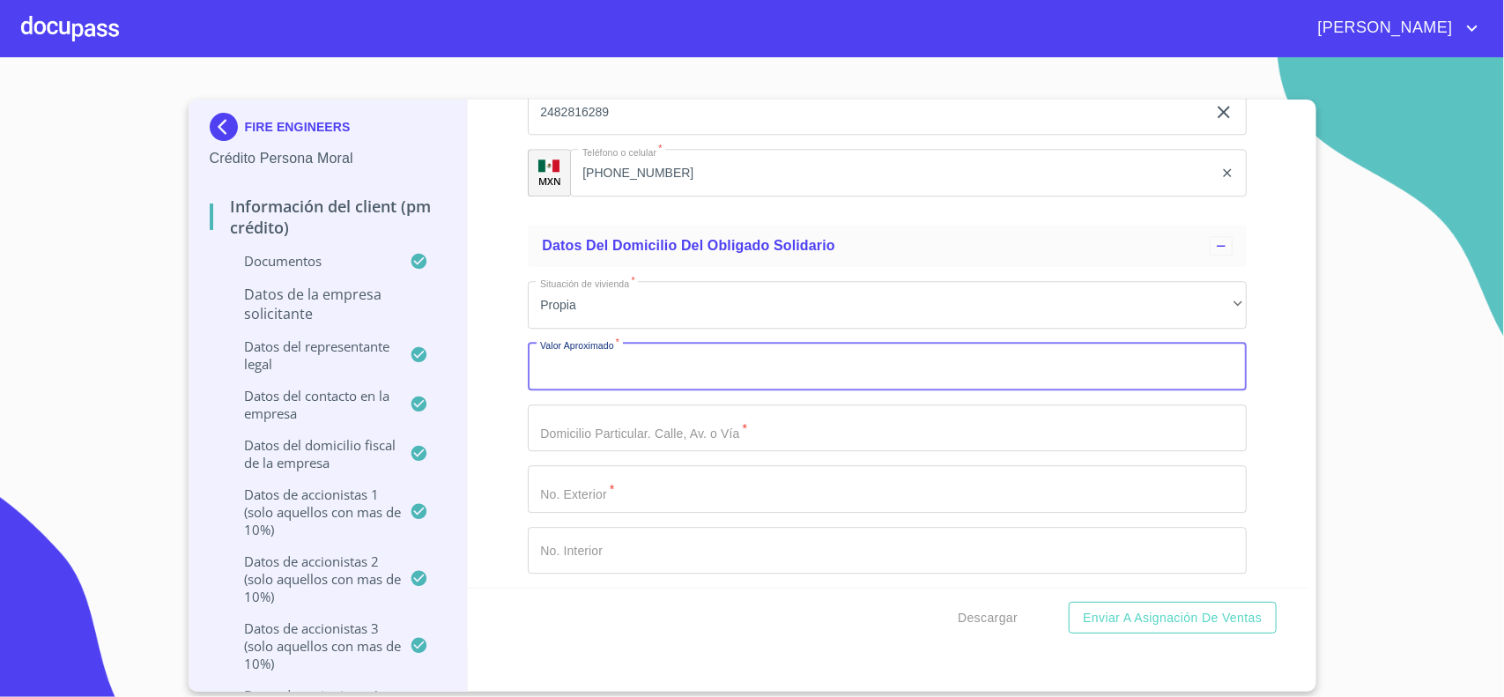
click at [614, 377] on input "Documento de identificación representante legal.   *" at bounding box center [887, 367] width 719 height 48
type input "$2,500,000"
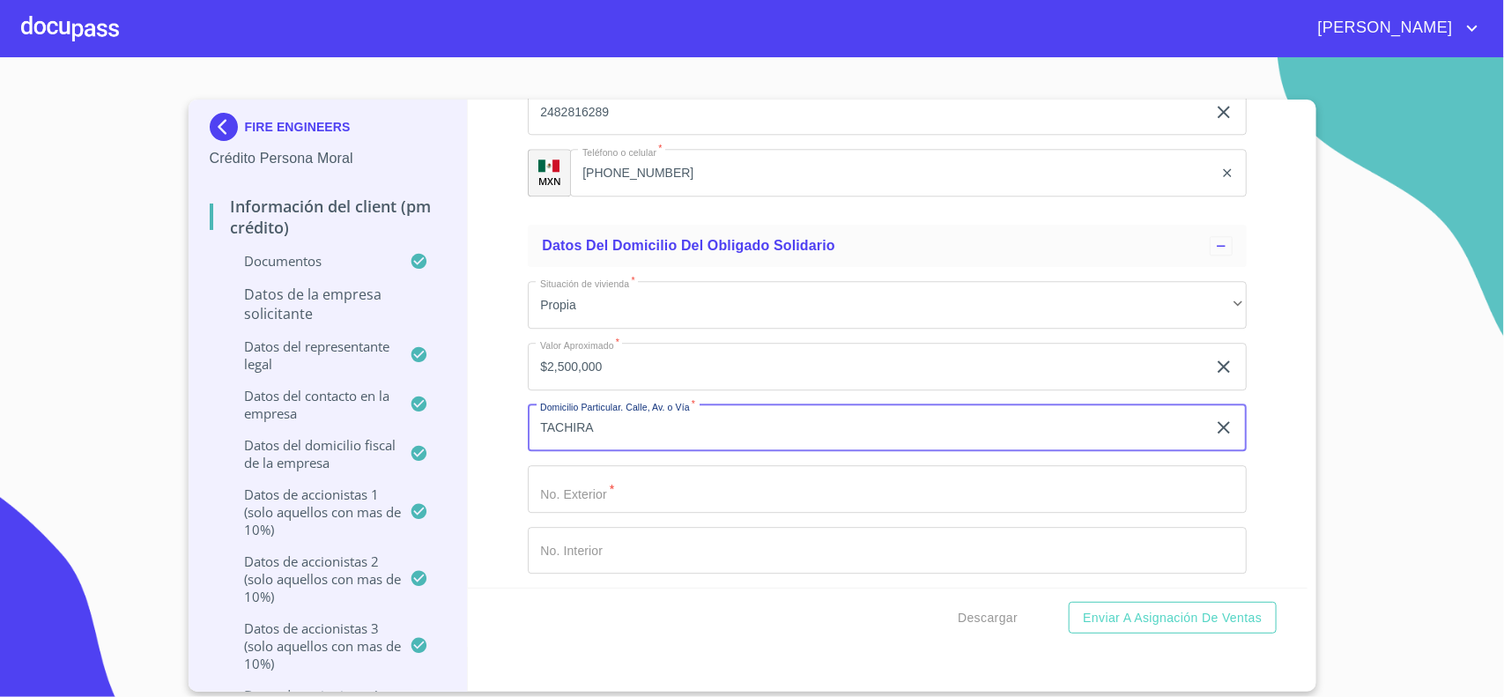
type input "TACHIRA"
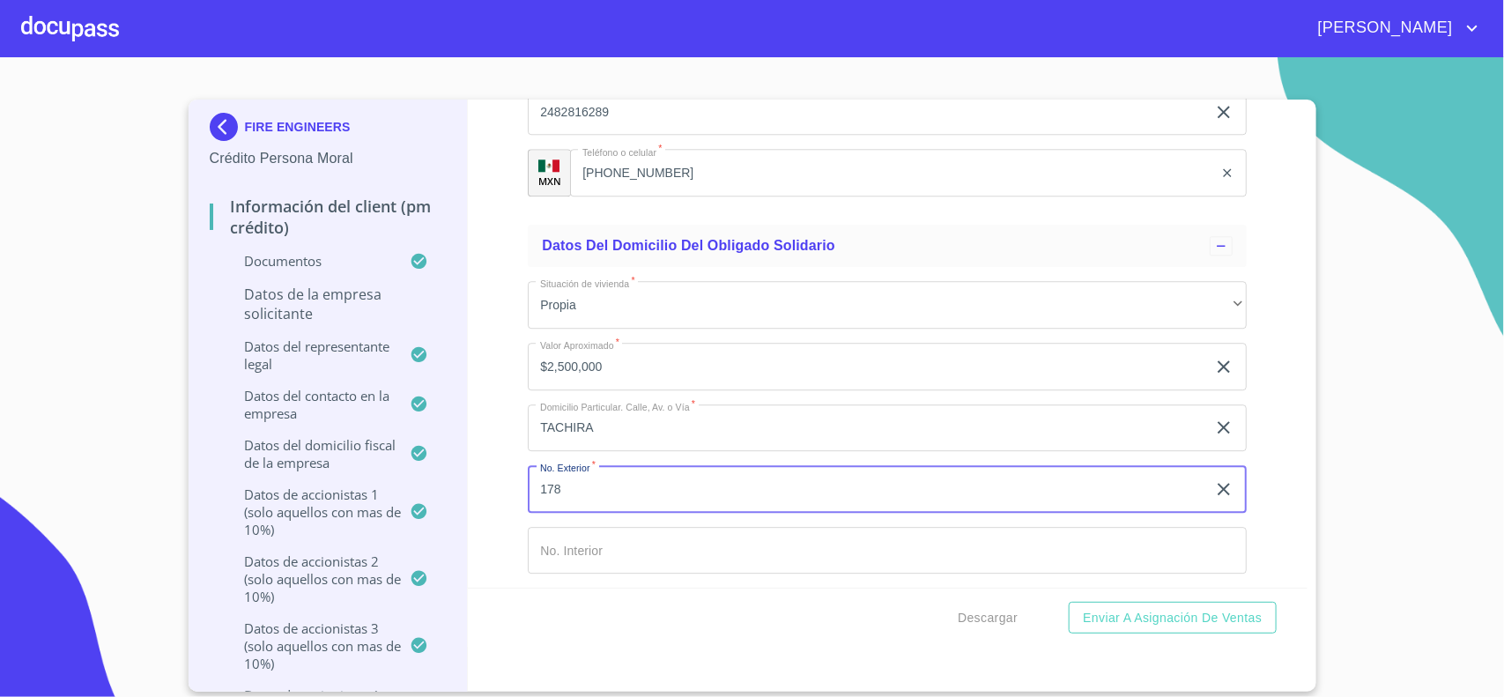
type input "178"
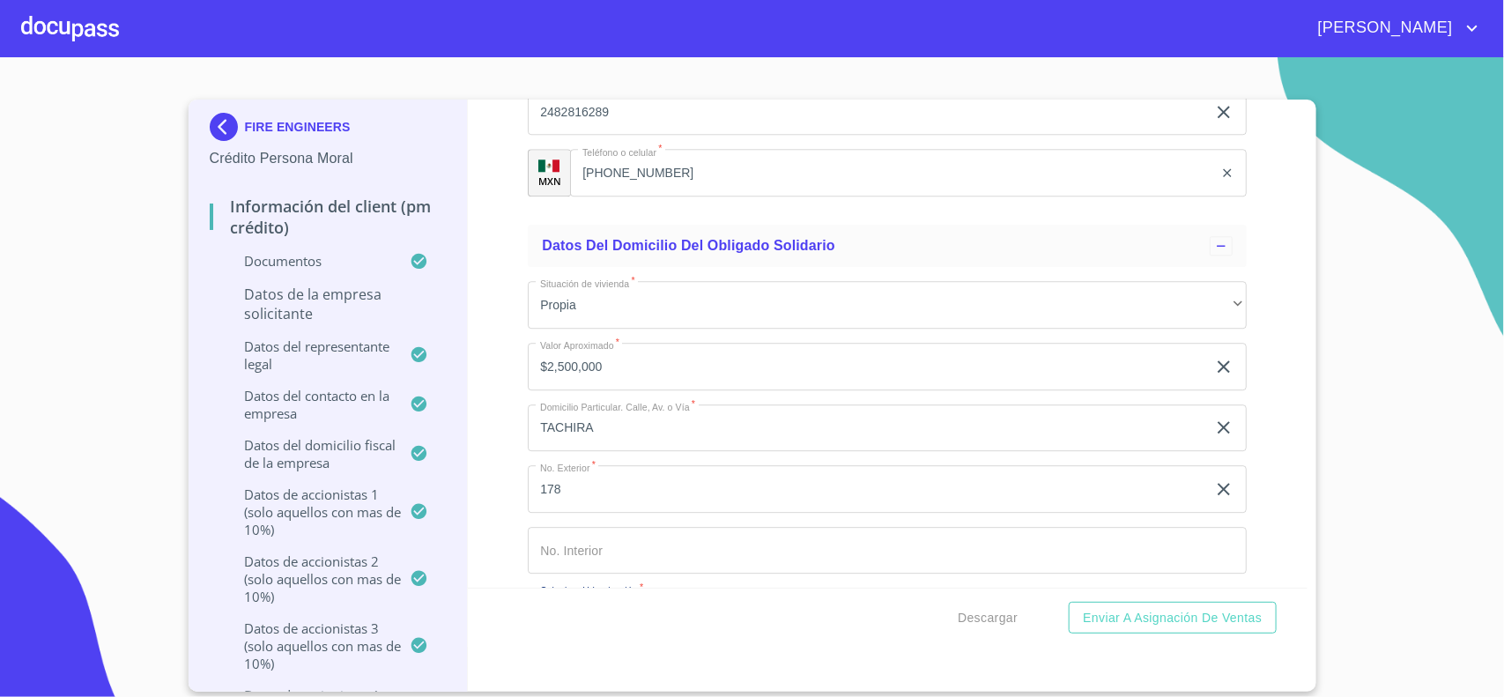
scroll to position [17417, 0]
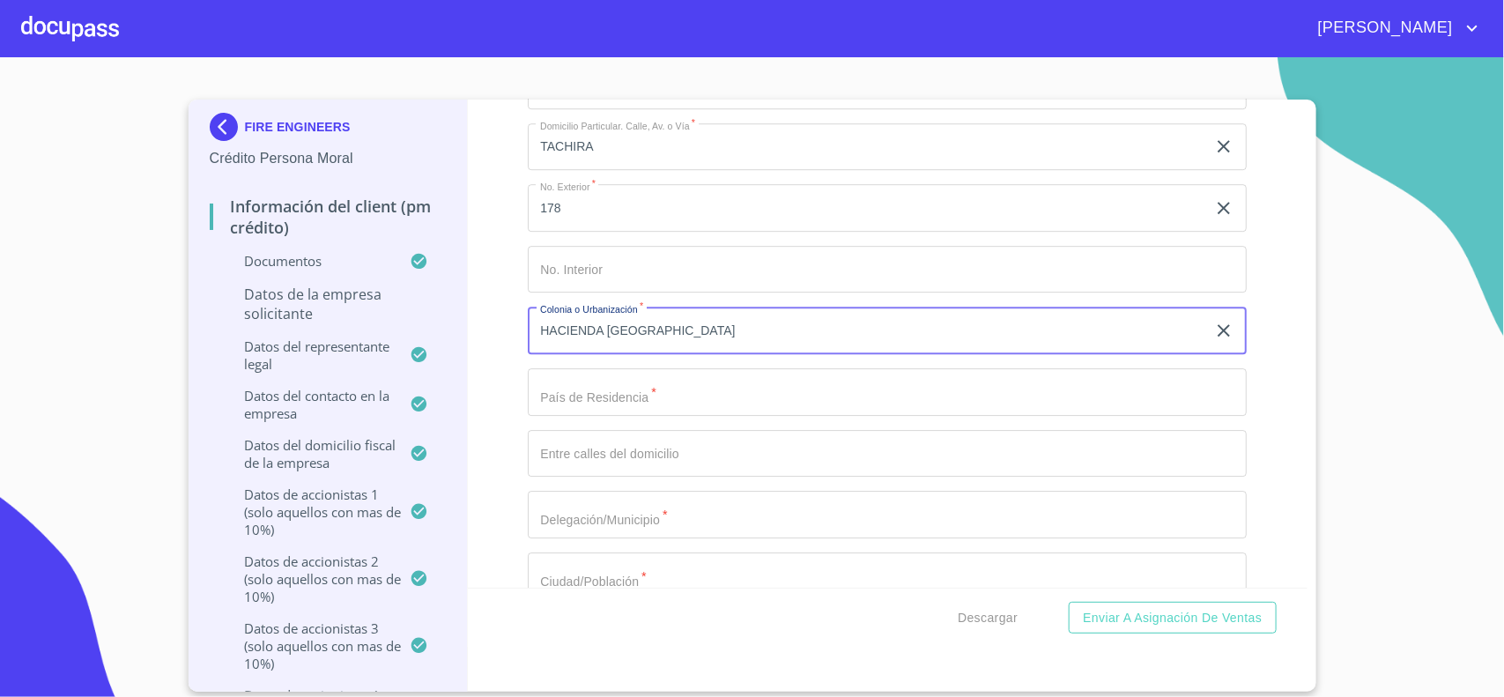
type input "HACIENDA [GEOGRAPHIC_DATA]"
click at [555, 411] on input "Documento de identificación representante legal.   *" at bounding box center [887, 392] width 719 height 48
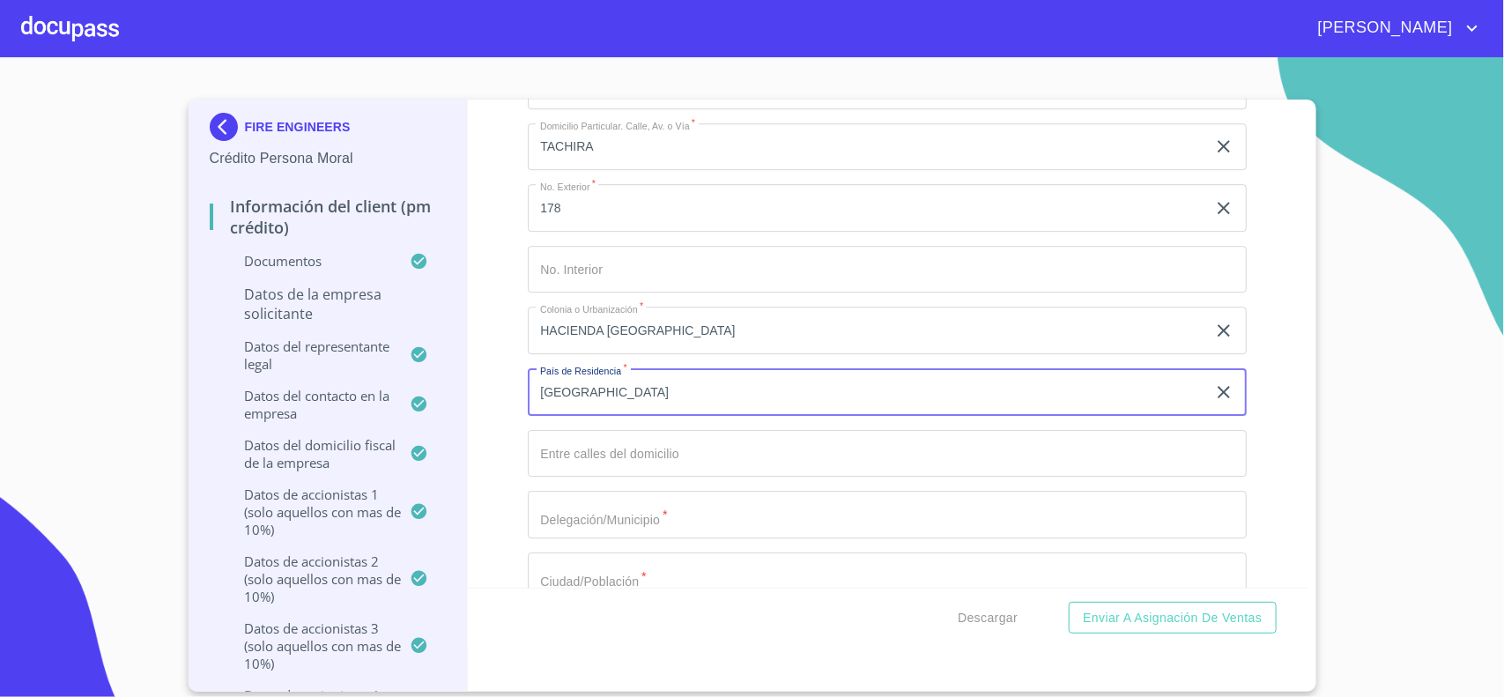
type input "[GEOGRAPHIC_DATA]"
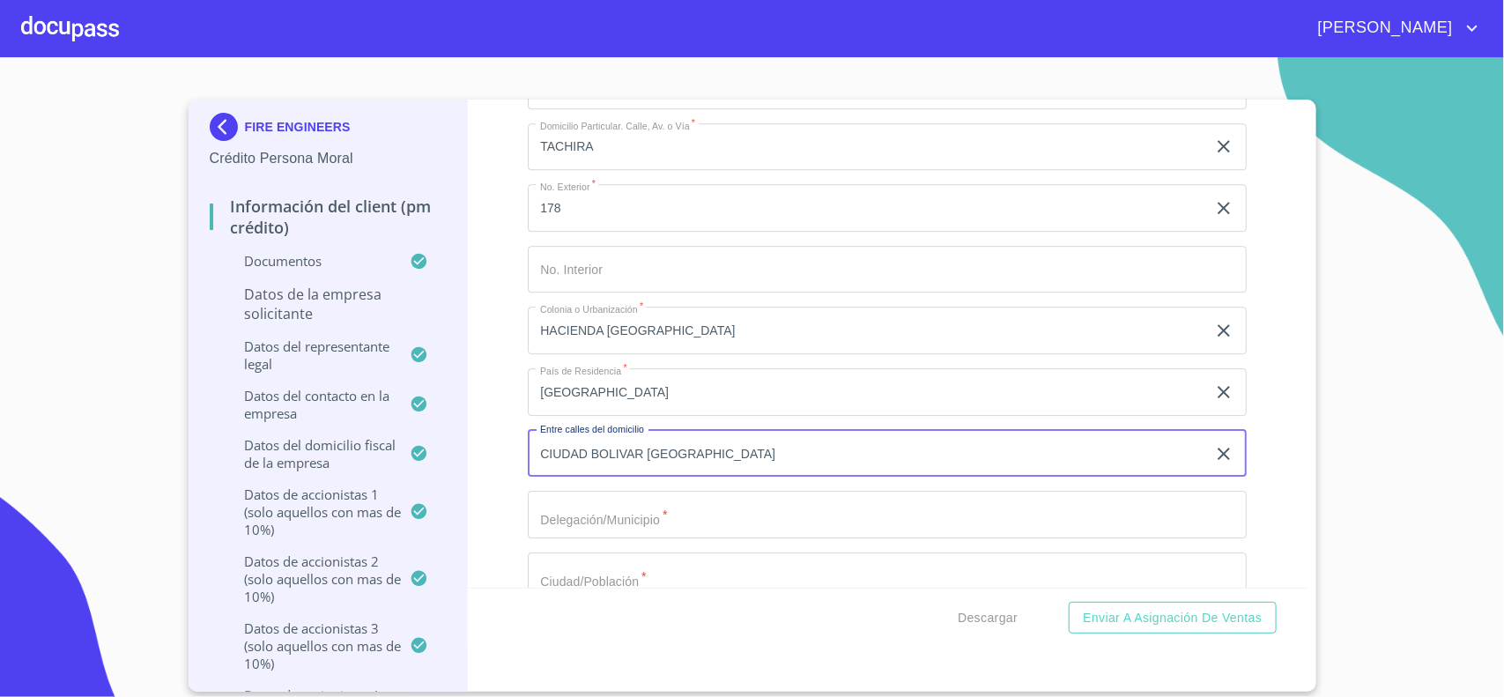
type input "CIUDAD BOLIVAR [GEOGRAPHIC_DATA]"
click at [592, 530] on input "Documento de identificación representante legal.   *" at bounding box center [887, 515] width 719 height 48
type input "TLJAOMULCO [PERSON_NAME]"
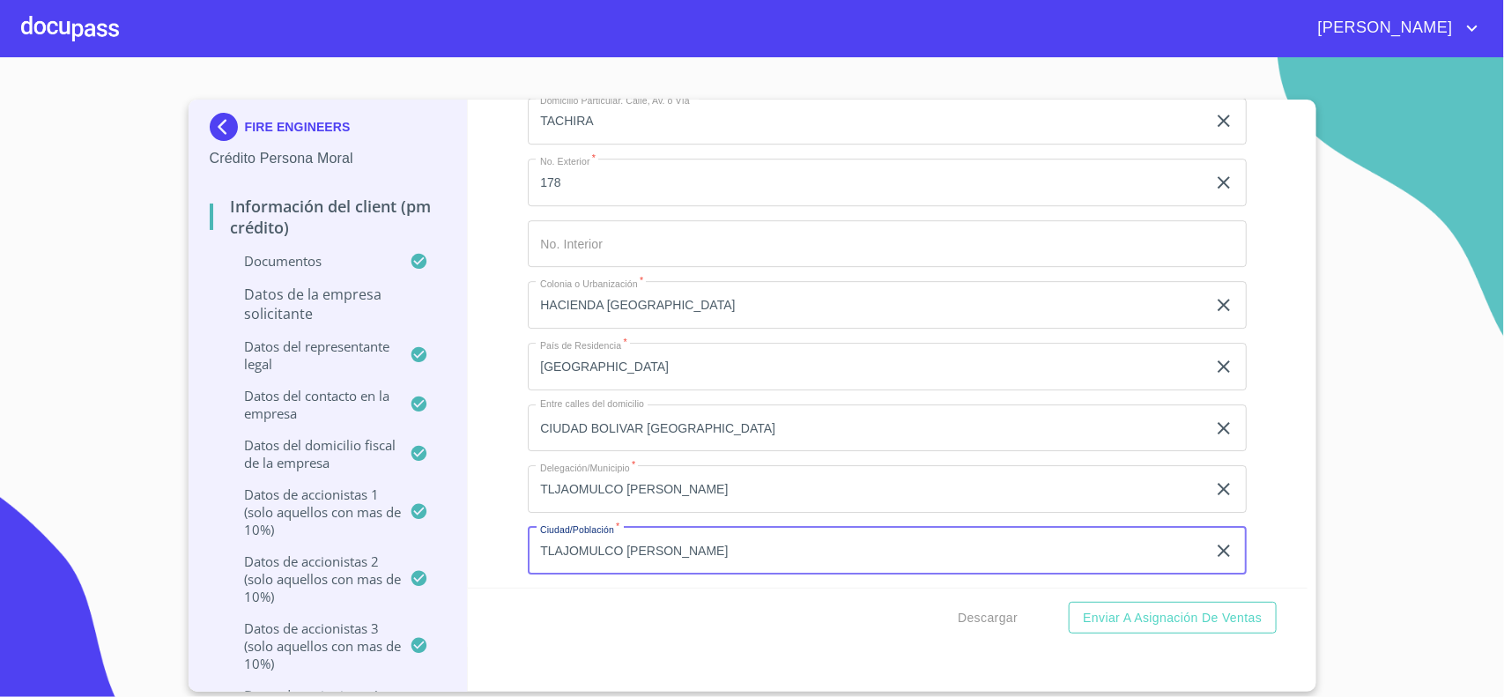
type input "TLAJOMULCO [PERSON_NAME]"
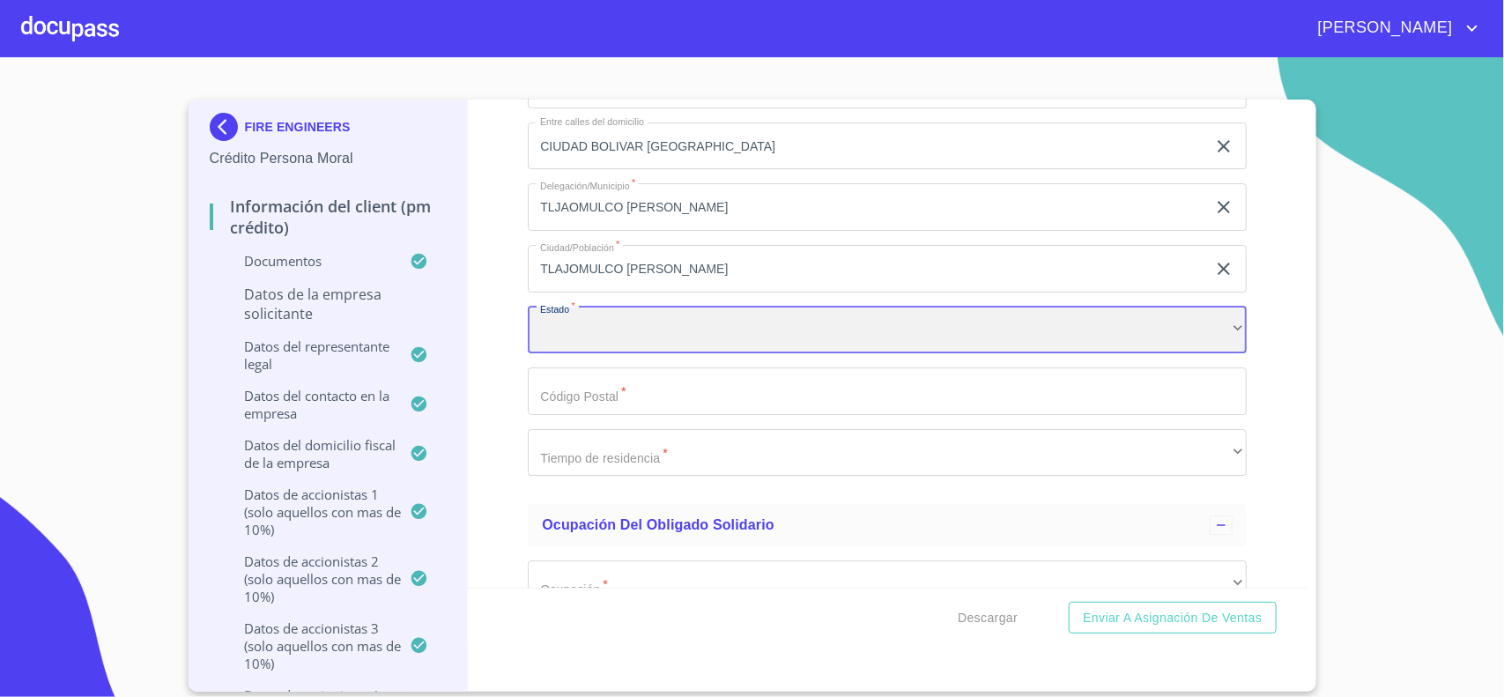
click at [583, 354] on div "​" at bounding box center [887, 331] width 719 height 48
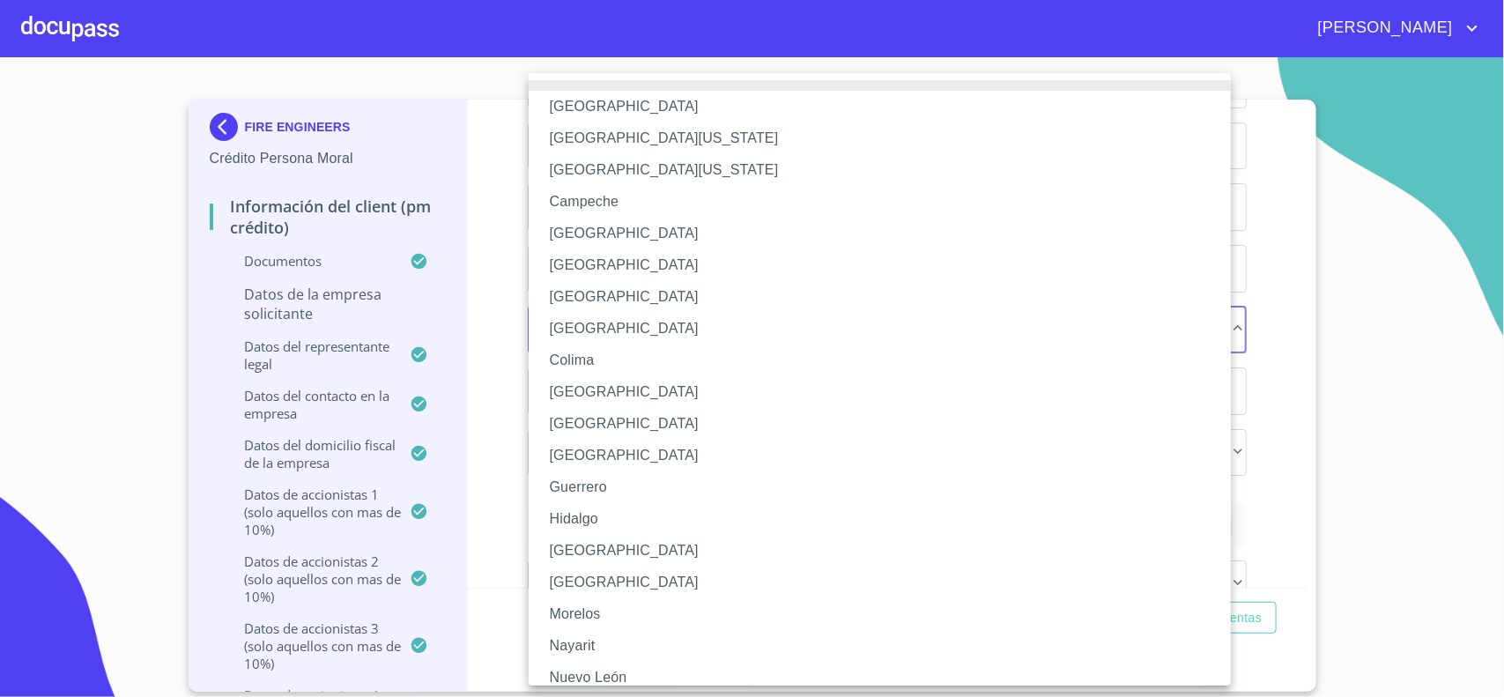
click at [578, 551] on li "[GEOGRAPHIC_DATA]" at bounding box center [888, 551] width 719 height 32
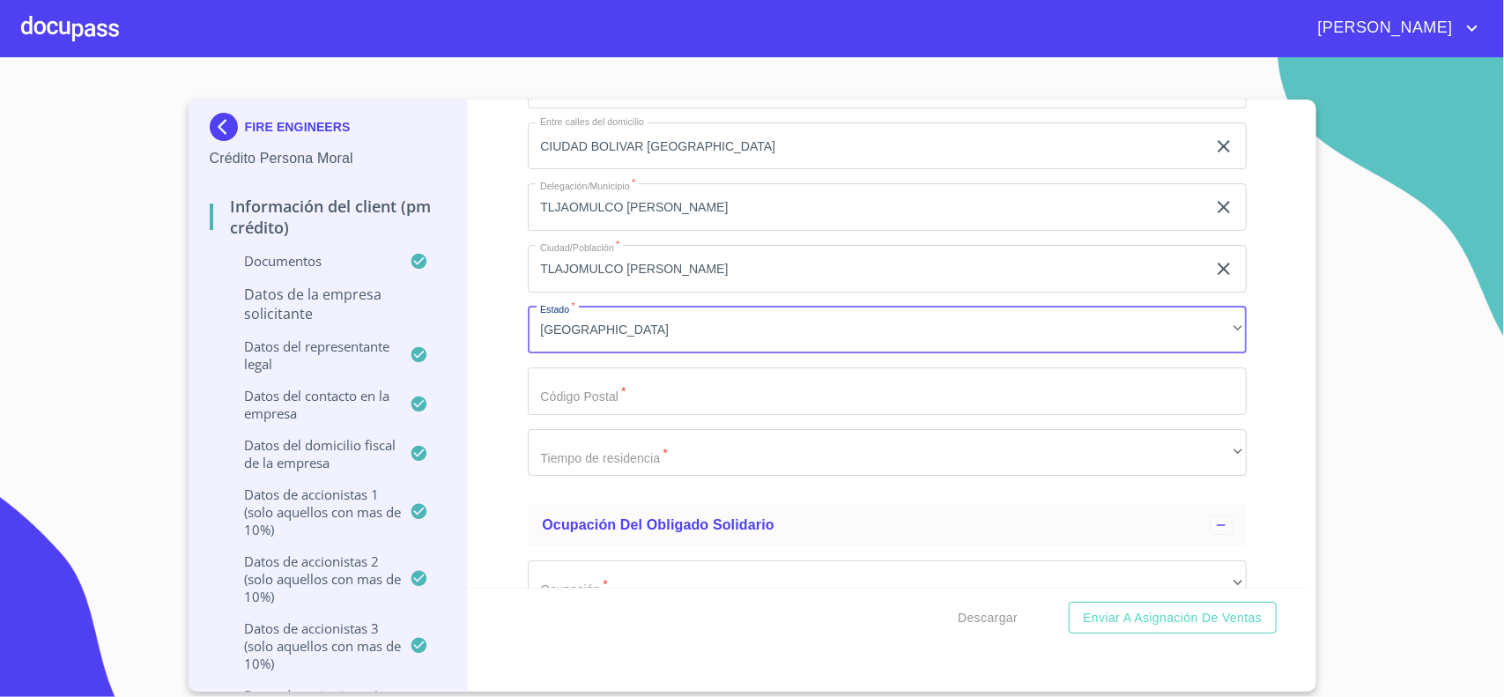
click at [606, 403] on input "Documento de identificación representante legal.   *" at bounding box center [887, 391] width 719 height 48
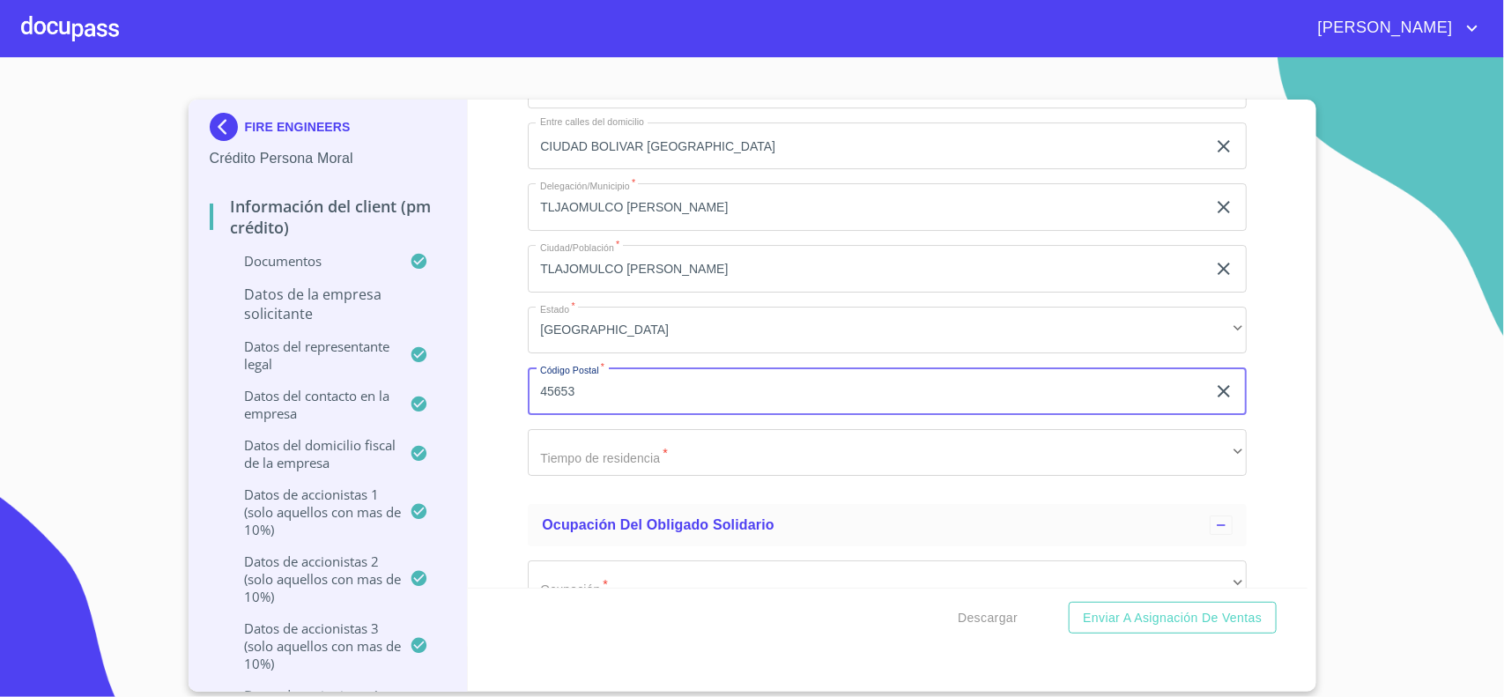
type input "45653"
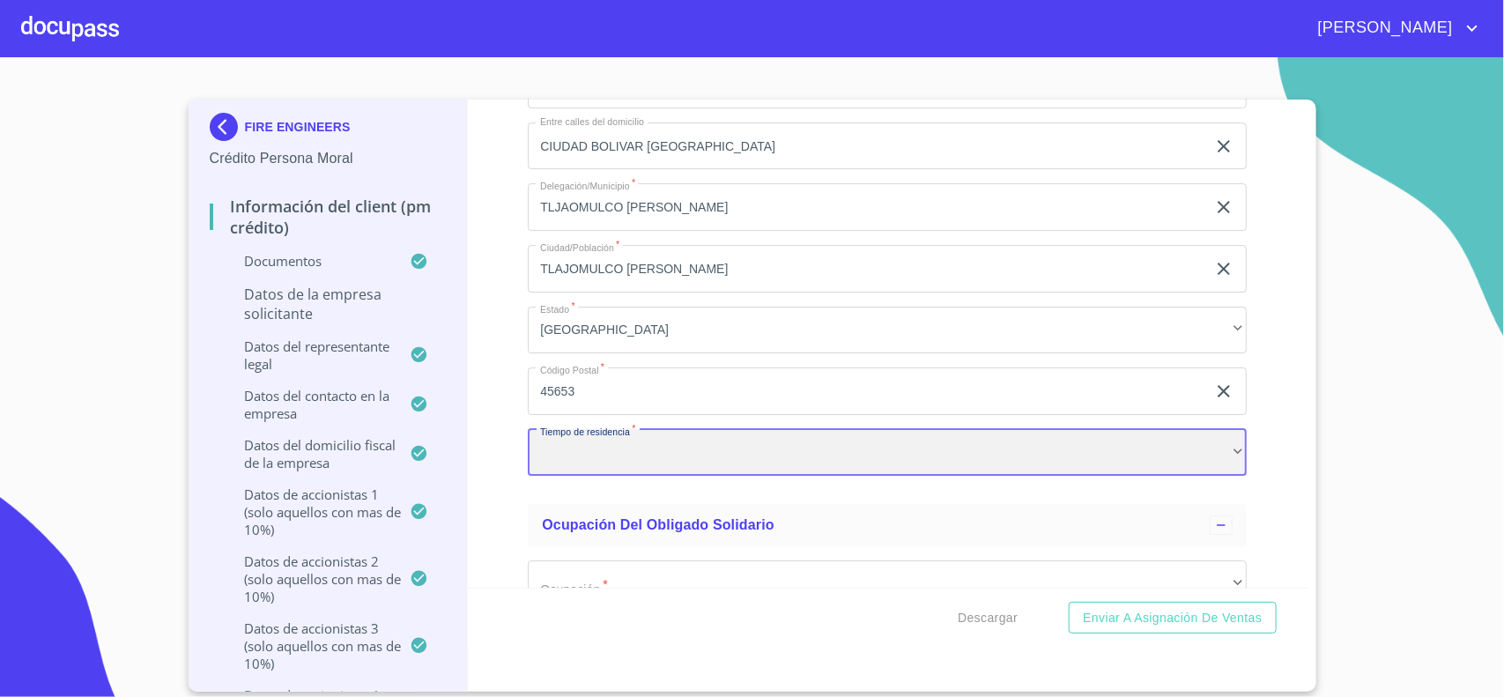
click at [604, 465] on div "​" at bounding box center [887, 453] width 719 height 48
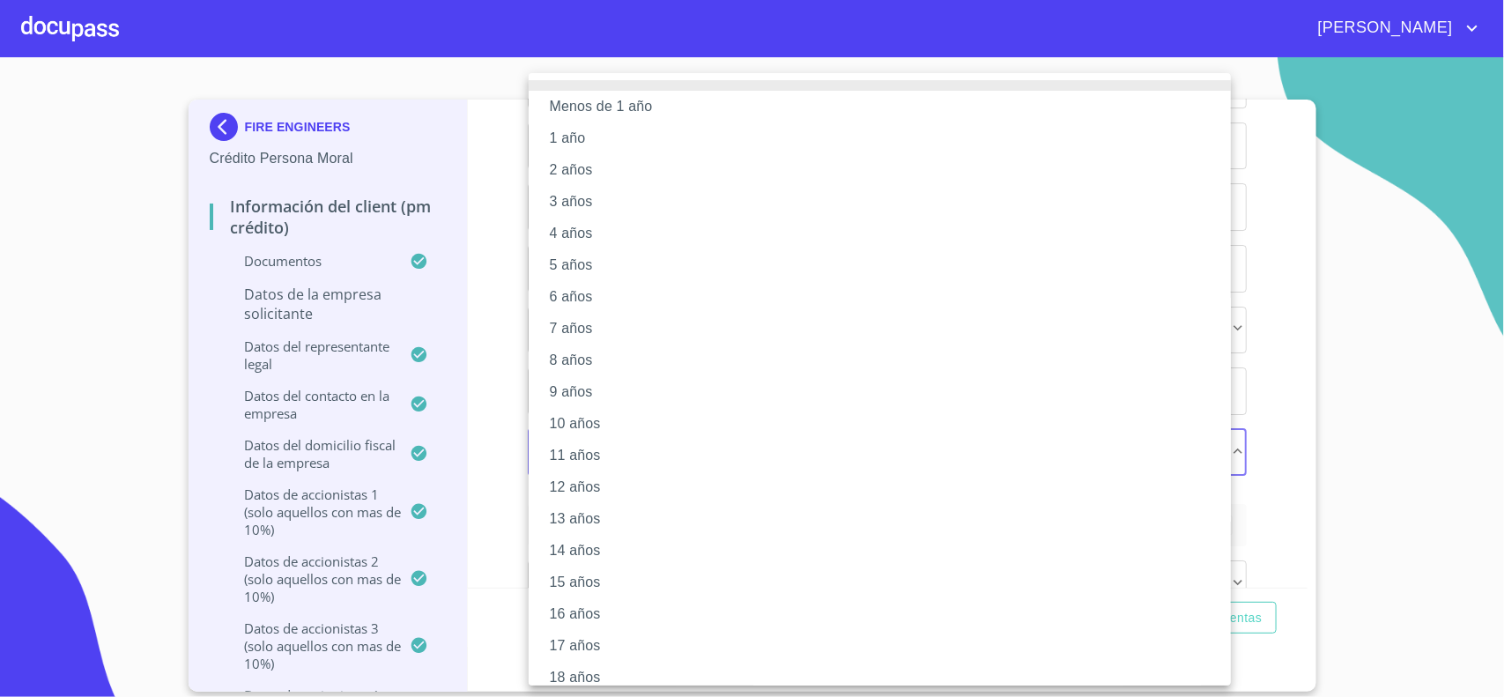
click at [599, 426] on li "10 años" at bounding box center [888, 424] width 719 height 32
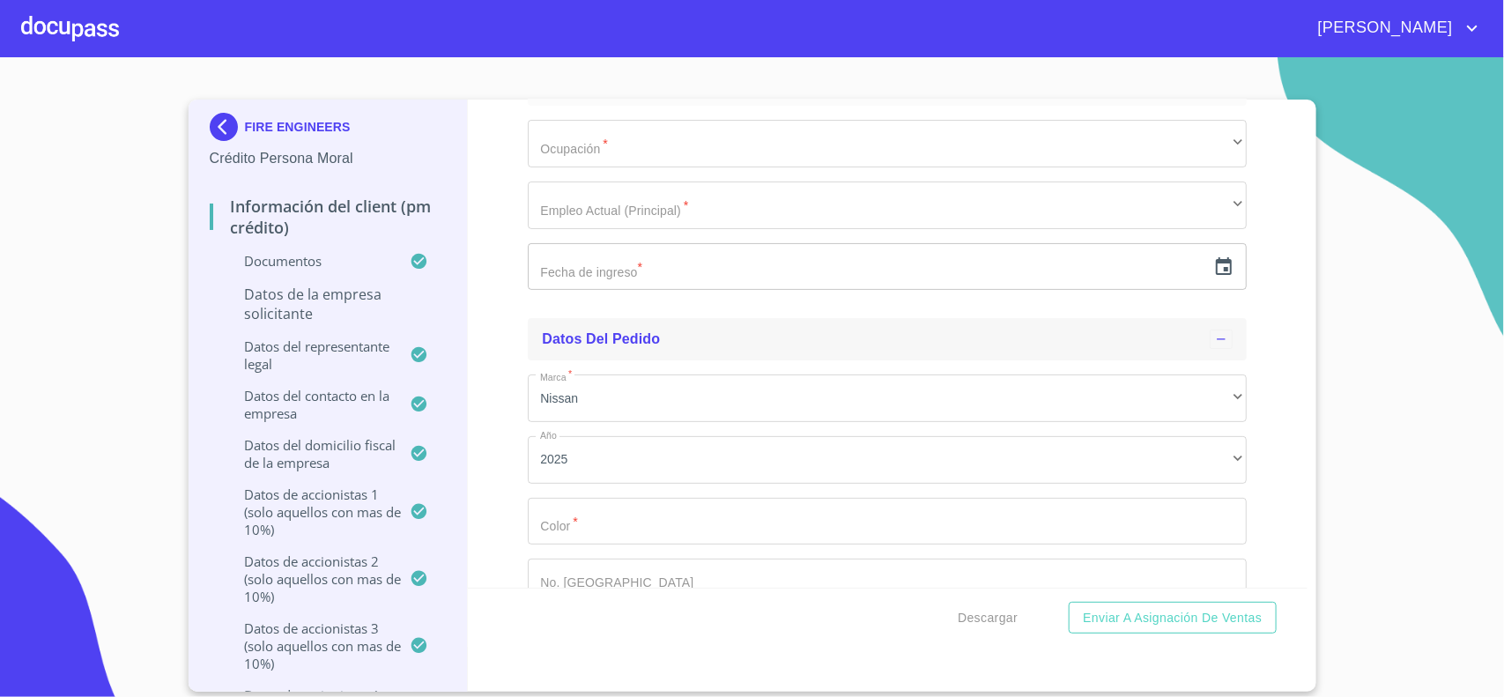
scroll to position [18055, 0]
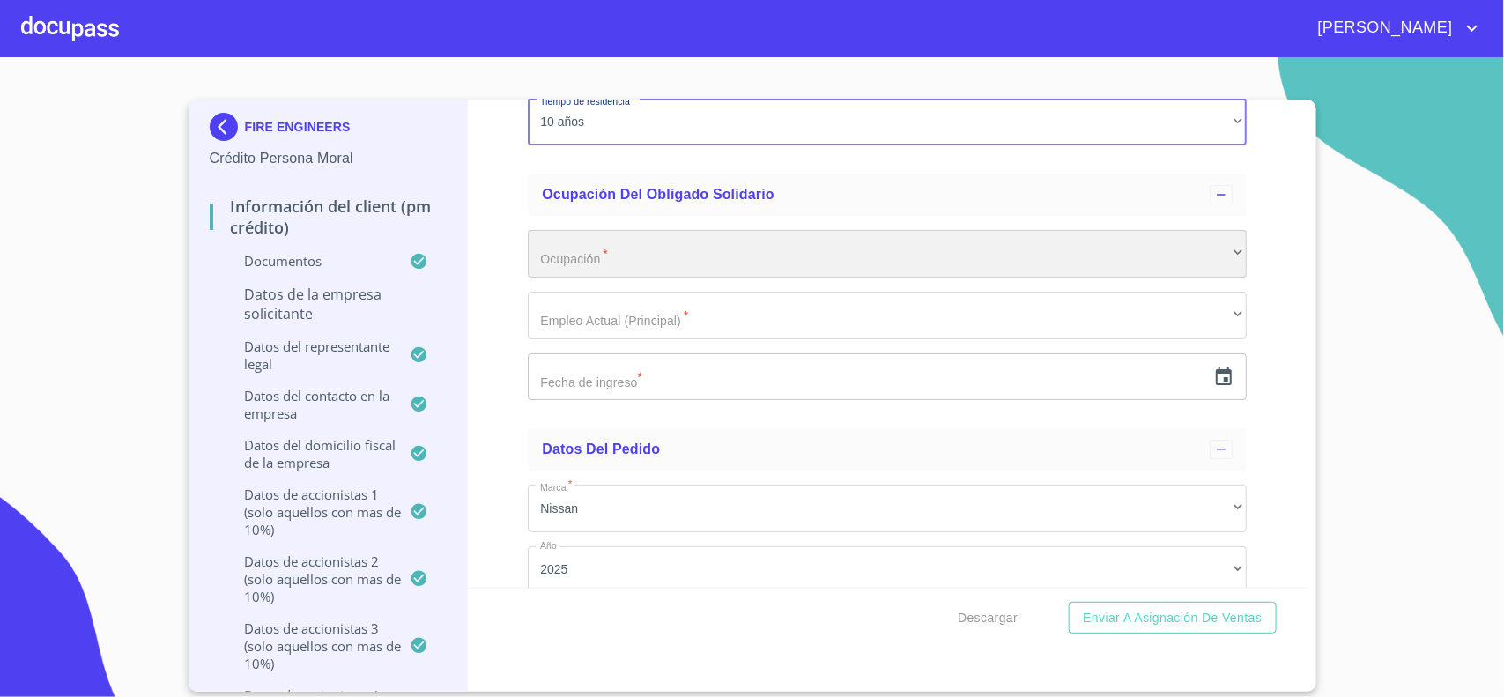
click at [584, 271] on div "​" at bounding box center [887, 254] width 719 height 48
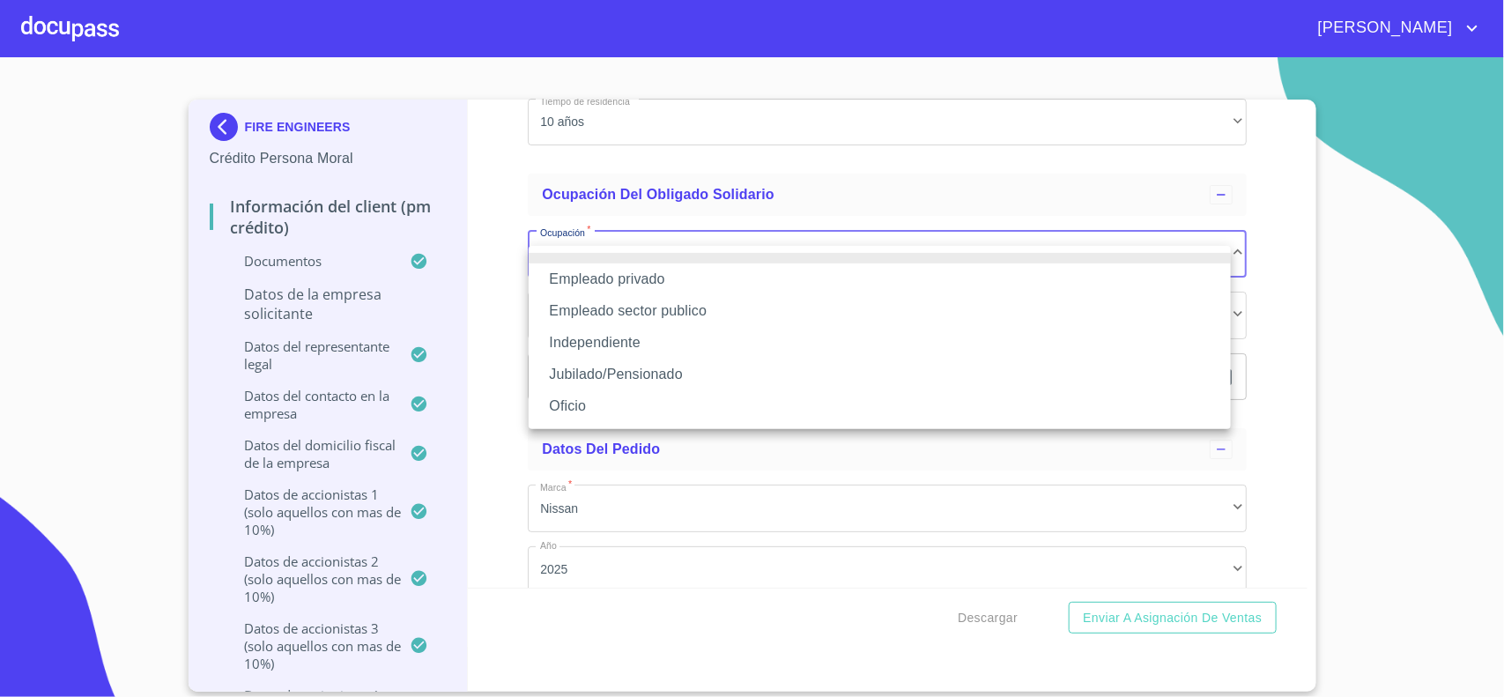
click at [584, 345] on li "Independiente" at bounding box center [880, 343] width 702 height 32
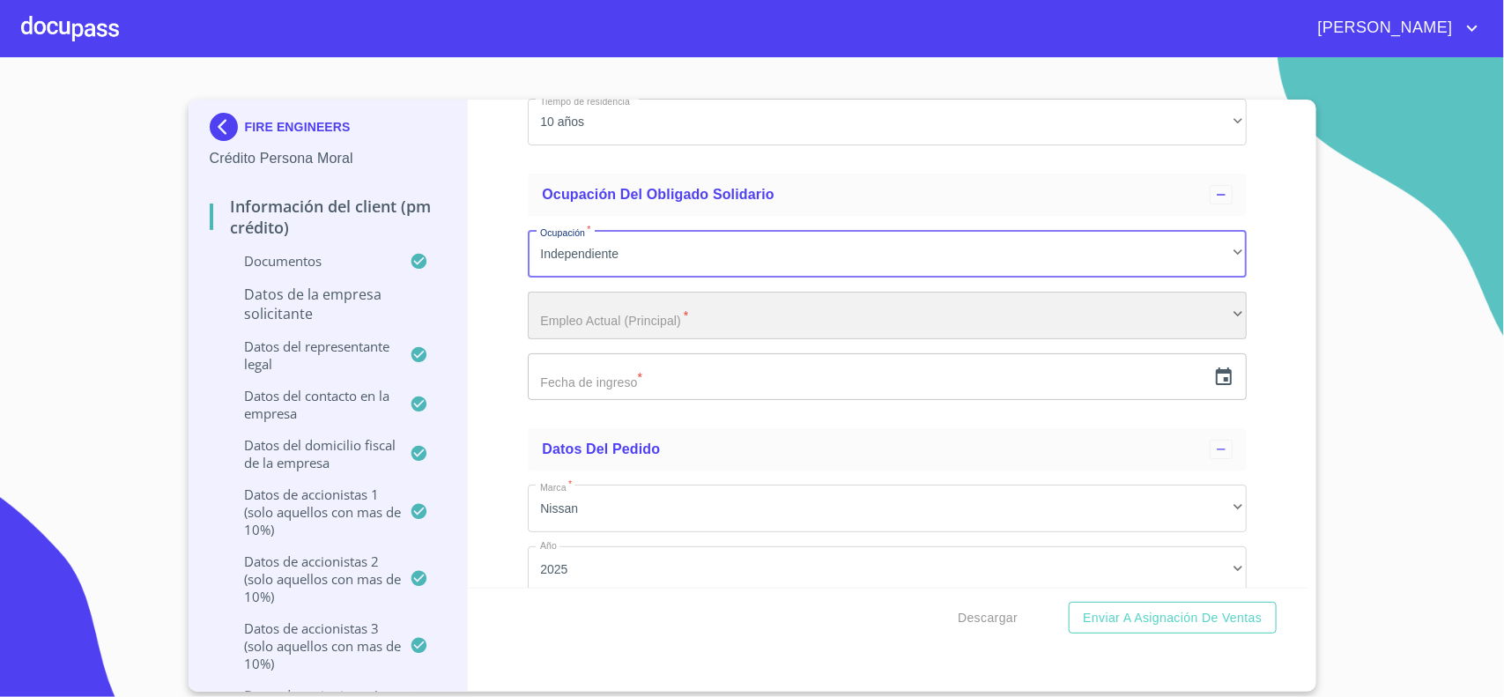
click at [615, 329] on div "​" at bounding box center [887, 316] width 719 height 48
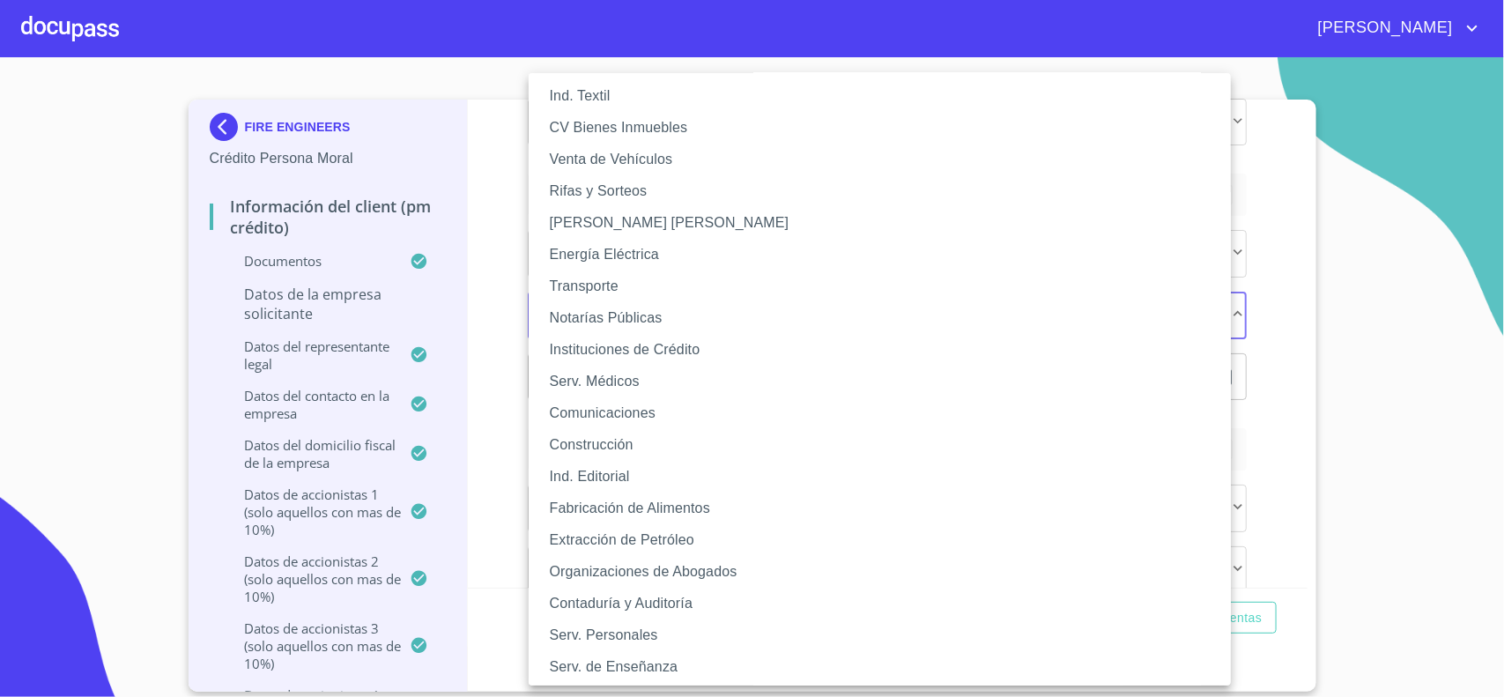
scroll to position [110, 0]
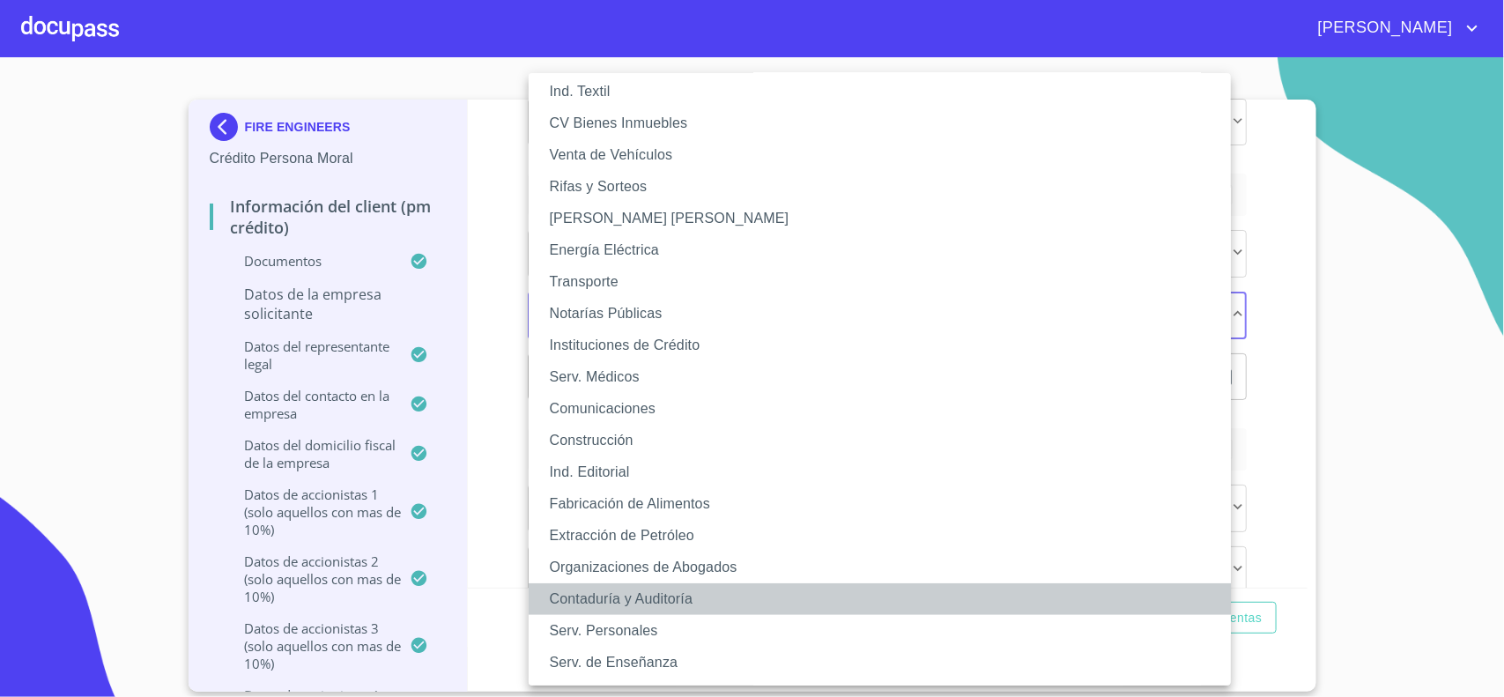
click at [656, 602] on li "Contaduría y Auditoría" at bounding box center [888, 599] width 719 height 32
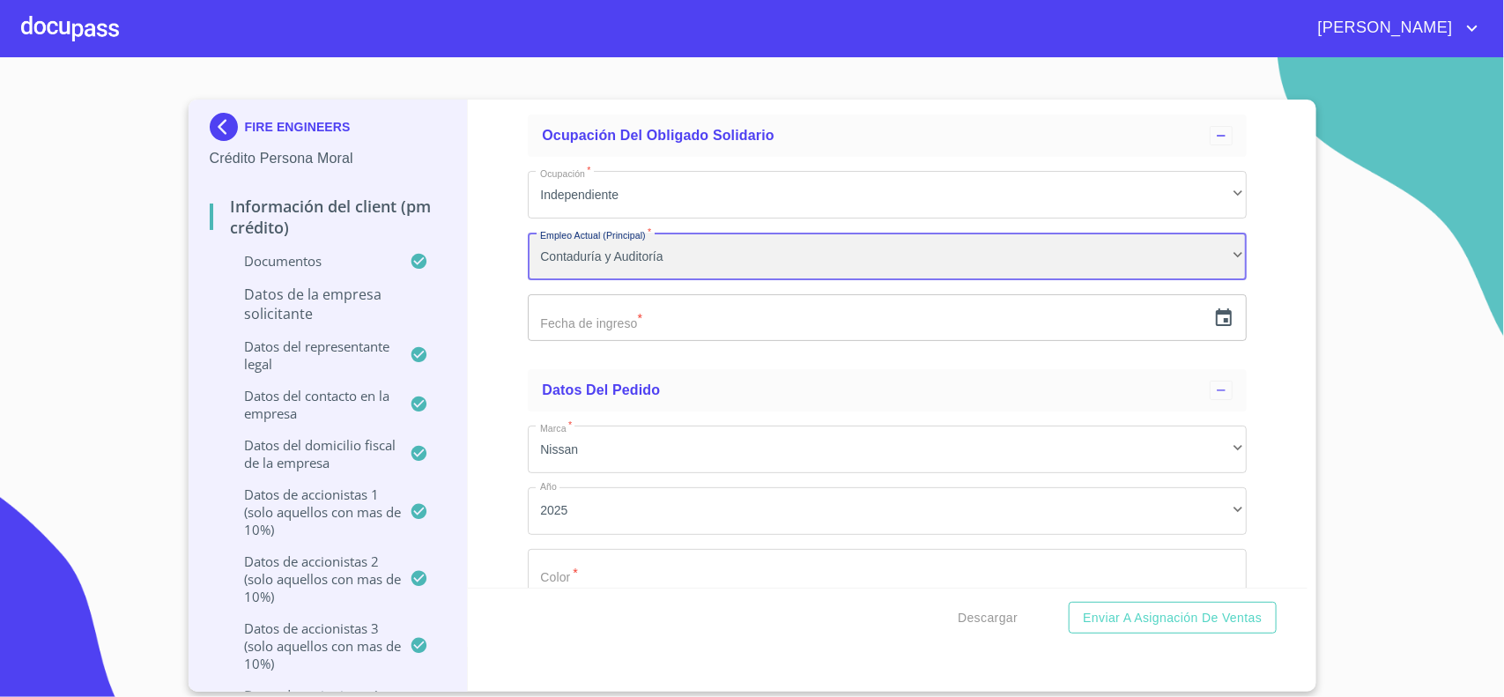
scroll to position [18165, 0]
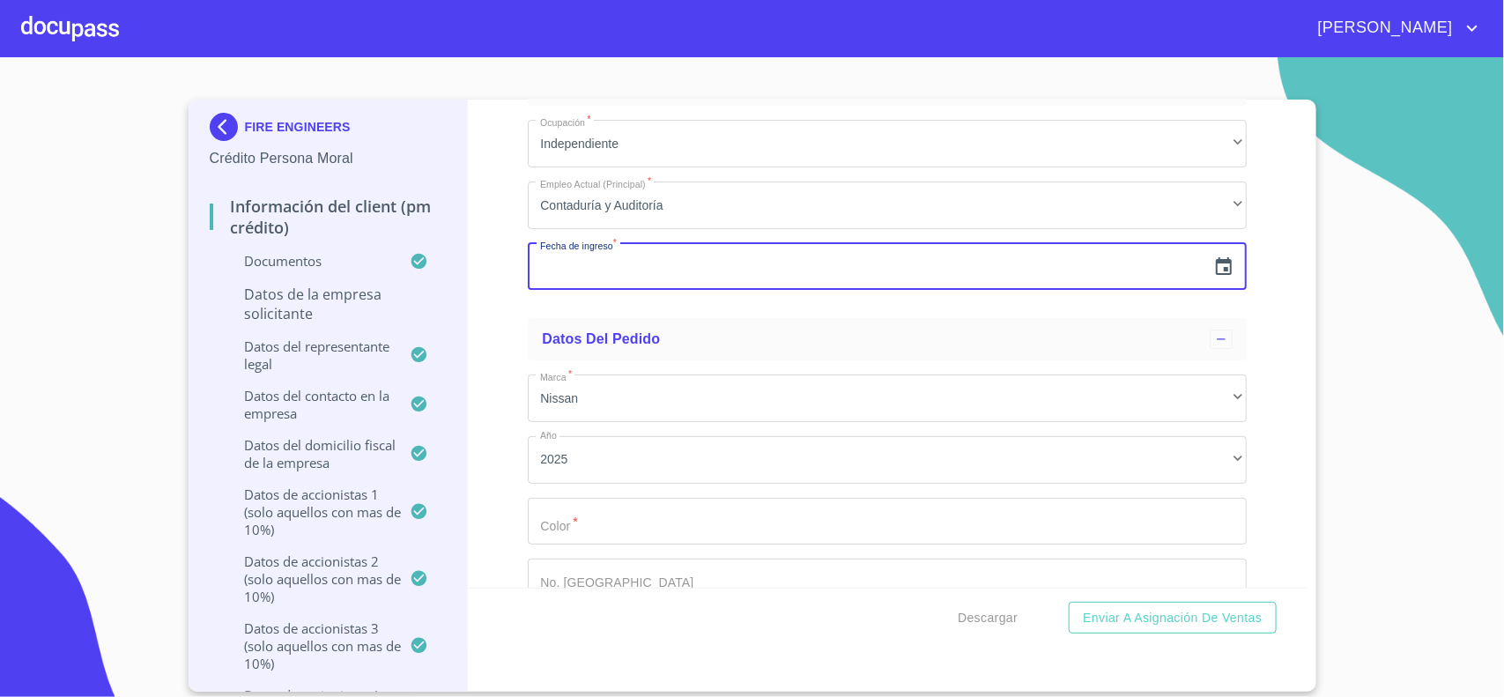
click at [575, 283] on input "text" at bounding box center [867, 267] width 678 height 48
click at [1213, 278] on icon "button" at bounding box center [1223, 266] width 21 height 21
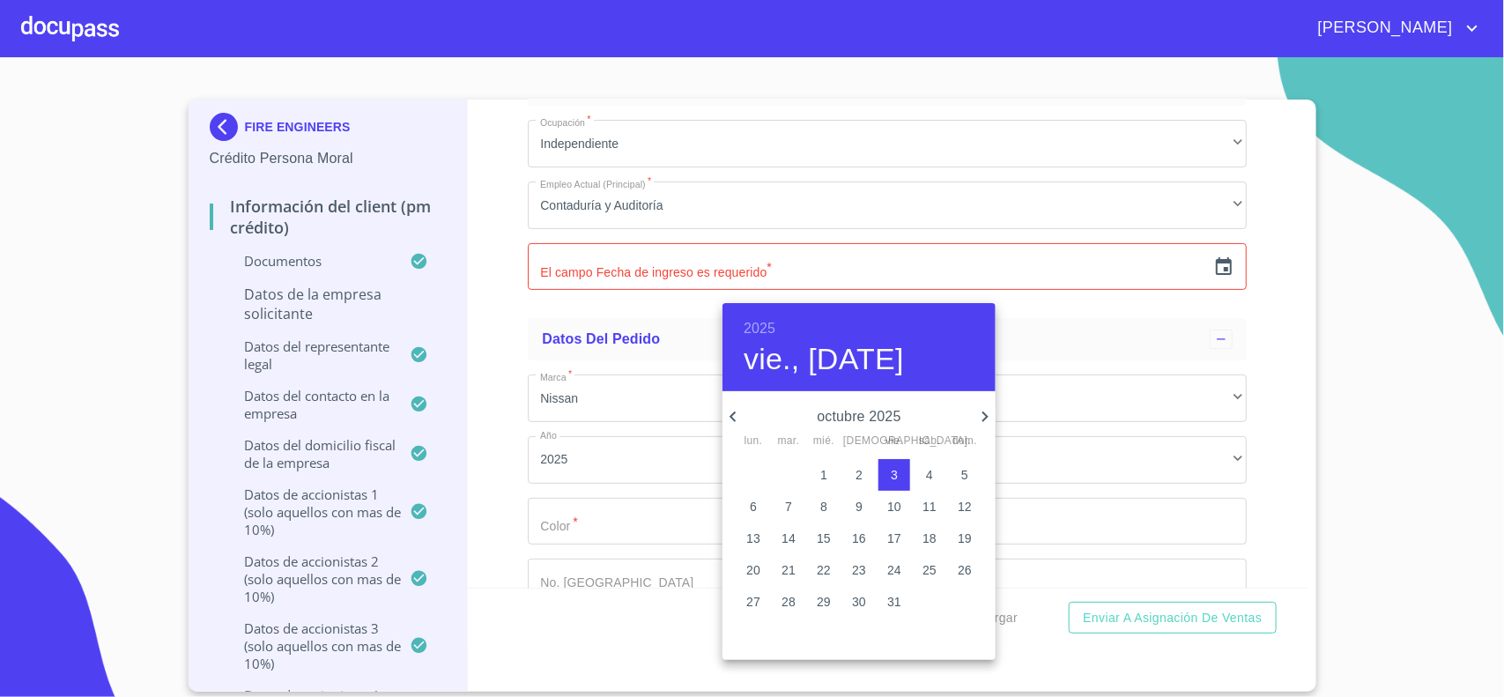
click at [760, 337] on h6 "2025" at bounding box center [760, 328] width 32 height 25
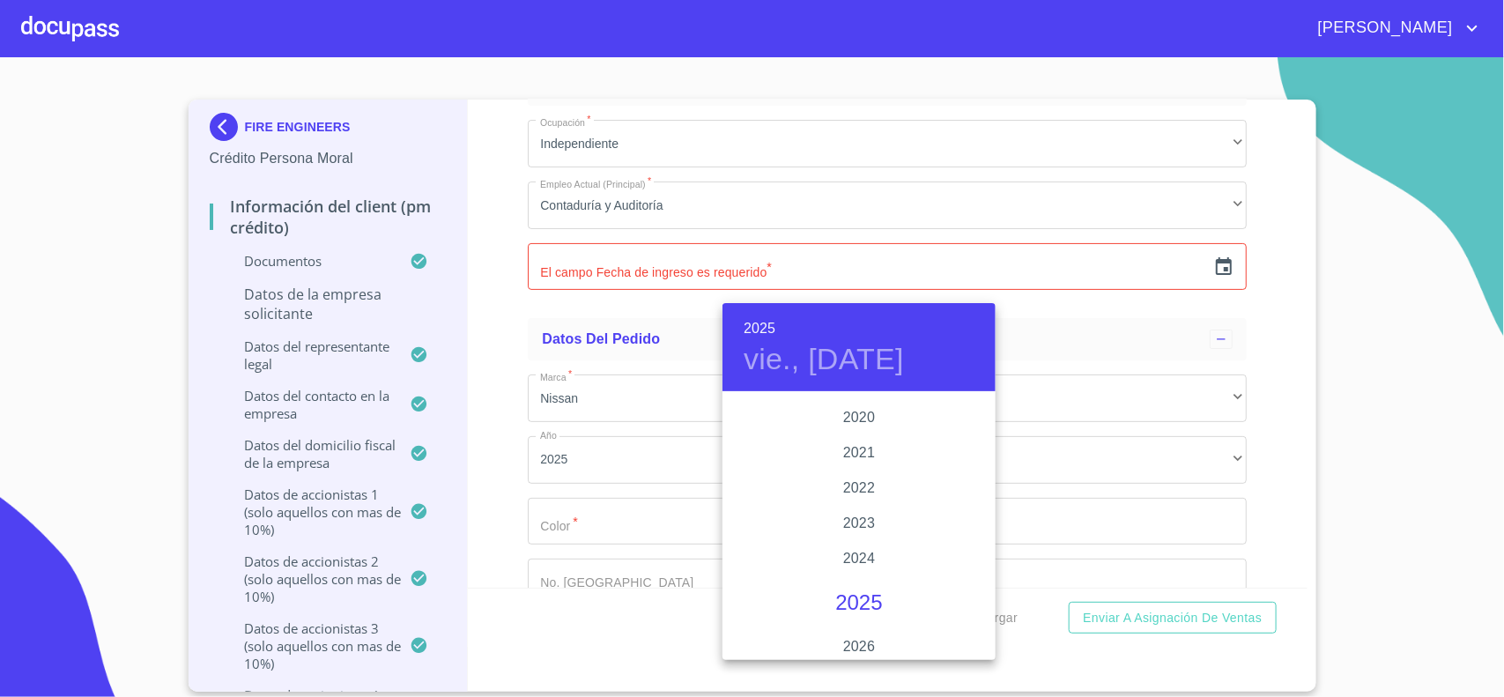
scroll to position [3088, 0]
click at [860, 423] on div "2013" at bounding box center [859, 424] width 273 height 35
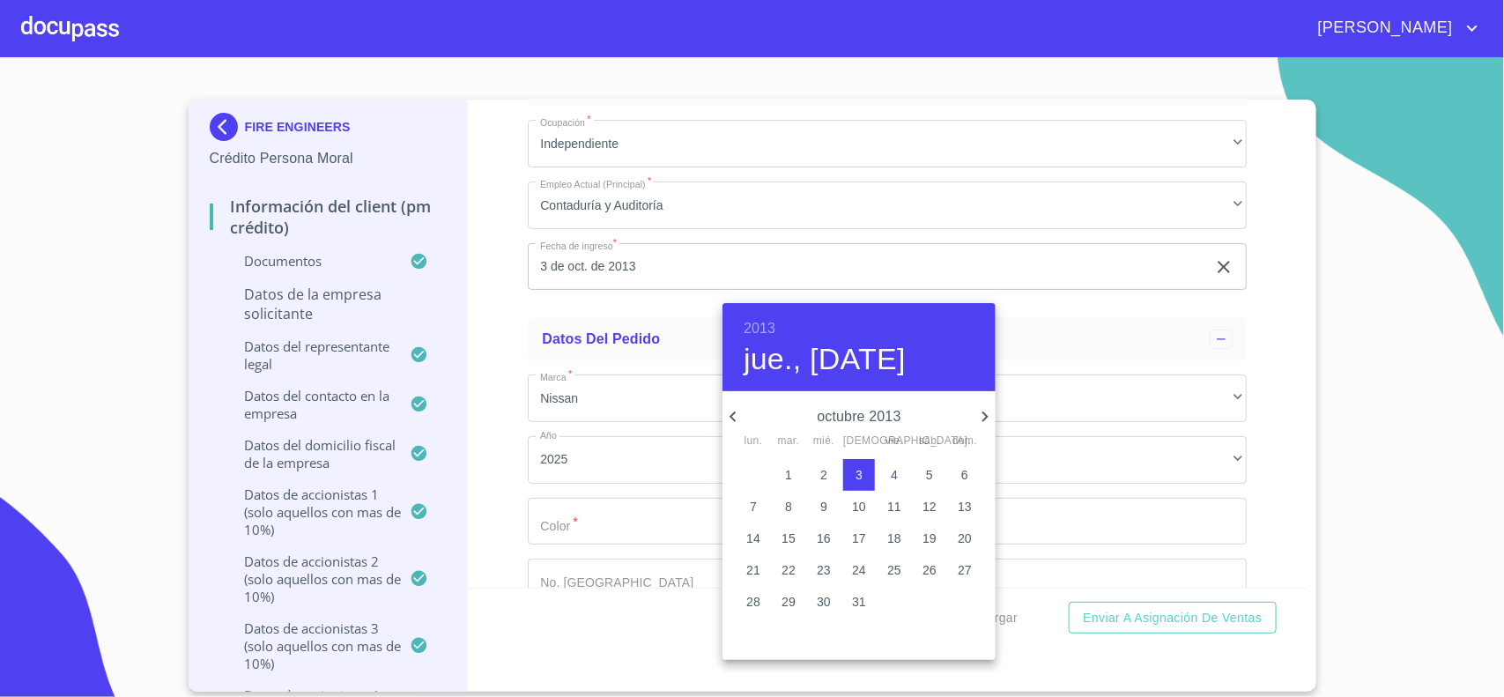
click at [765, 332] on h6 "2013" at bounding box center [760, 328] width 32 height 25
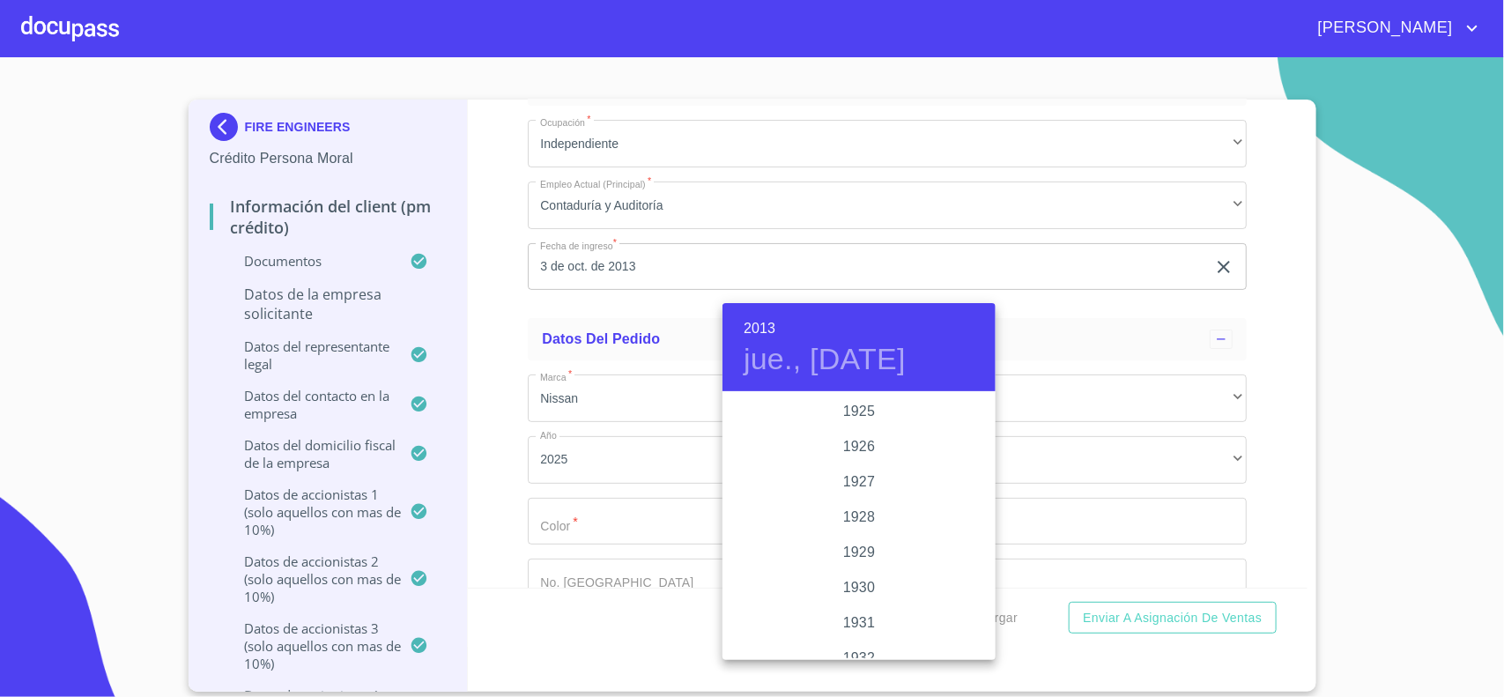
scroll to position [2996, 0]
drag, startPoint x: 848, startPoint y: 597, endPoint x: 855, endPoint y: 611, distance: 15.0
click at [855, 611] on div "2015" at bounding box center [859, 605] width 273 height 35
type input "3 de oct. de 2015"
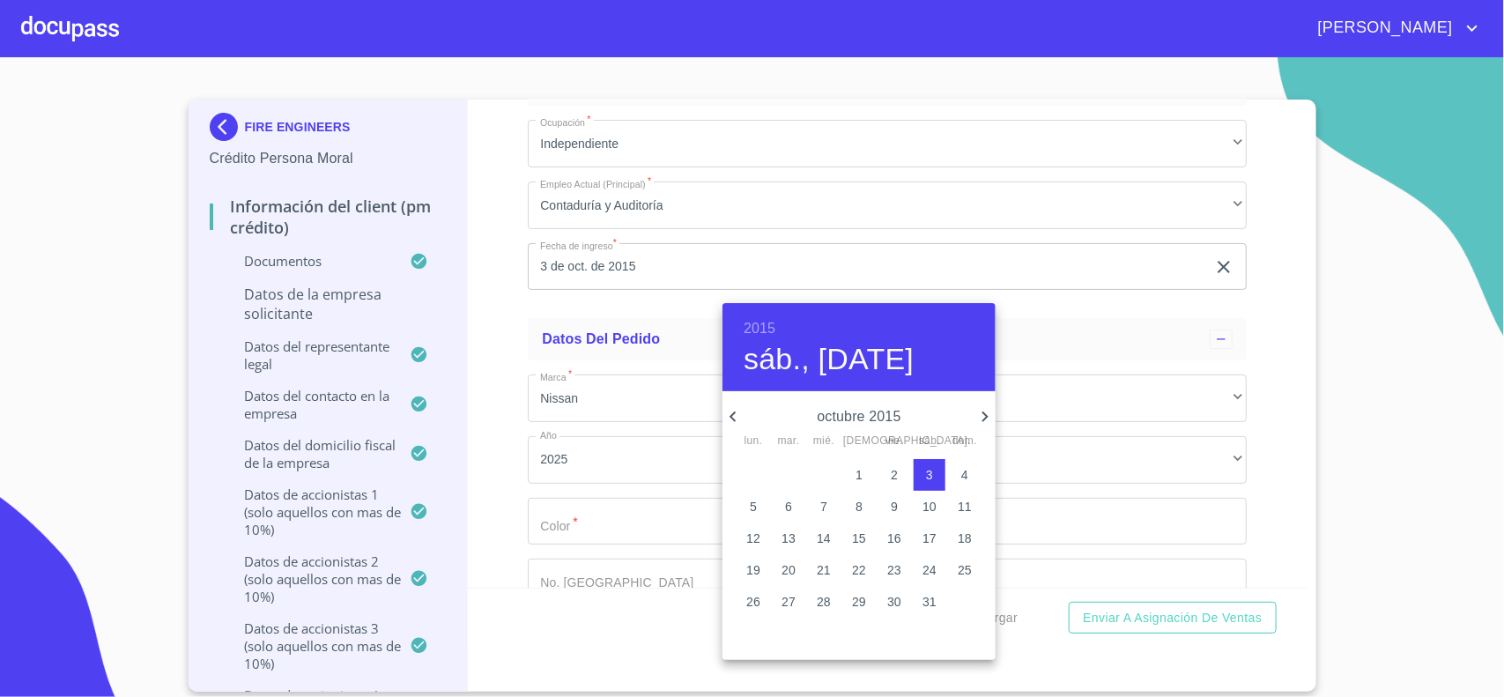
click at [615, 416] on div at bounding box center [752, 348] width 1504 height 697
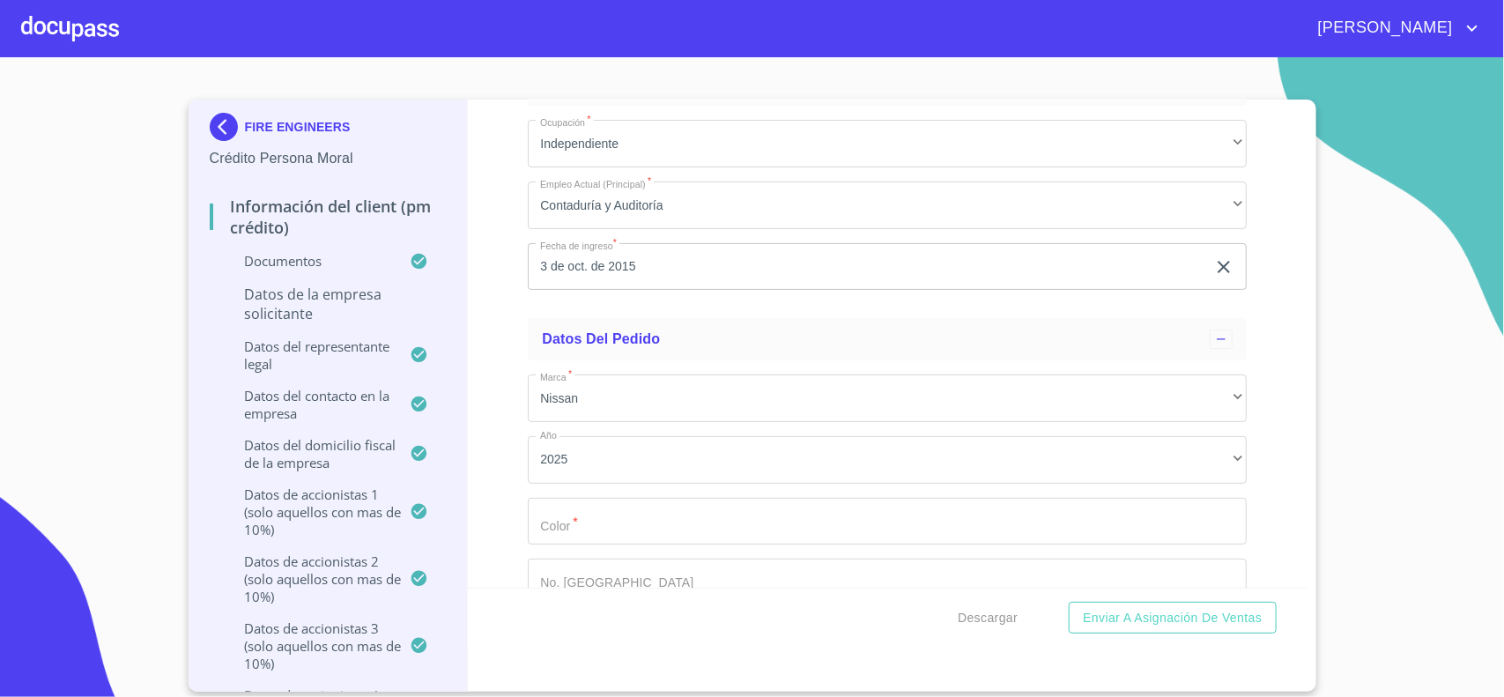
click at [599, 534] on input "Documento de identificación representante legal.   *" at bounding box center [887, 522] width 719 height 48
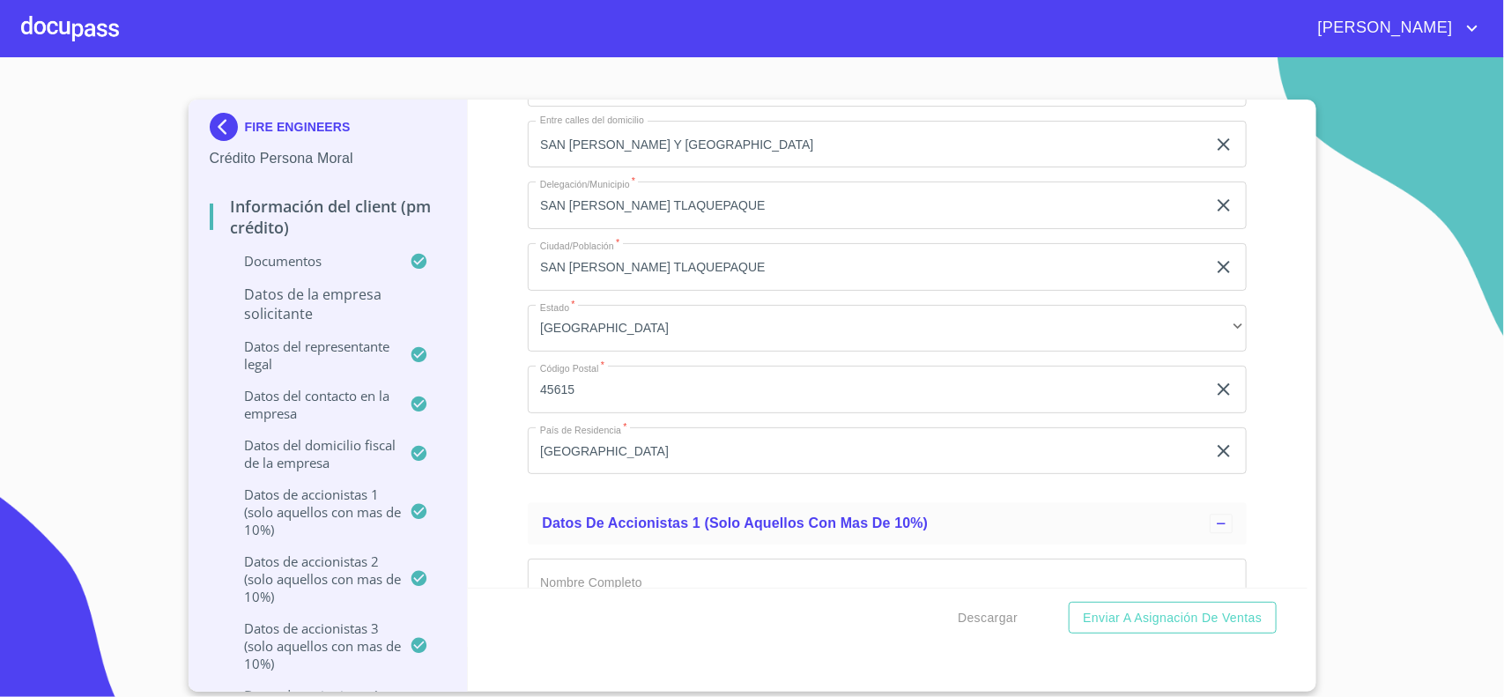
scroll to position [13984, 0]
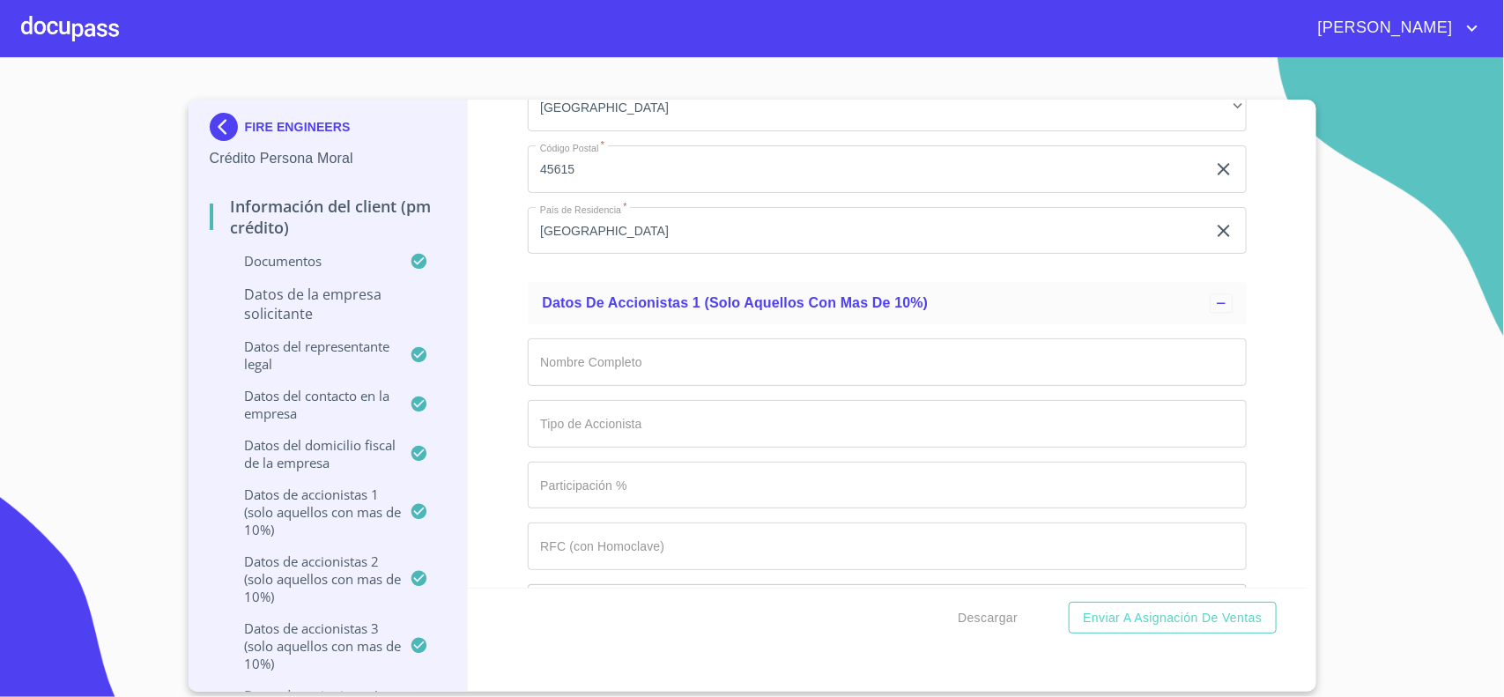
type input "BLANCO"
click at [555, 386] on input "Documento de identificación representante legal.   *" at bounding box center [887, 362] width 719 height 48
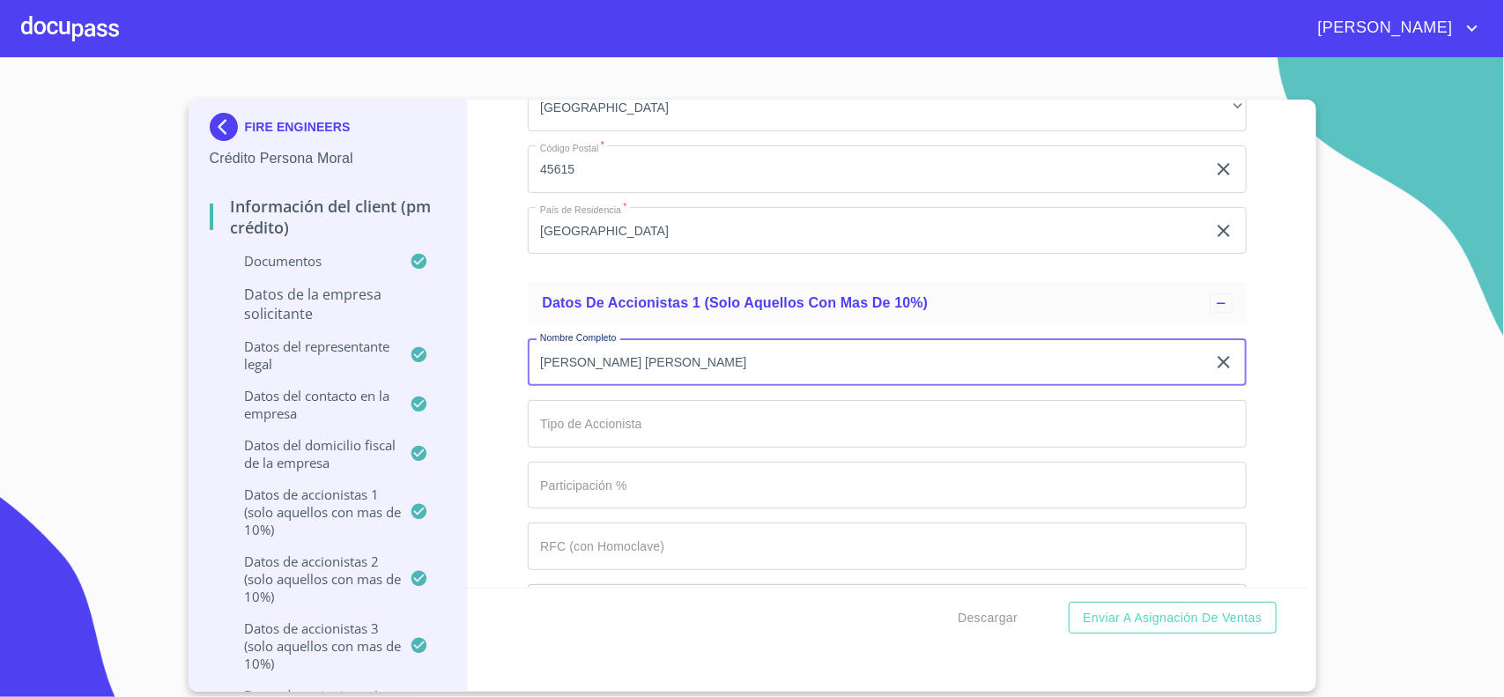
type input "[PERSON_NAME] [PERSON_NAME]"
click at [702, 448] on input "Documento de identificación representante legal.   *" at bounding box center [887, 424] width 719 height 48
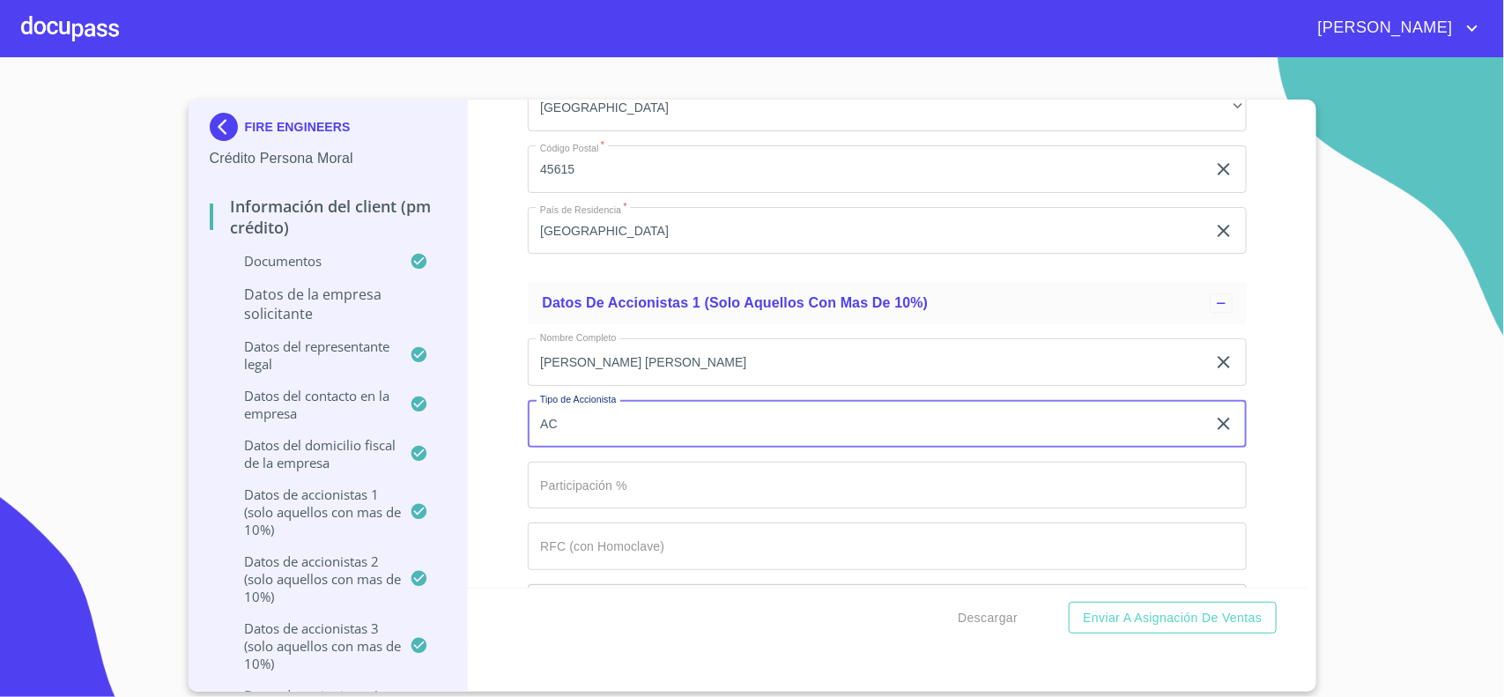
type input "A"
type input "PFAE"
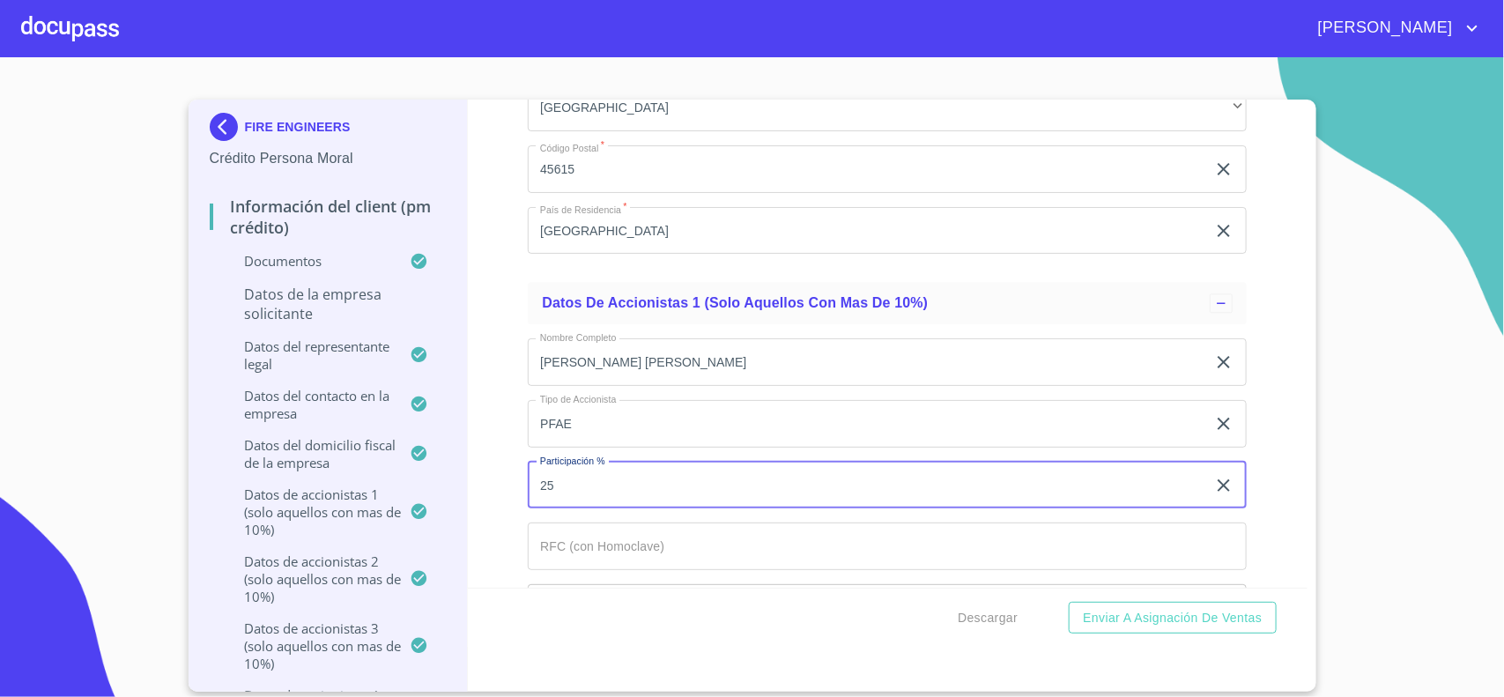
type input "25"
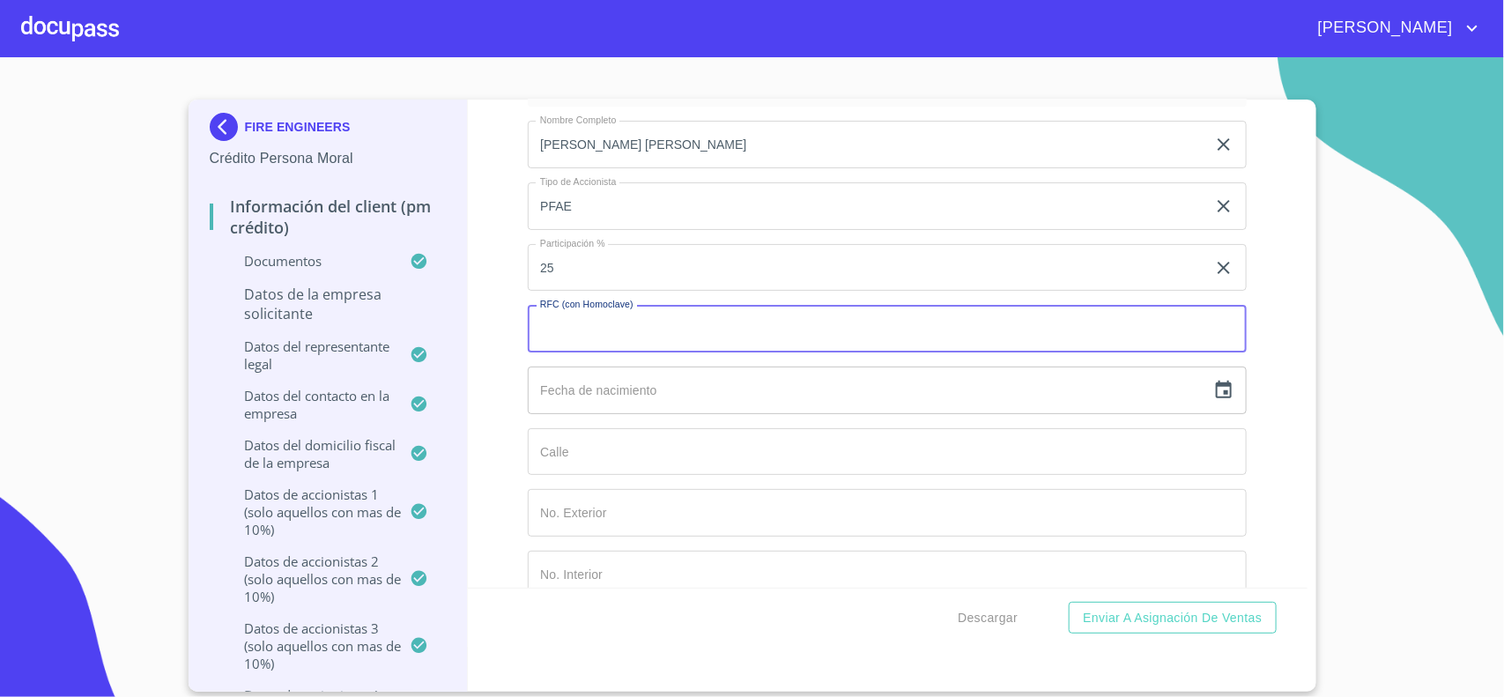
scroll to position [14204, 0]
click at [567, 403] on input "text" at bounding box center [867, 388] width 678 height 48
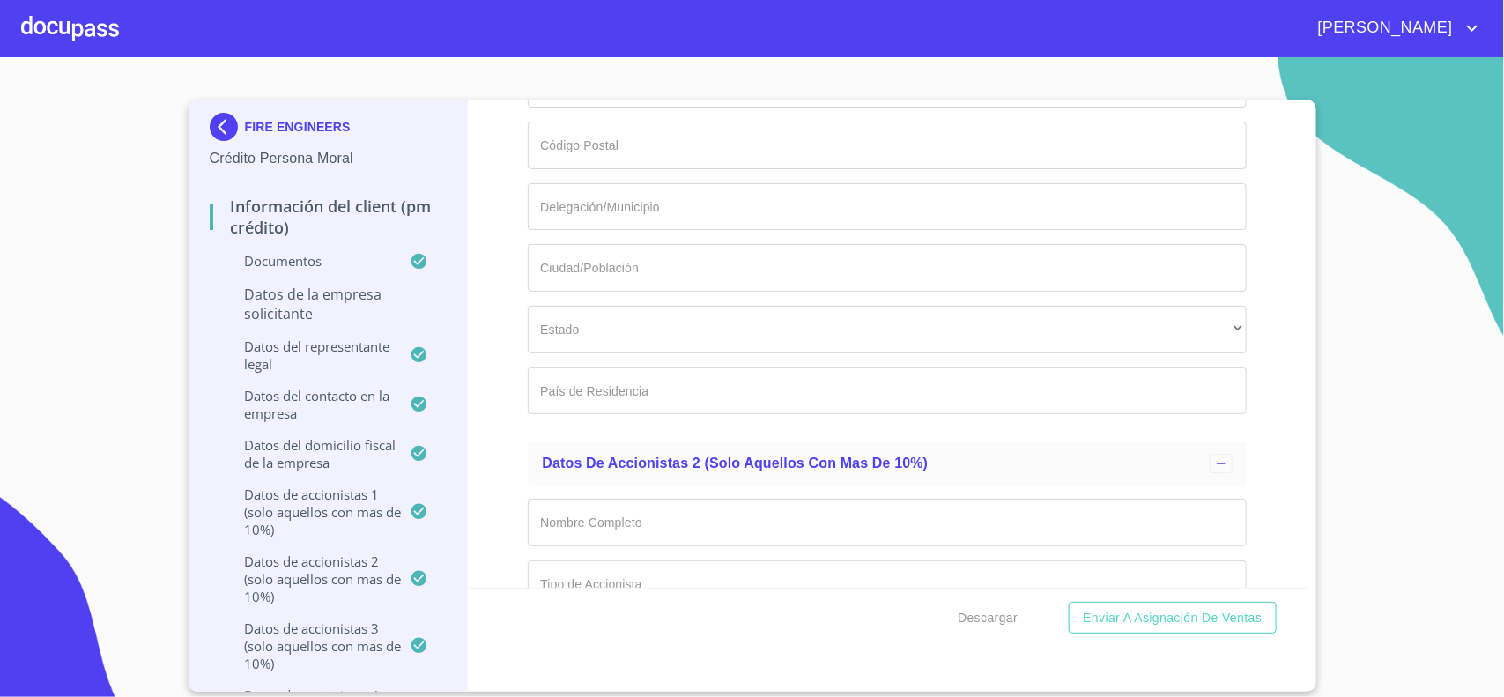
scroll to position [14755, 0]
click at [626, 531] on input "Documento de identificación representante legal.   *" at bounding box center [887, 521] width 719 height 48
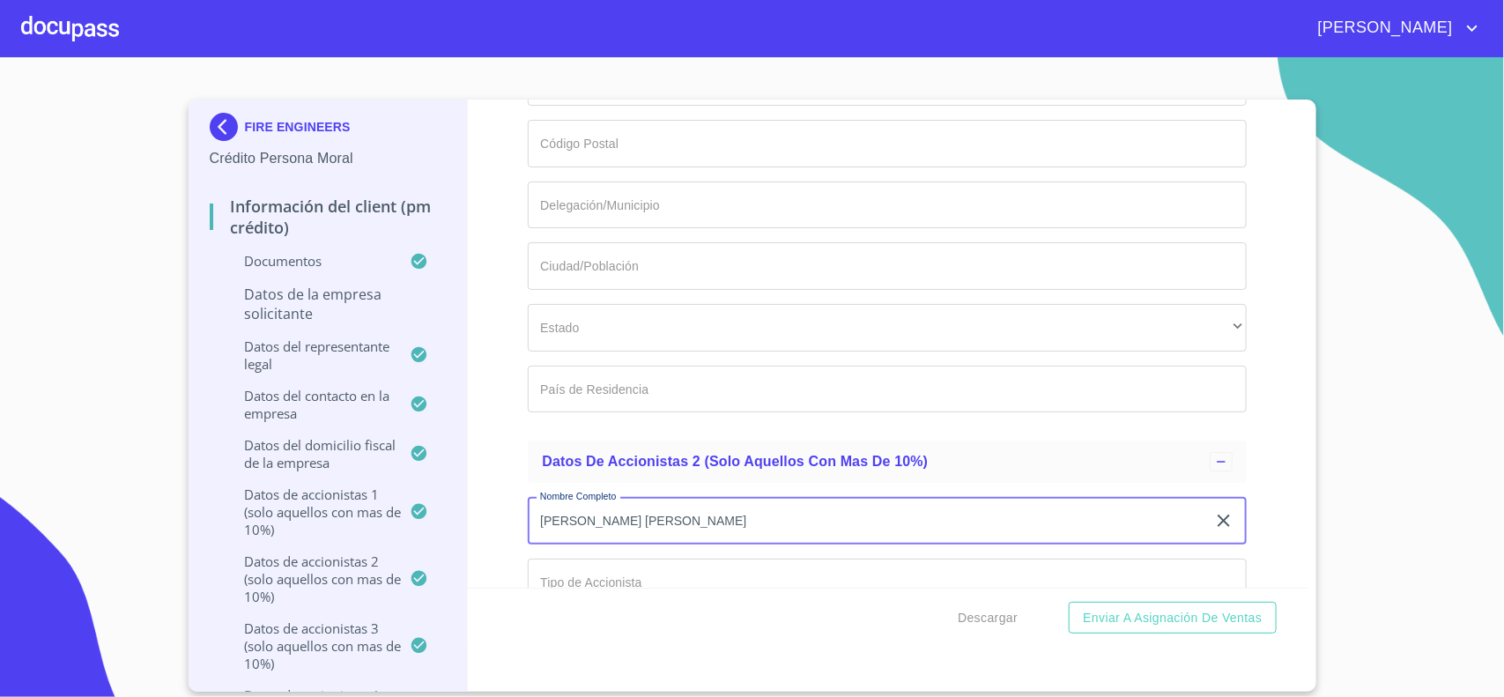
type input "[PERSON_NAME] [PERSON_NAME]"
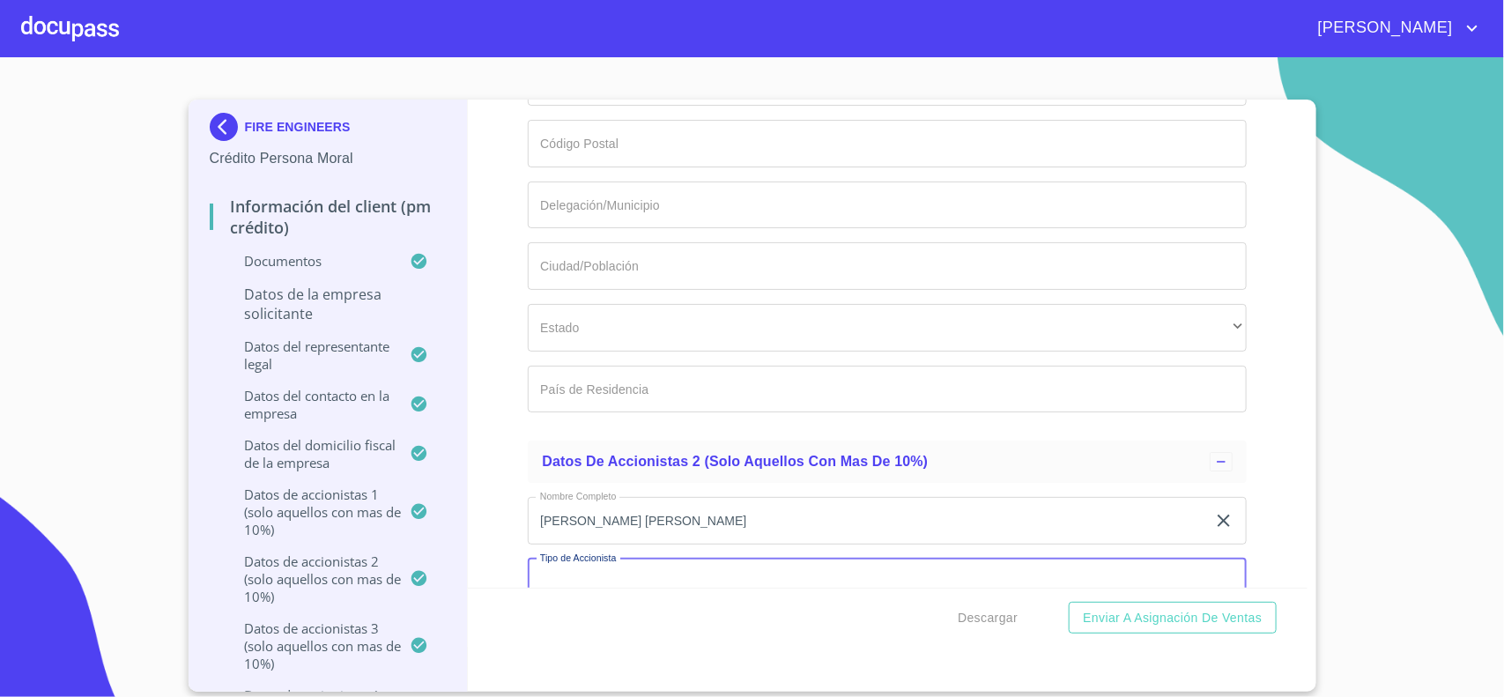
scroll to position [14787, 0]
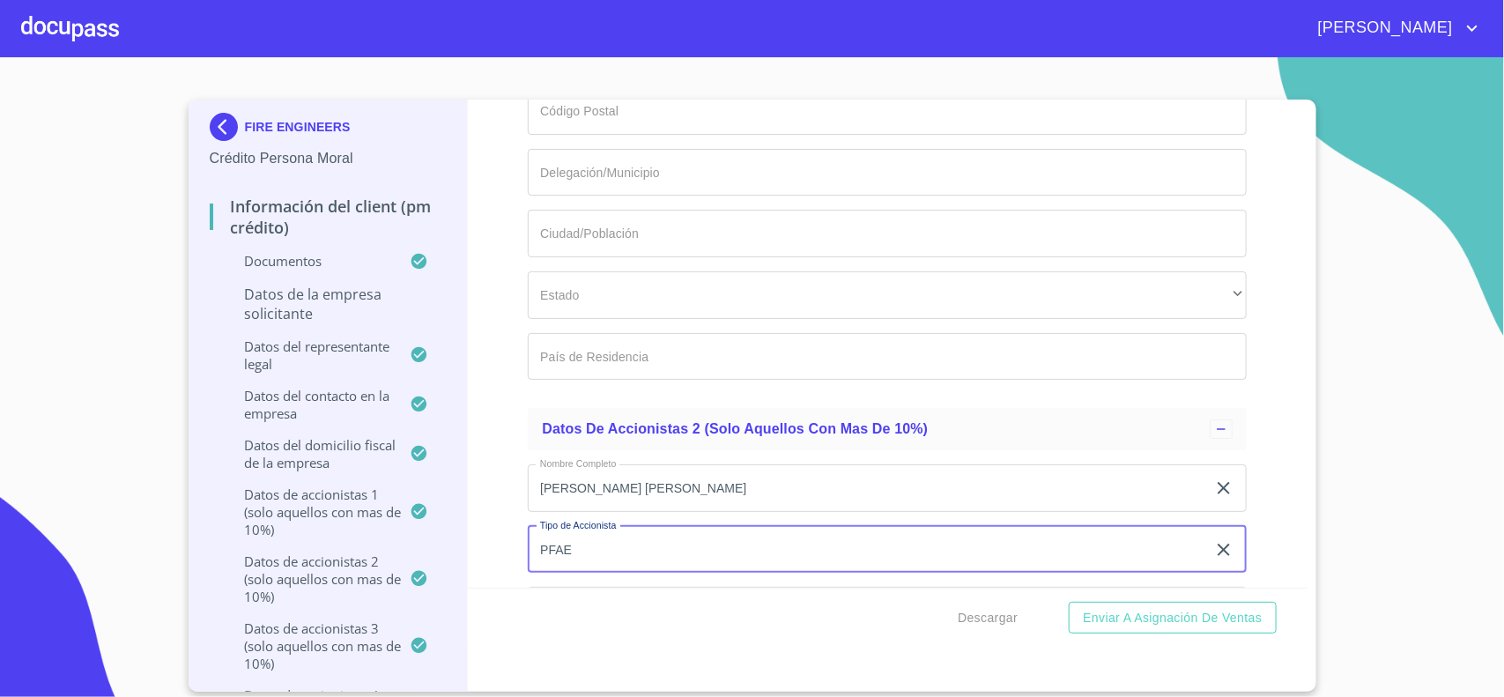
type input "PFAE"
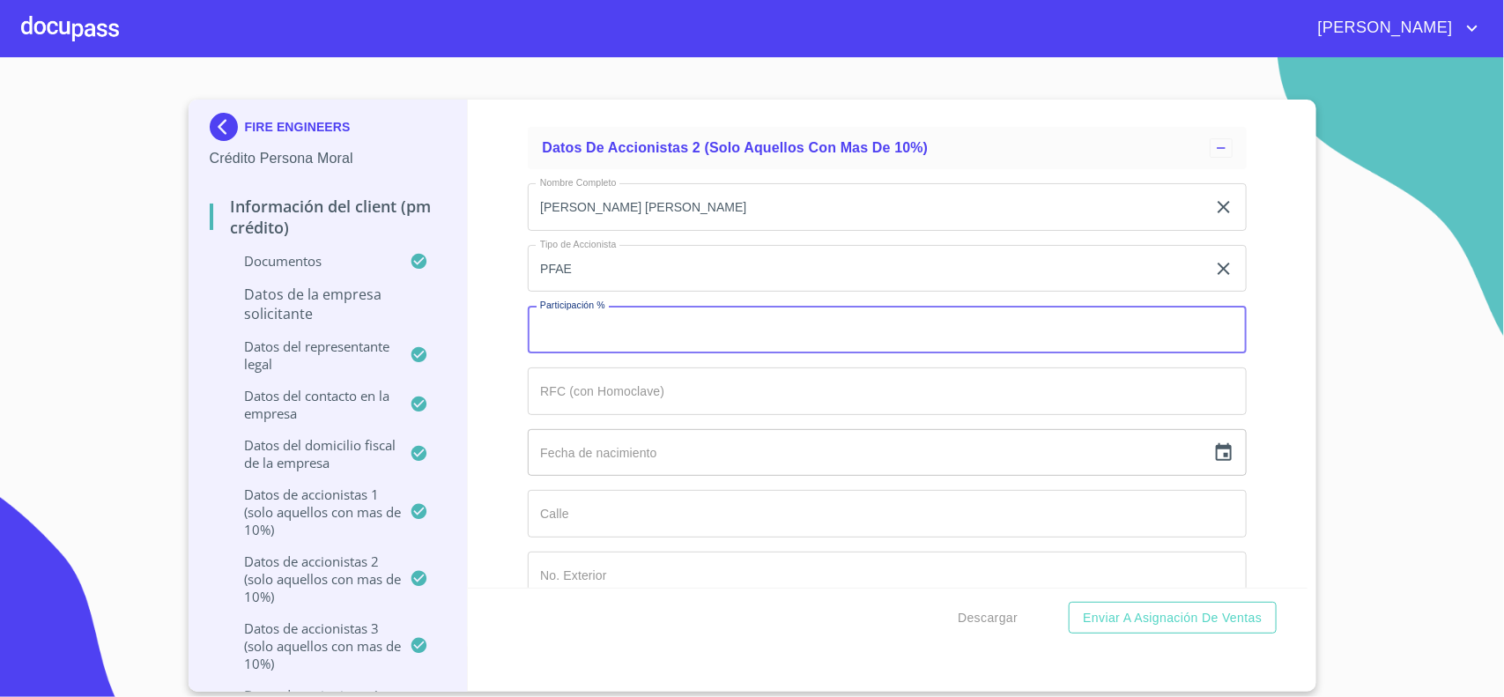
click at [582, 353] on input "Documento de identificación representante legal.   *" at bounding box center [887, 330] width 719 height 48
type input "25"
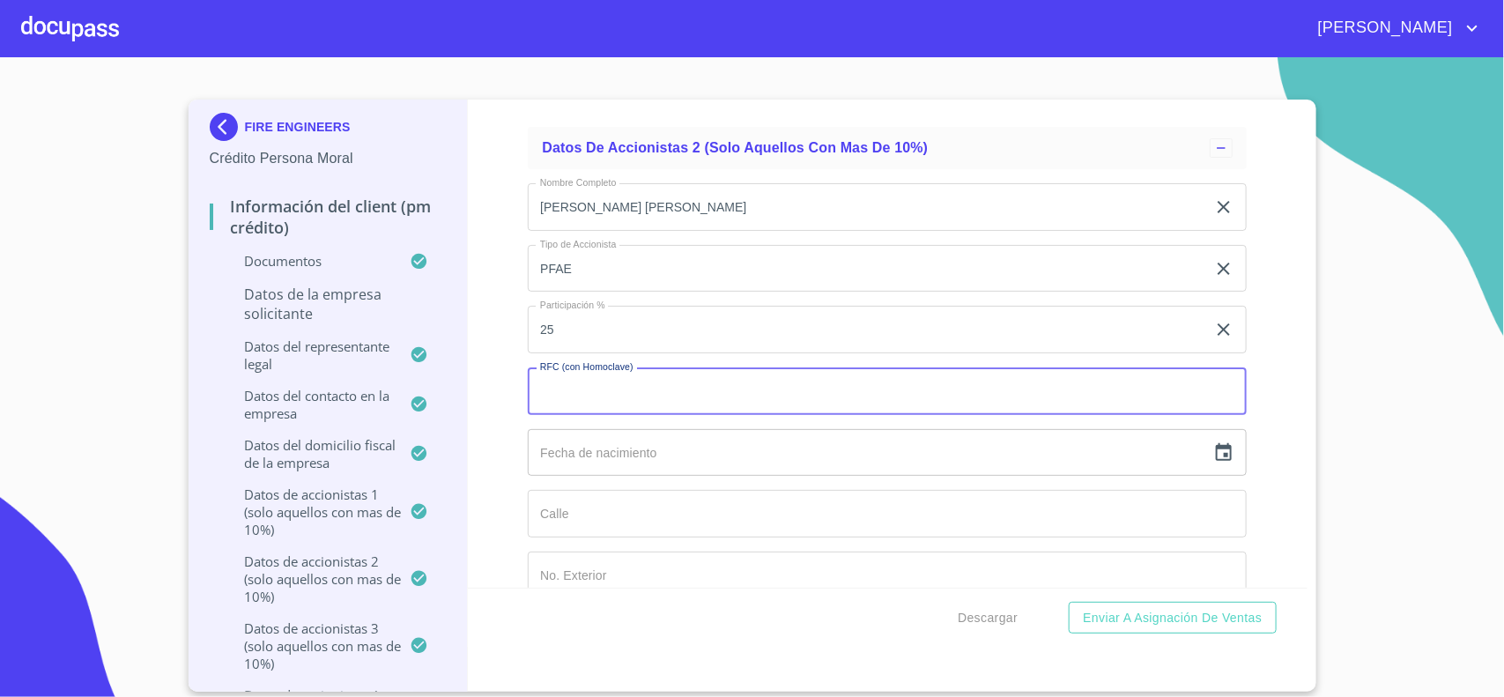
click at [600, 406] on input "Documento de identificación representante legal.   *" at bounding box center [887, 391] width 719 height 48
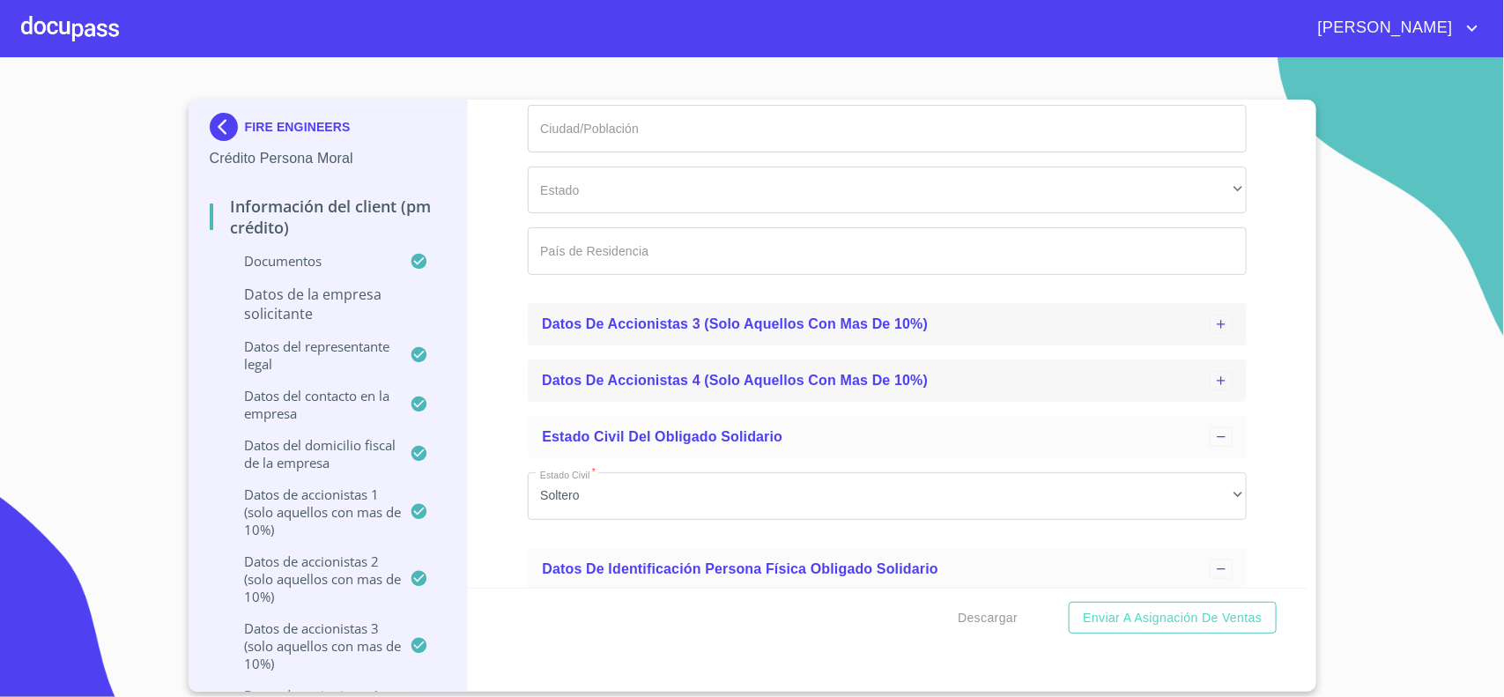
scroll to position [15950, 0]
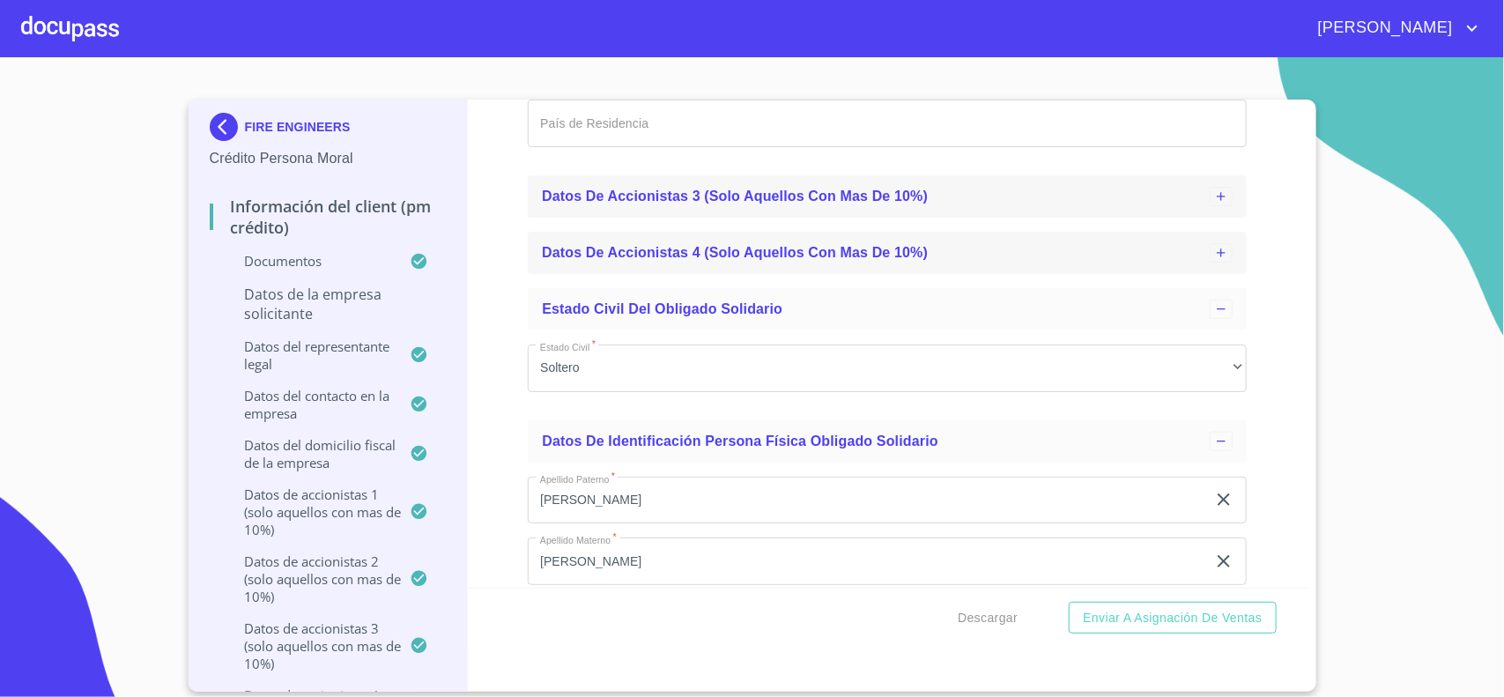
click at [1214, 204] on icon at bounding box center [1221, 196] width 14 height 14
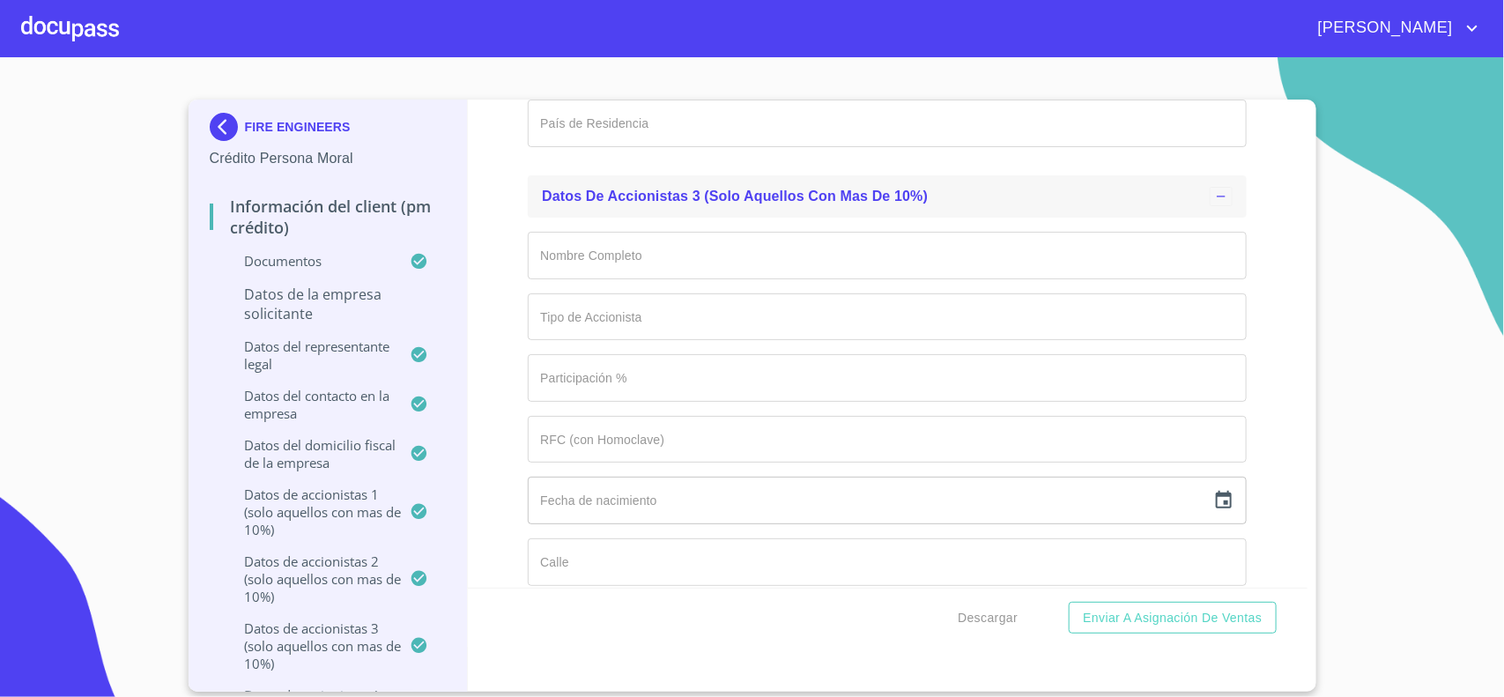
click at [597, 275] on input "Documento de identificación representante legal.   *" at bounding box center [887, 256] width 719 height 48
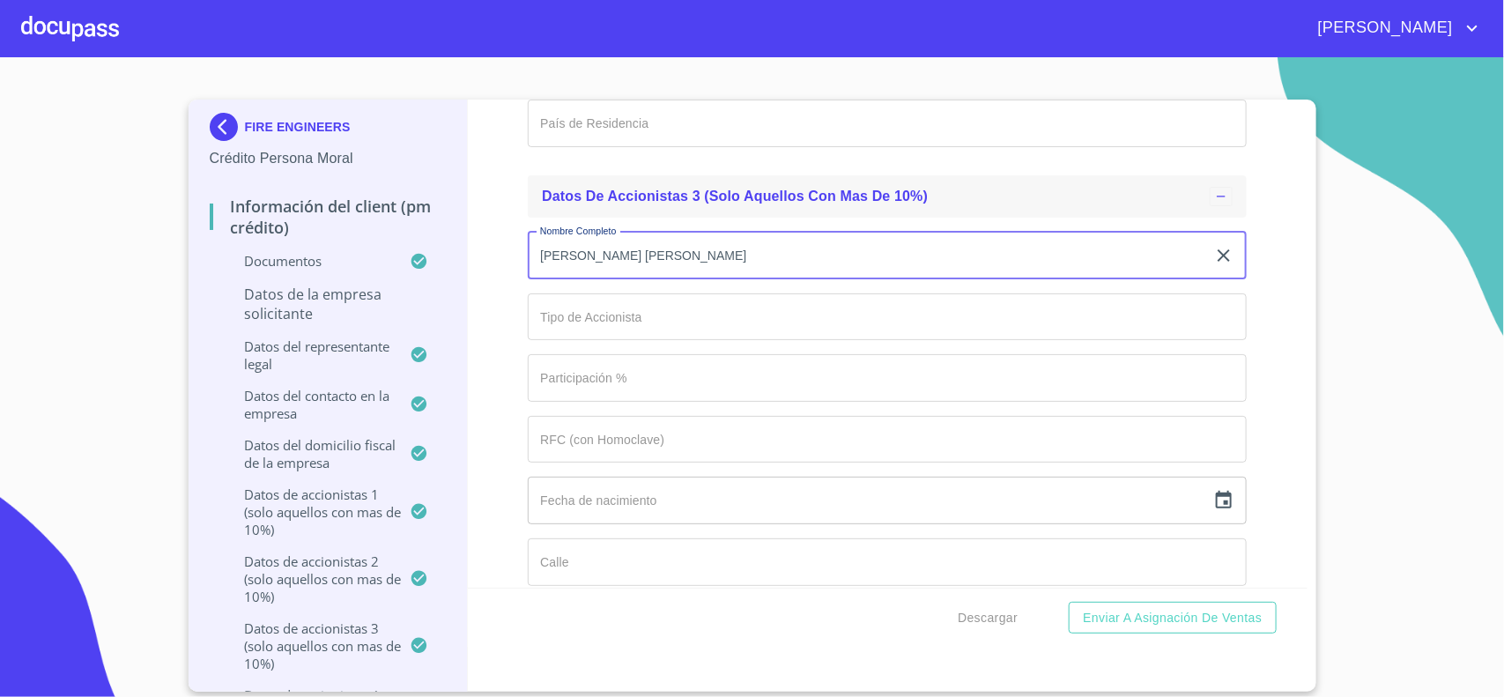
type input "[PERSON_NAME] [PERSON_NAME]"
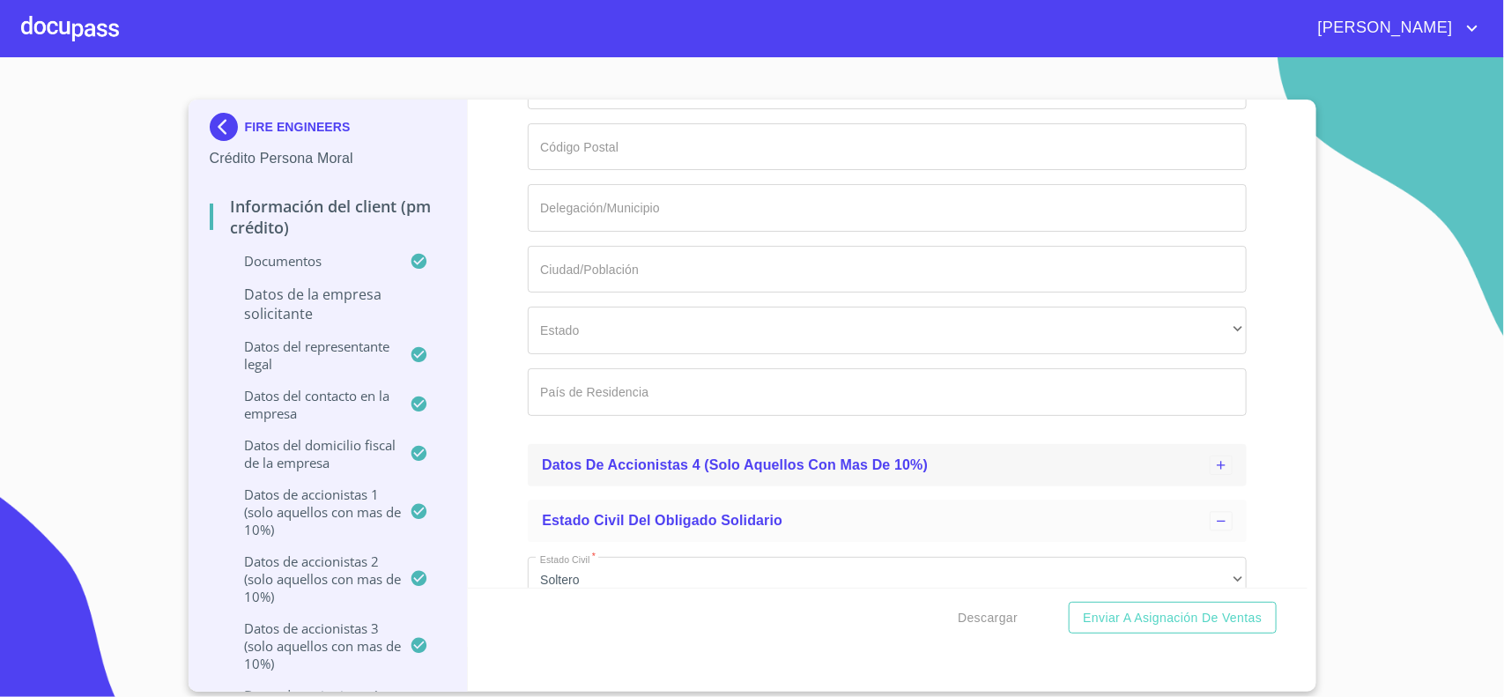
scroll to position [16721, 0]
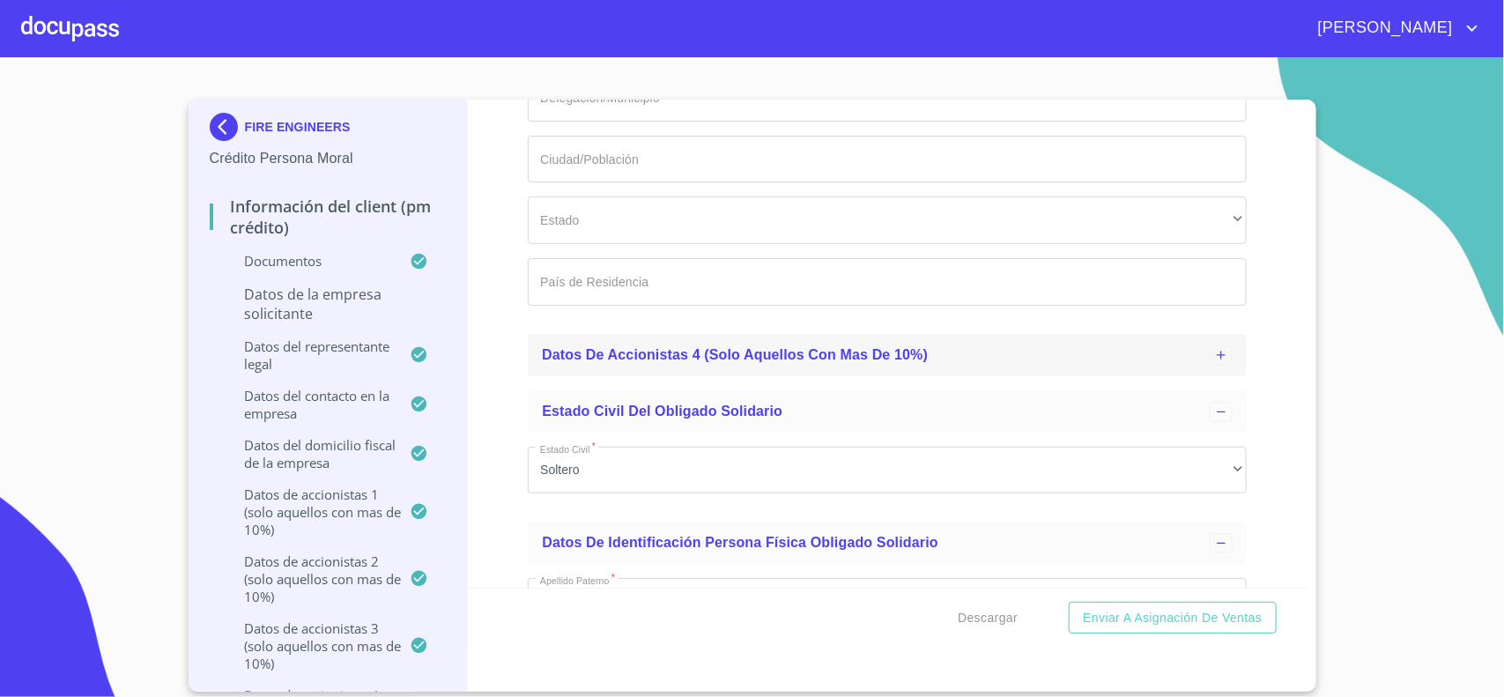
click at [1216, 365] on div at bounding box center [1221, 354] width 23 height 19
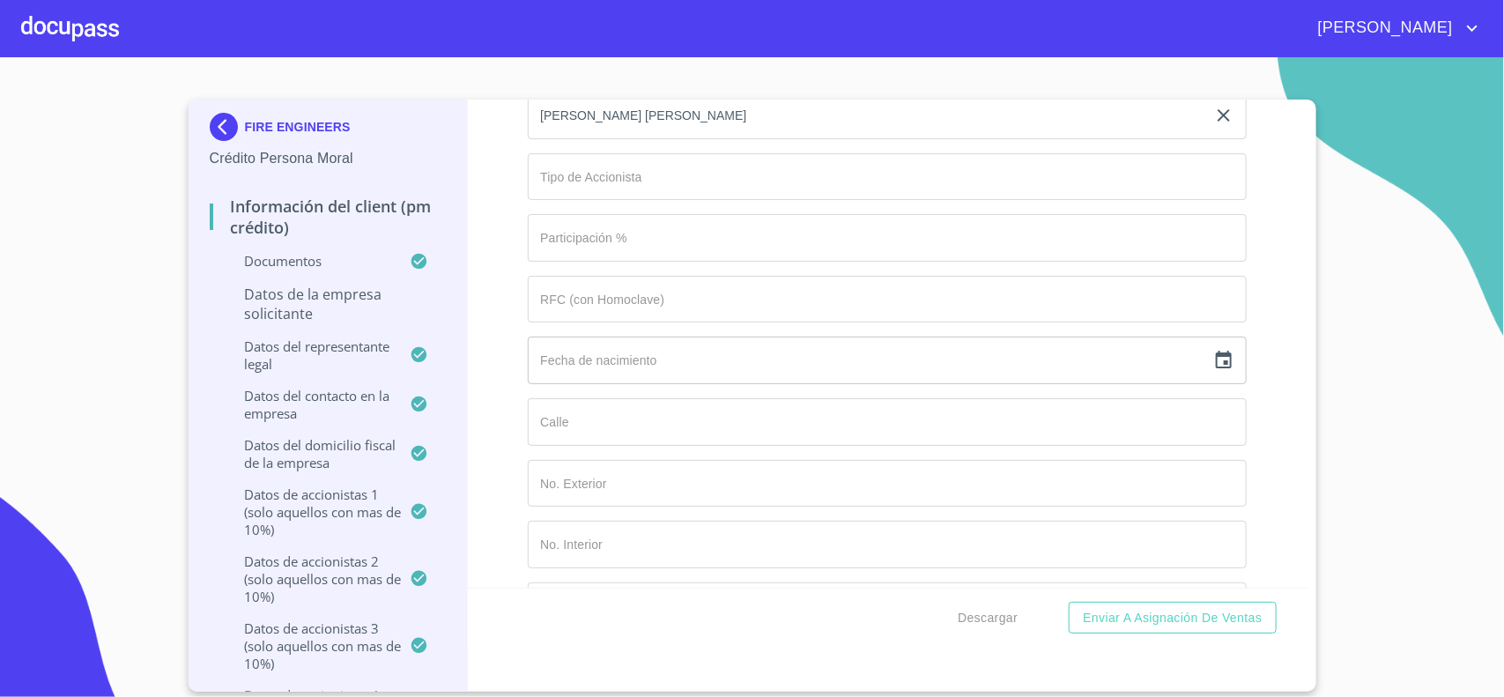
scroll to position [16060, 0]
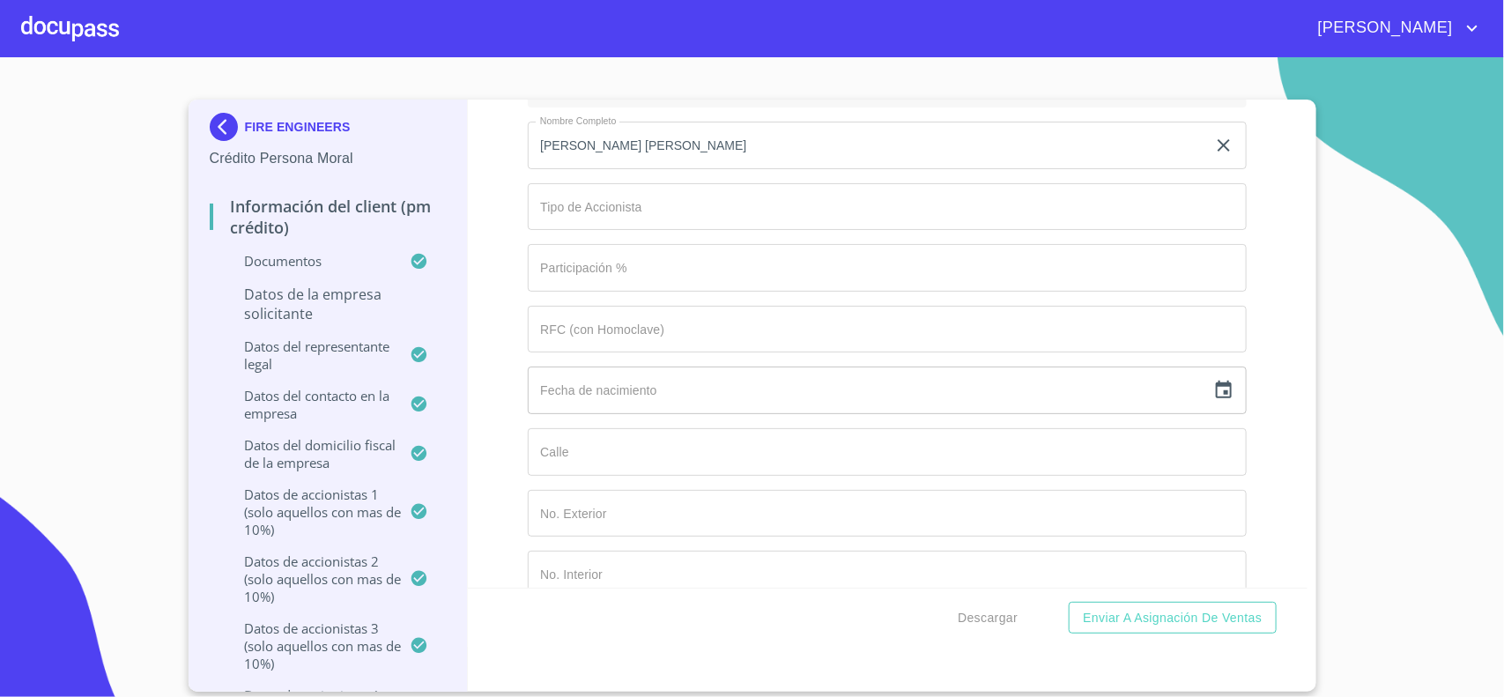
click at [599, 286] on input "Documento de identificación representante legal.   *" at bounding box center [887, 268] width 719 height 48
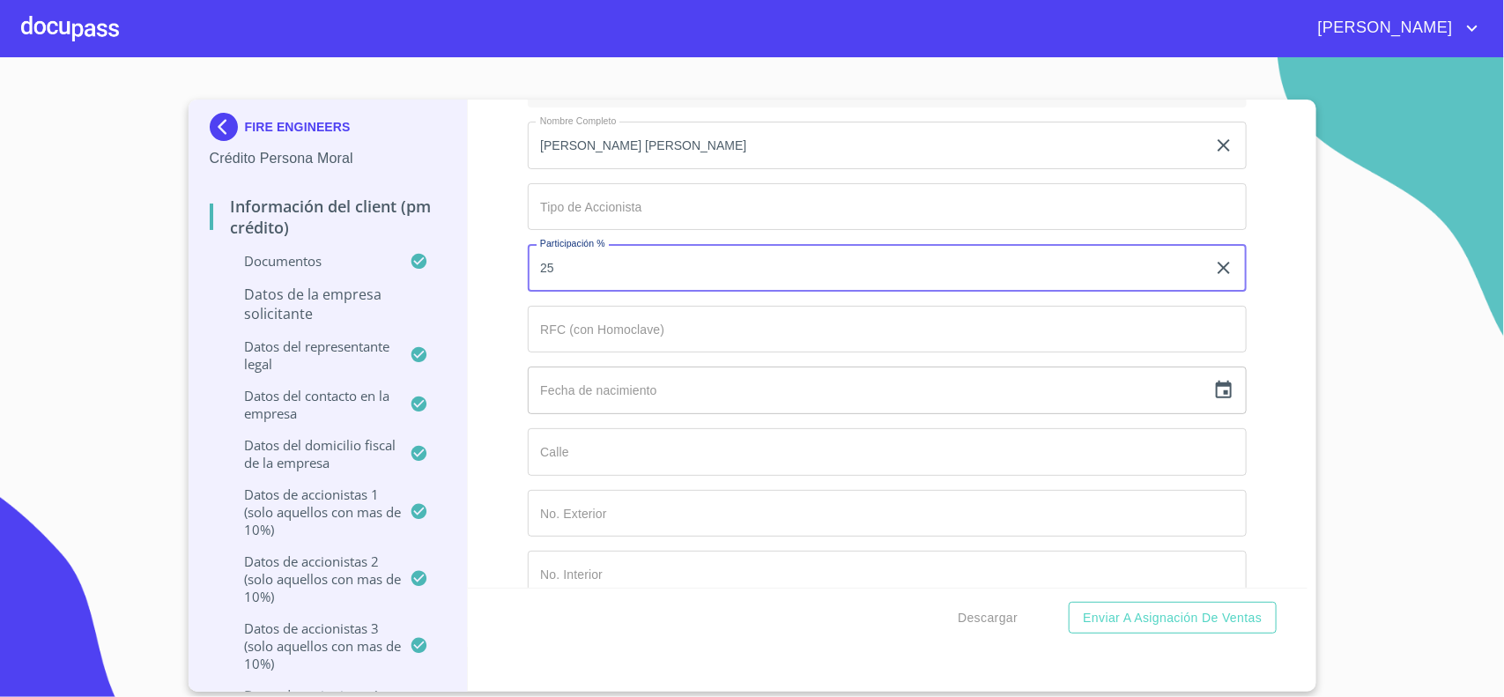
type input "25"
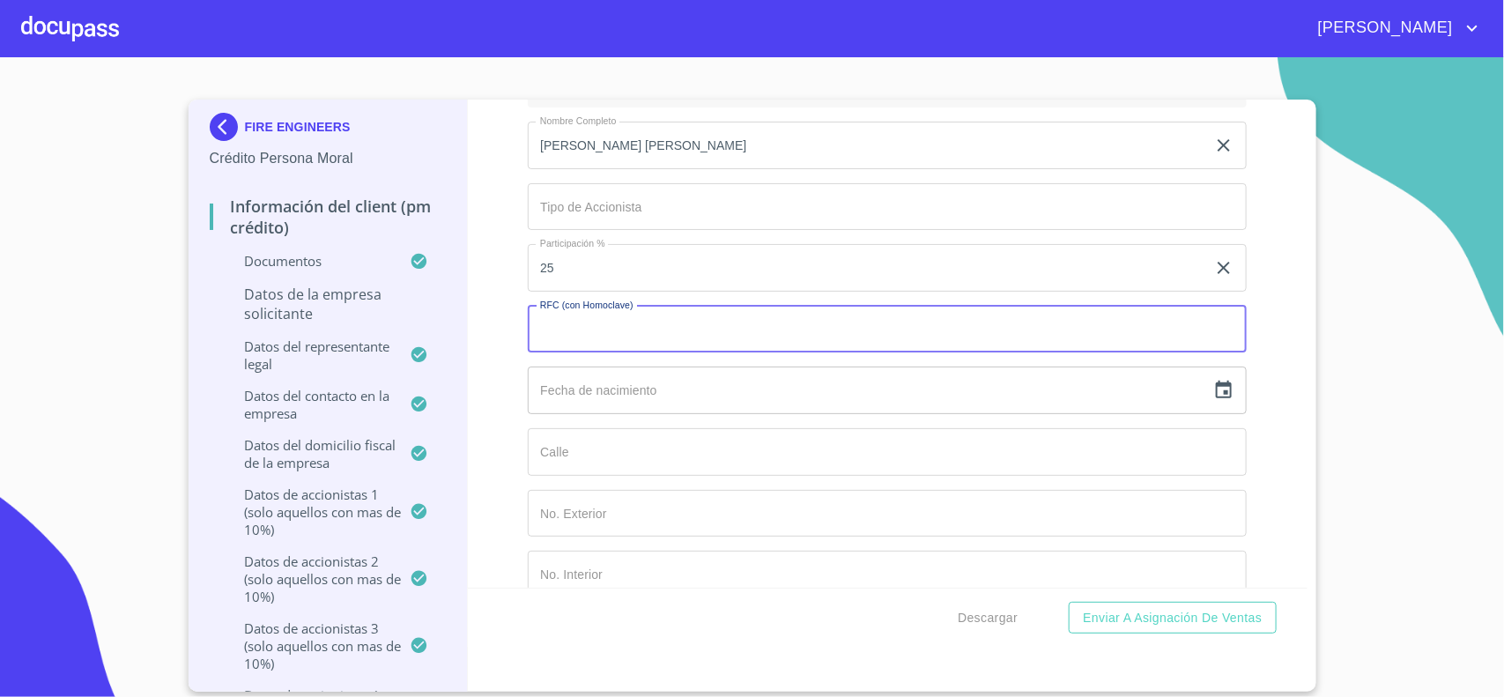
click at [626, 231] on input "Documento de identificación representante legal.   *" at bounding box center [887, 207] width 719 height 48
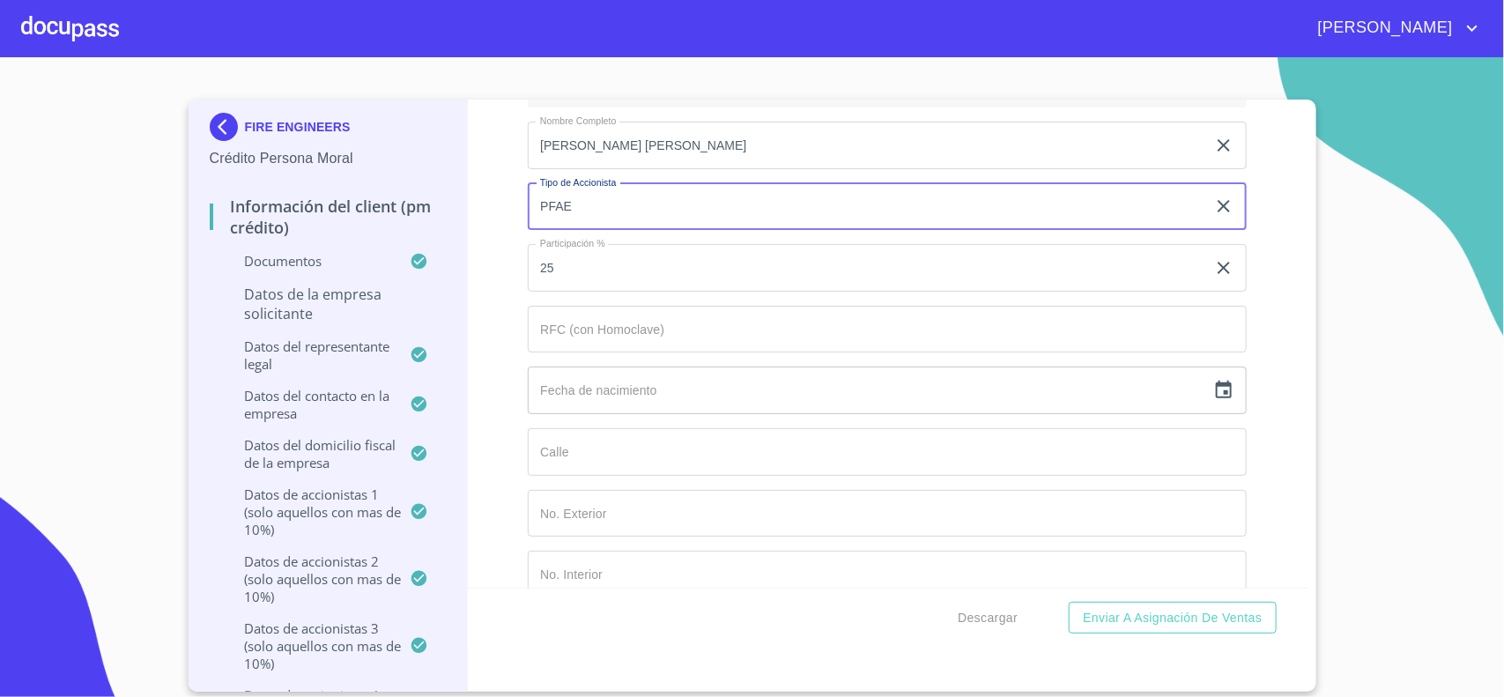
type input "PFAE"
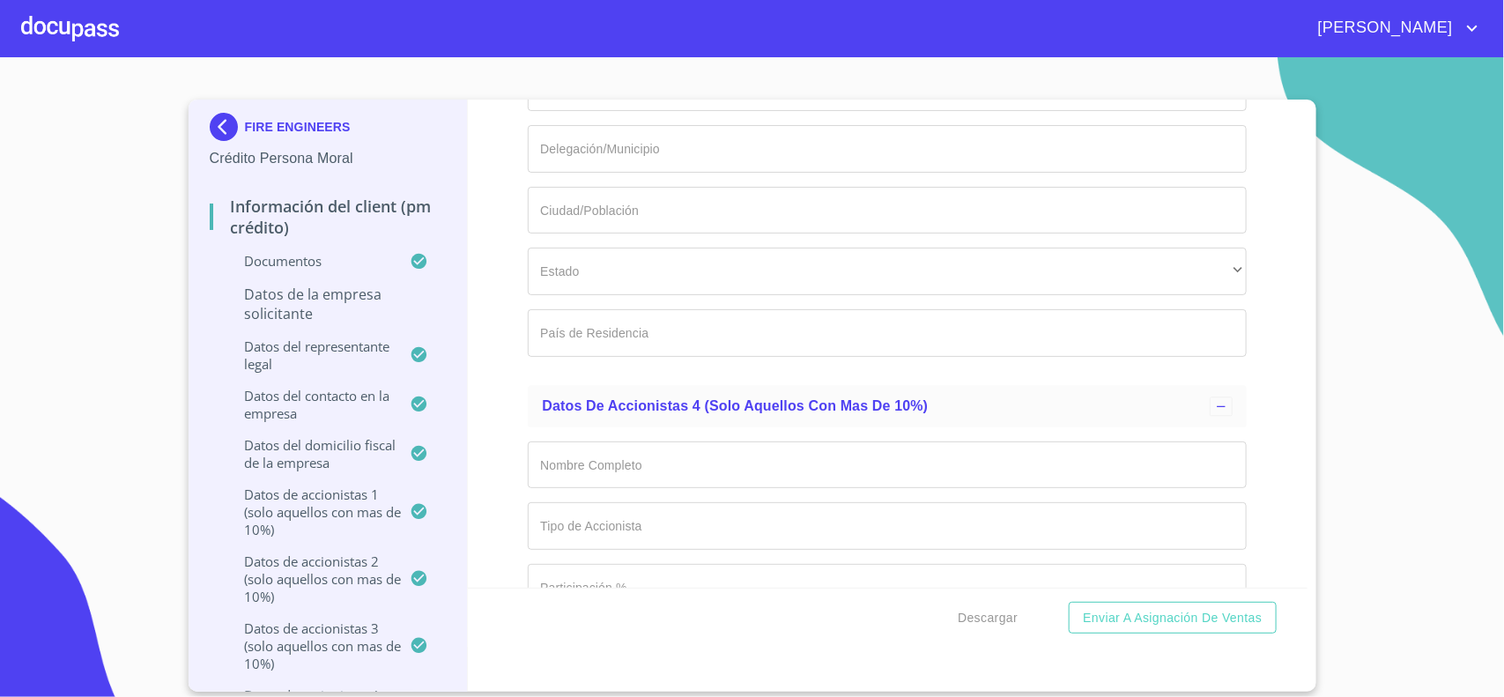
scroll to position [16721, 0]
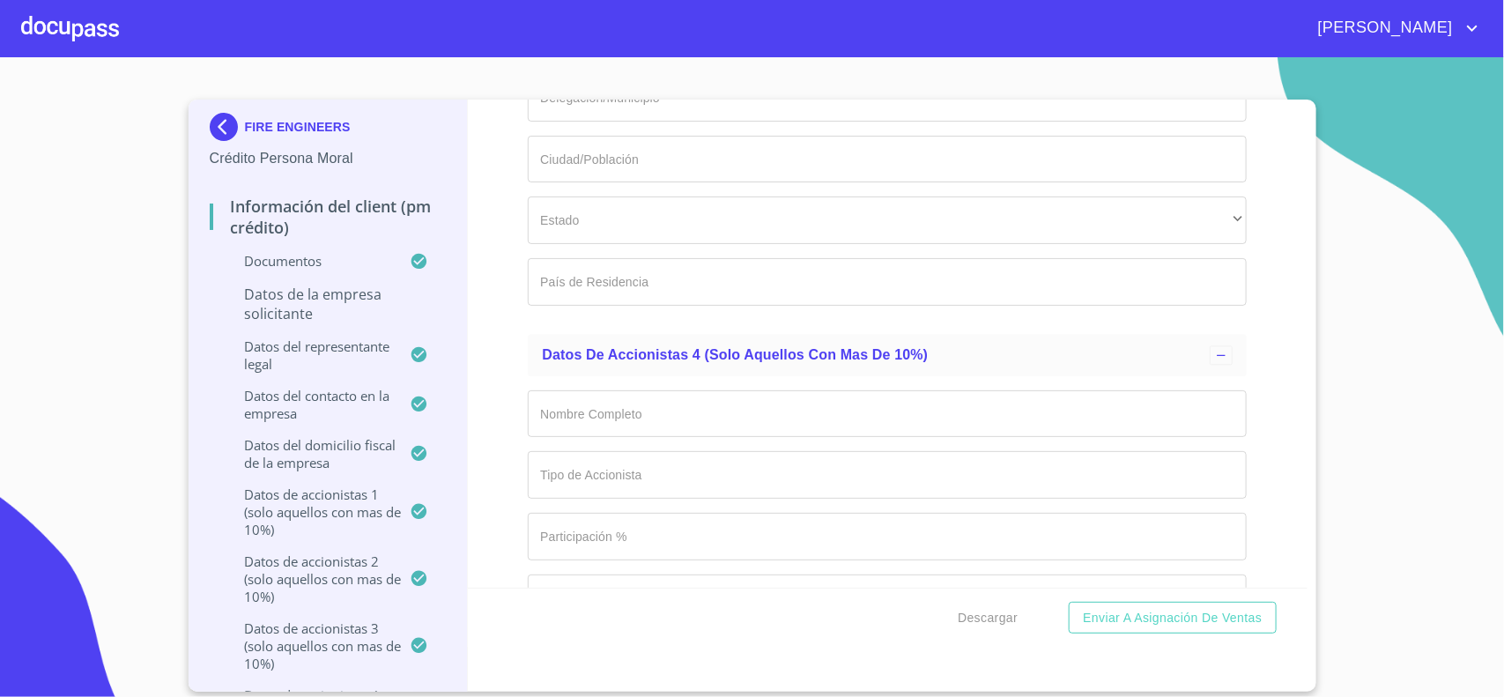
click at [612, 438] on input "Documento de identificación representante legal.   *" at bounding box center [887, 414] width 719 height 48
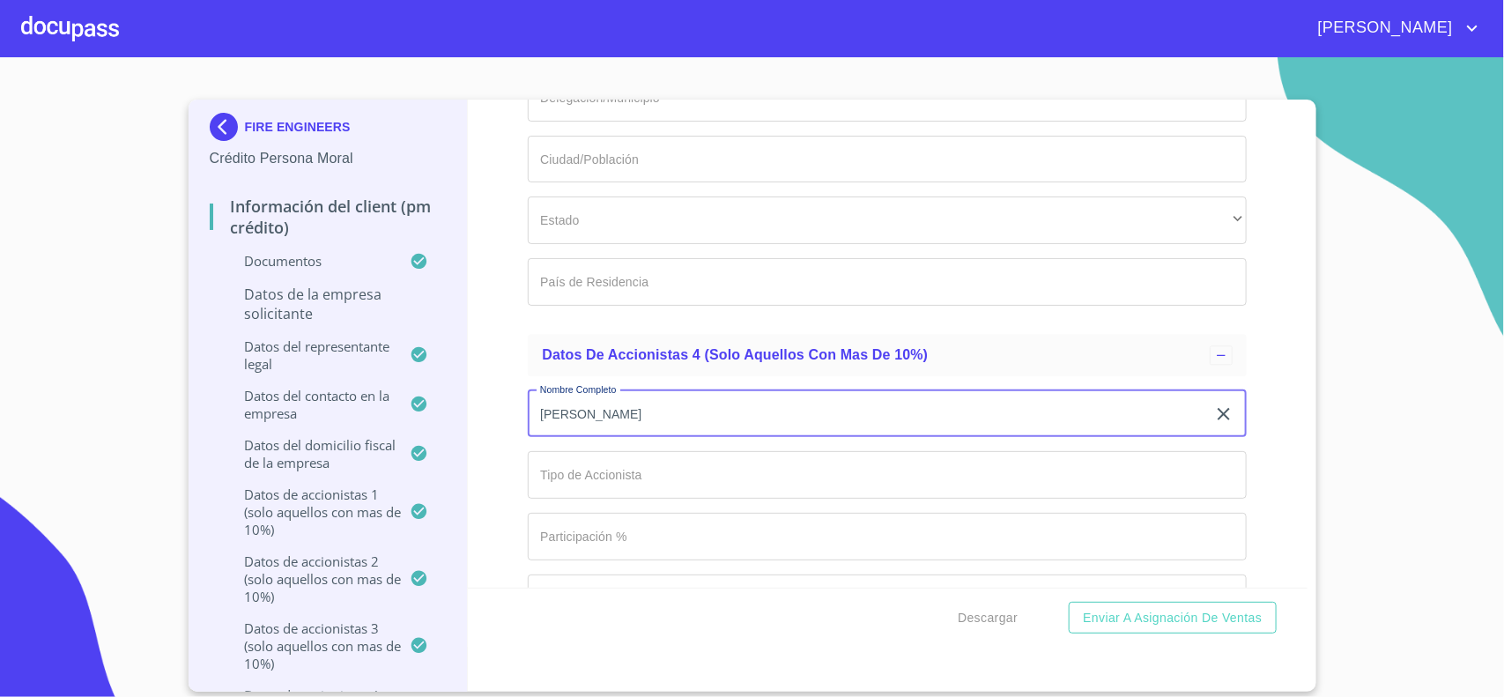
type input "[PERSON_NAME]"
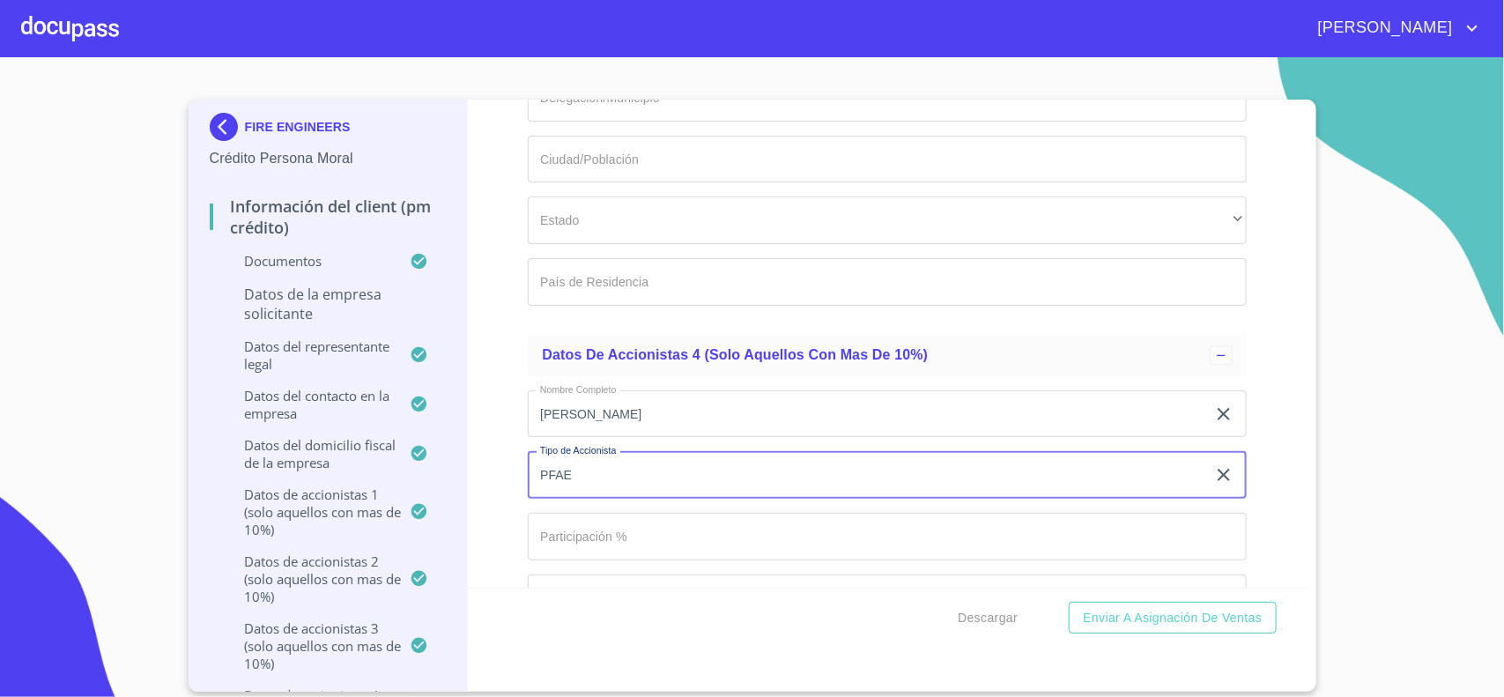
type input "PFAE"
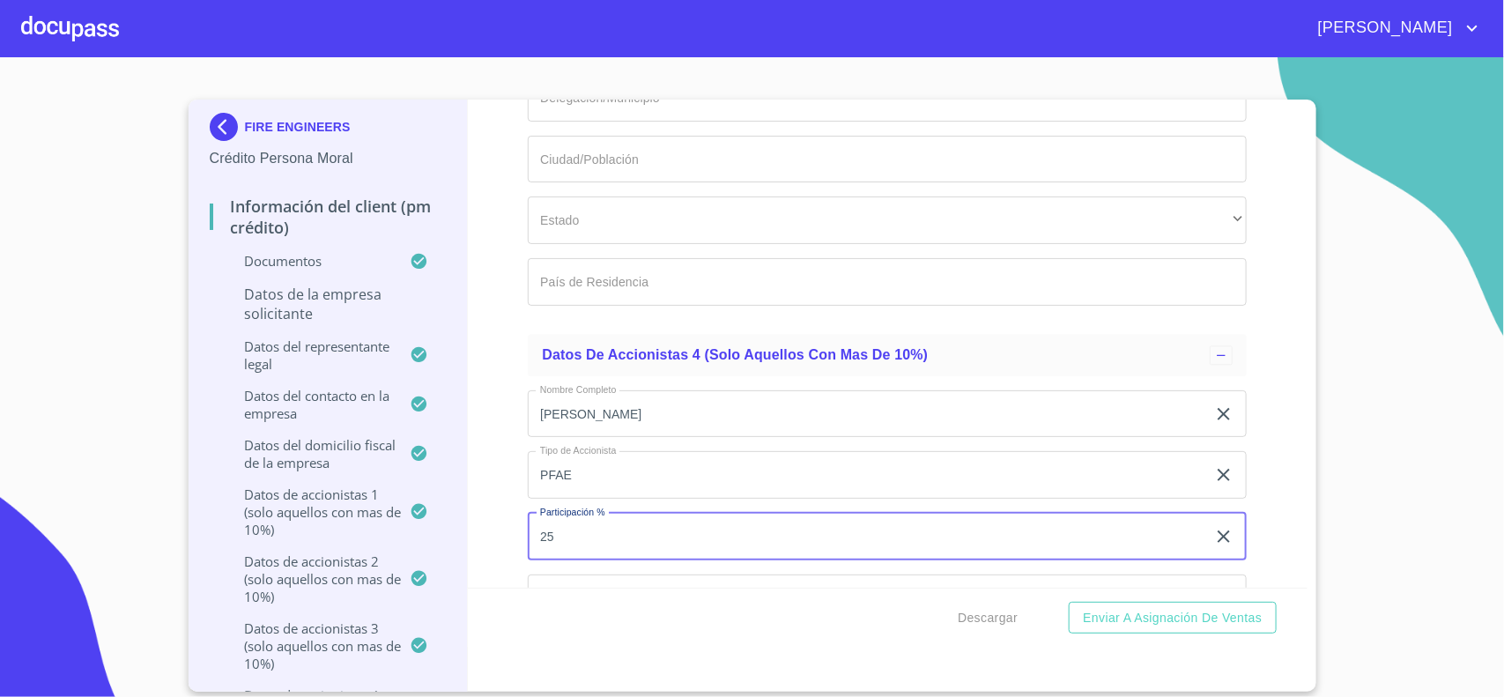
type input "25"
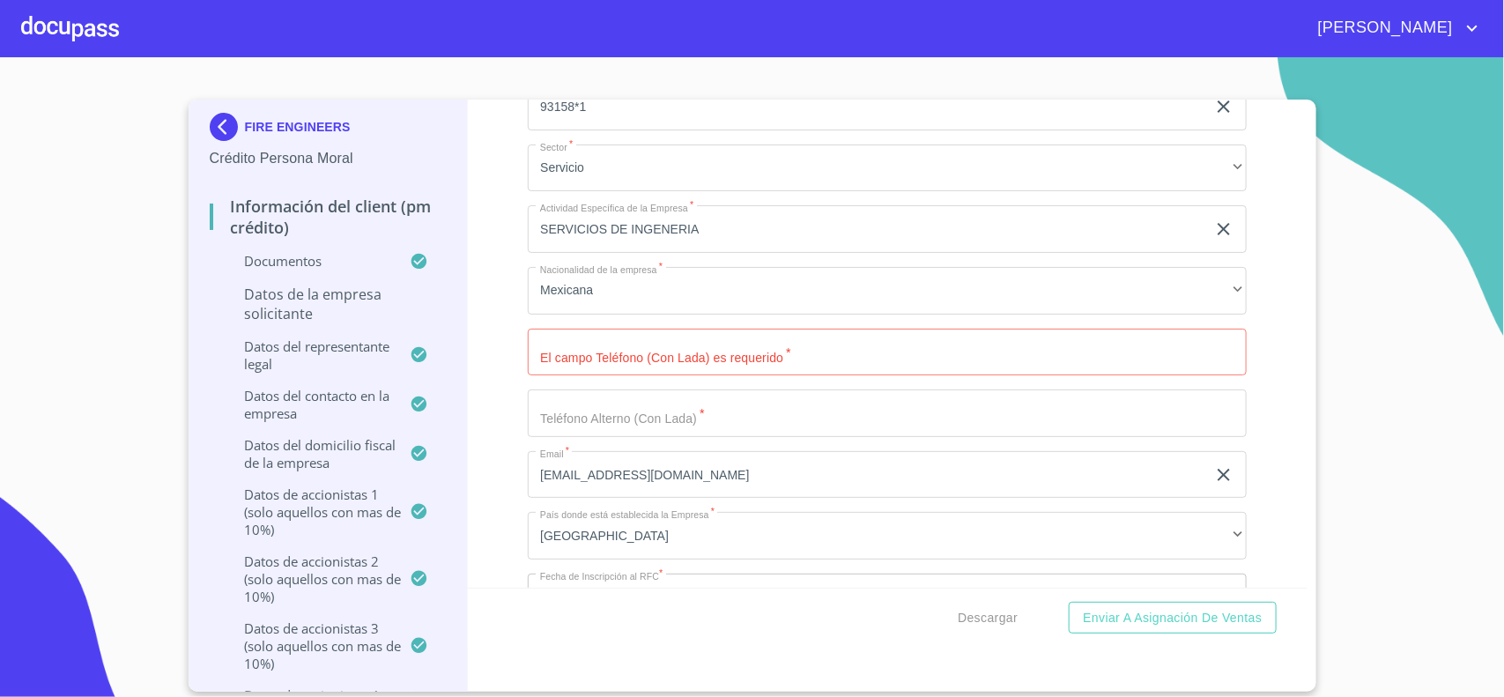
scroll to position [11545, 0]
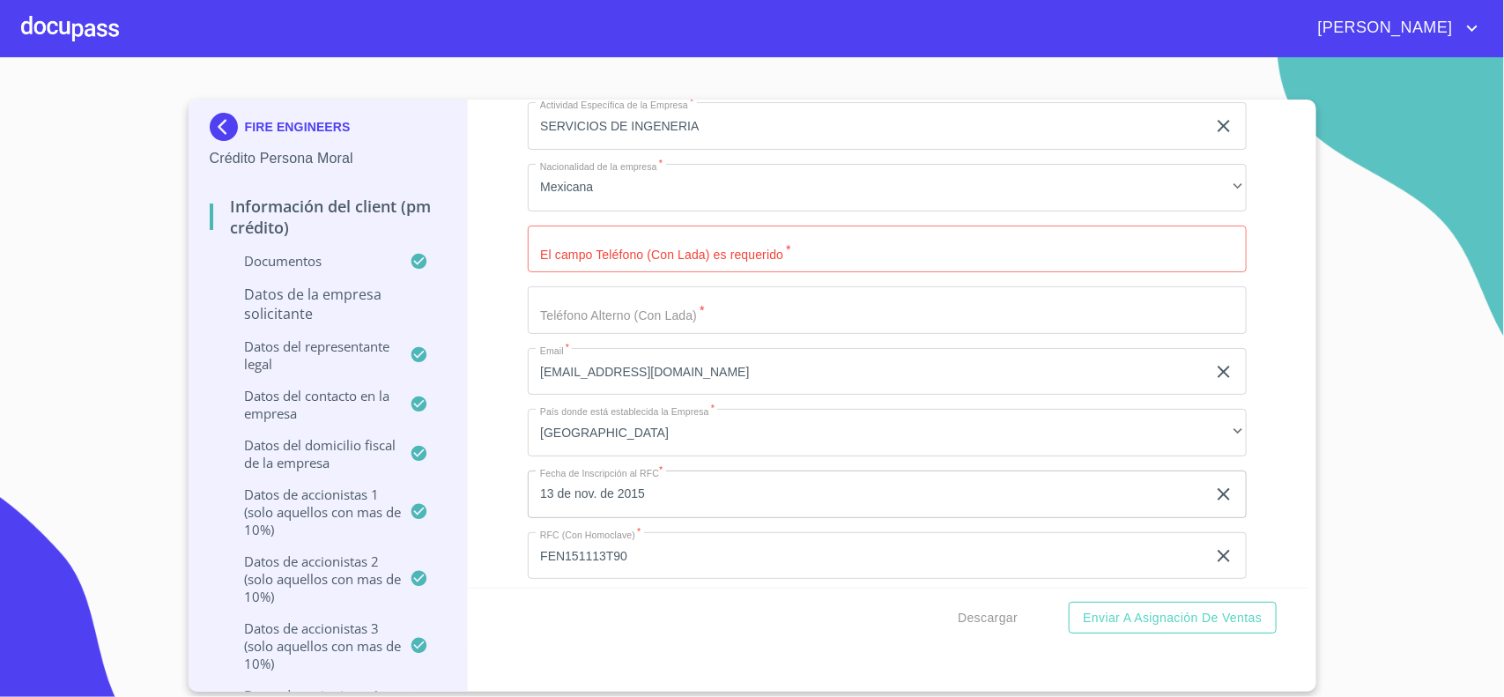
click at [552, 267] on input "Documento de identificación representante legal.   *" at bounding box center [887, 250] width 719 height 48
type input "3333346375"
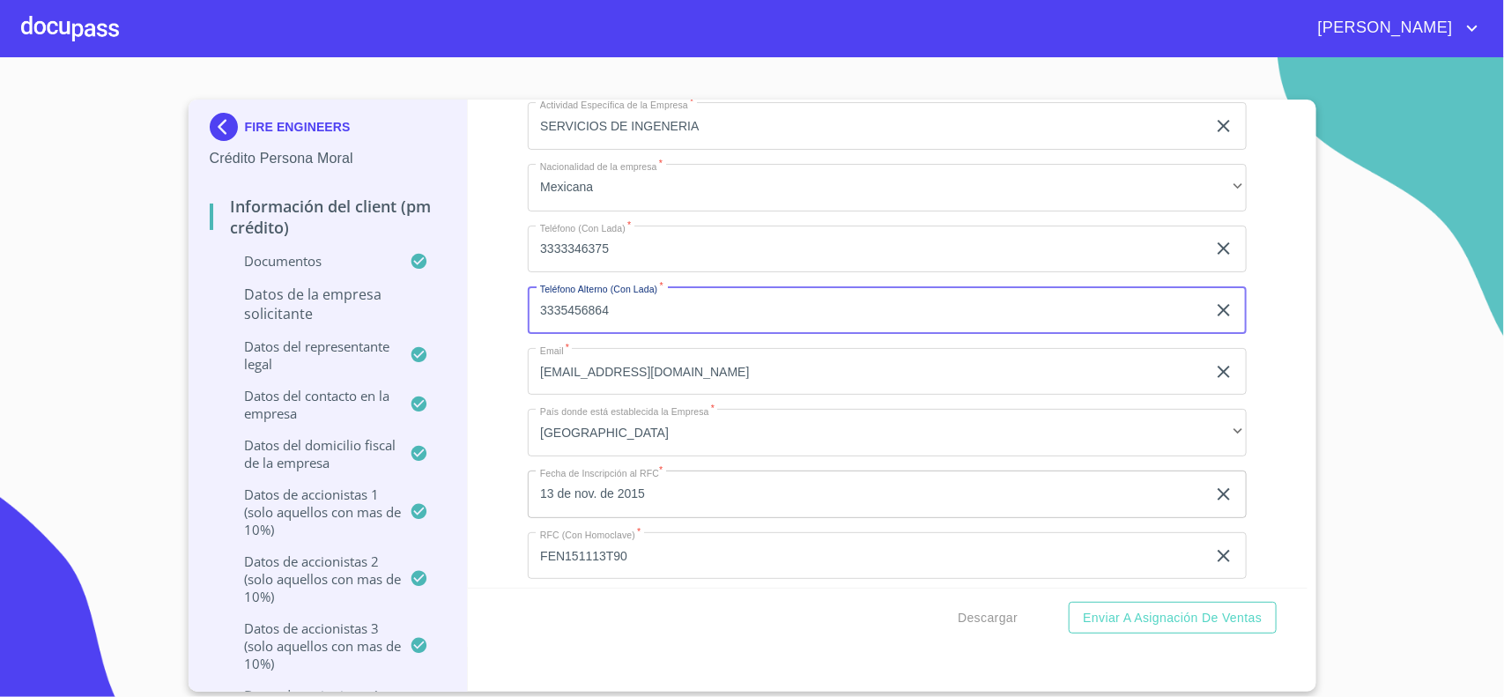
type input "3335456864"
click at [487, 253] on div "Información del Client (PM crédito) Documentos Documento de identificación repr…" at bounding box center [888, 344] width 840 height 488
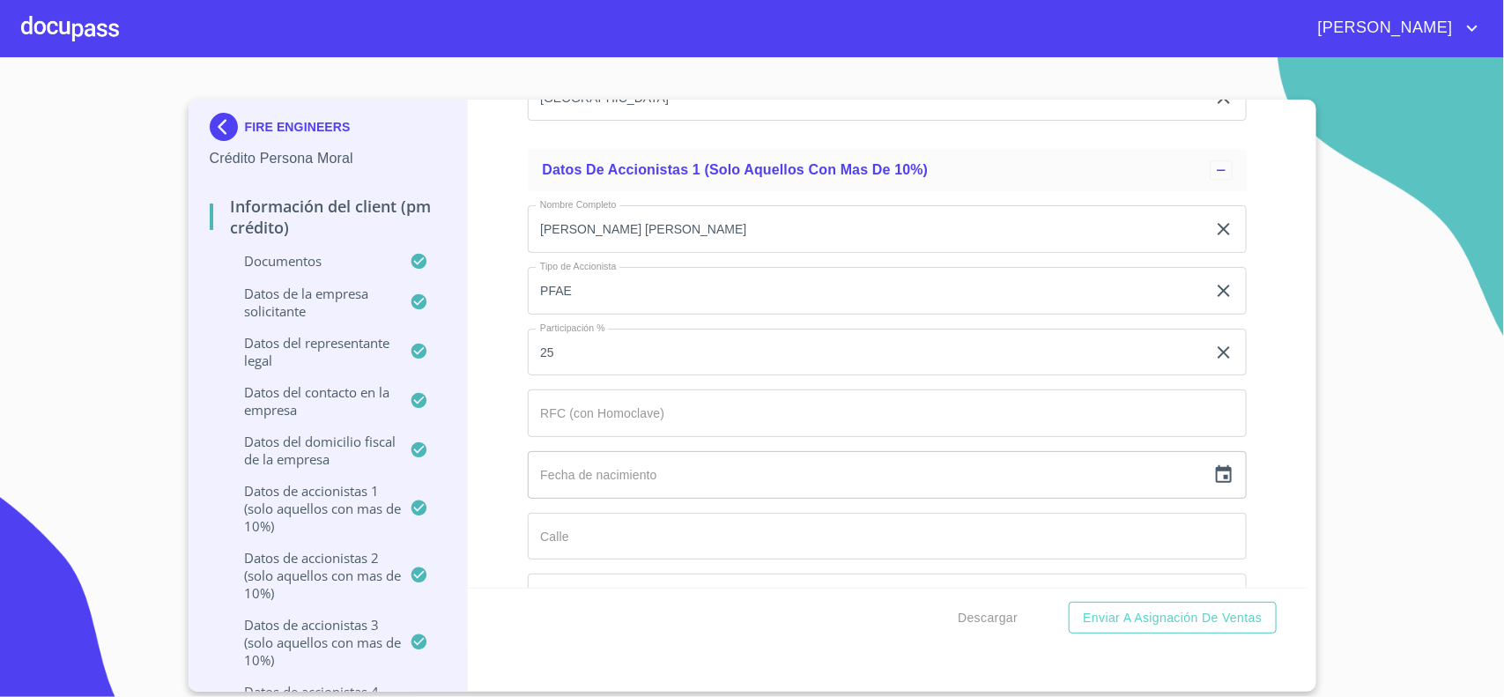
scroll to position [14078, 0]
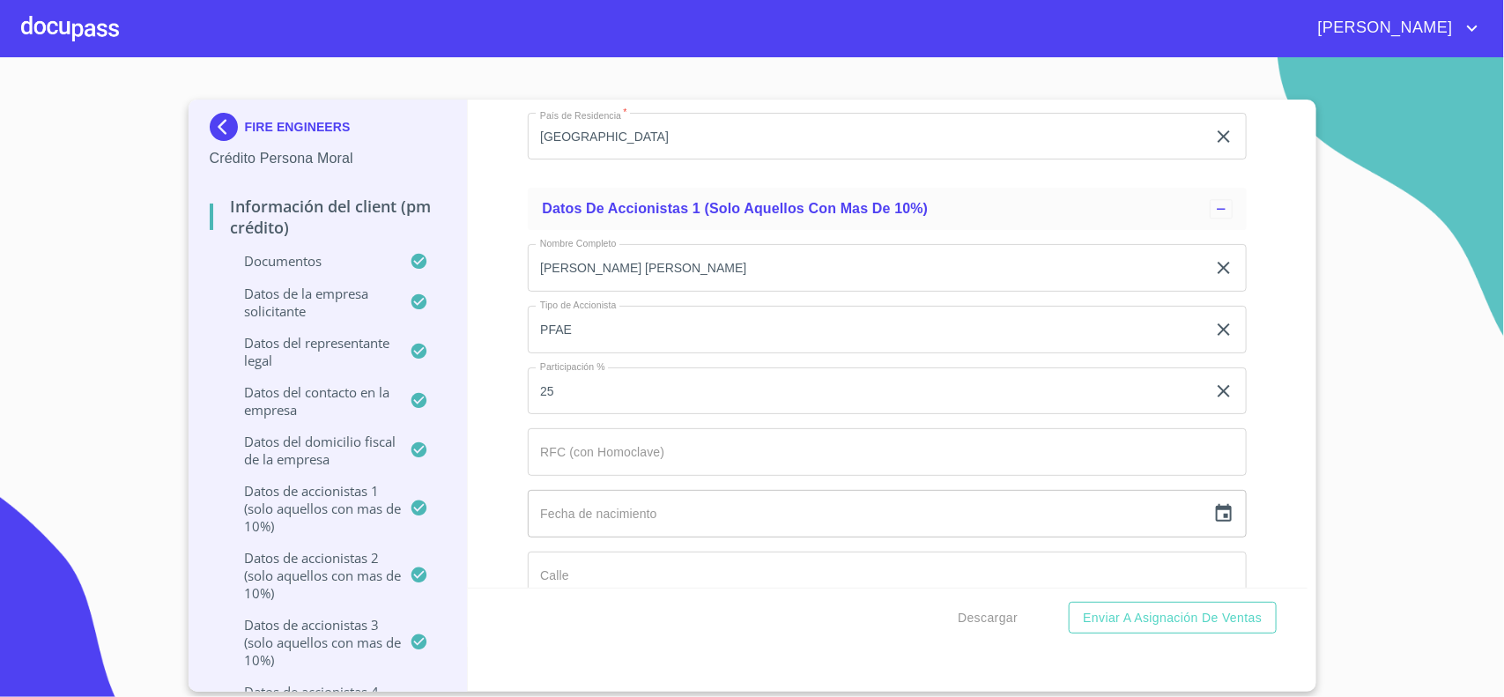
click at [575, 460] on input "Documento de identificación representante legal.   *" at bounding box center [887, 452] width 719 height 48
type input "OIGG7602279N0"
click at [516, 434] on div "Información del Client (PM crédito) Documentos Documento de identificación repr…" at bounding box center [888, 344] width 840 height 488
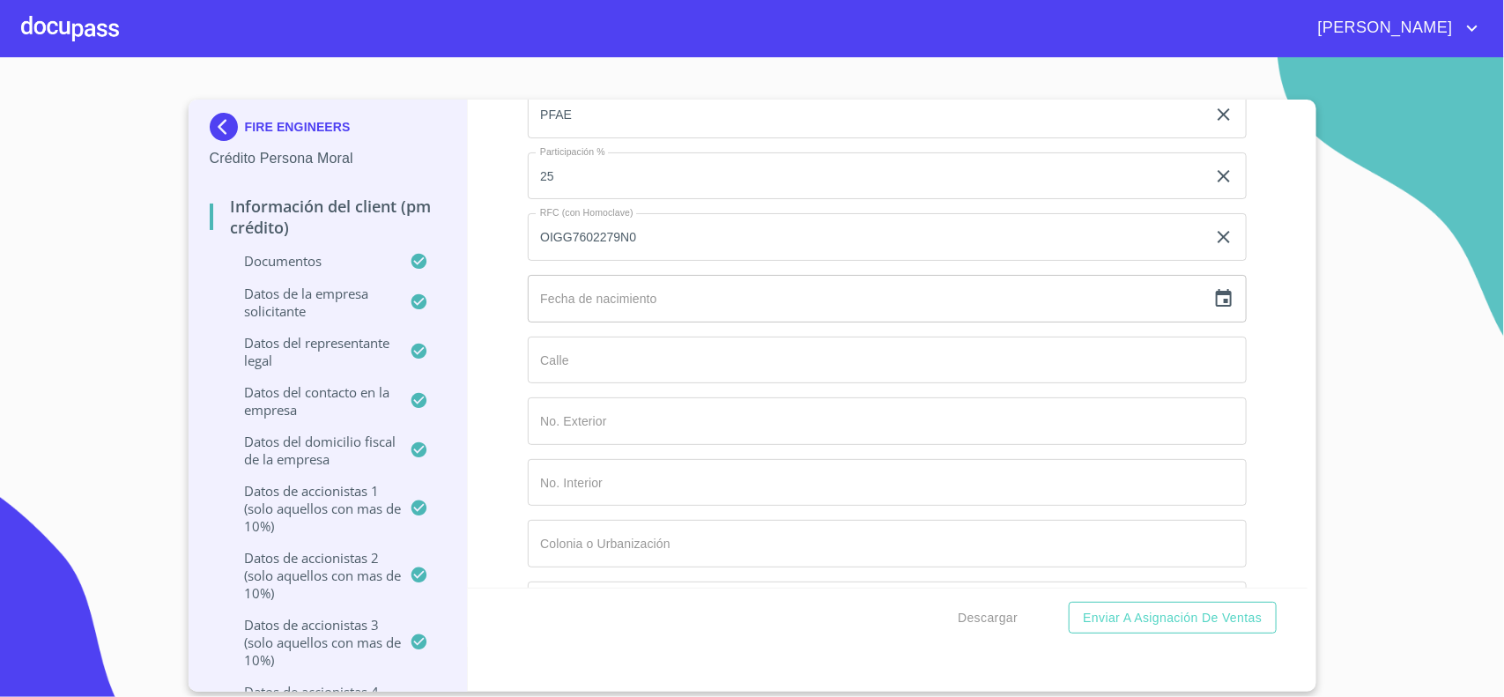
scroll to position [14298, 0]
click at [1216, 301] on icon "button" at bounding box center [1224, 293] width 16 height 18
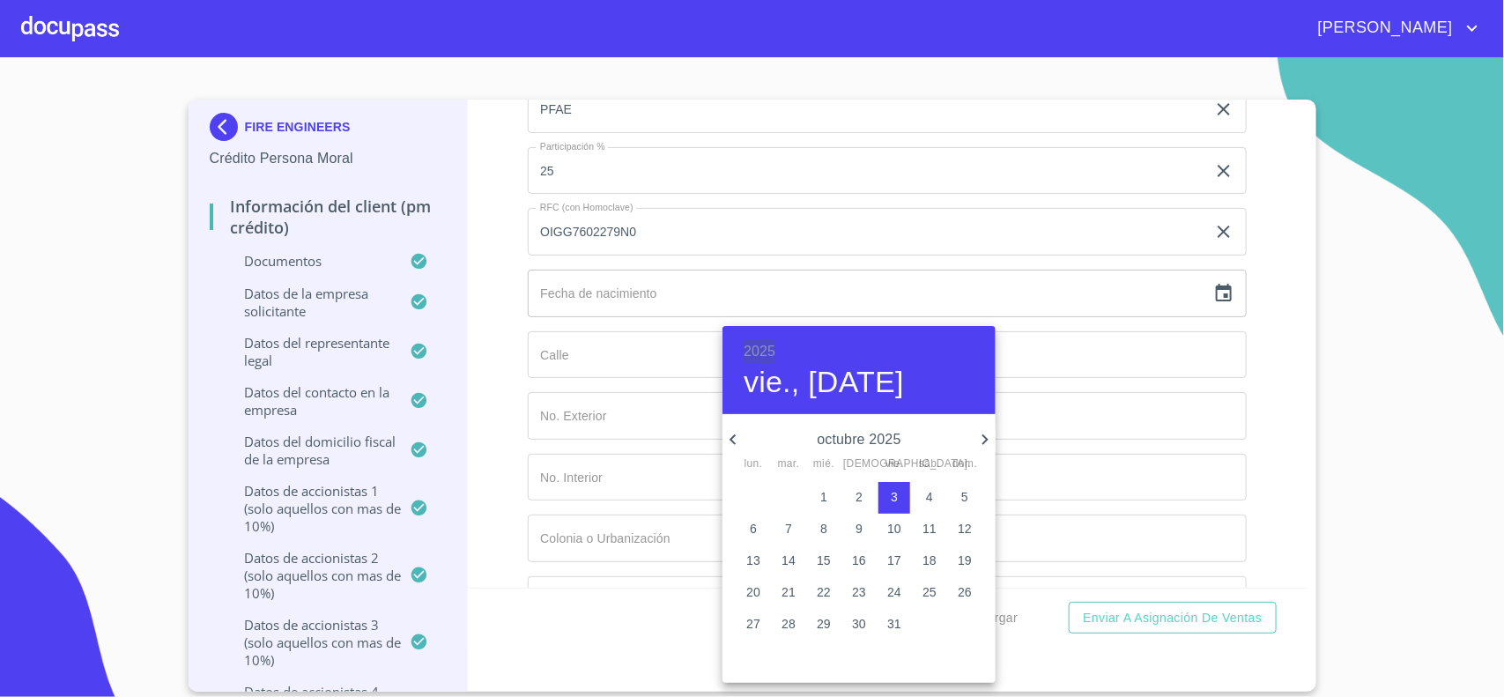
click at [749, 349] on h6 "2025" at bounding box center [760, 351] width 32 height 25
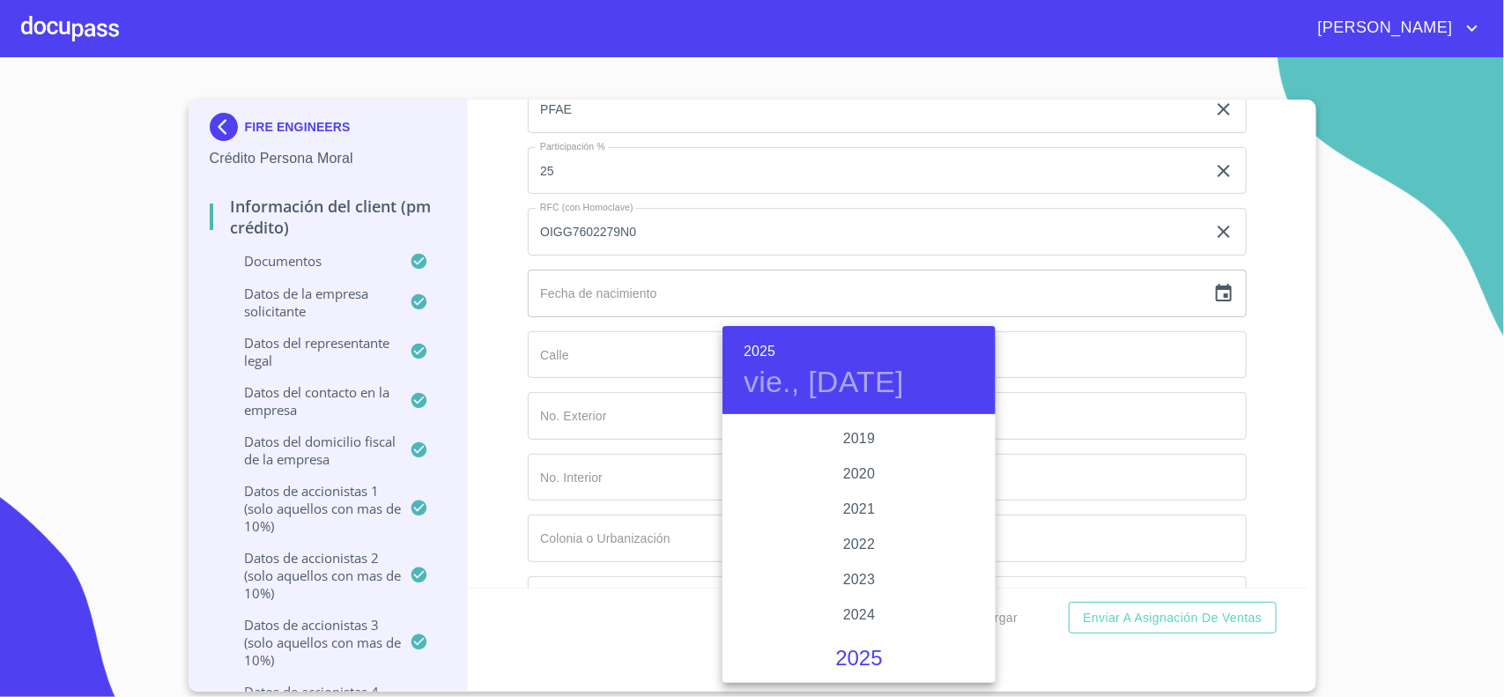
scroll to position [3419, 0]
click at [769, 345] on h6 "2025" at bounding box center [760, 351] width 32 height 25
click at [842, 456] on div "1976" at bounding box center [859, 465] width 273 height 35
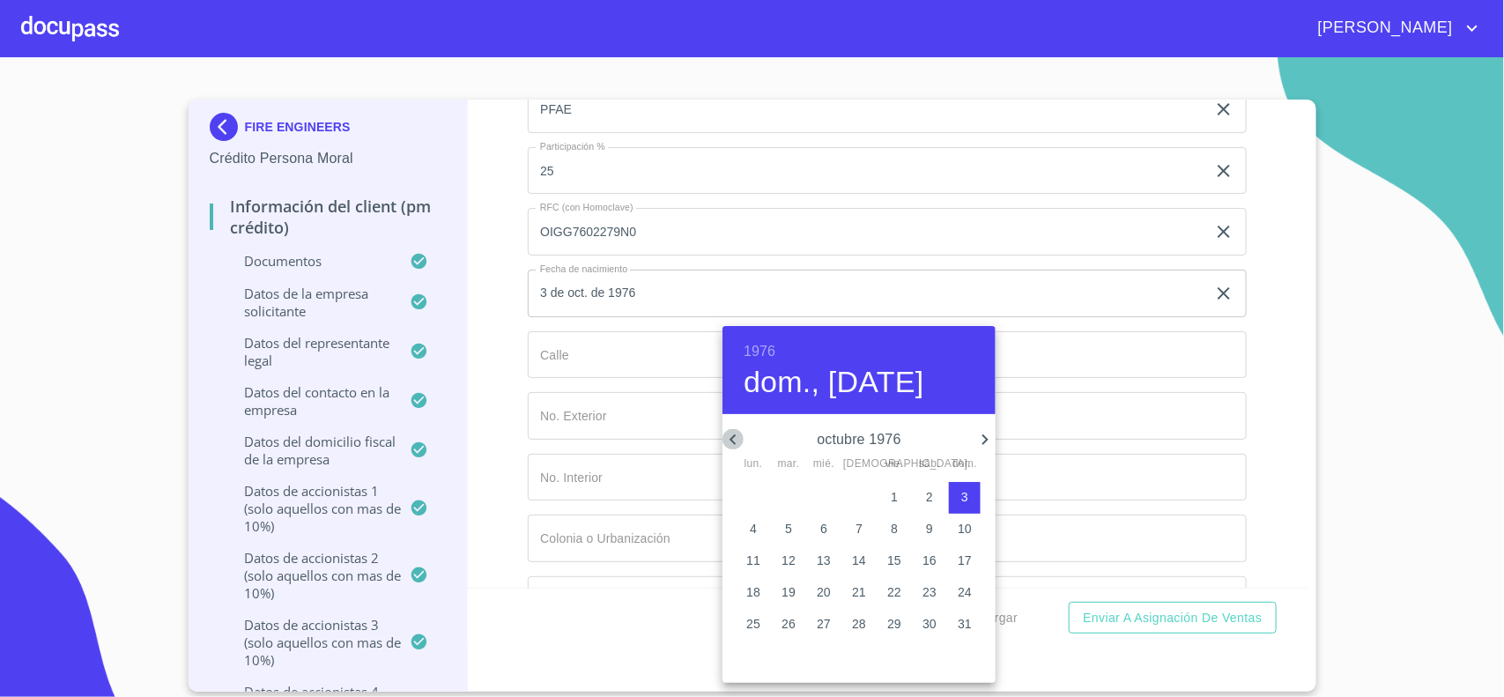
click at [737, 434] on icon "button" at bounding box center [733, 439] width 21 height 21
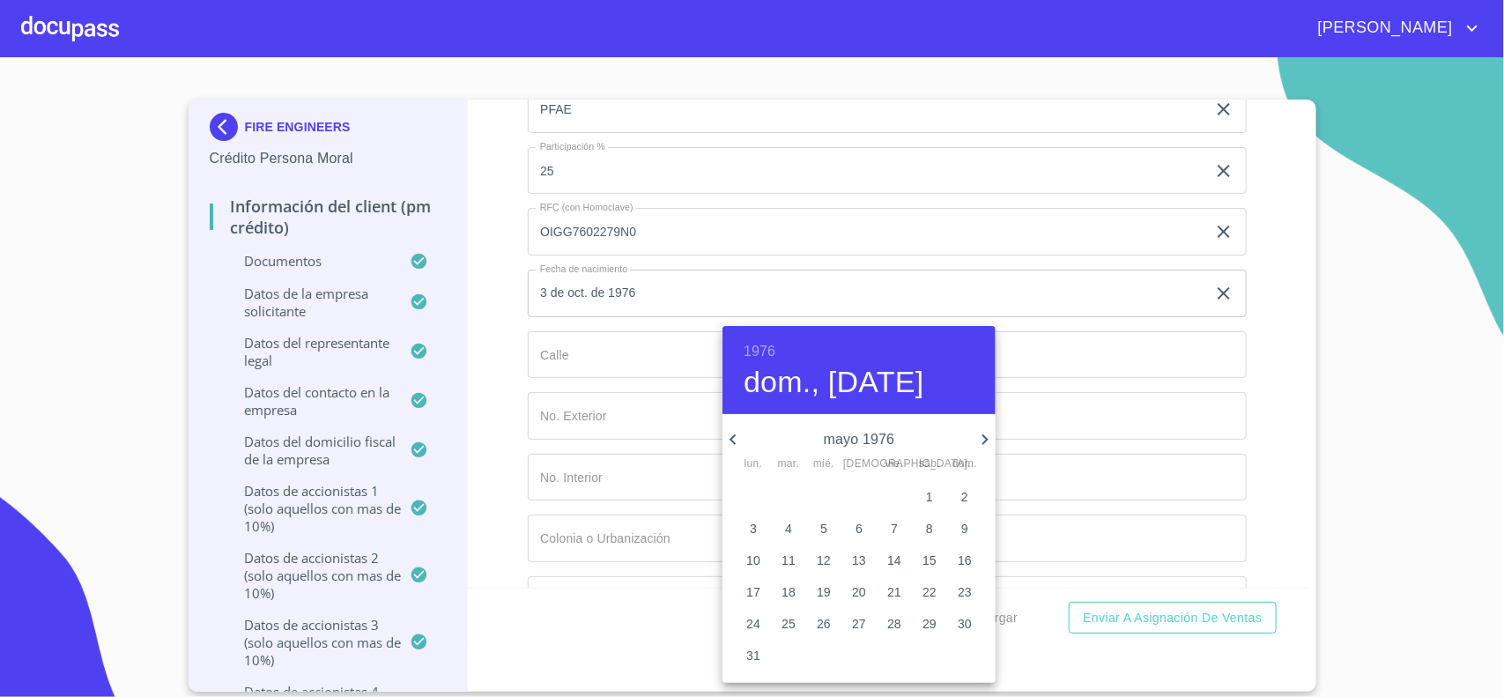
click at [737, 434] on icon "button" at bounding box center [733, 439] width 21 height 21
click at [895, 624] on p "27" at bounding box center [894, 624] width 14 height 18
type input "27 de feb. de 1976"
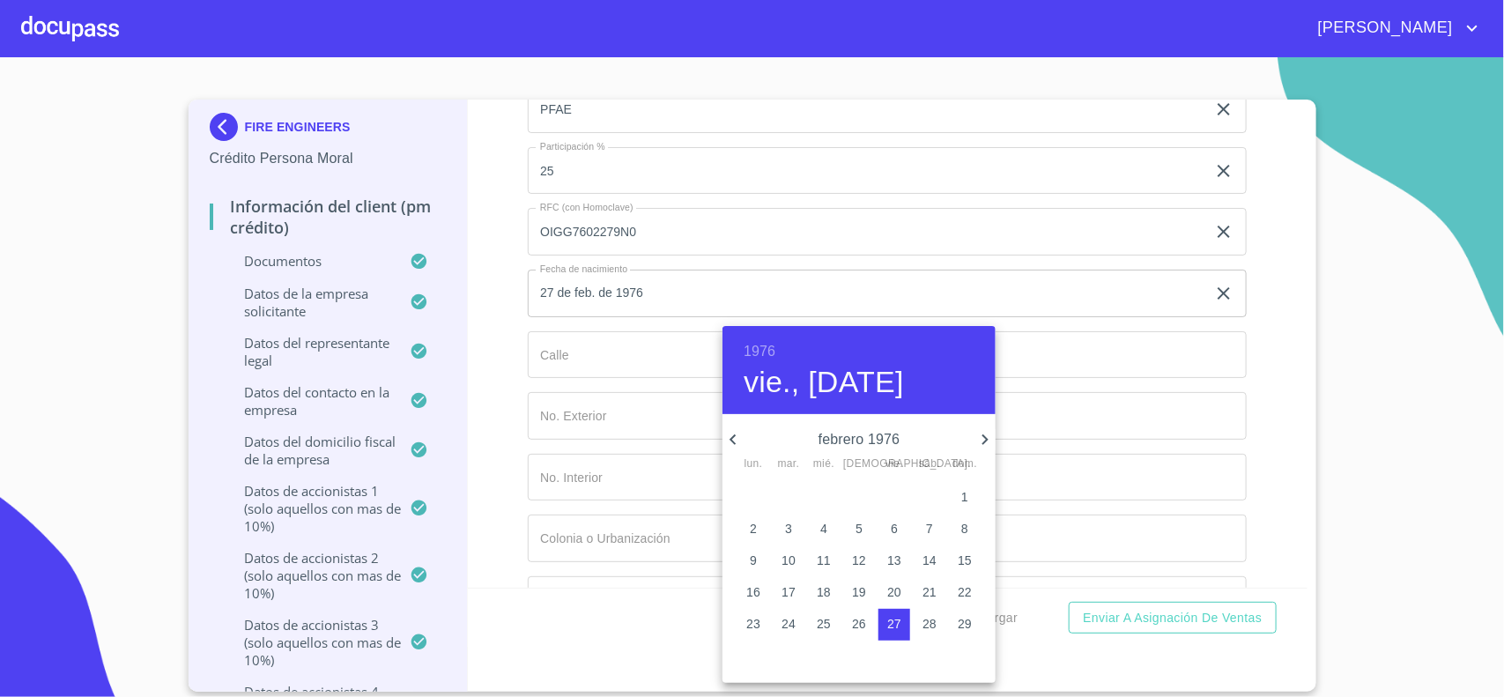
click at [586, 392] on div at bounding box center [752, 348] width 1504 height 697
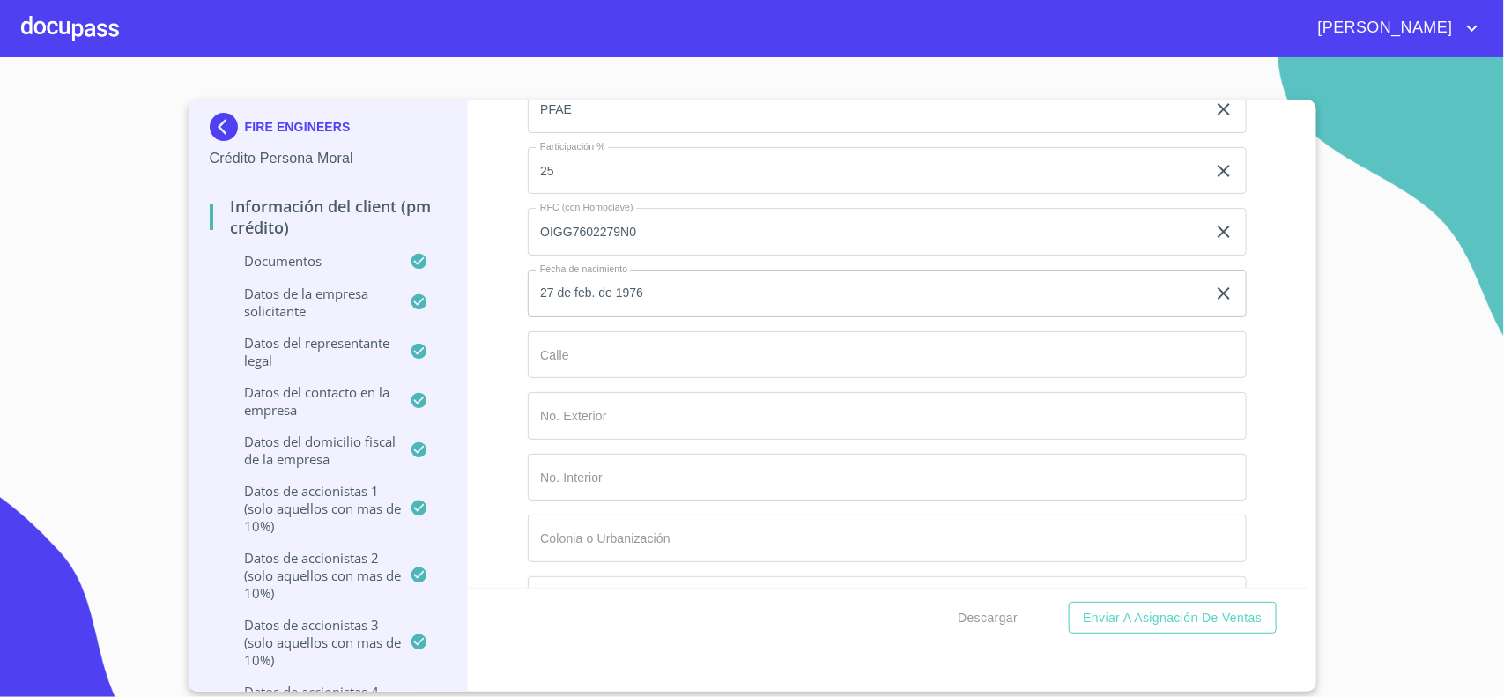
click at [561, 368] on div "1976 vie., [DATE] febrero 1976 lun. mar. mié. jue. vie. sáb. dom. 26 27 28 29 3…" at bounding box center [752, 348] width 1504 height 697
click at [560, 376] on input "Documento de identificación representante legal.   *" at bounding box center [887, 355] width 719 height 48
click at [1420, 461] on section "FIRE ENGINEERS Crédito Persona Moral Información del Client (PM crédito) Docume…" at bounding box center [752, 377] width 1504 height 640
